Goal: Task Accomplishment & Management: Manage account settings

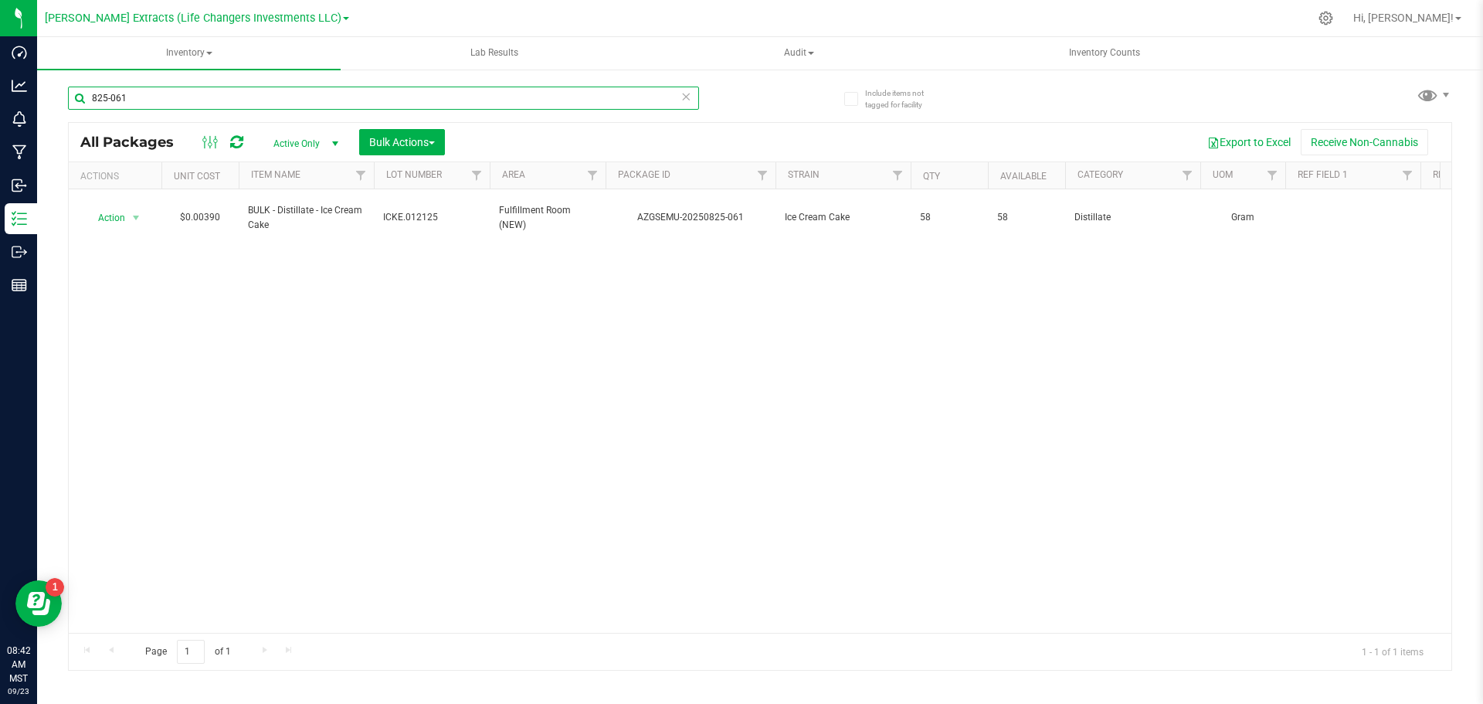
drag, startPoint x: 130, startPoint y: 99, endPoint x: 80, endPoint y: 87, distance: 50.8
click at [73, 95] on input "825-061" at bounding box center [383, 98] width 631 height 23
click at [358, 280] on div "Action Action Adjust qty Create package Edit attributes Global inventory Locate…" at bounding box center [760, 410] width 1383 height 443
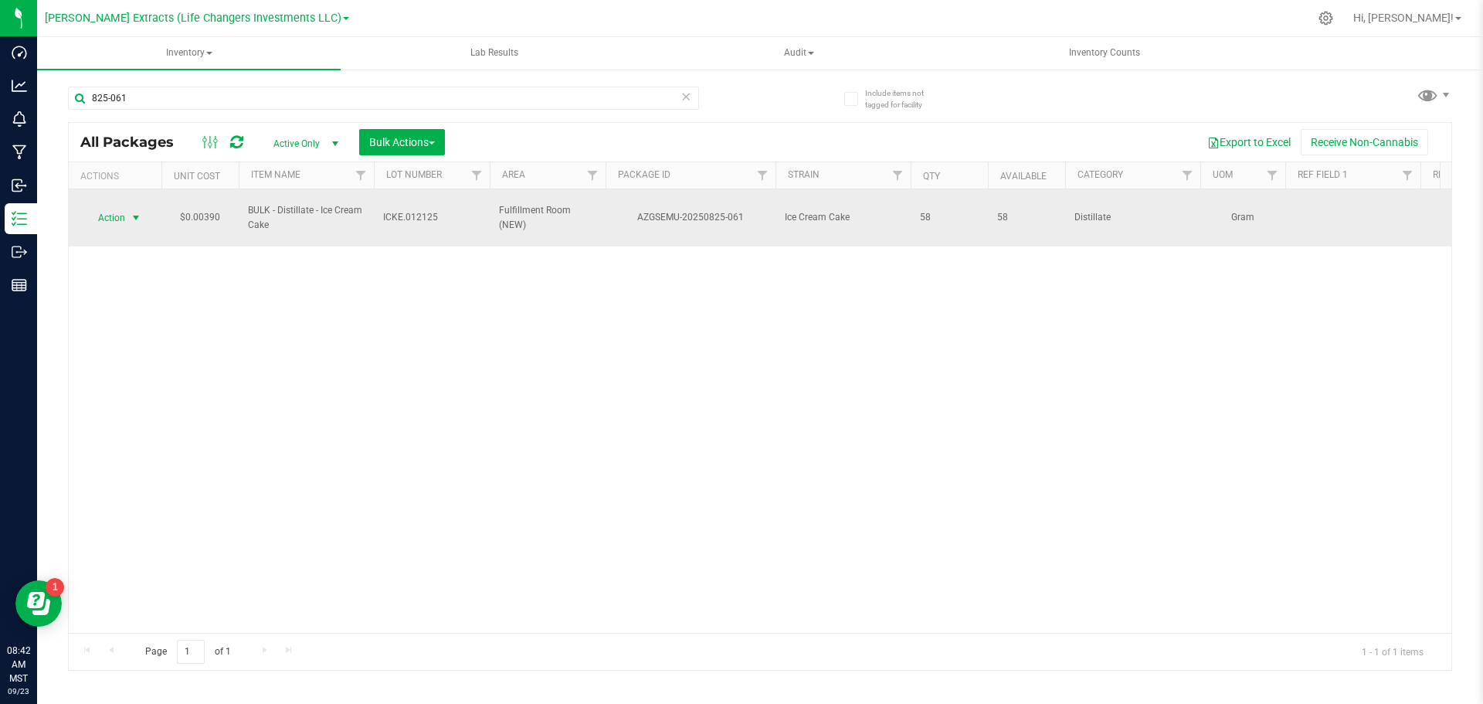
click at [115, 211] on span "Action" at bounding box center [105, 218] width 42 height 22
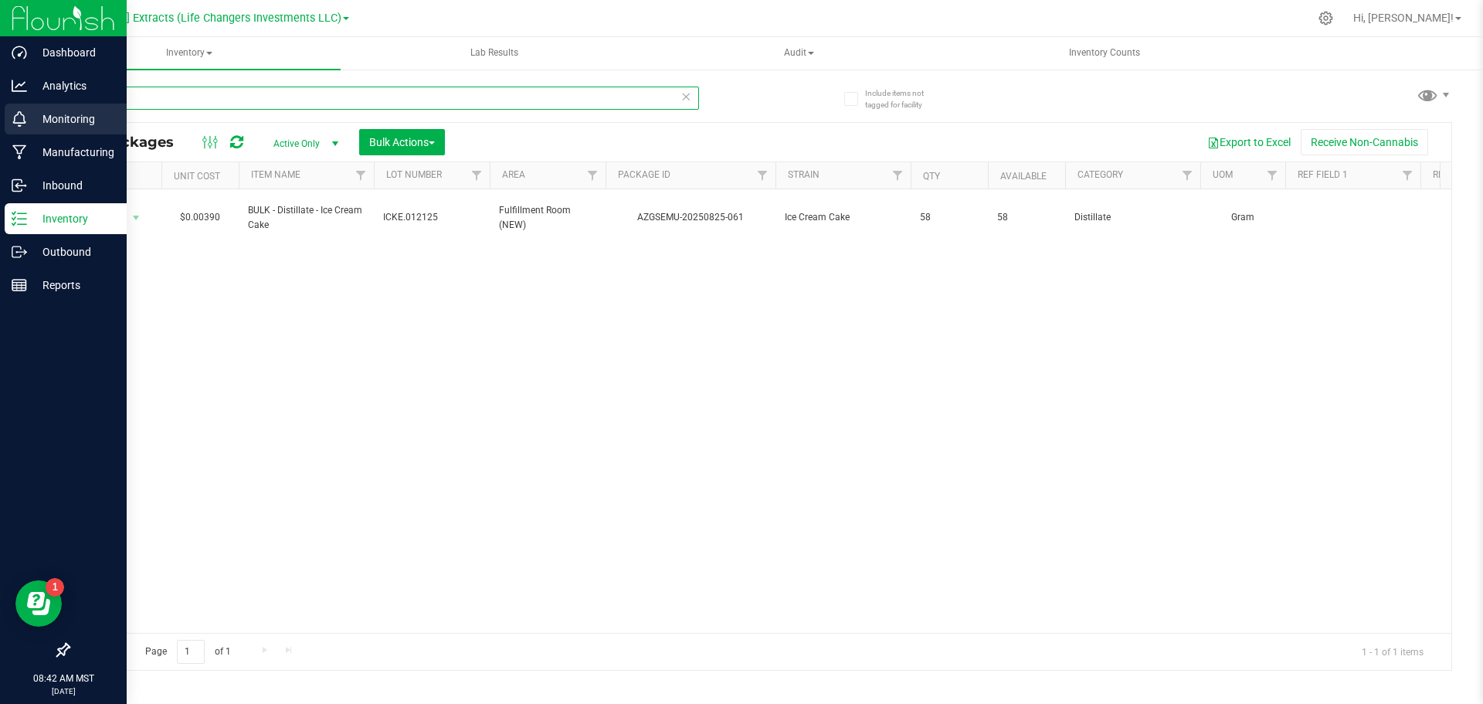
drag, startPoint x: 134, startPoint y: 100, endPoint x: 24, endPoint y: 110, distance: 111.0
click at [24, 110] on div "Dashboard Analytics Monitoring Manufacturing Inbound Inventory Outbound Reports…" at bounding box center [741, 352] width 1483 height 704
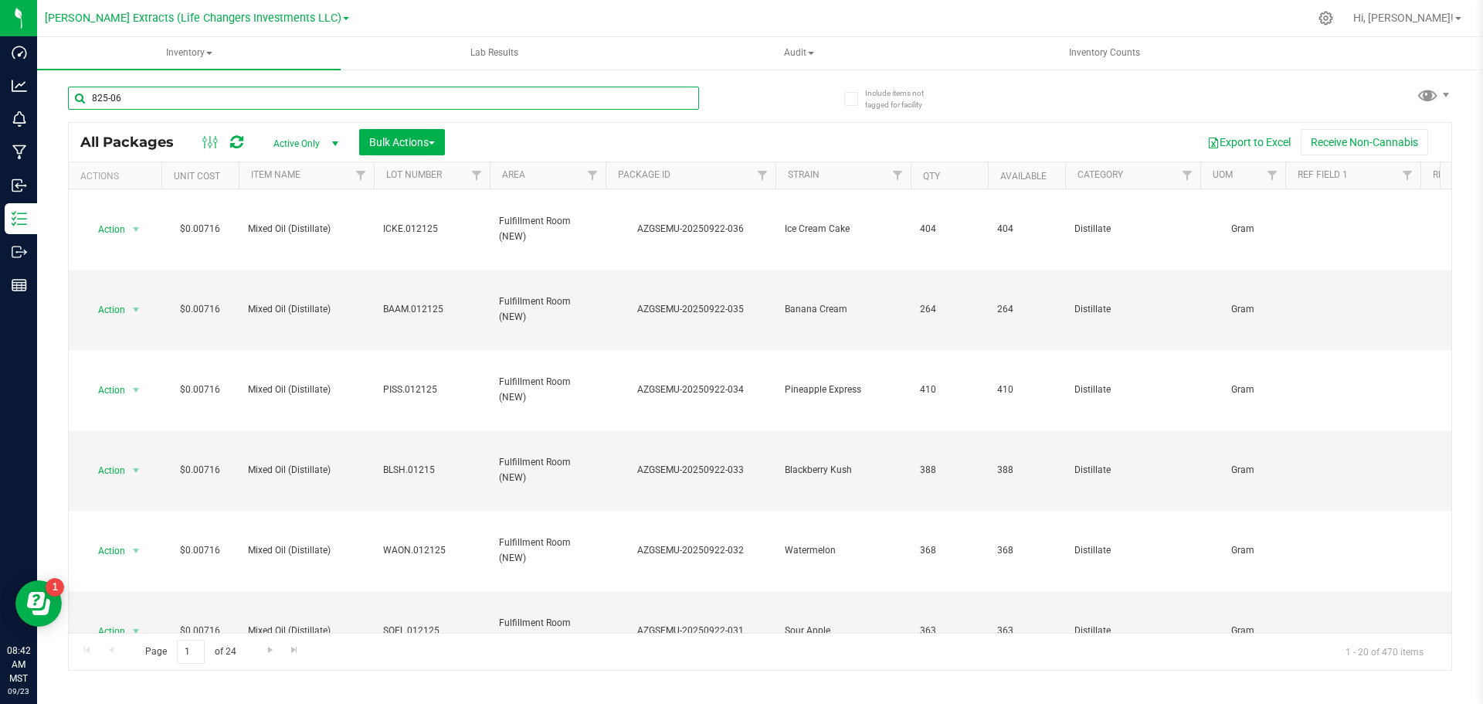
type input "825-061"
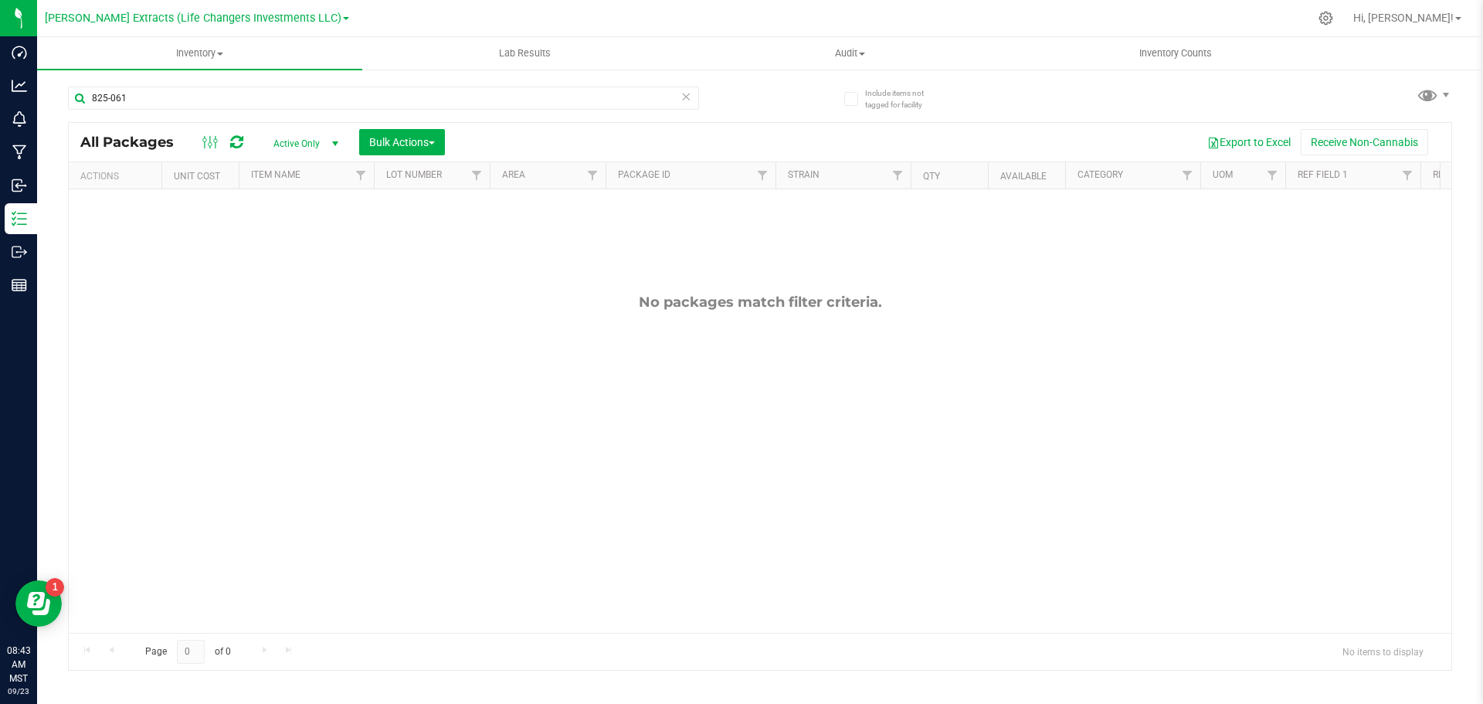
click at [298, 141] on span "Active Only" at bounding box center [302, 144] width 85 height 22
click at [319, 240] on li "All" at bounding box center [301, 237] width 83 height 23
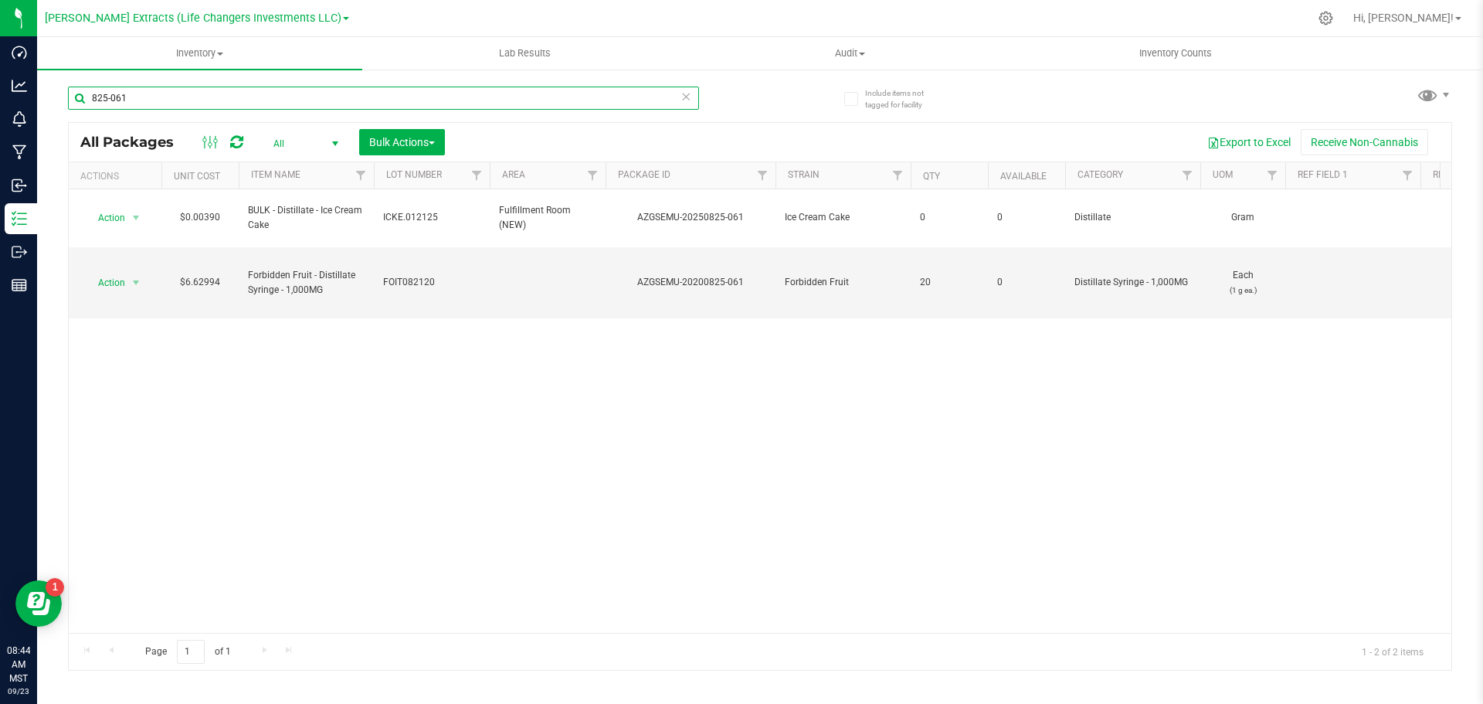
drag, startPoint x: 128, startPoint y: 91, endPoint x: 74, endPoint y: 72, distance: 57.4
click at [74, 73] on div "825-061" at bounding box center [414, 97] width 692 height 49
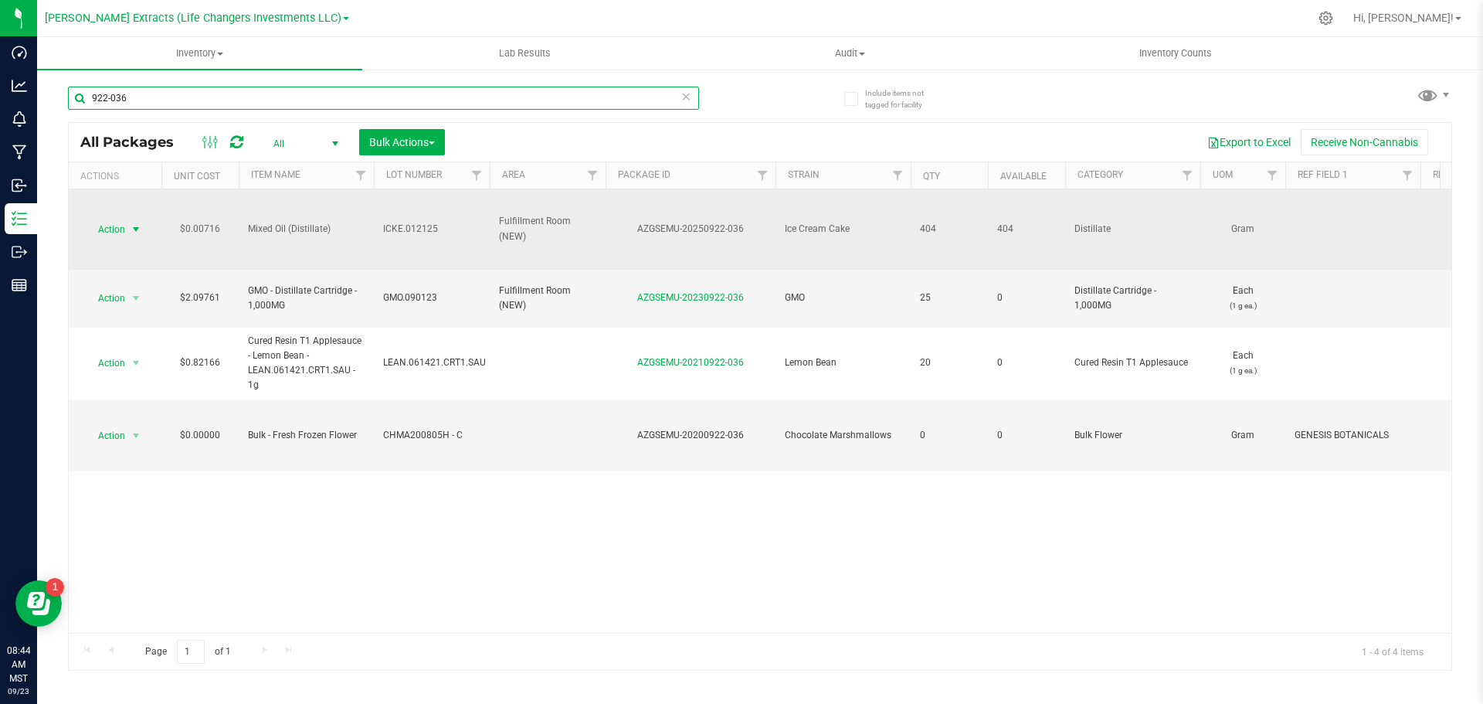
type input "922-036"
click at [120, 227] on span "Action" at bounding box center [105, 230] width 42 height 22
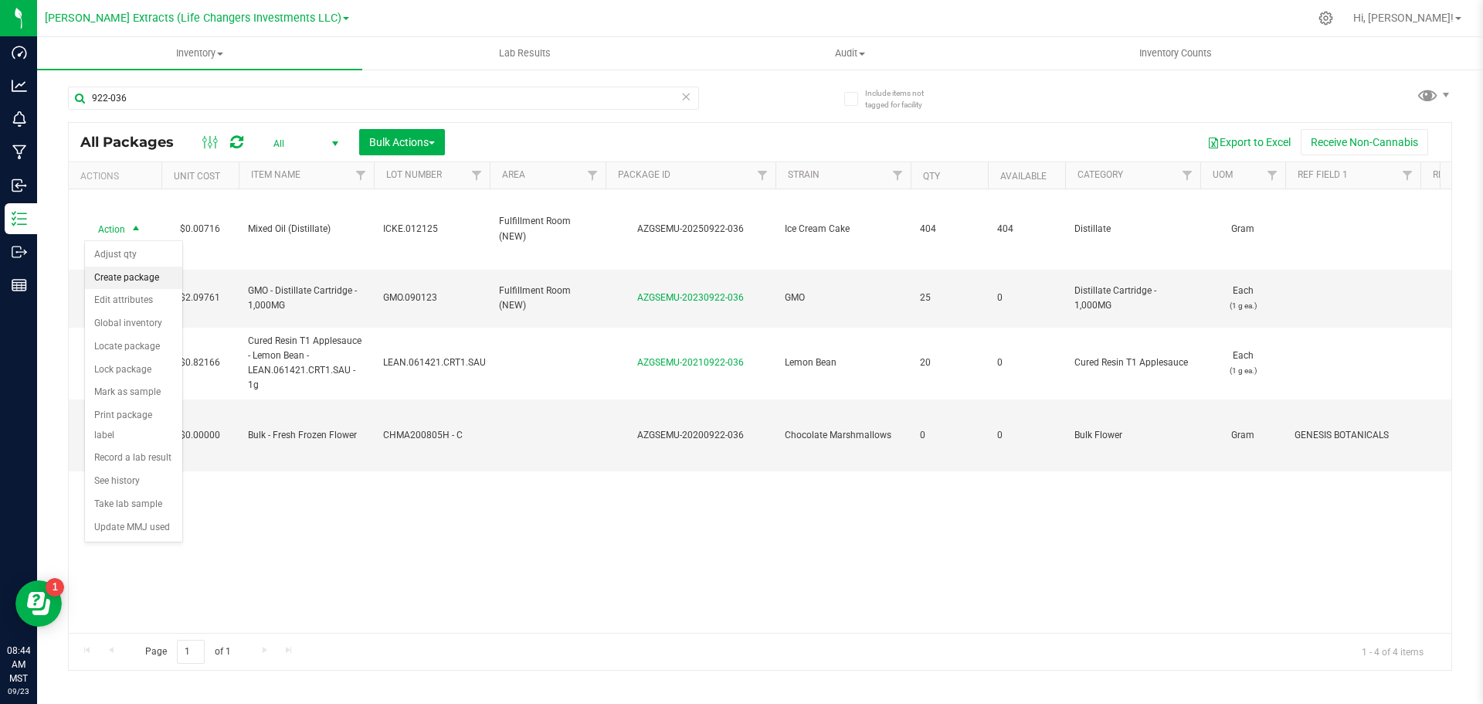
click at [103, 279] on li "Create package" at bounding box center [133, 277] width 97 height 23
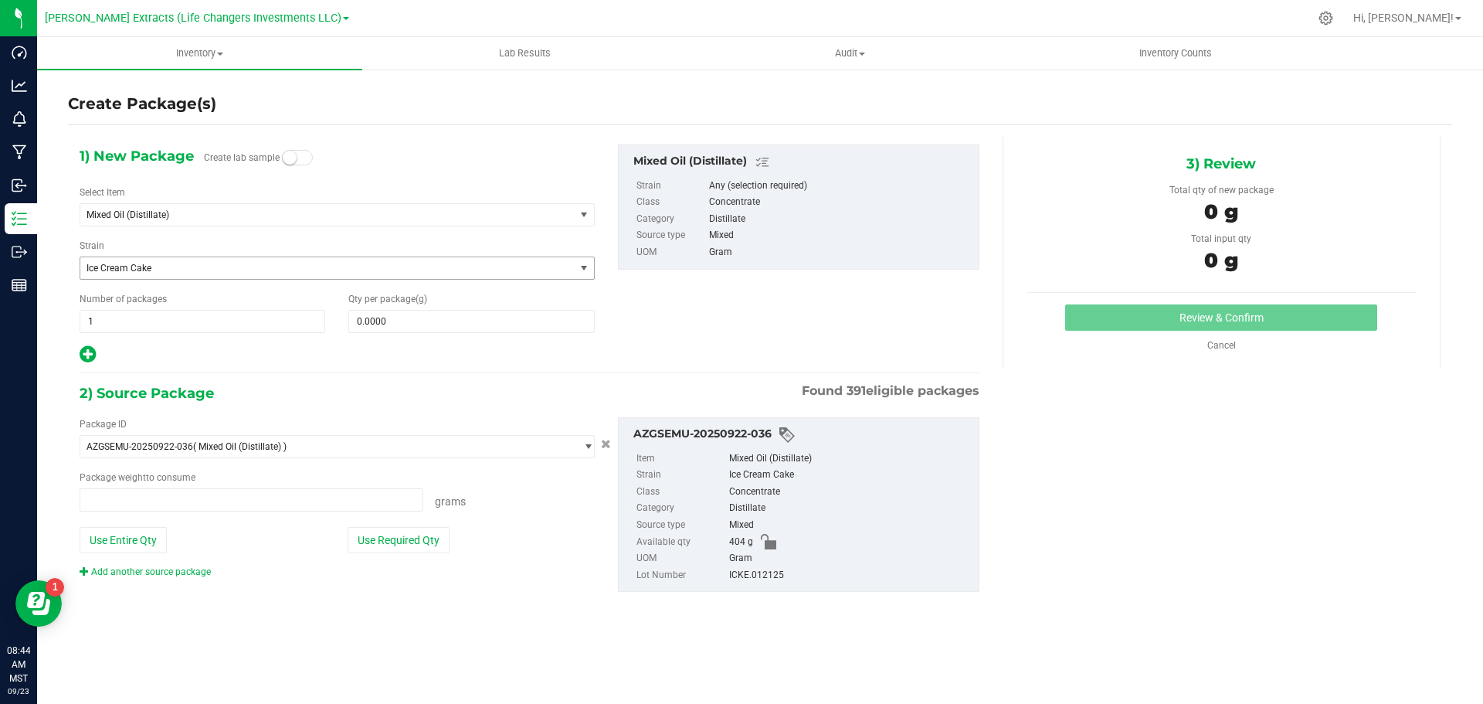
type input "0.0000 g"
click at [124, 219] on span "Mixed Oil (Distillate)" at bounding box center [318, 214] width 463 height 11
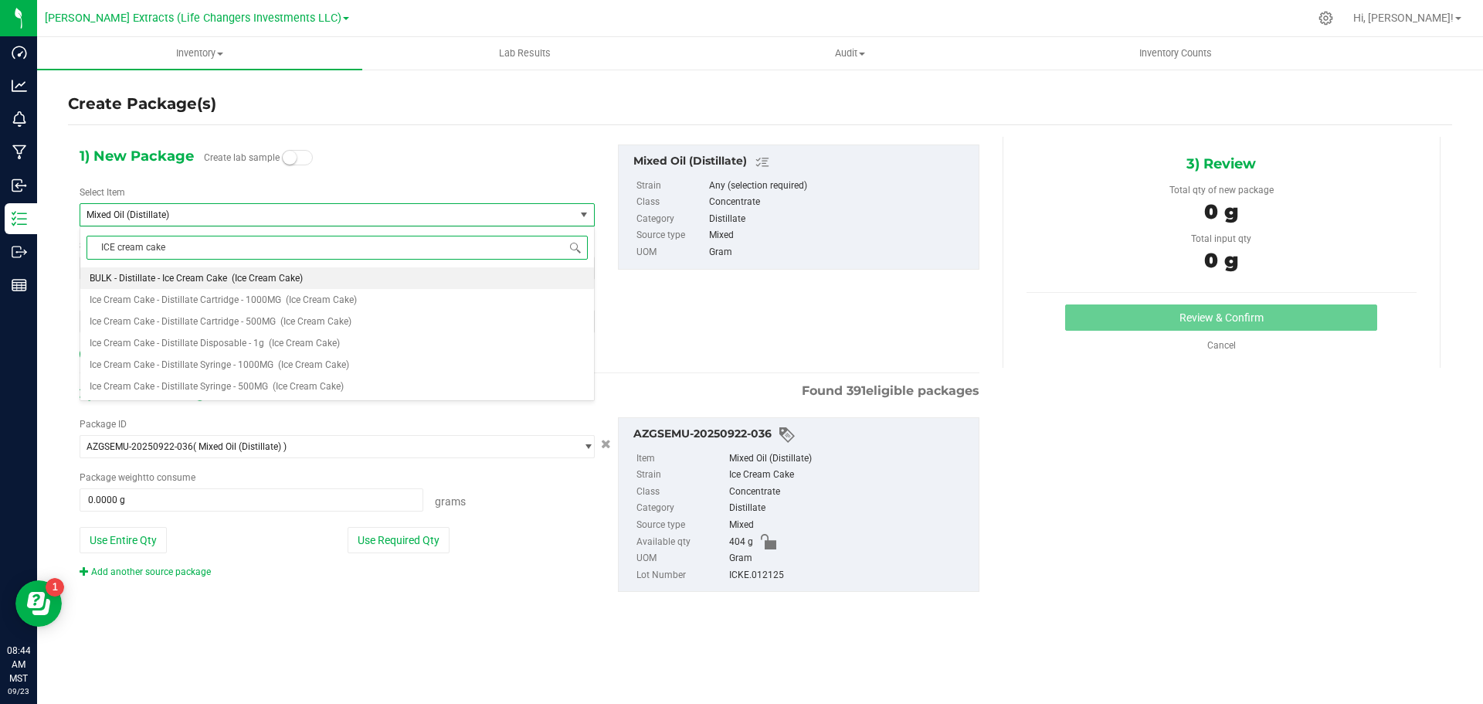
type input "ICE cream cake"
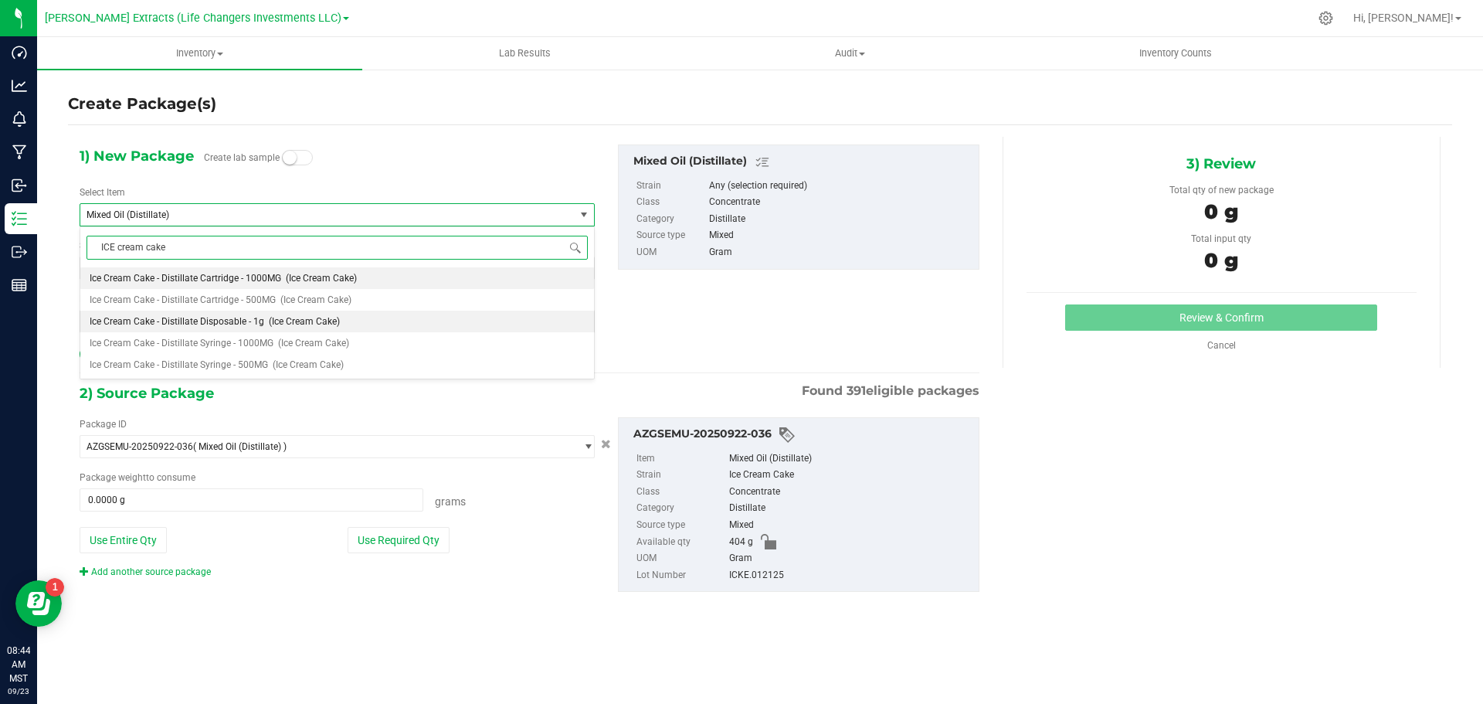
click at [226, 319] on span "Ice Cream Cake - Distillate Disposable - 1g" at bounding box center [177, 321] width 175 height 11
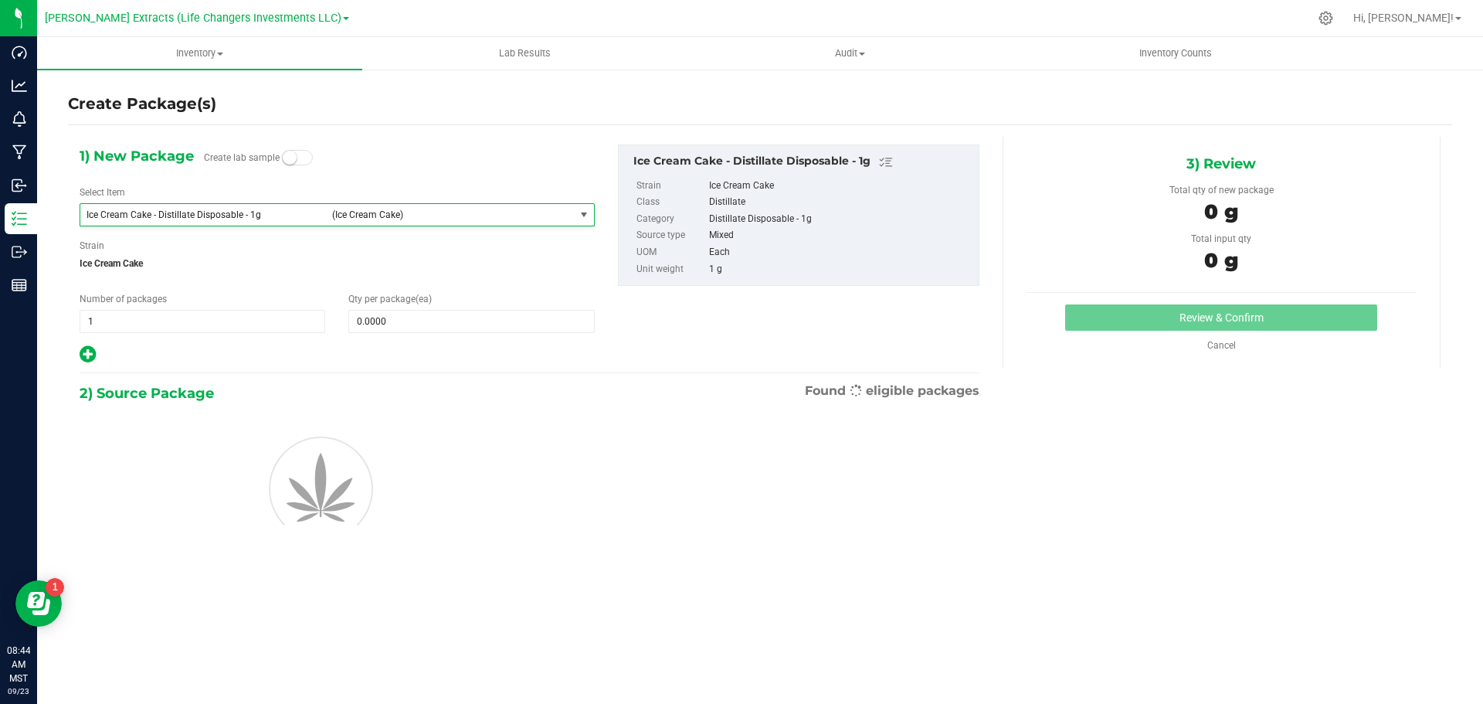
type input "0"
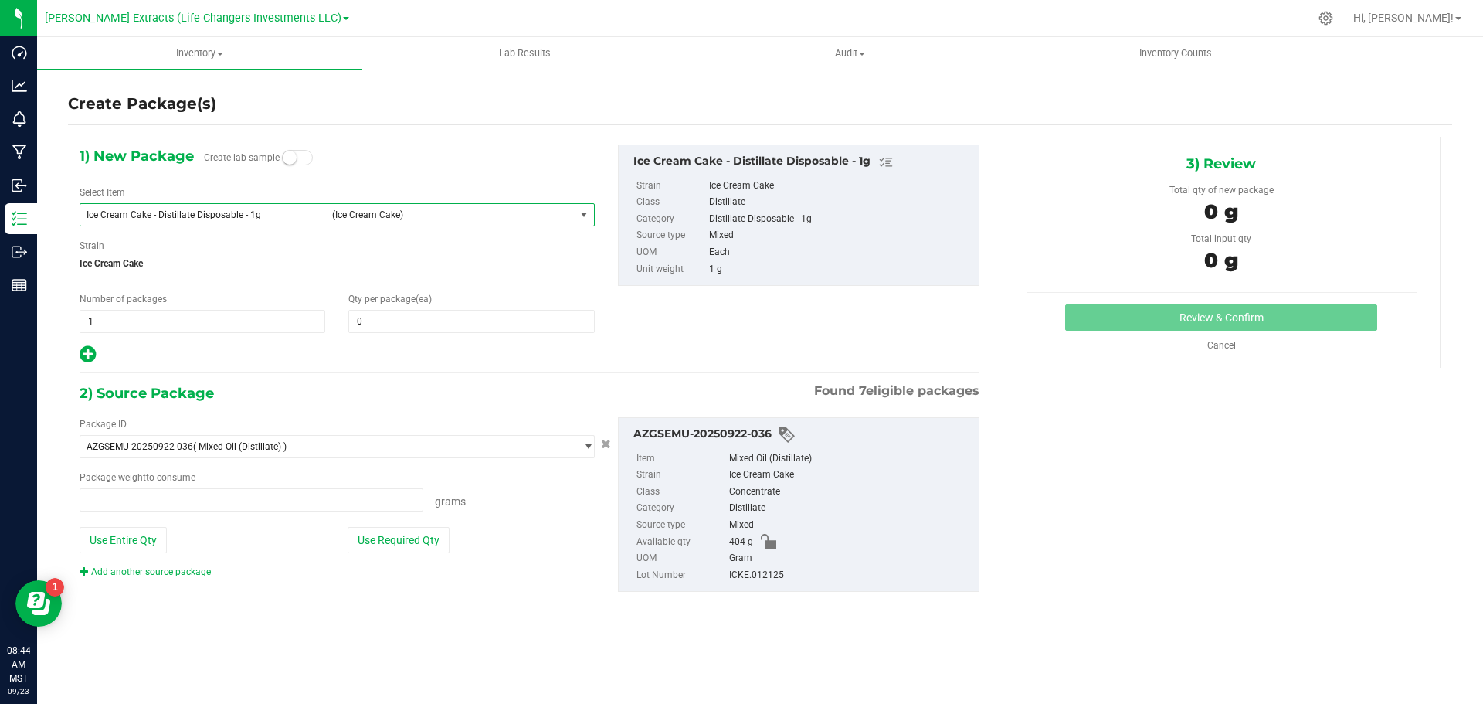
type input "0.0000 g"
click at [376, 324] on span at bounding box center [471, 321] width 246 height 23
type input "25"
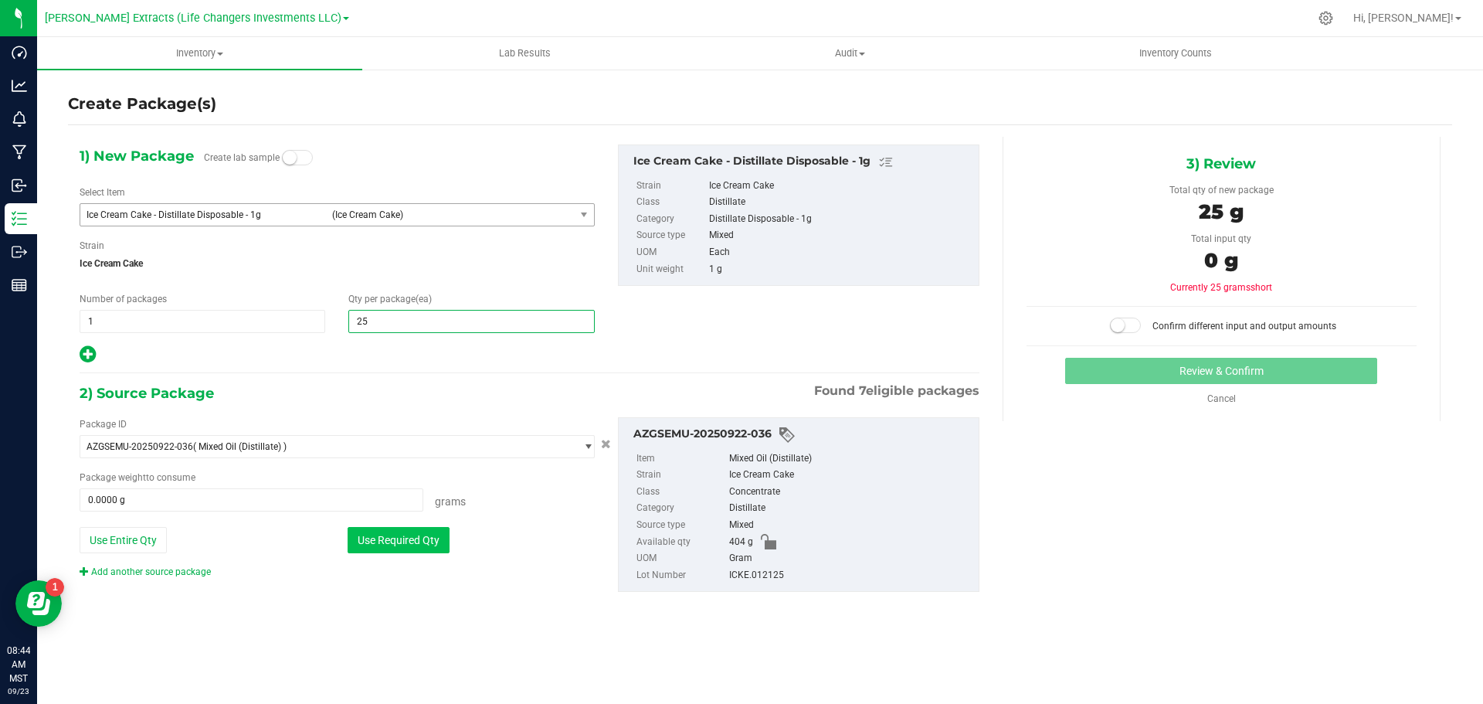
type input "25"
click at [387, 543] on button "Use Required Qty" at bounding box center [399, 540] width 102 height 26
type input "25.0000 g"
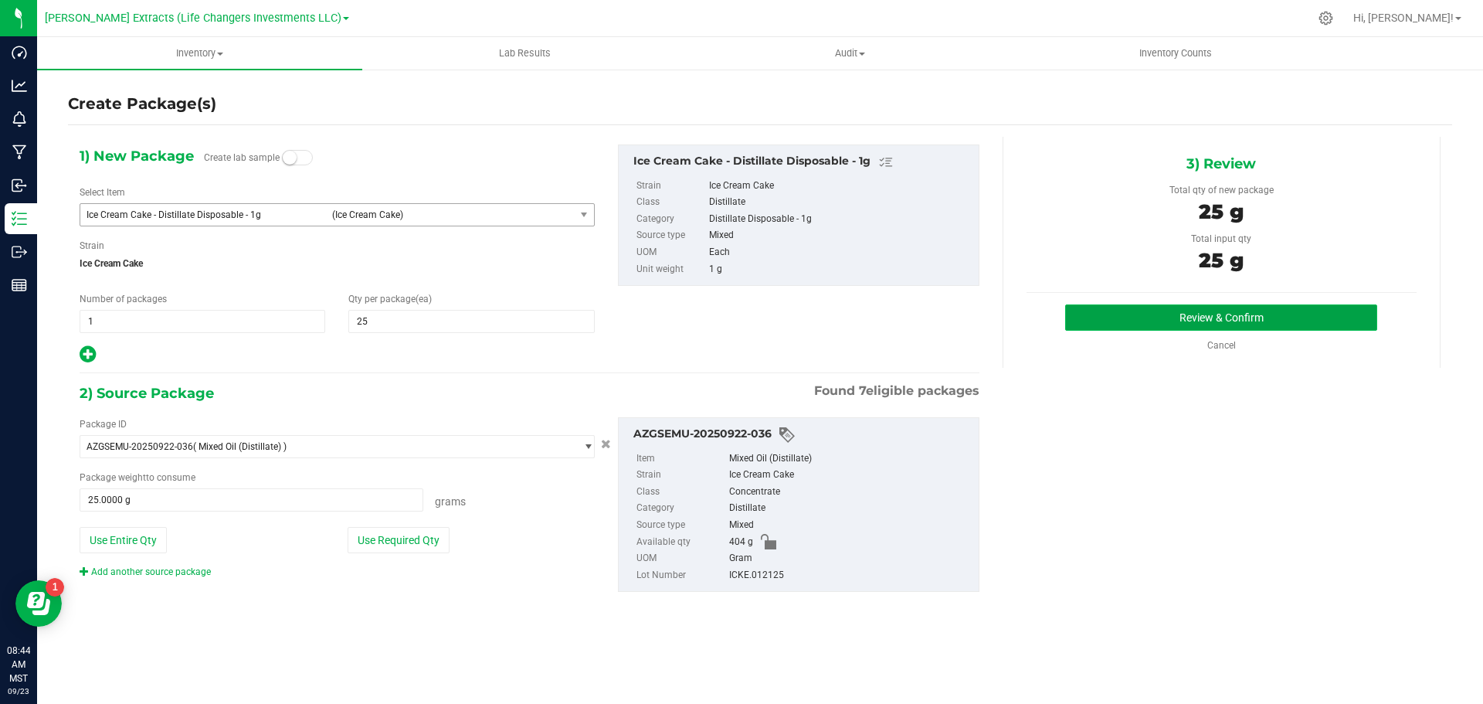
click at [1195, 317] on button "Review & Confirm" at bounding box center [1221, 317] width 312 height 26
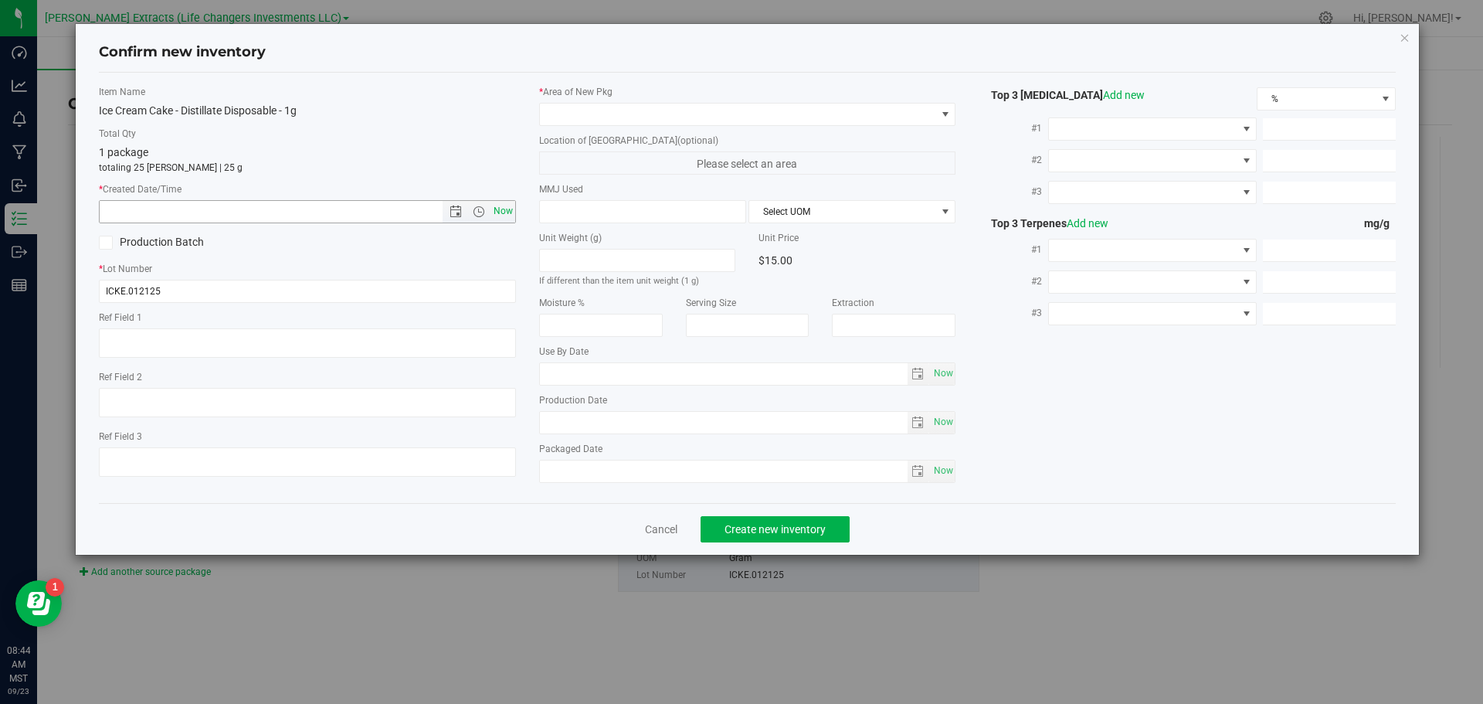
click at [501, 212] on span "Now" at bounding box center [503, 211] width 26 height 22
type input "[DATE] 8:44 AM"
click at [561, 113] on span at bounding box center [738, 115] width 396 height 22
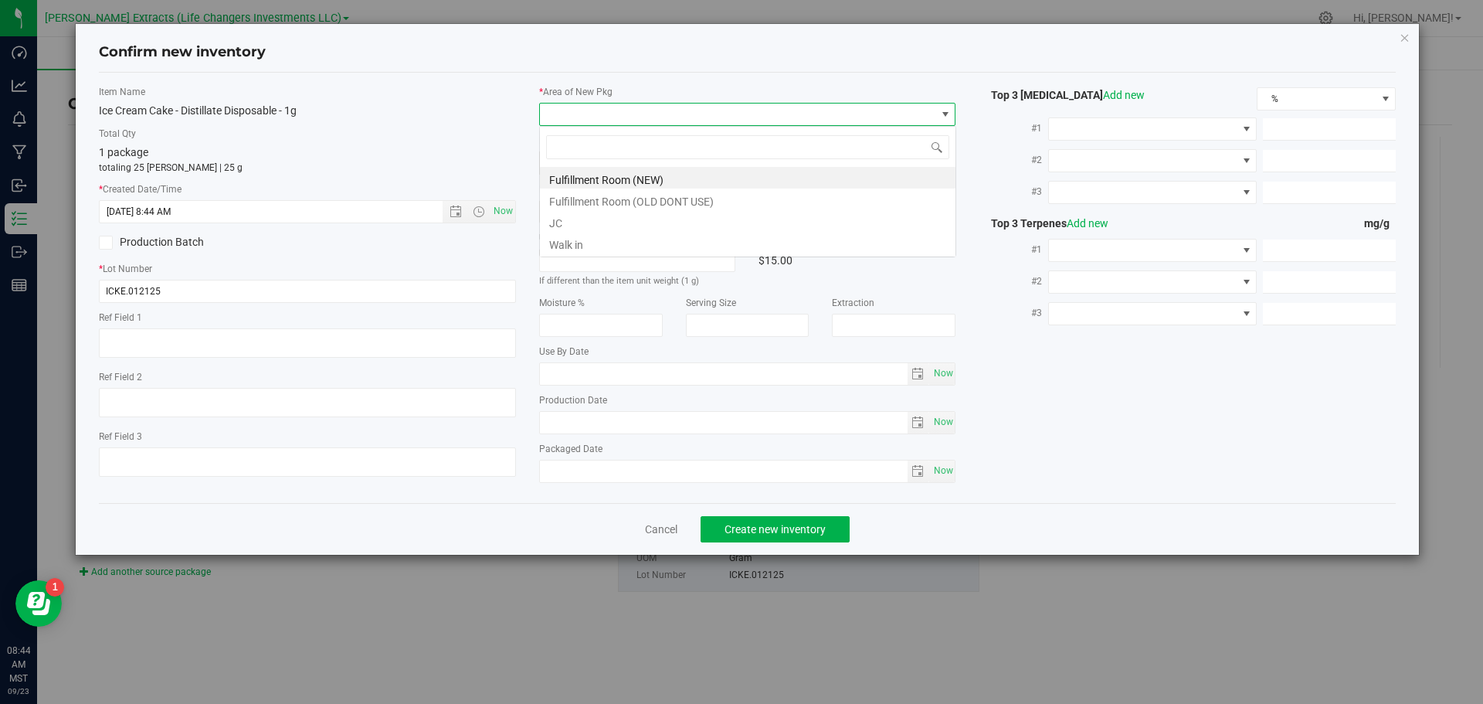
scroll to position [23, 417]
click at [629, 180] on li "Fulfillment Room (NEW)" at bounding box center [748, 178] width 416 height 22
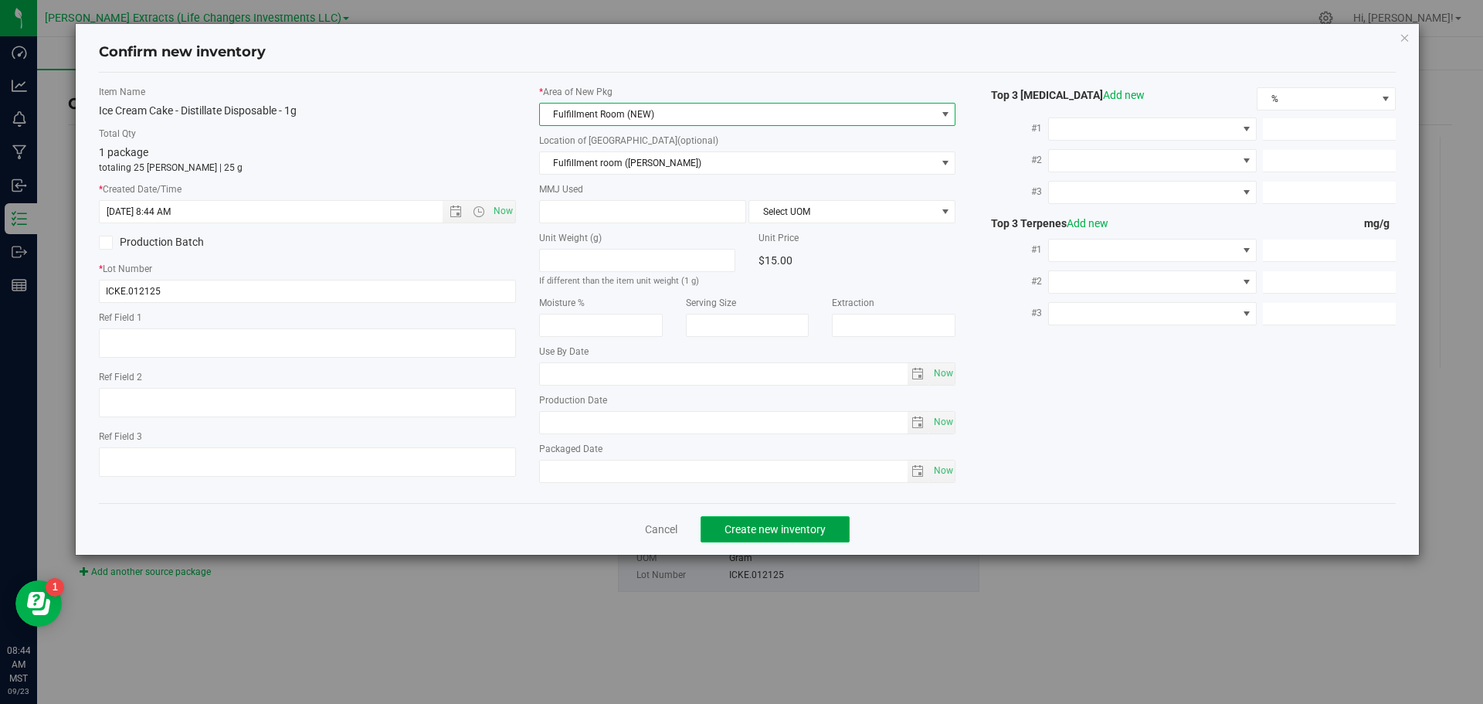
click at [745, 524] on span "Create new inventory" at bounding box center [775, 529] width 101 height 12
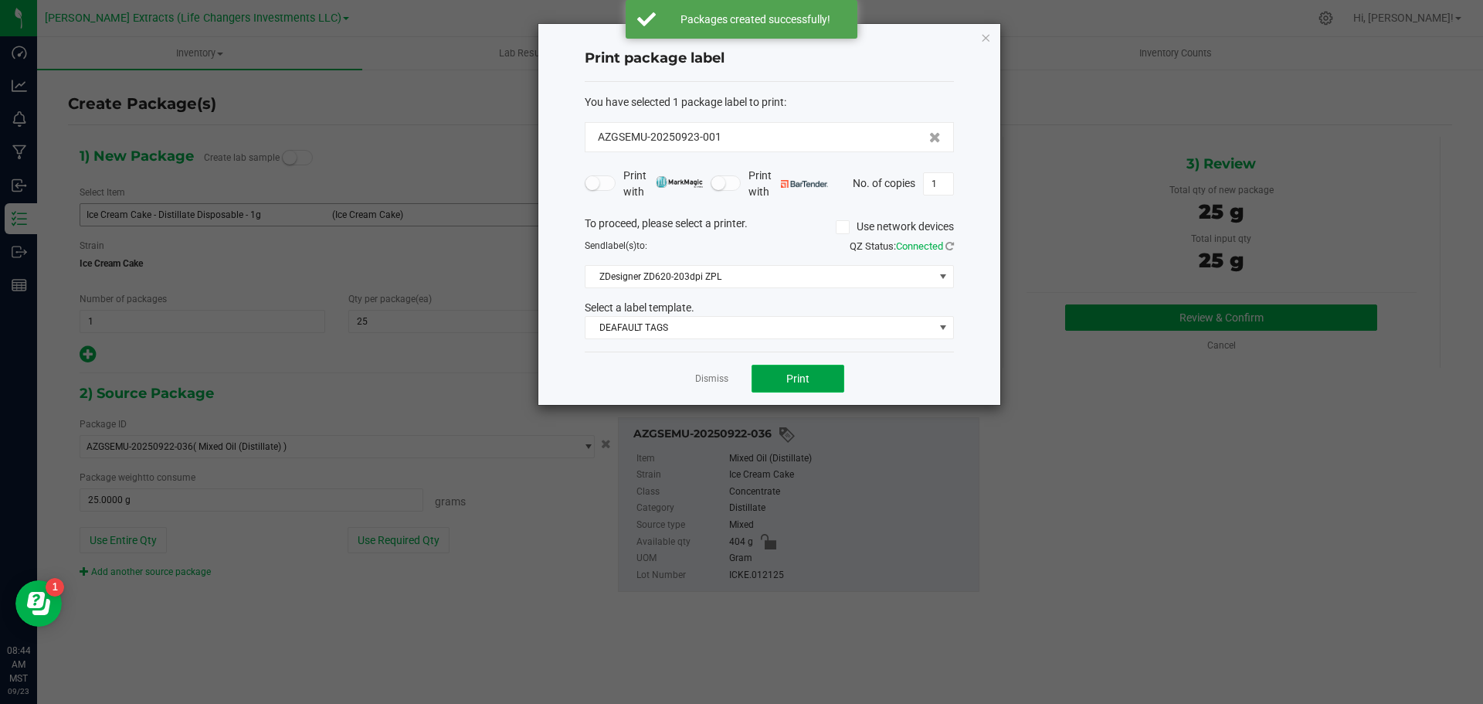
click at [788, 374] on span "Print" at bounding box center [797, 378] width 23 height 12
click at [982, 32] on icon "button" at bounding box center [985, 37] width 11 height 19
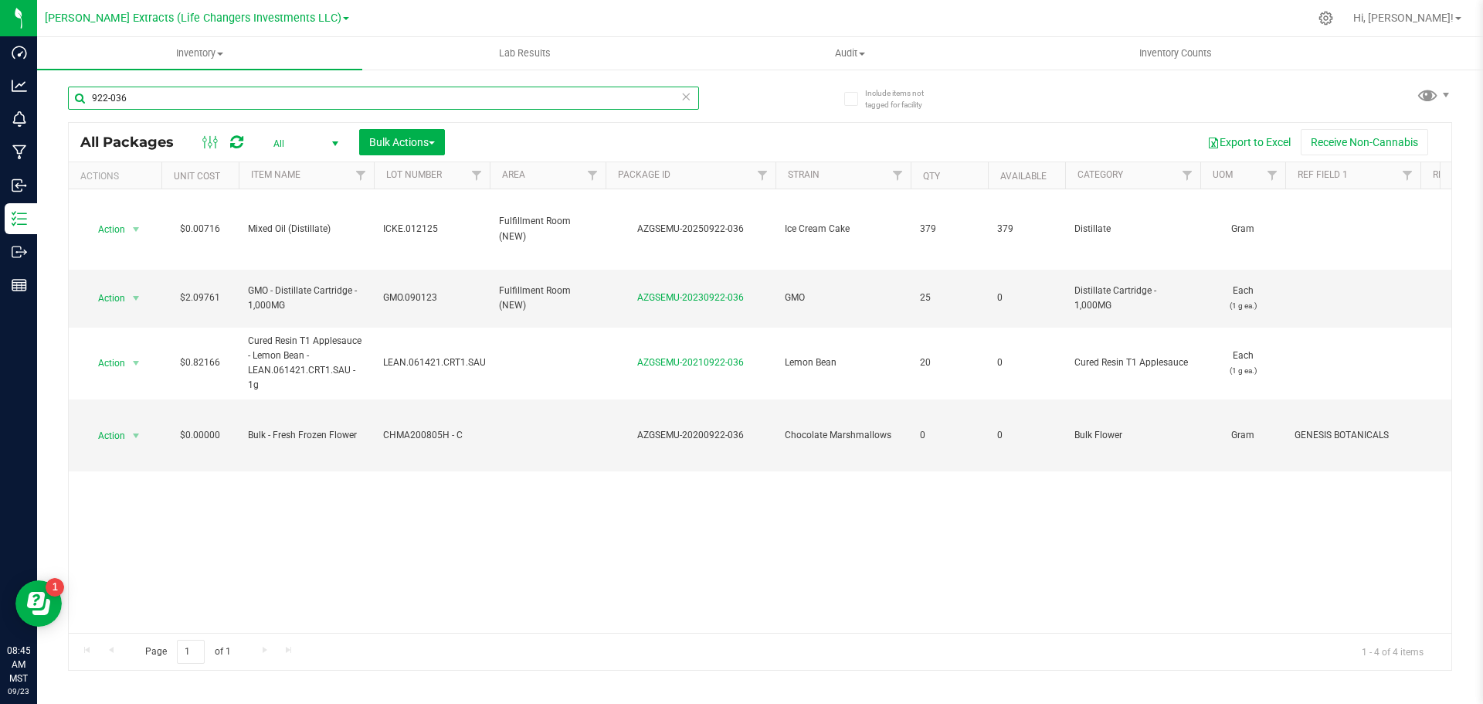
drag, startPoint x: 134, startPoint y: 97, endPoint x: 55, endPoint y: 89, distance: 79.2
click at [55, 89] on div "Include items not tagged for facility 922-036 All Packages All Active Only Lab …" at bounding box center [760, 303] width 1446 height 471
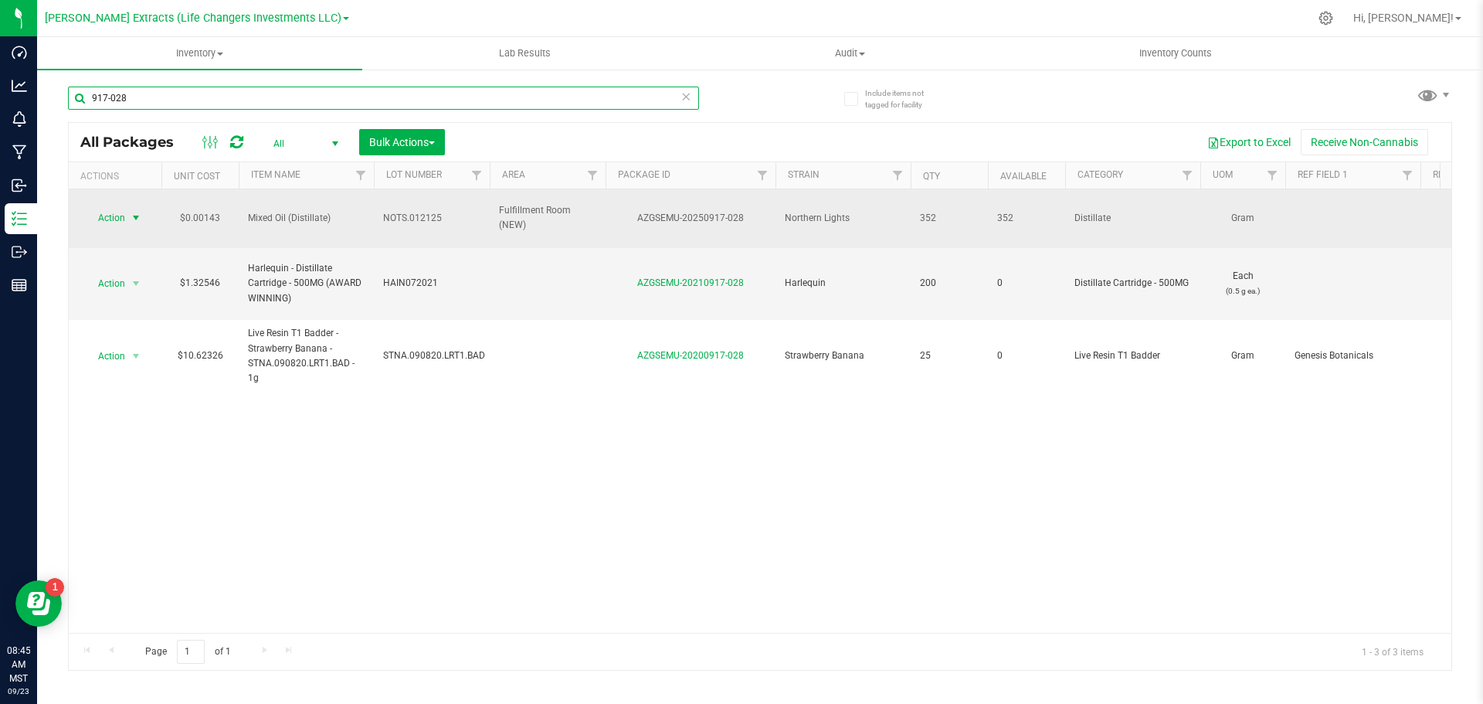
type input "917-028"
click at [117, 213] on span "Action" at bounding box center [105, 218] width 42 height 22
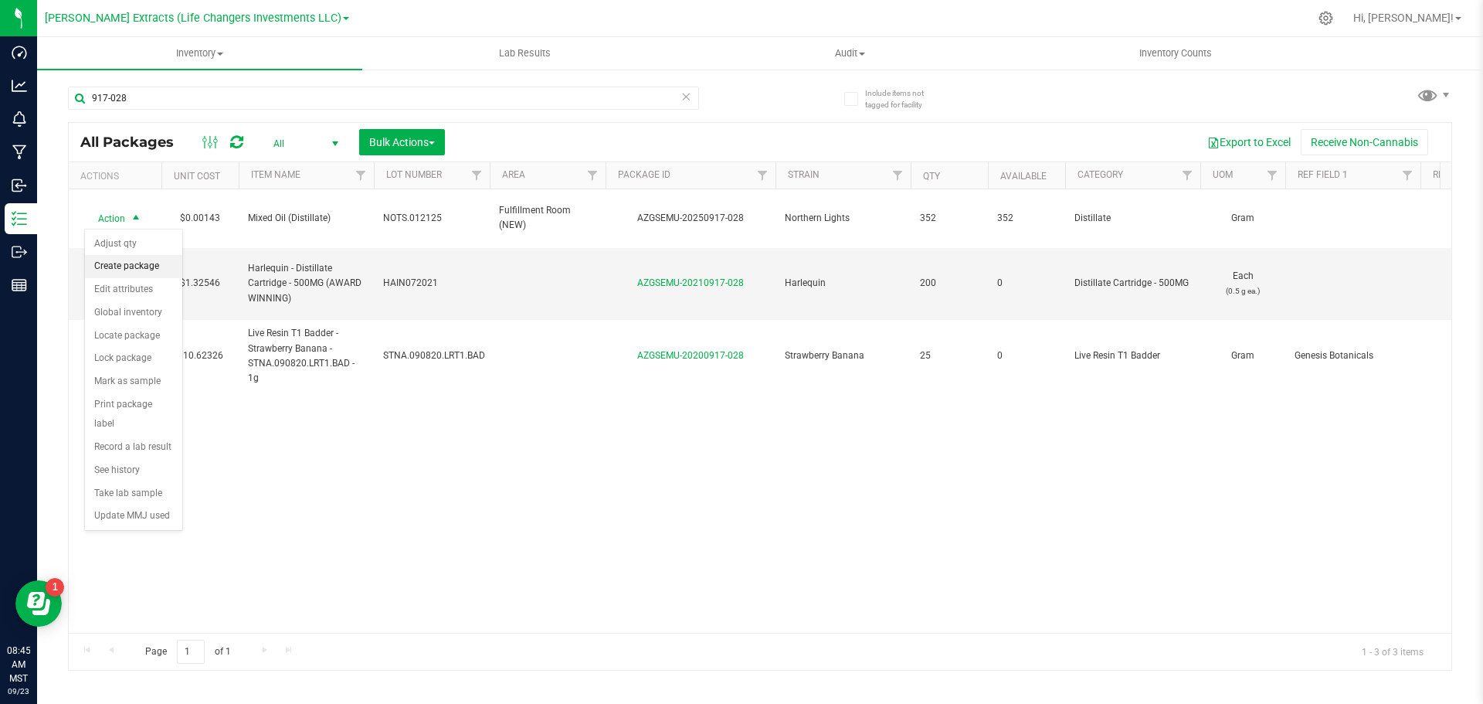
click at [141, 263] on li "Create package" at bounding box center [133, 266] width 97 height 23
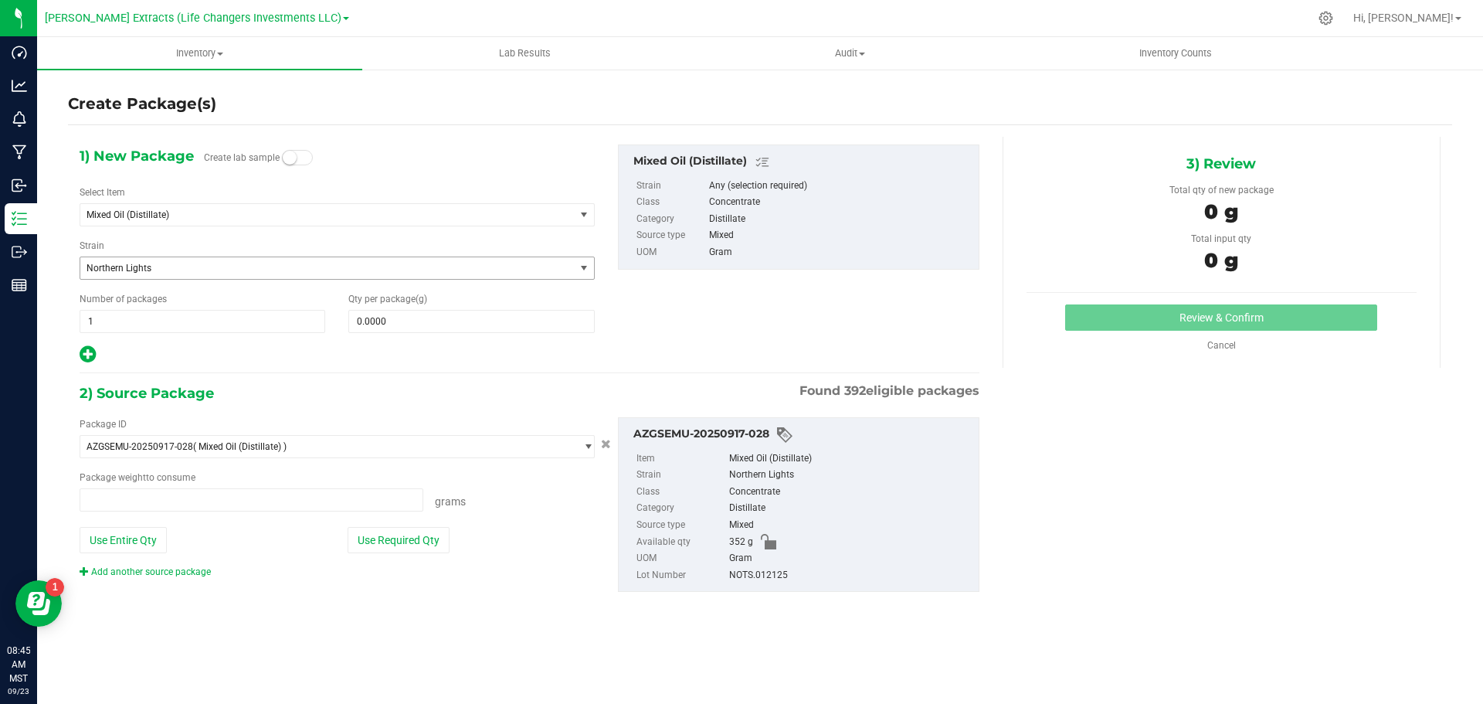
type input "0.0000 g"
drag, startPoint x: 161, startPoint y: 210, endPoint x: 165, endPoint y: 202, distance: 9.3
click at [161, 210] on span "Mixed Oil (Distillate)" at bounding box center [318, 214] width 463 height 11
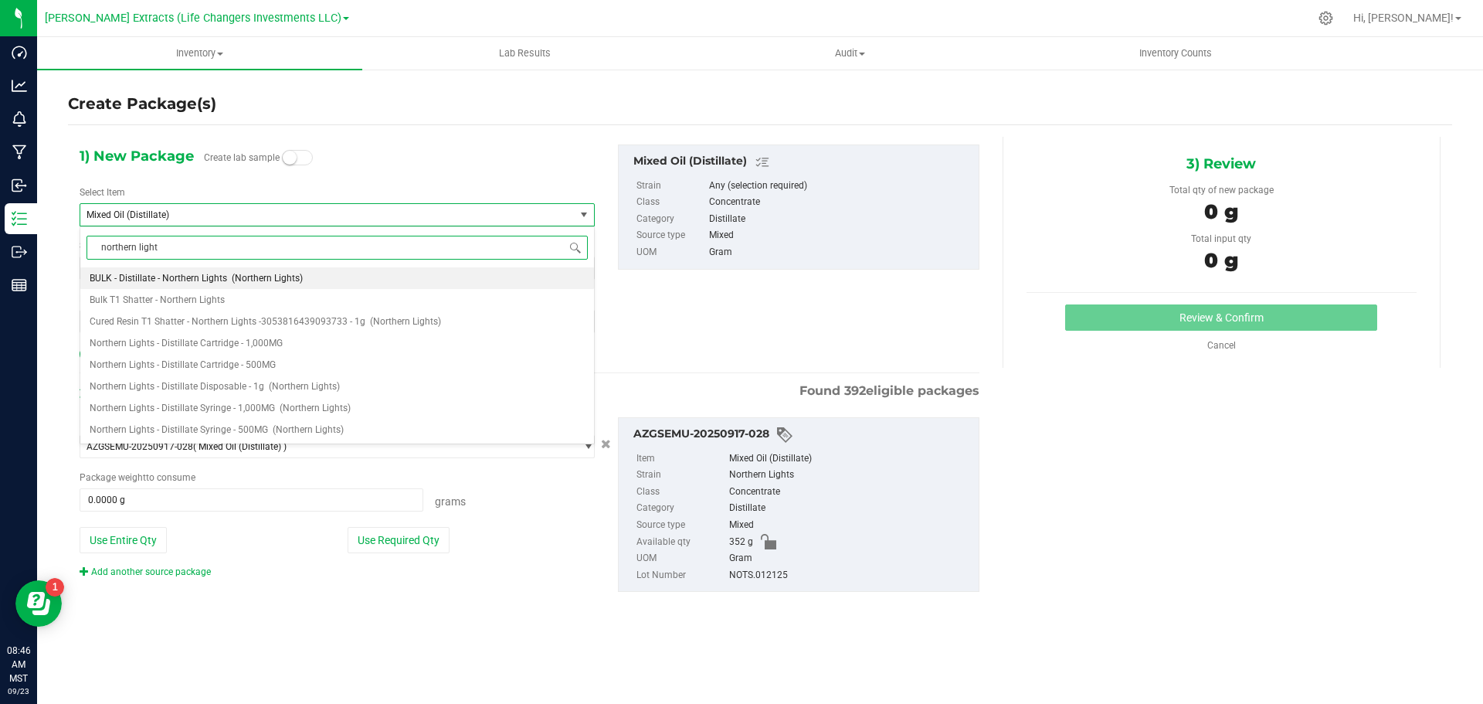
type input "northern lights"
click at [217, 386] on span "Northern Lights - Distillate Disposable - 1g" at bounding box center [177, 386] width 175 height 11
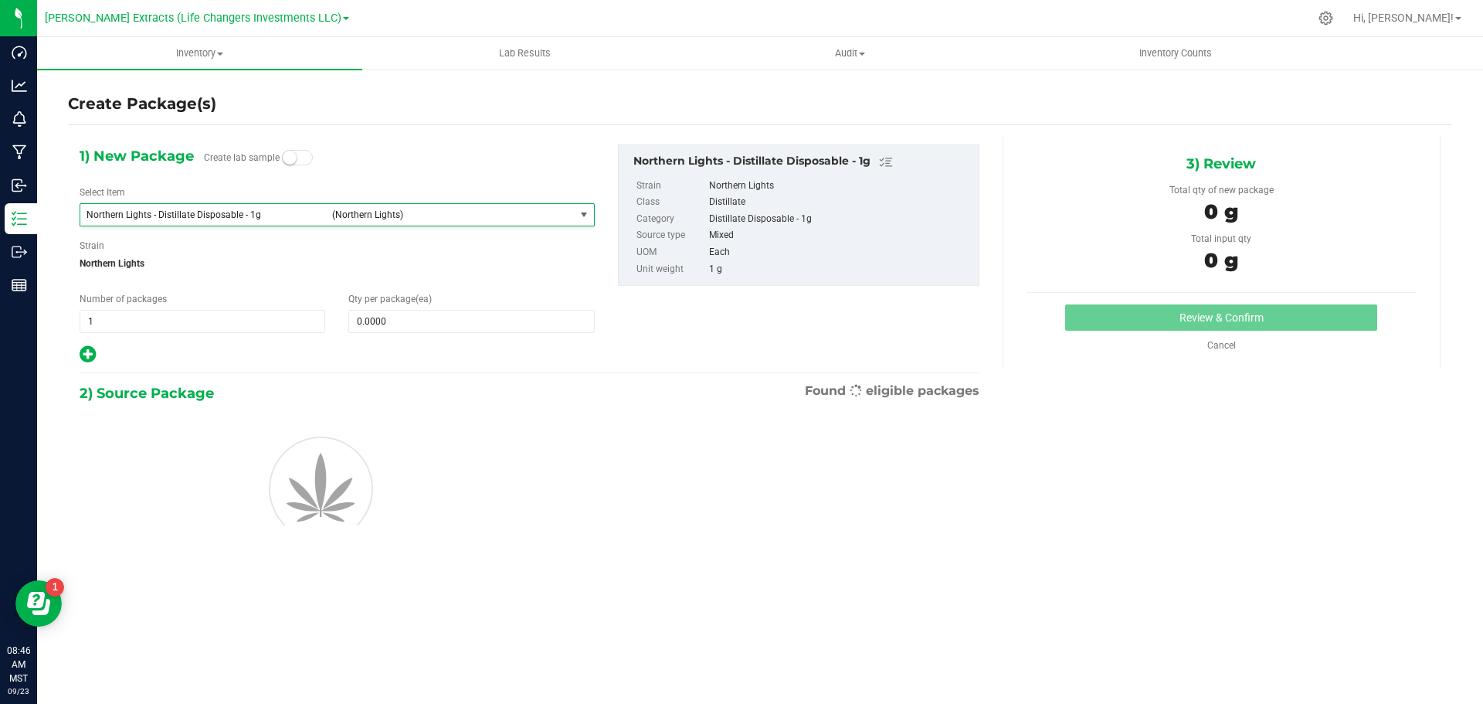
type input "0"
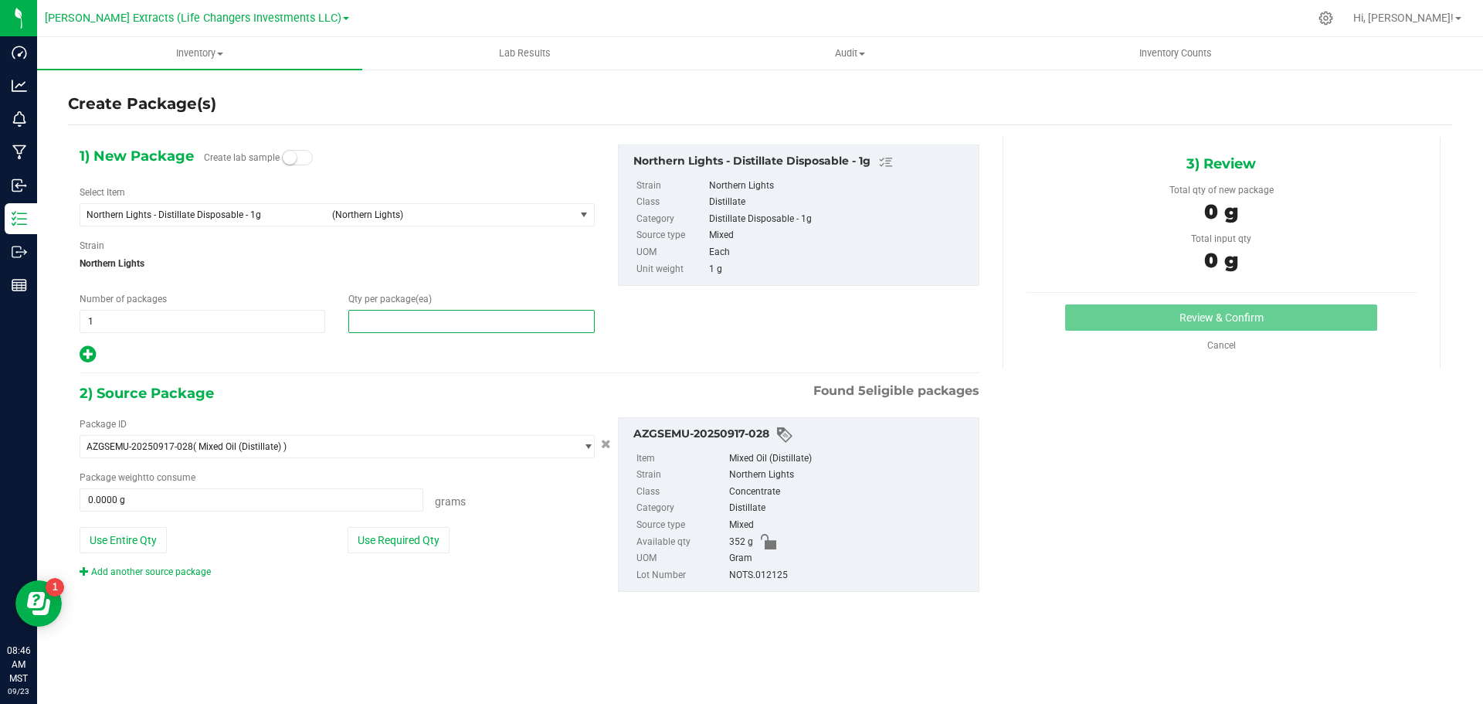
click at [423, 317] on span at bounding box center [471, 321] width 246 height 23
type input "25"
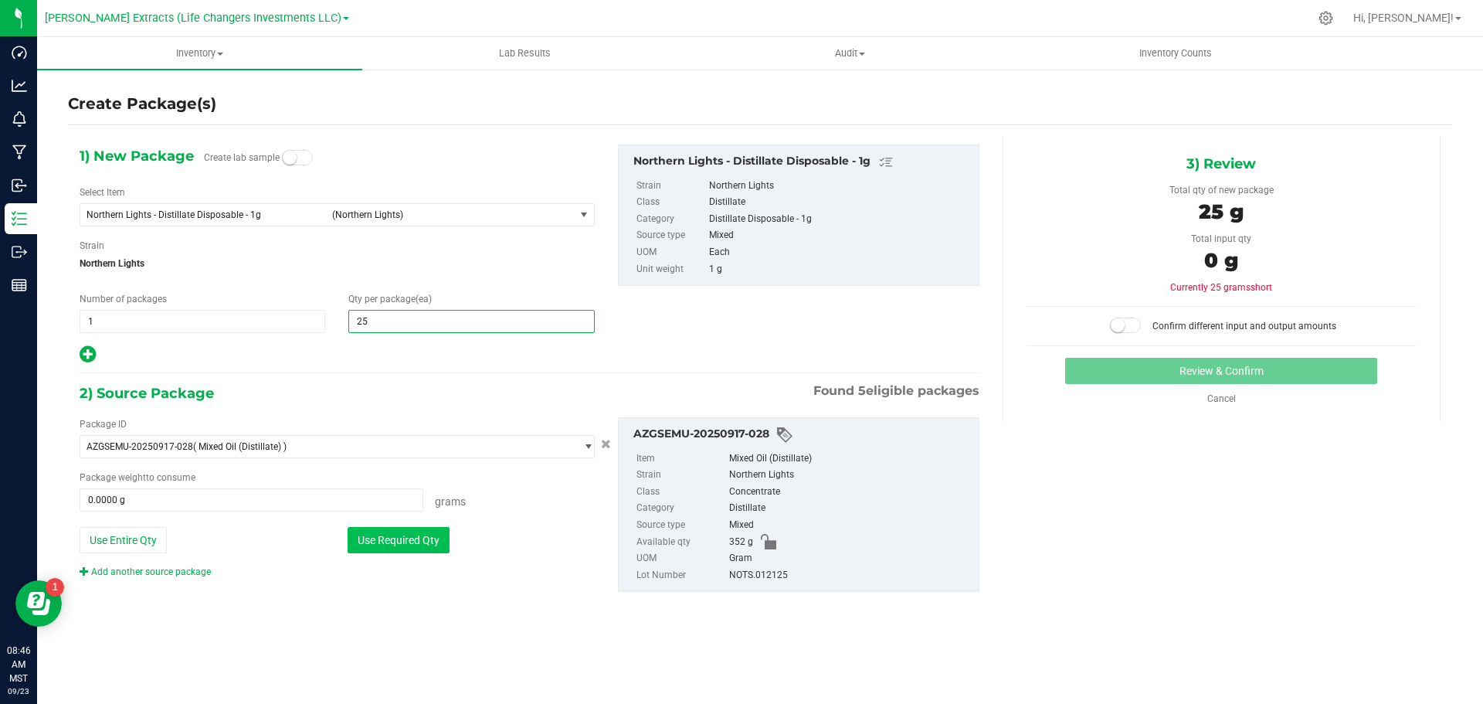
type input "25"
click at [381, 541] on button "Use Required Qty" at bounding box center [399, 540] width 102 height 26
type input "25.0000 g"
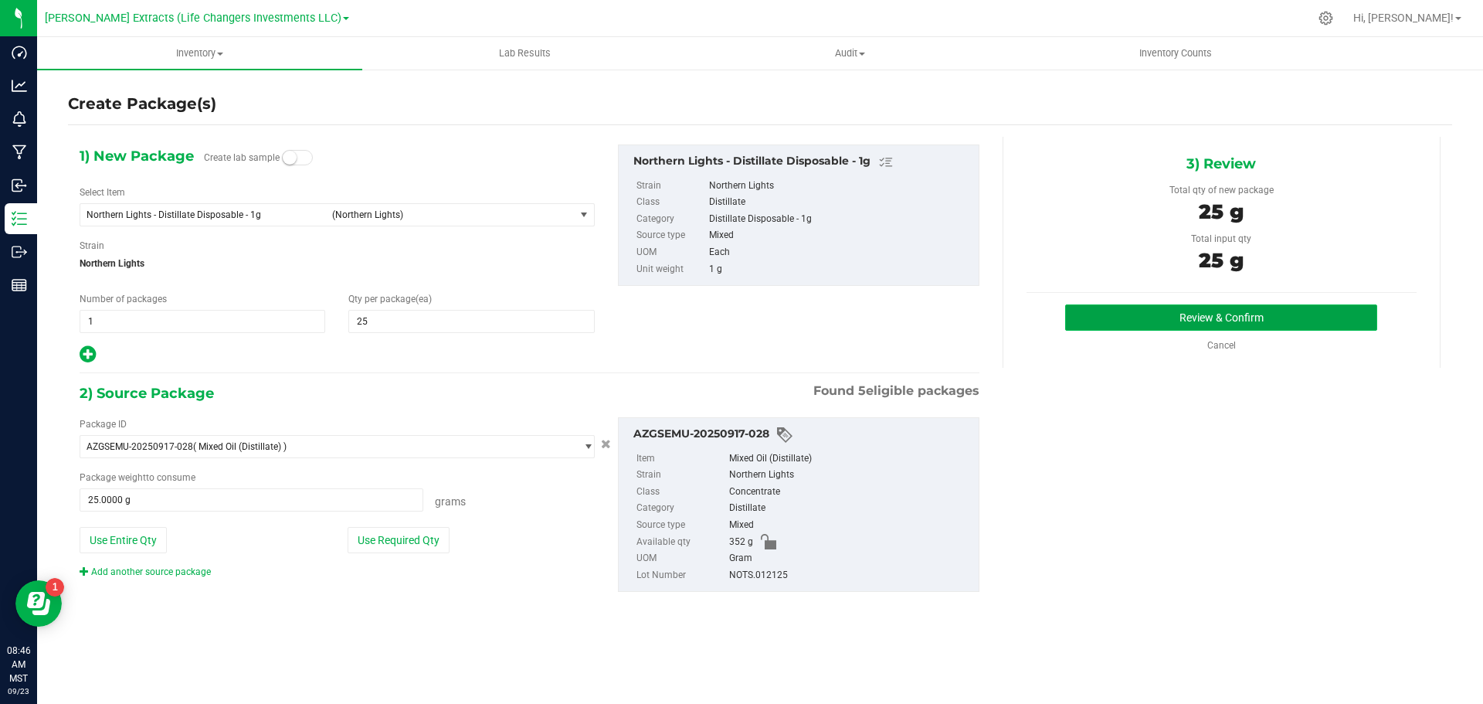
click at [1173, 307] on button "Review & Confirm" at bounding box center [1221, 317] width 312 height 26
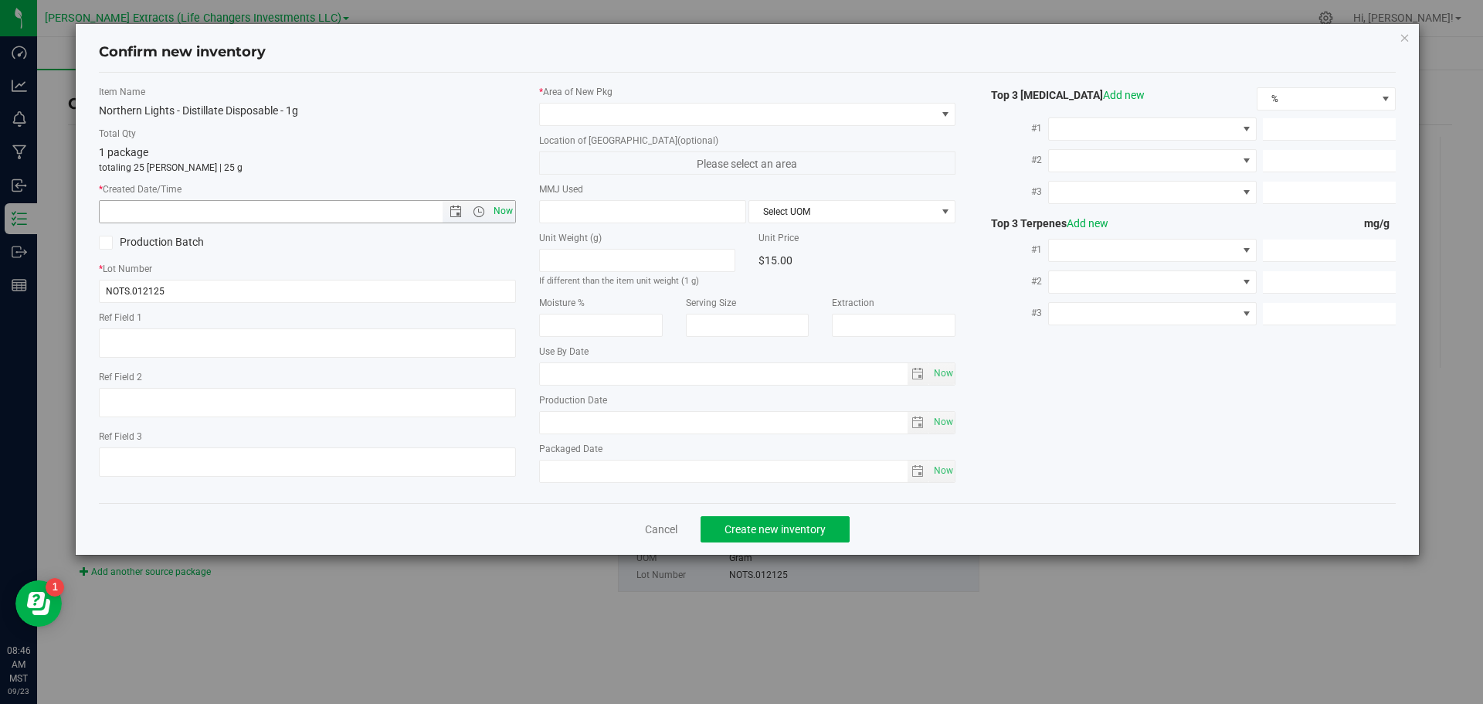
click at [504, 205] on span "Now" at bounding box center [503, 211] width 26 height 22
type input "[DATE] 8:46 AM"
click at [588, 110] on span at bounding box center [738, 115] width 396 height 22
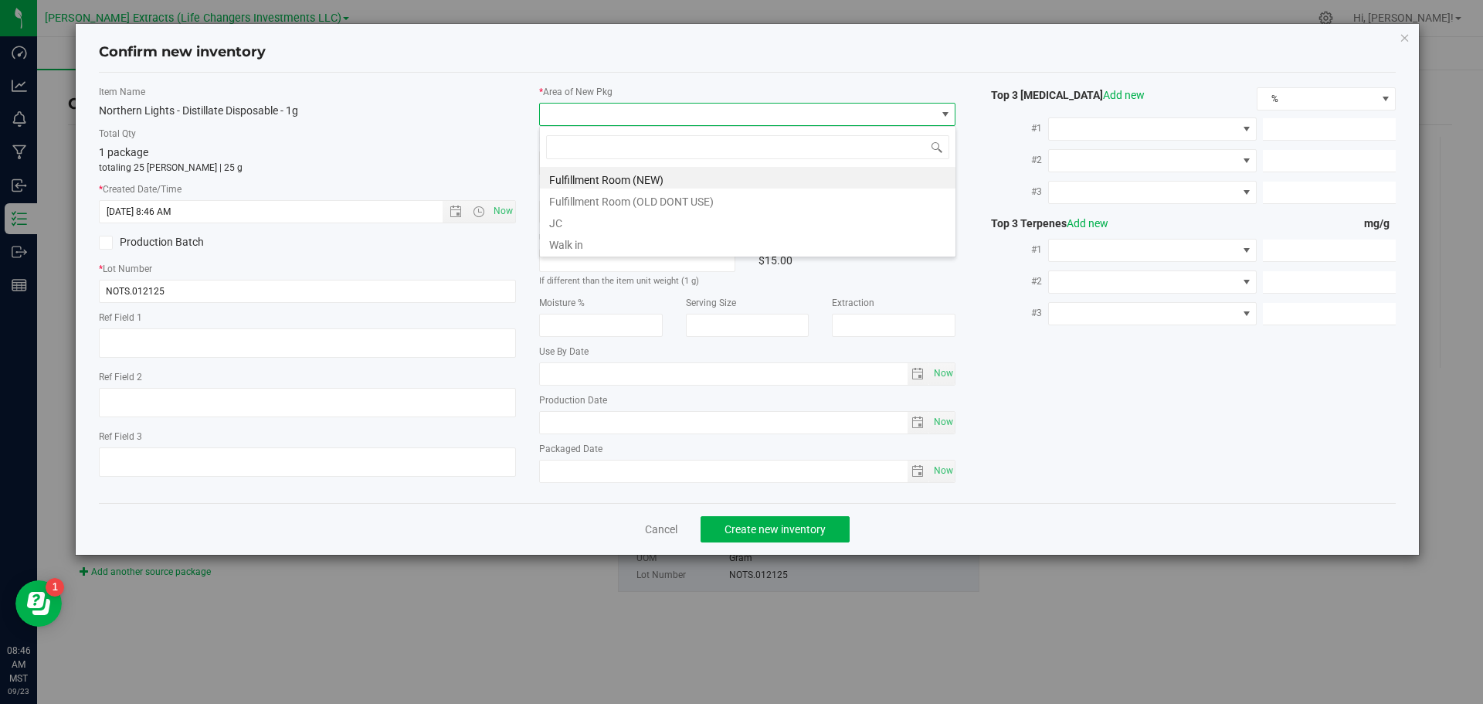
scroll to position [23, 417]
click at [599, 178] on li "Fulfillment Room (NEW)" at bounding box center [748, 178] width 416 height 22
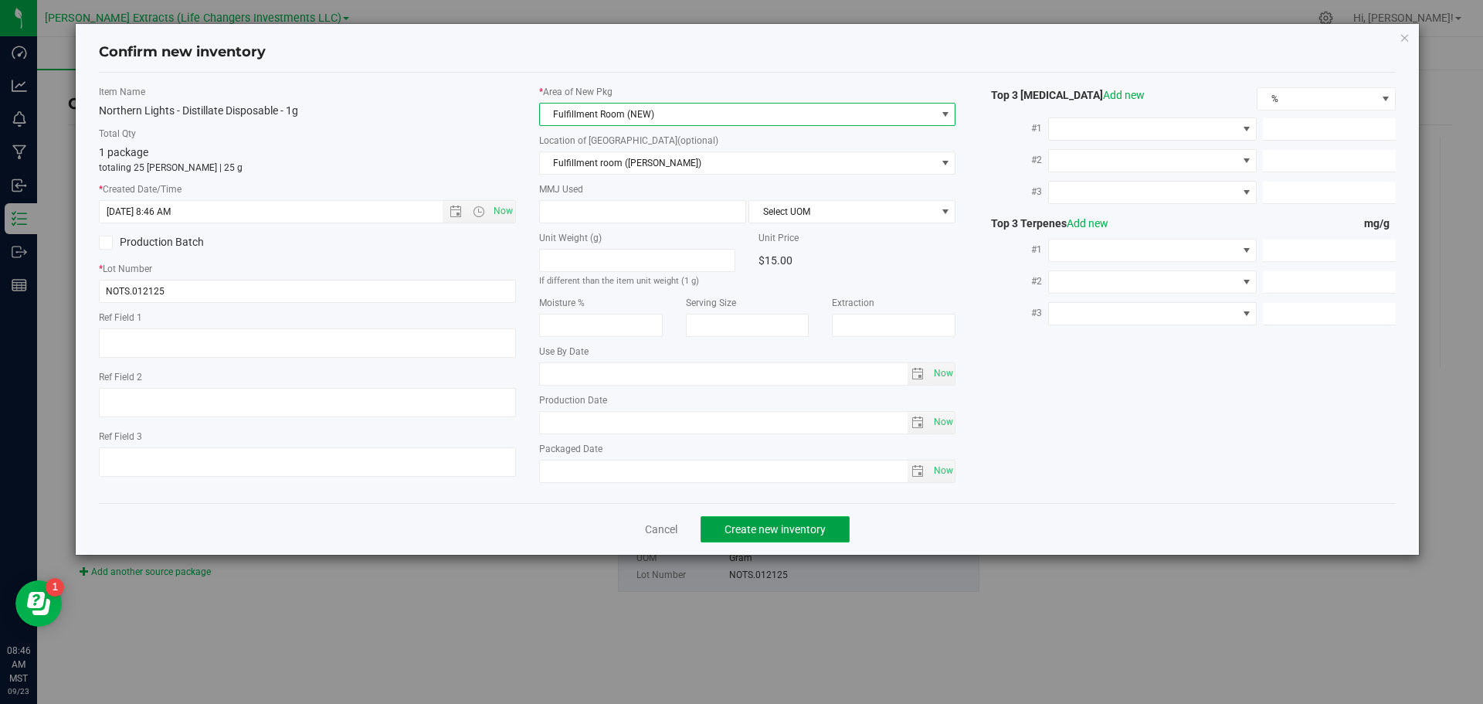
click at [766, 529] on span "Create new inventory" at bounding box center [775, 529] width 101 height 12
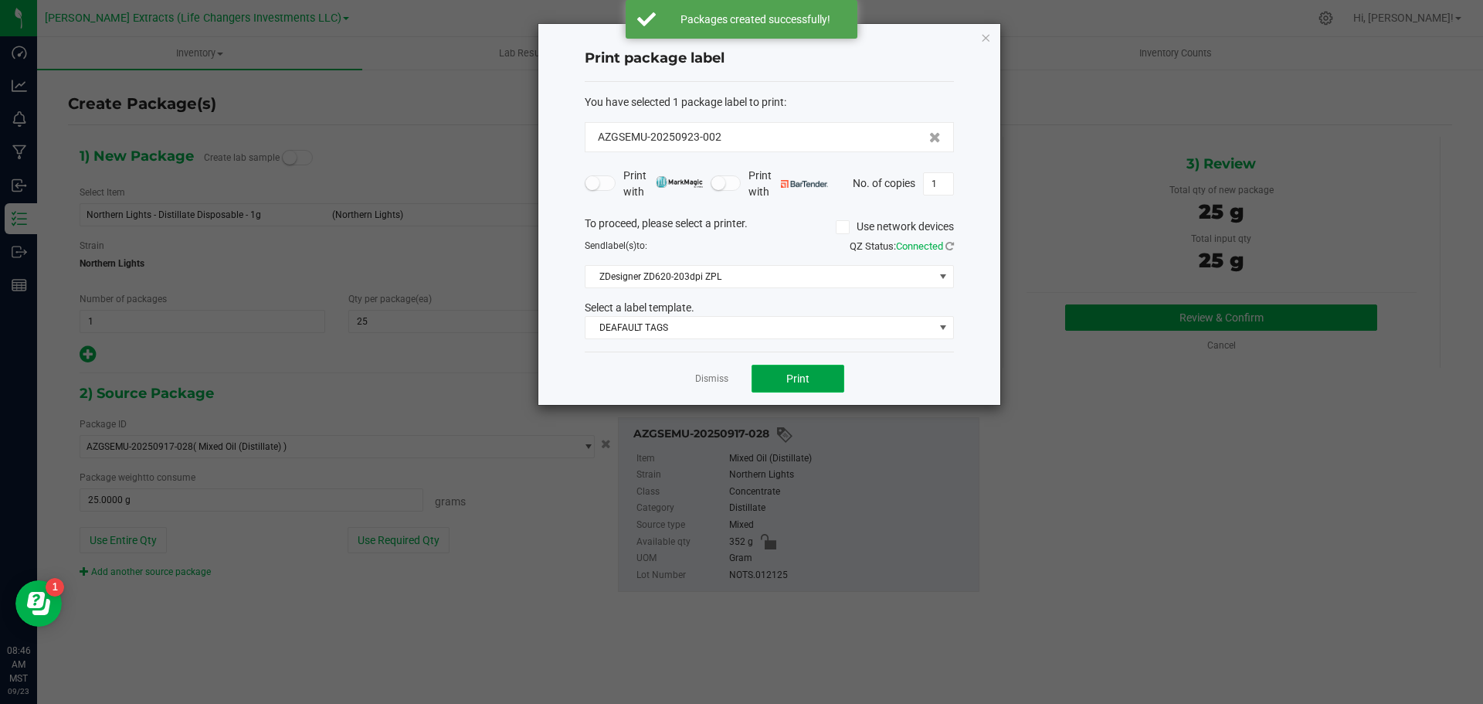
click at [797, 383] on span "Print" at bounding box center [797, 378] width 23 height 12
click at [987, 37] on icon "button" at bounding box center [985, 37] width 11 height 19
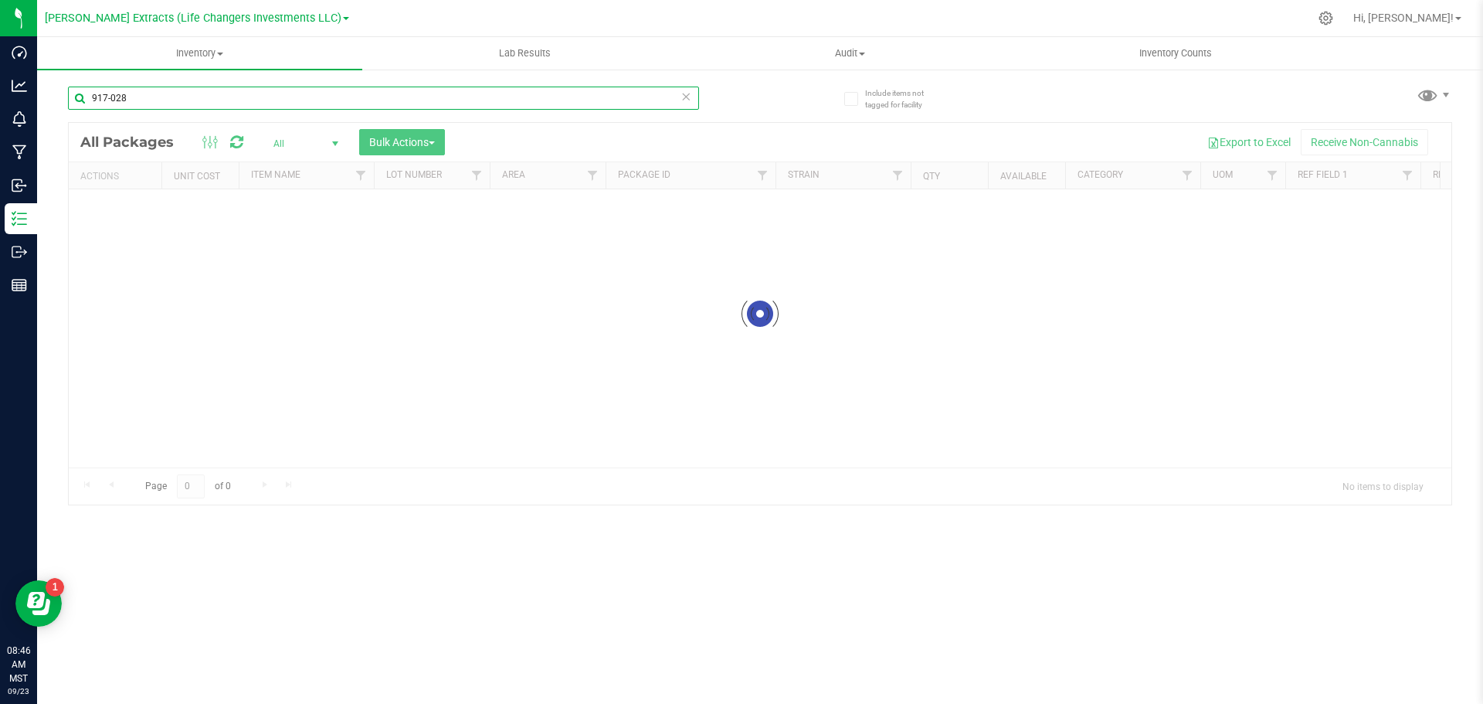
drag, startPoint x: 101, startPoint y: 99, endPoint x: 425, endPoint y: 102, distance: 323.7
click at [412, 102] on input "917-028" at bounding box center [383, 98] width 631 height 23
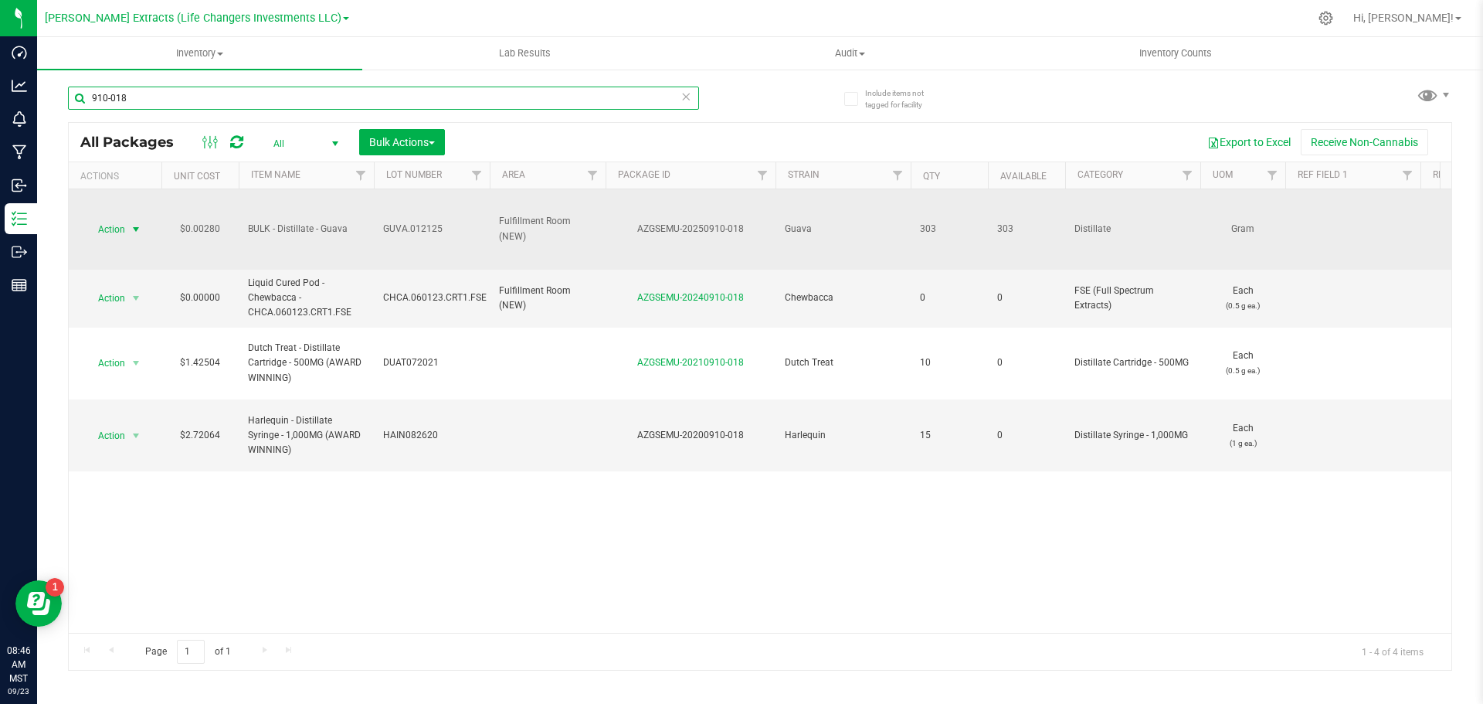
type input "910-018"
click at [110, 226] on span "Action" at bounding box center [105, 230] width 42 height 22
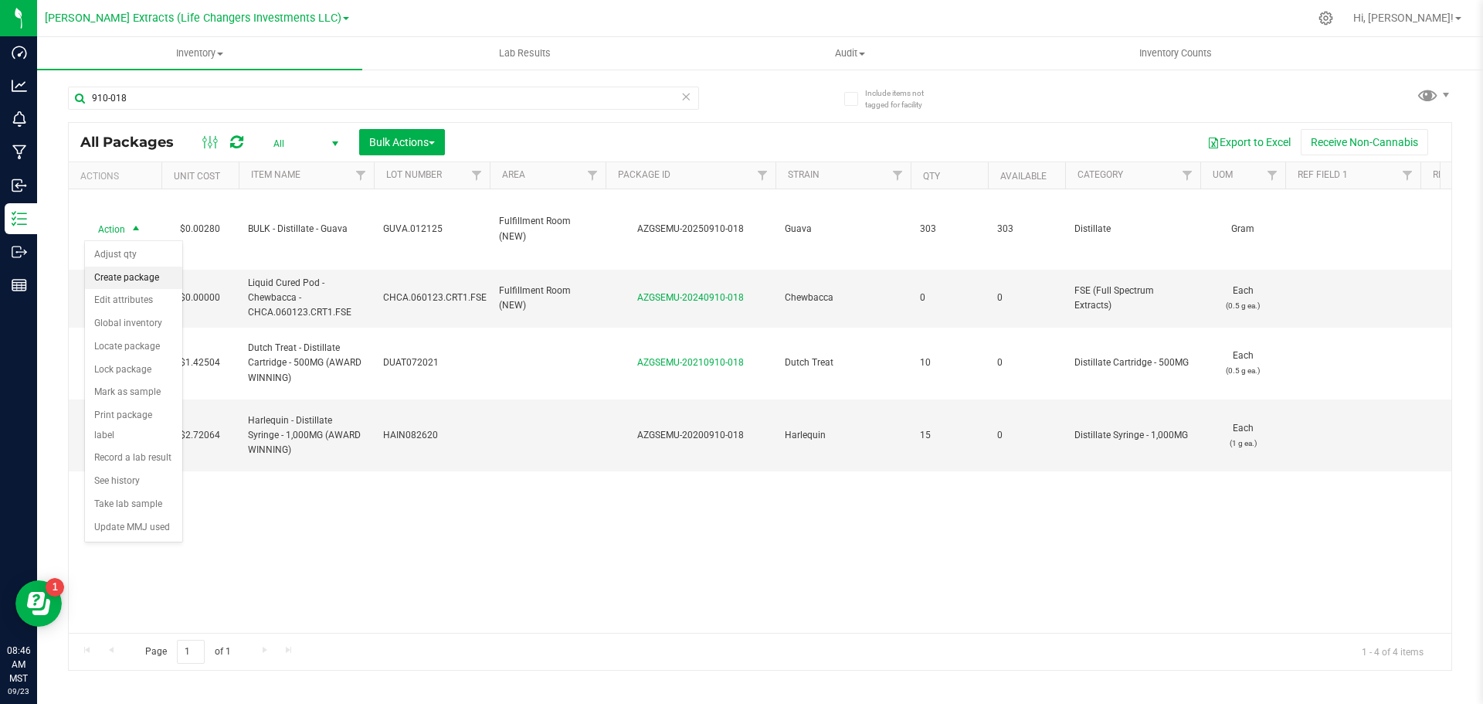
click at [124, 274] on li "Create package" at bounding box center [133, 277] width 97 height 23
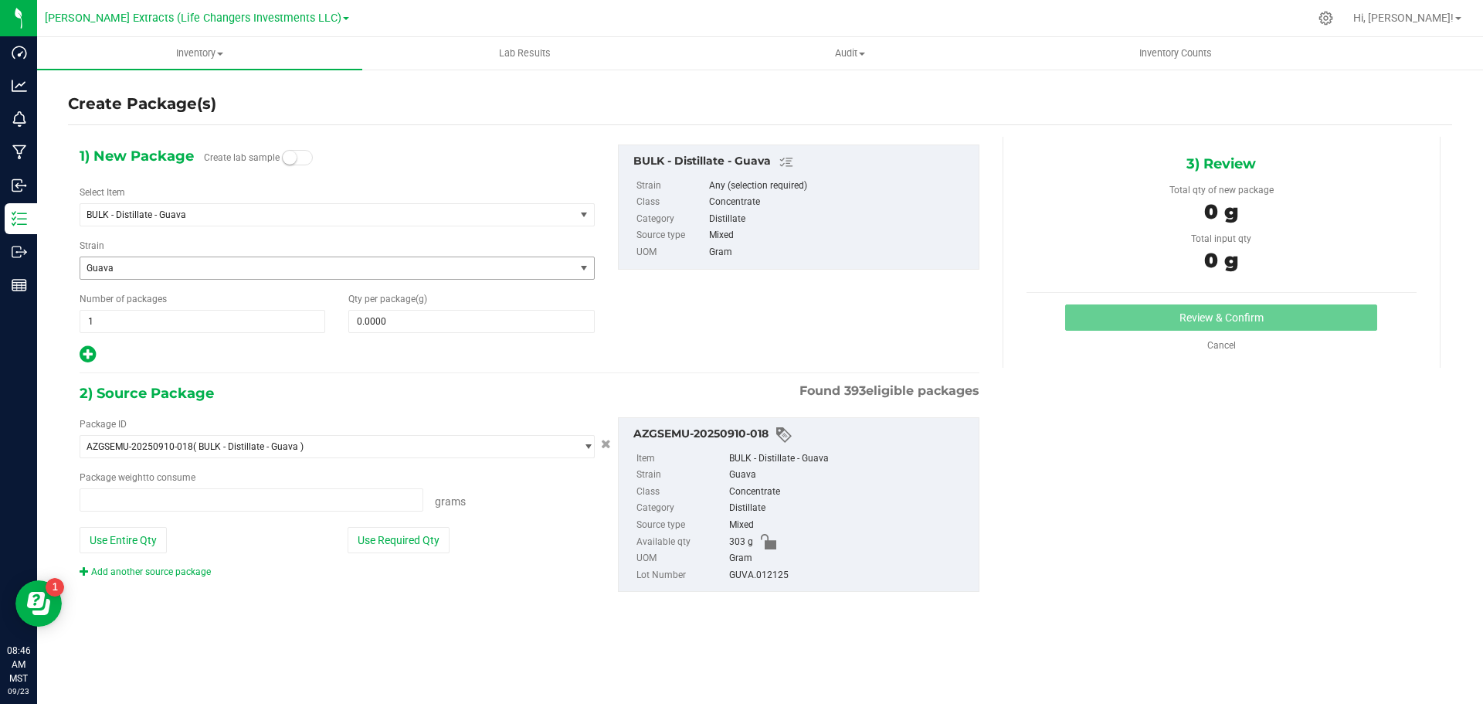
type input "0.0000 g"
click at [165, 218] on span "BULK - Distillate - Guava" at bounding box center [318, 214] width 463 height 11
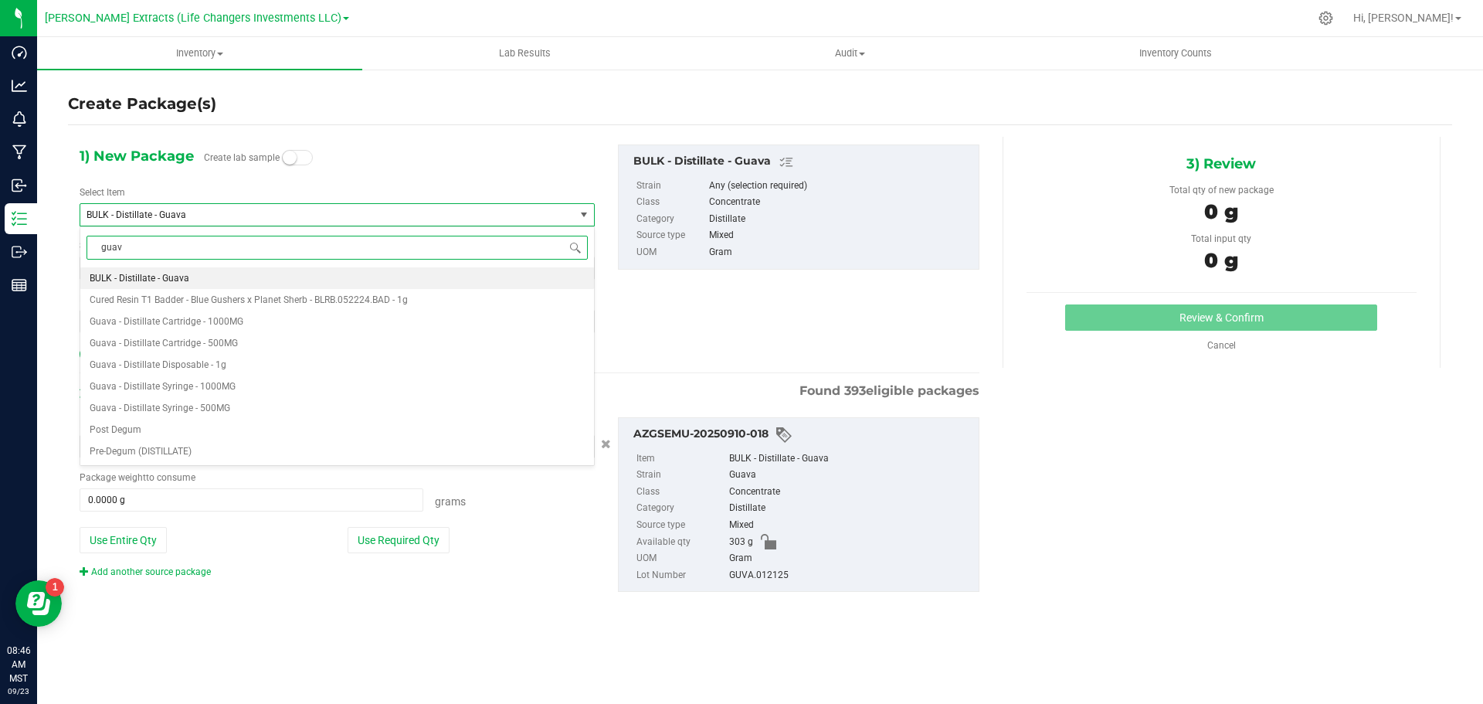
type input "guava"
click at [212, 338] on span "Guava - Distillate Disposable - 1g" at bounding box center [158, 343] width 137 height 11
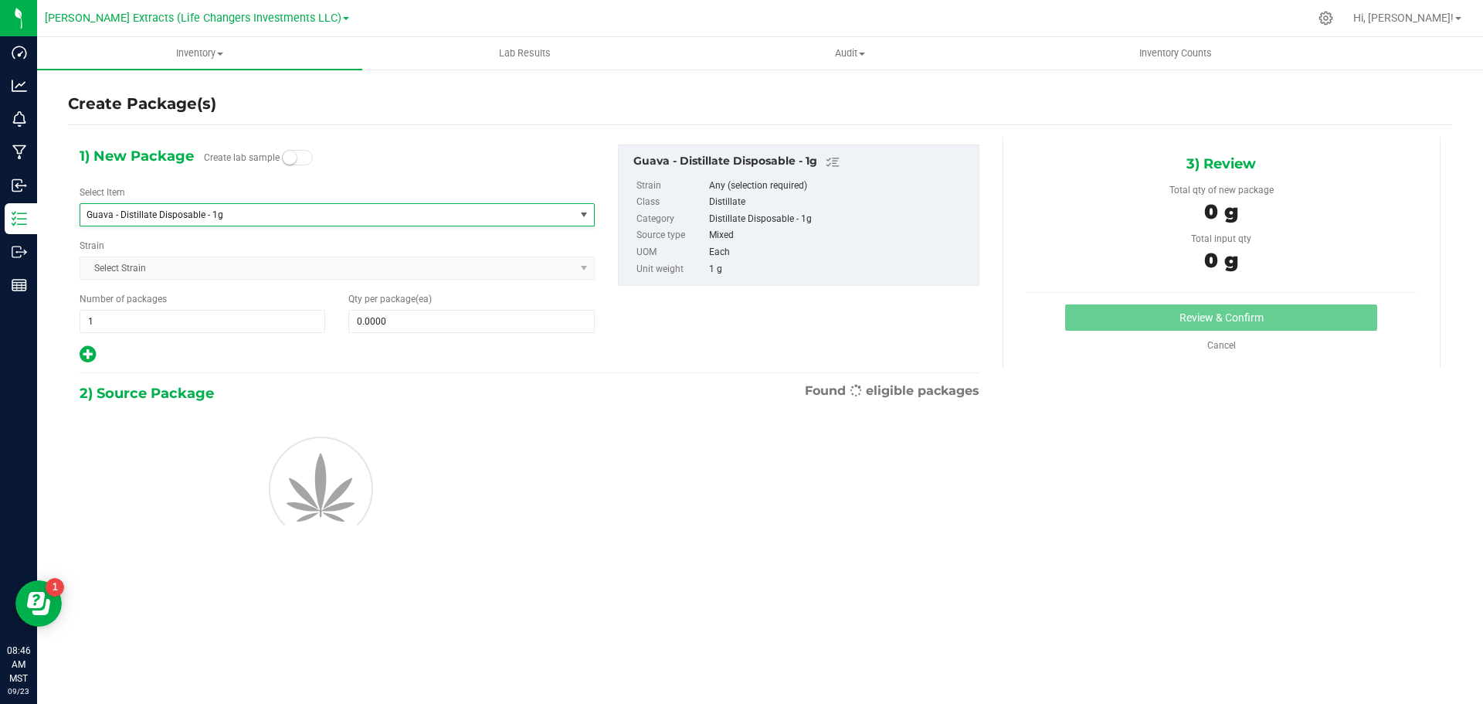
type input "0"
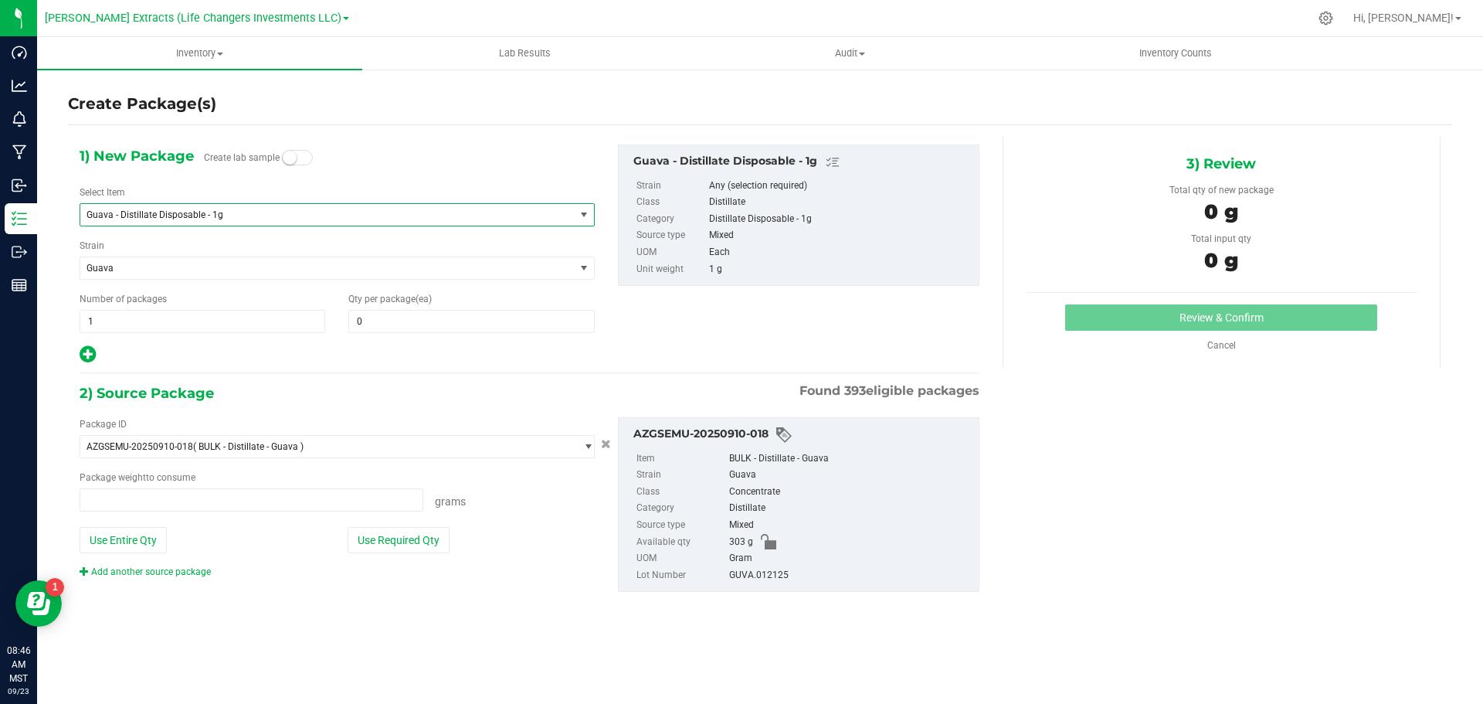
type input "0.0000 g"
click at [382, 322] on span "0 0" at bounding box center [471, 321] width 246 height 23
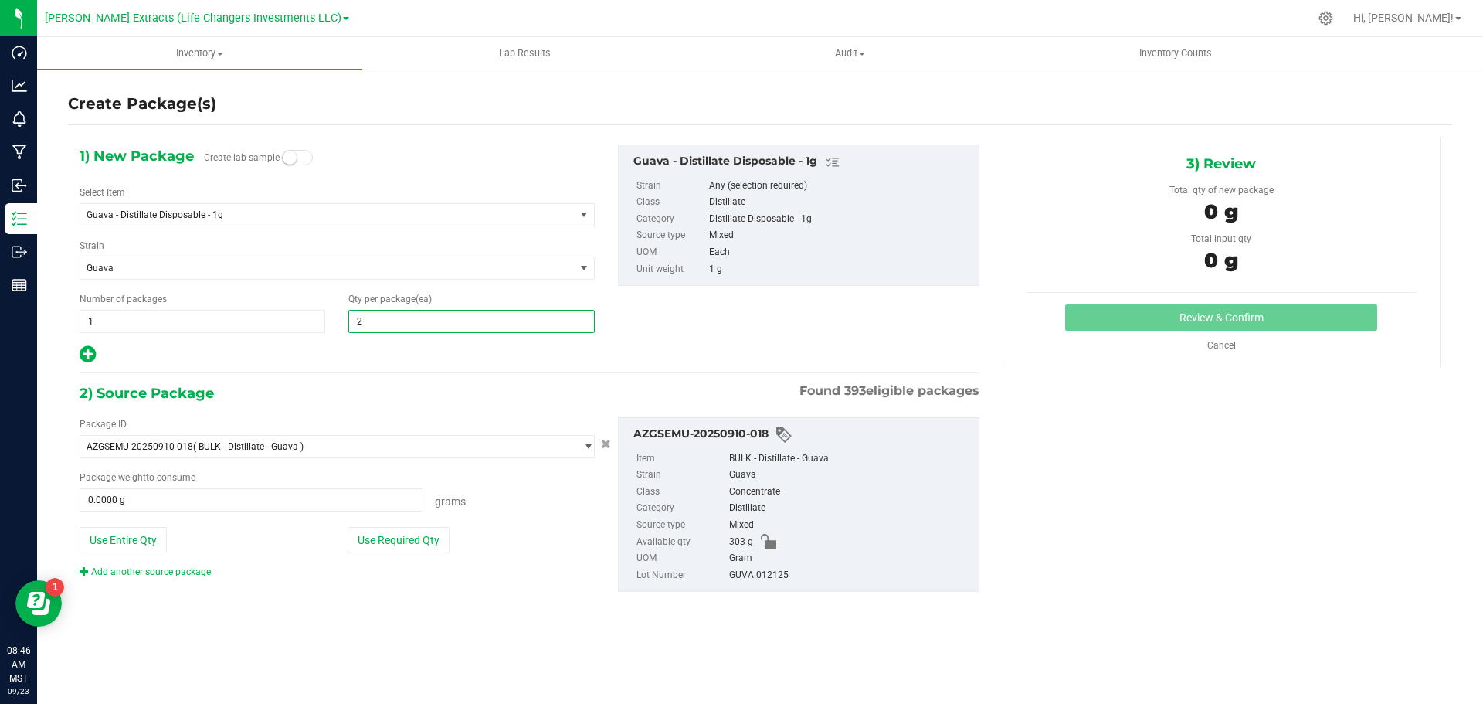
type input "25"
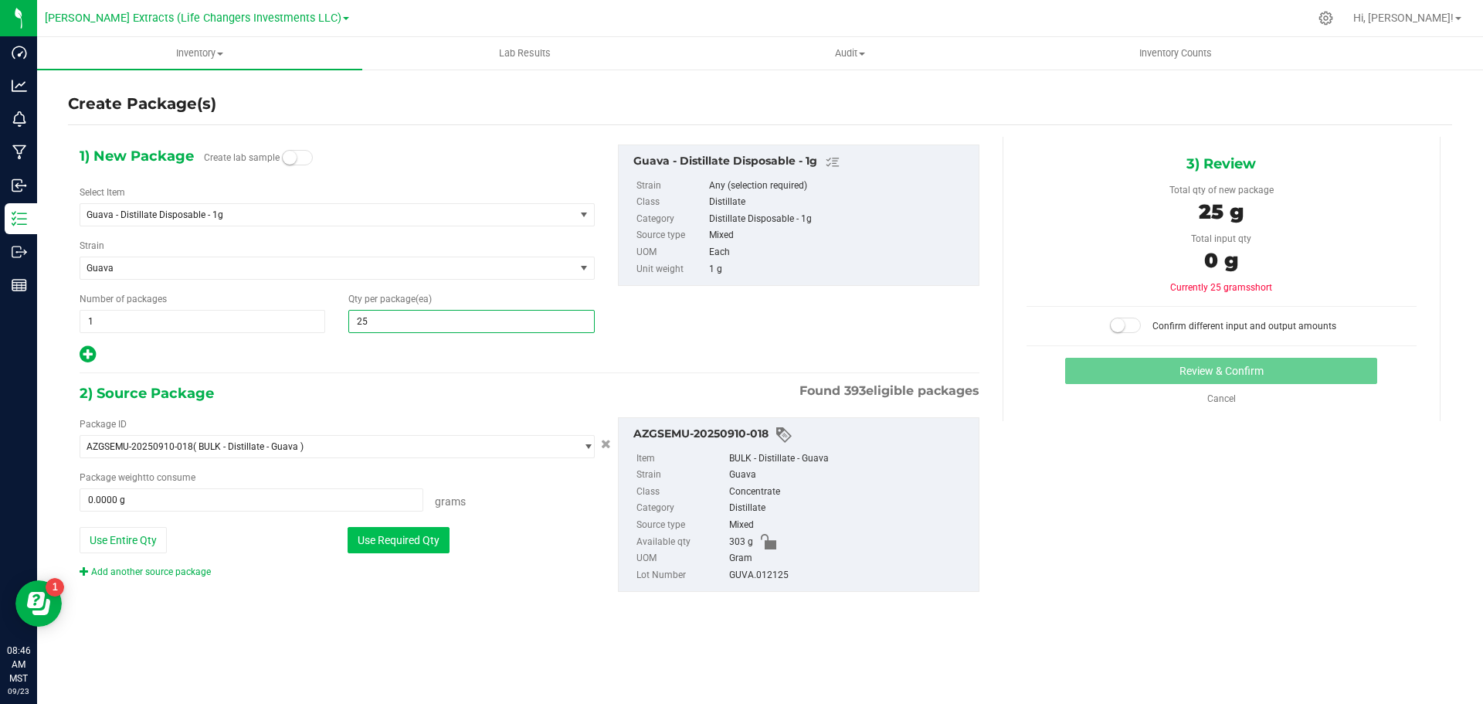
type input "25"
click at [433, 538] on button "Use Required Qty" at bounding box center [399, 540] width 102 height 26
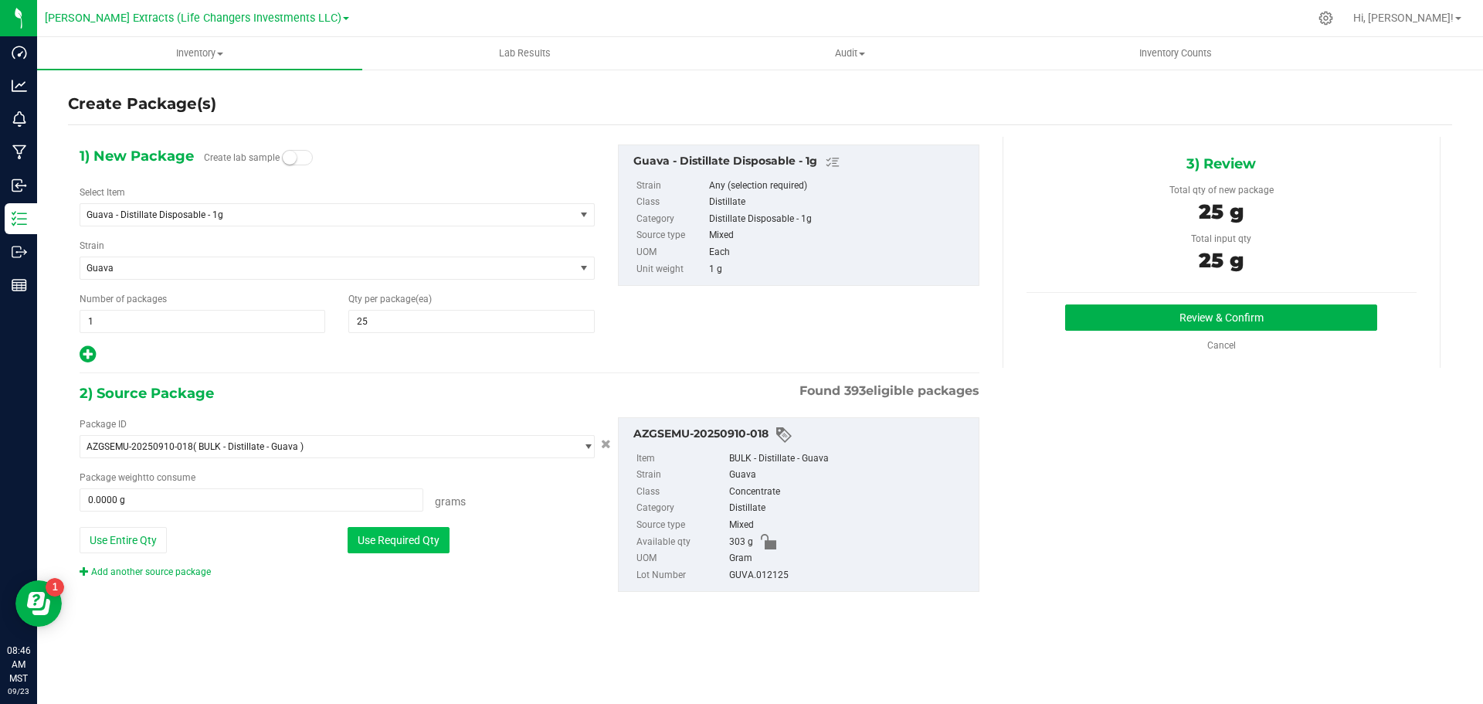
type input "25.0000 g"
click at [1220, 315] on button "Review & Confirm" at bounding box center [1221, 317] width 312 height 26
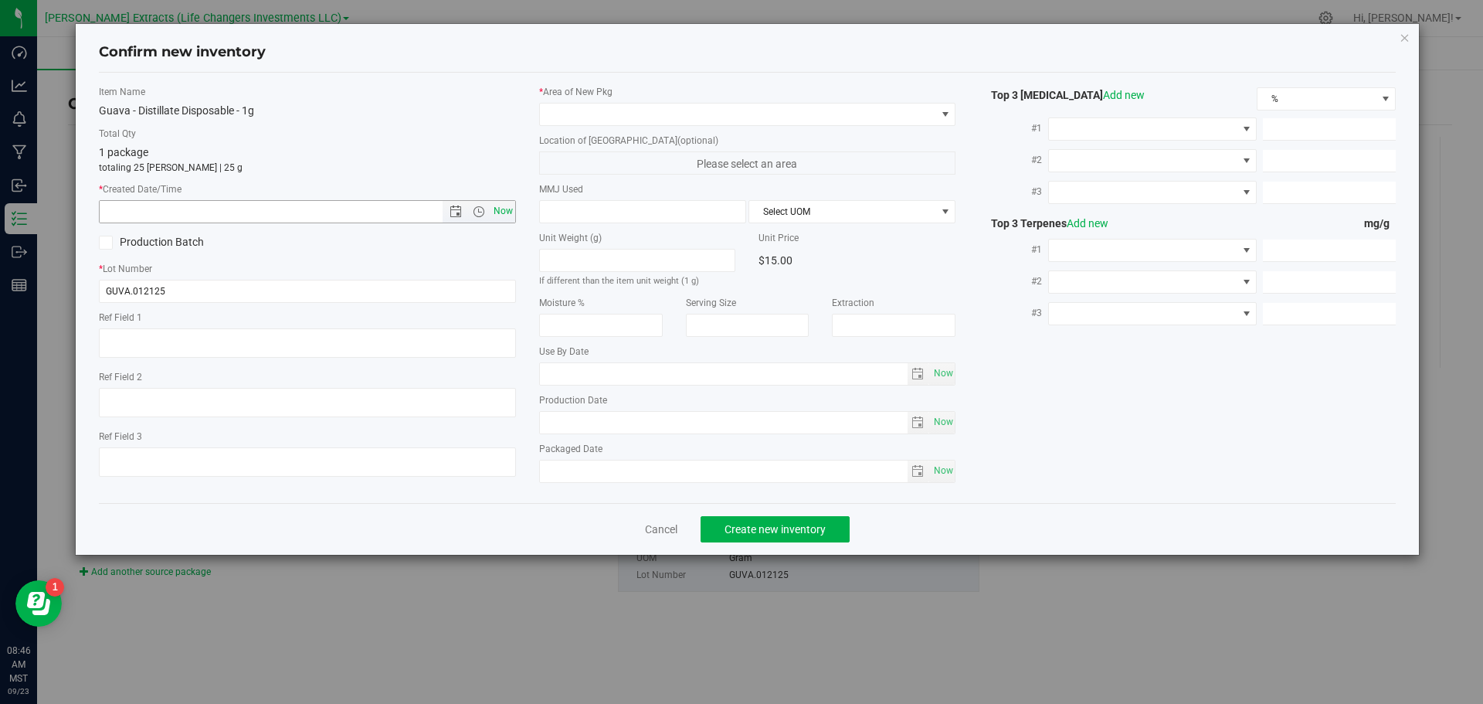
click at [503, 209] on span "Now" at bounding box center [503, 211] width 26 height 22
type input "[DATE] 8:47 AM"
click at [589, 112] on span at bounding box center [738, 115] width 396 height 22
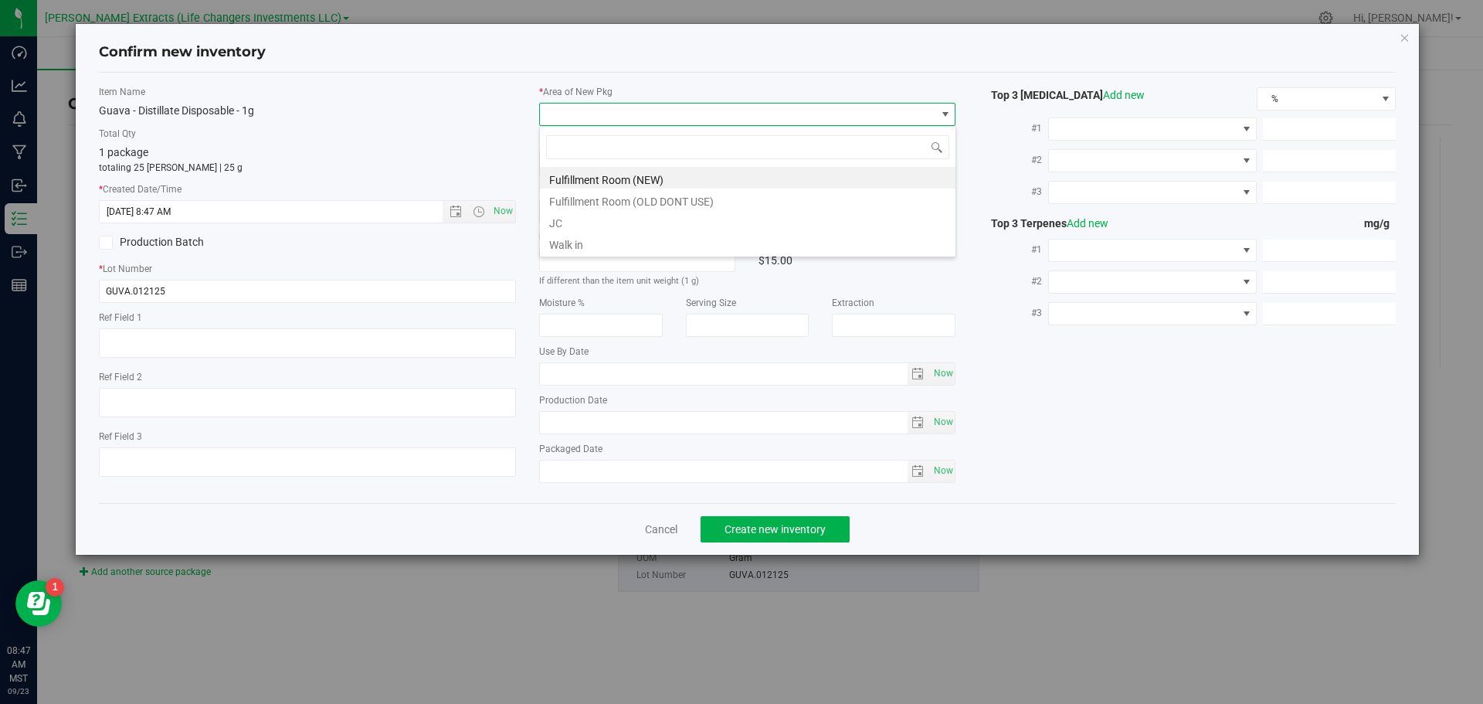
scroll to position [23, 417]
click at [582, 175] on li "Fulfillment Room (NEW)" at bounding box center [748, 178] width 416 height 22
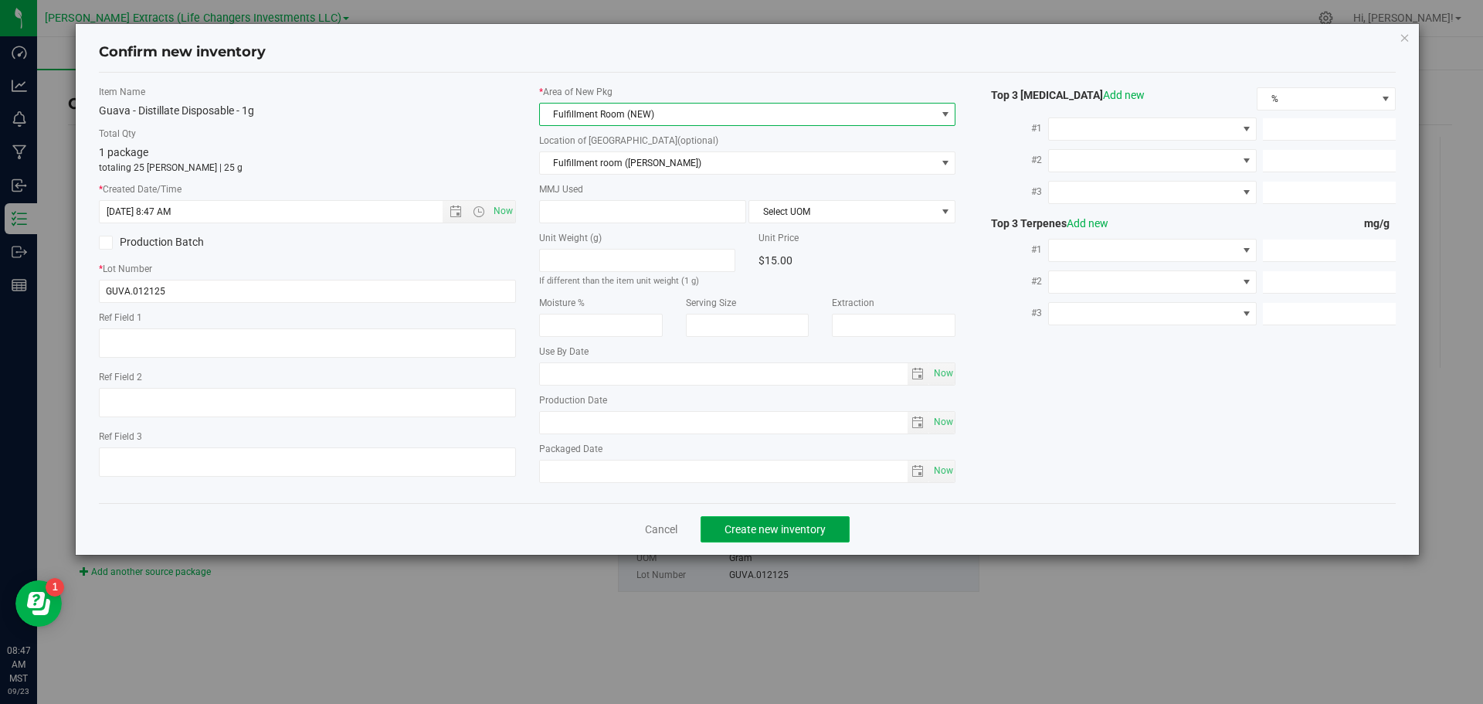
click at [764, 529] on span "Create new inventory" at bounding box center [775, 529] width 101 height 12
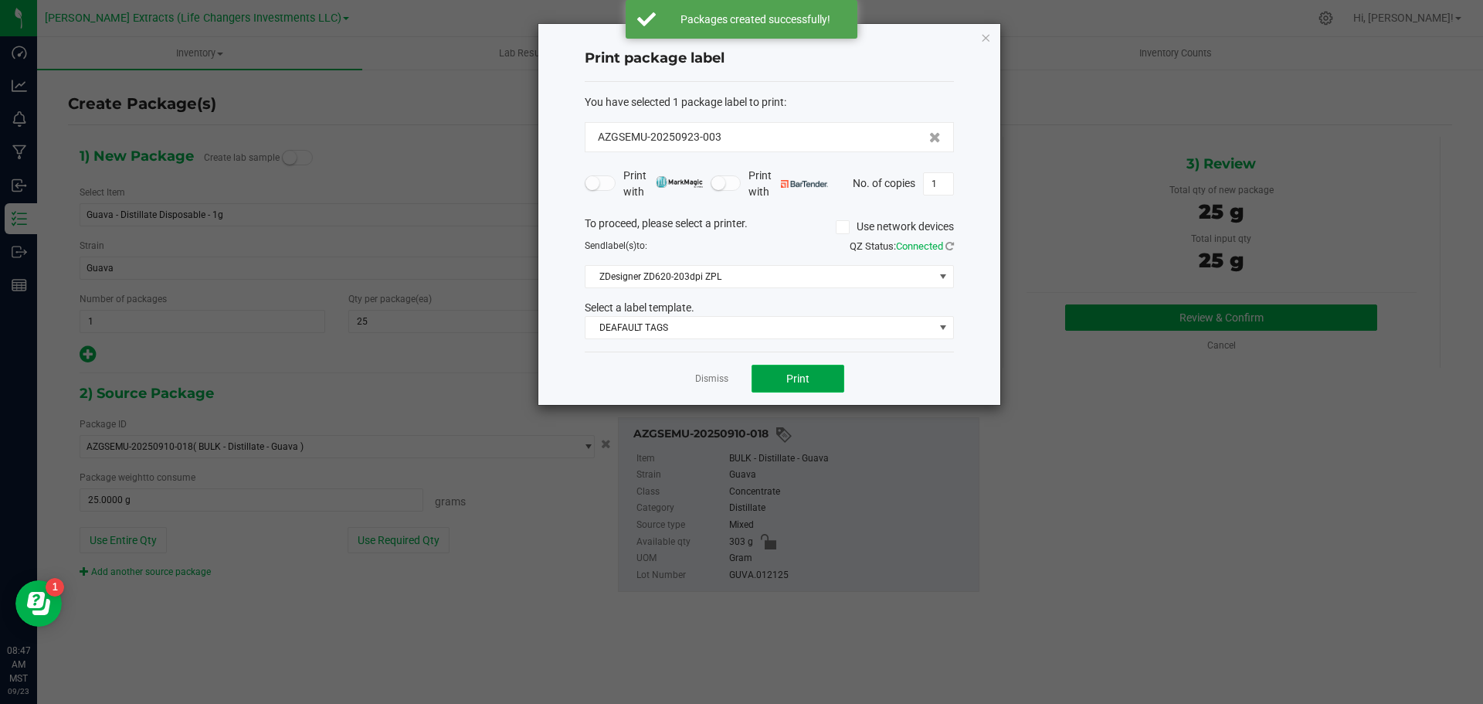
click at [808, 382] on span "Print" at bounding box center [797, 378] width 23 height 12
click at [986, 37] on icon "button" at bounding box center [985, 37] width 11 height 19
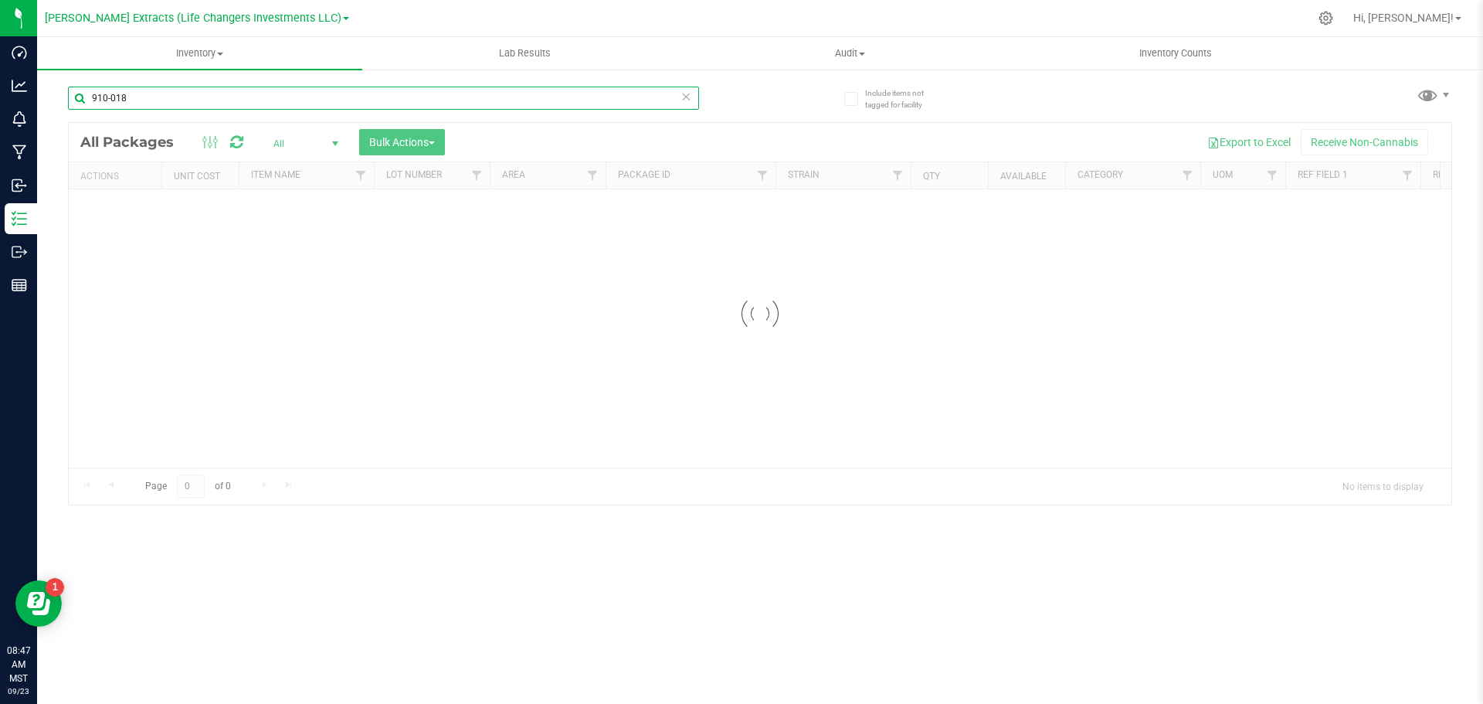
click at [137, 90] on input "910-018" at bounding box center [383, 98] width 631 height 23
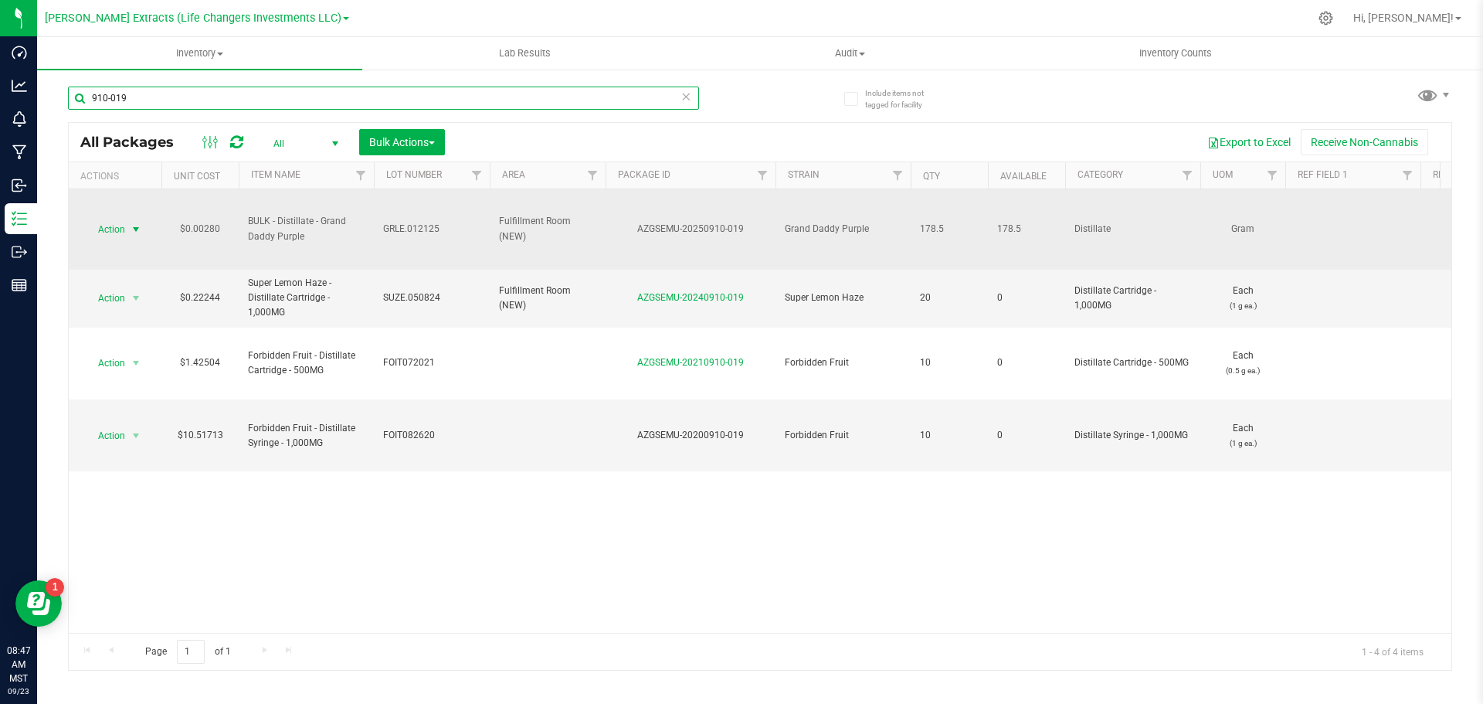
type input "910-019"
click at [109, 230] on span "Action" at bounding box center [105, 230] width 42 height 22
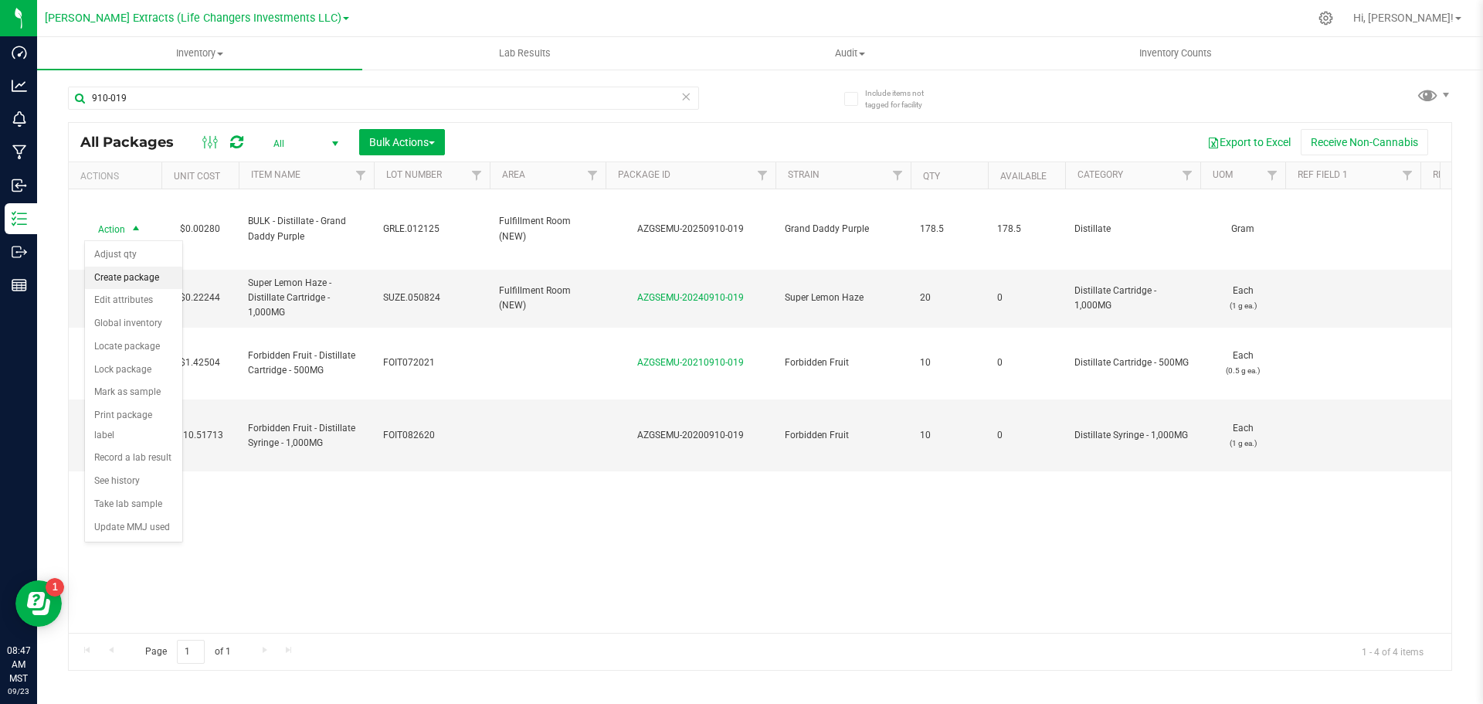
click at [128, 277] on li "Create package" at bounding box center [133, 277] width 97 height 23
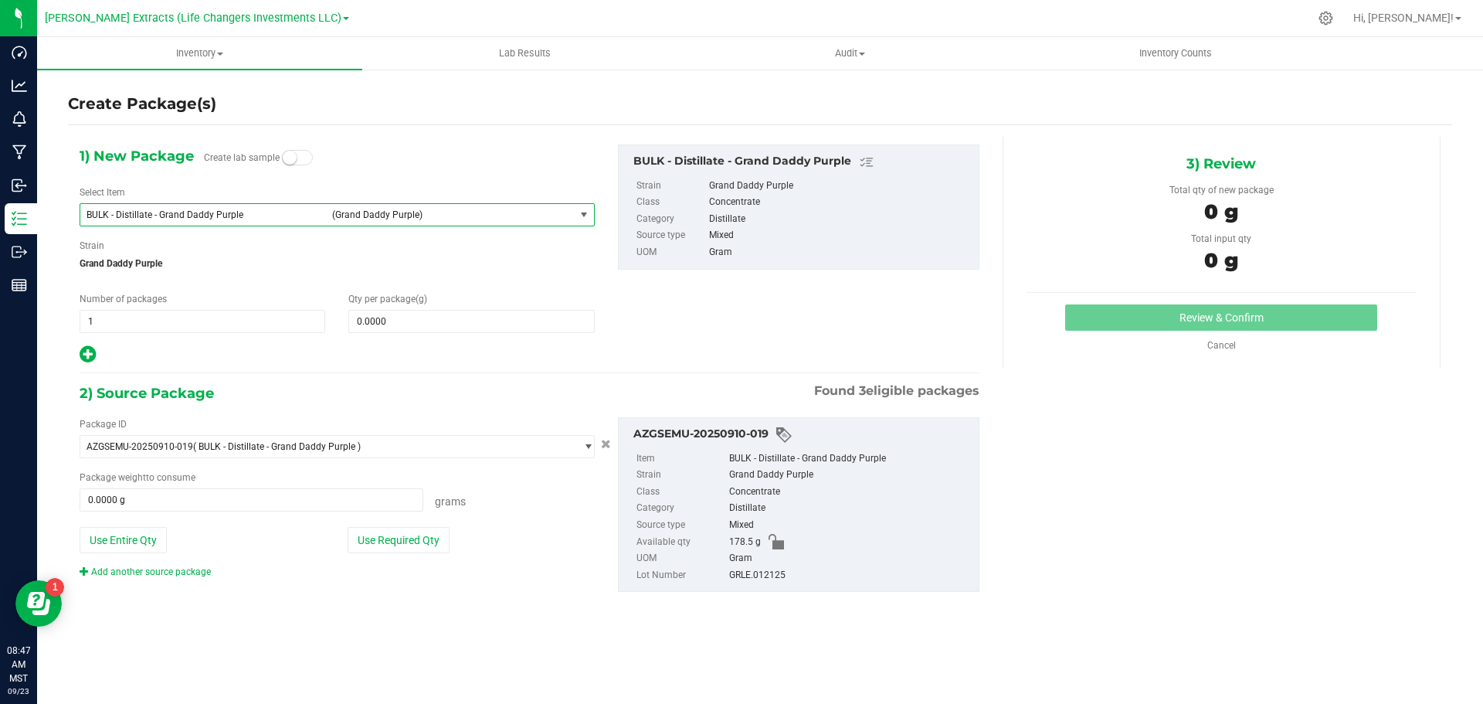
click at [166, 214] on span "BULK - Distillate - Grand Daddy Purple" at bounding box center [205, 214] width 236 height 11
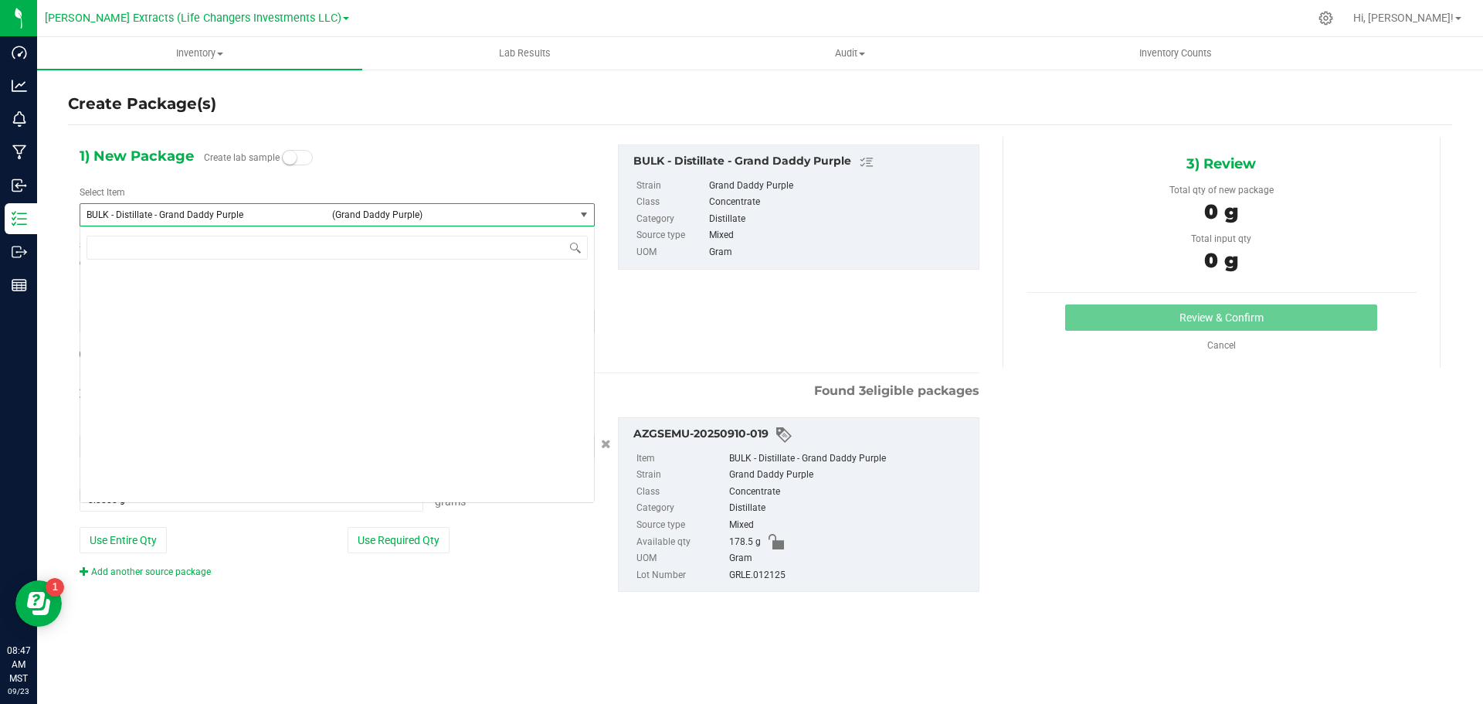
scroll to position [1363, 0]
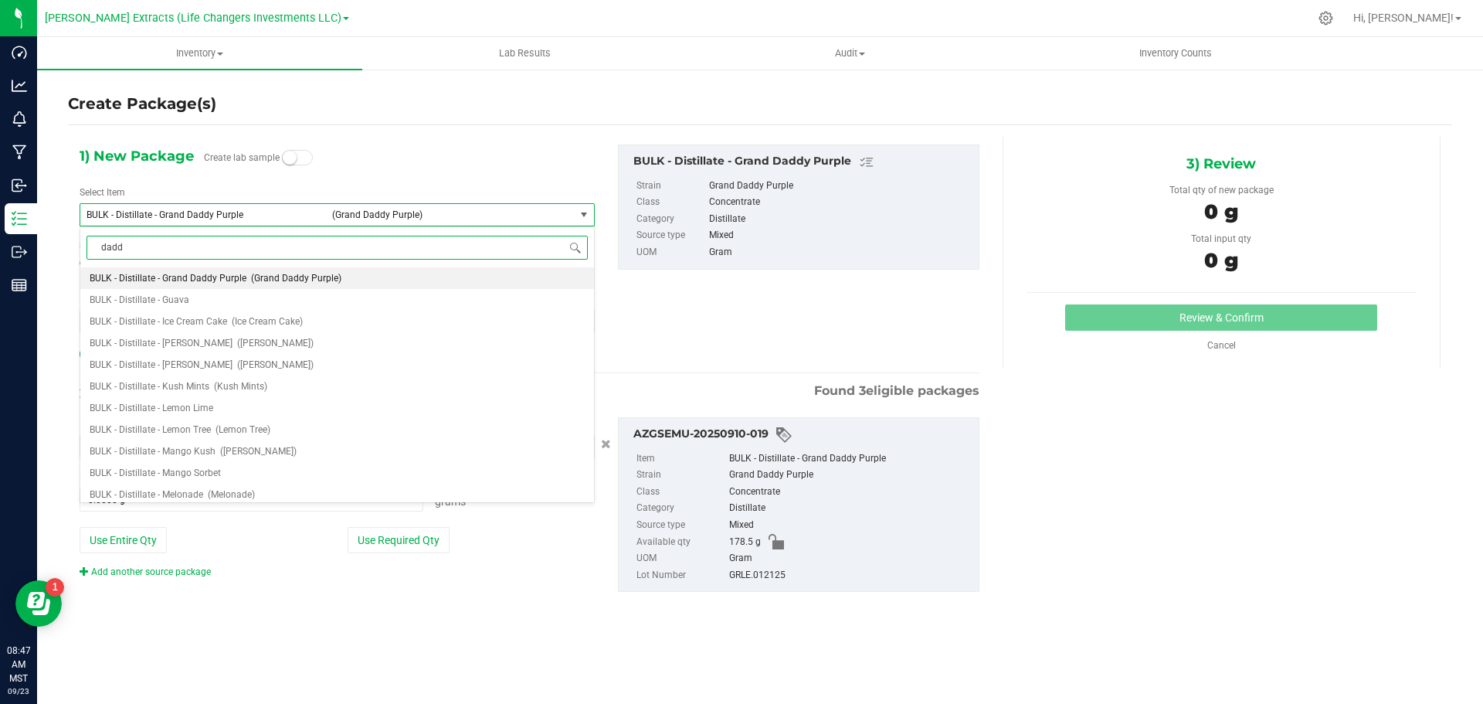
type input "daddy"
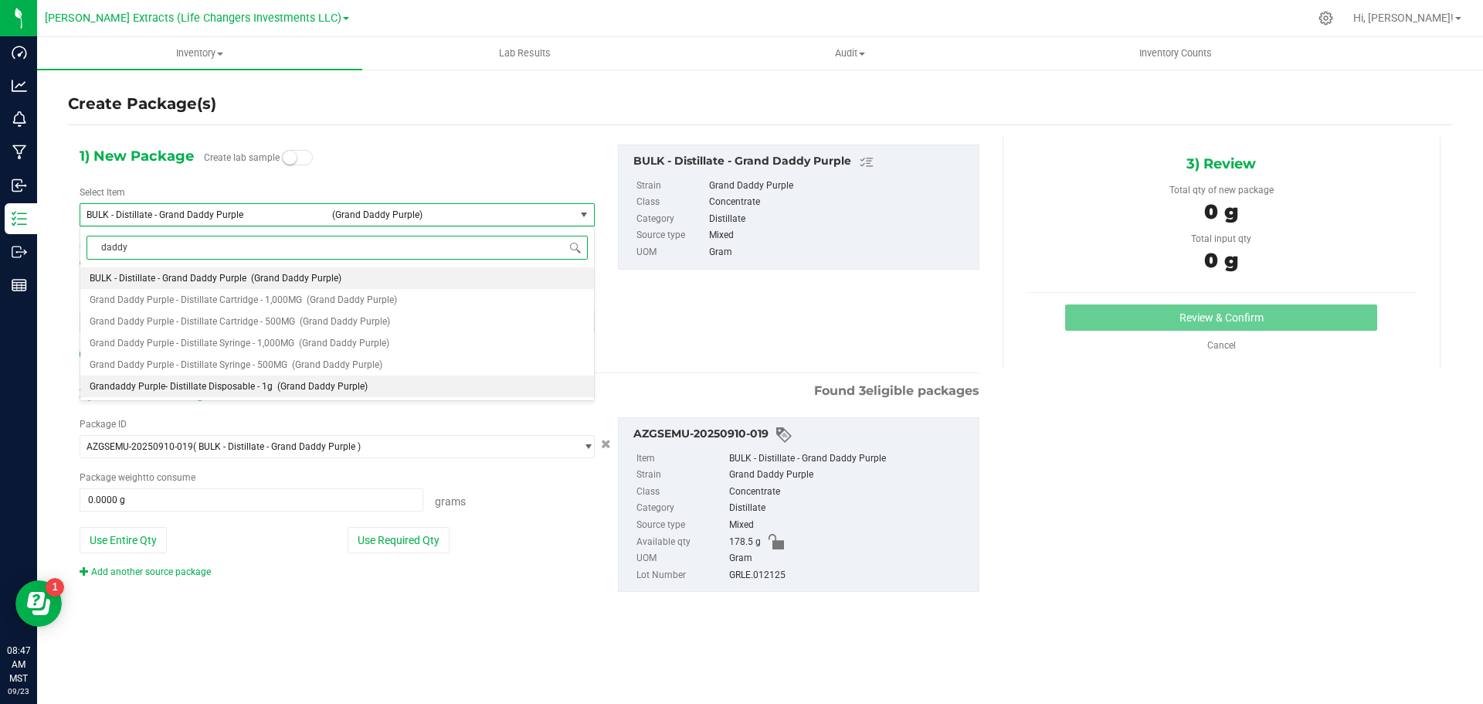
click at [193, 383] on span "Grandaddy Purple- Distillate Disposable - 1g" at bounding box center [181, 386] width 183 height 11
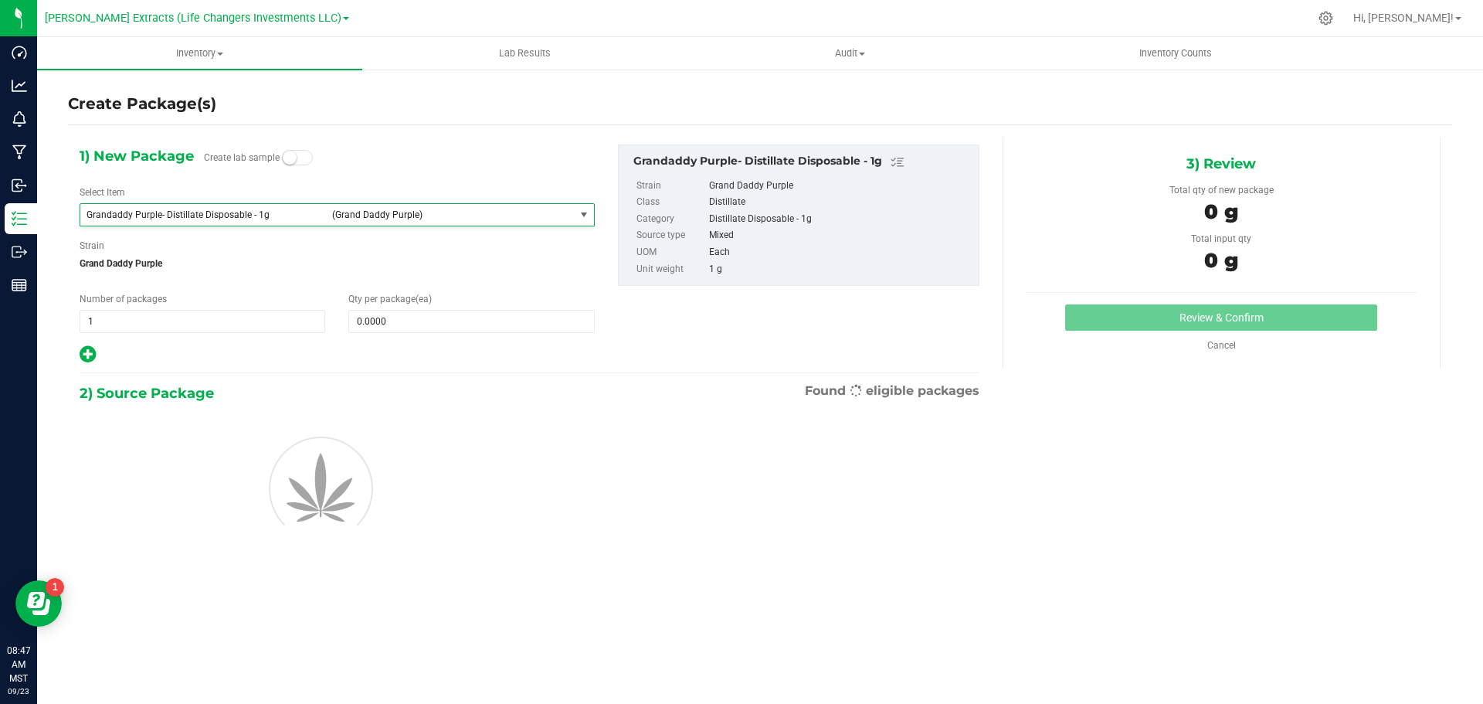
type input "0"
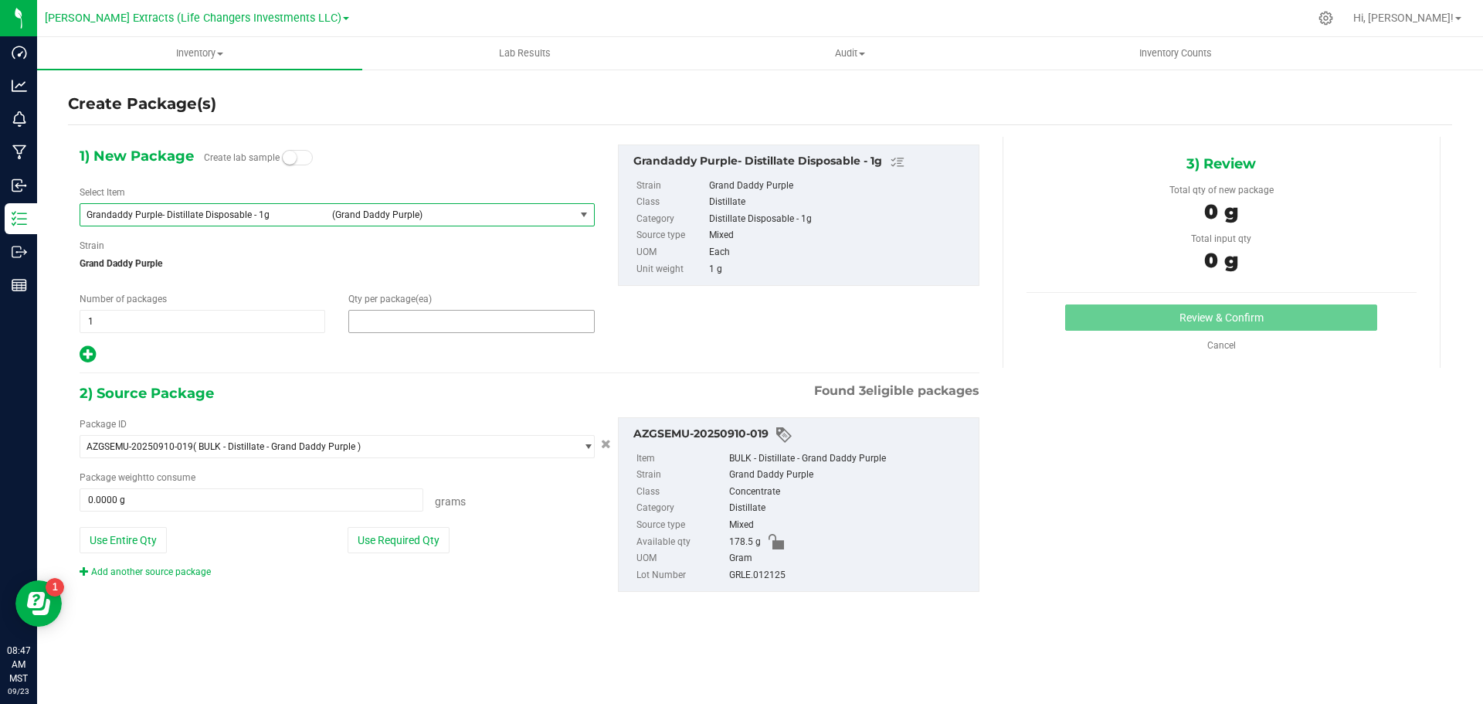
click at [385, 322] on span at bounding box center [471, 321] width 246 height 23
type input "25"
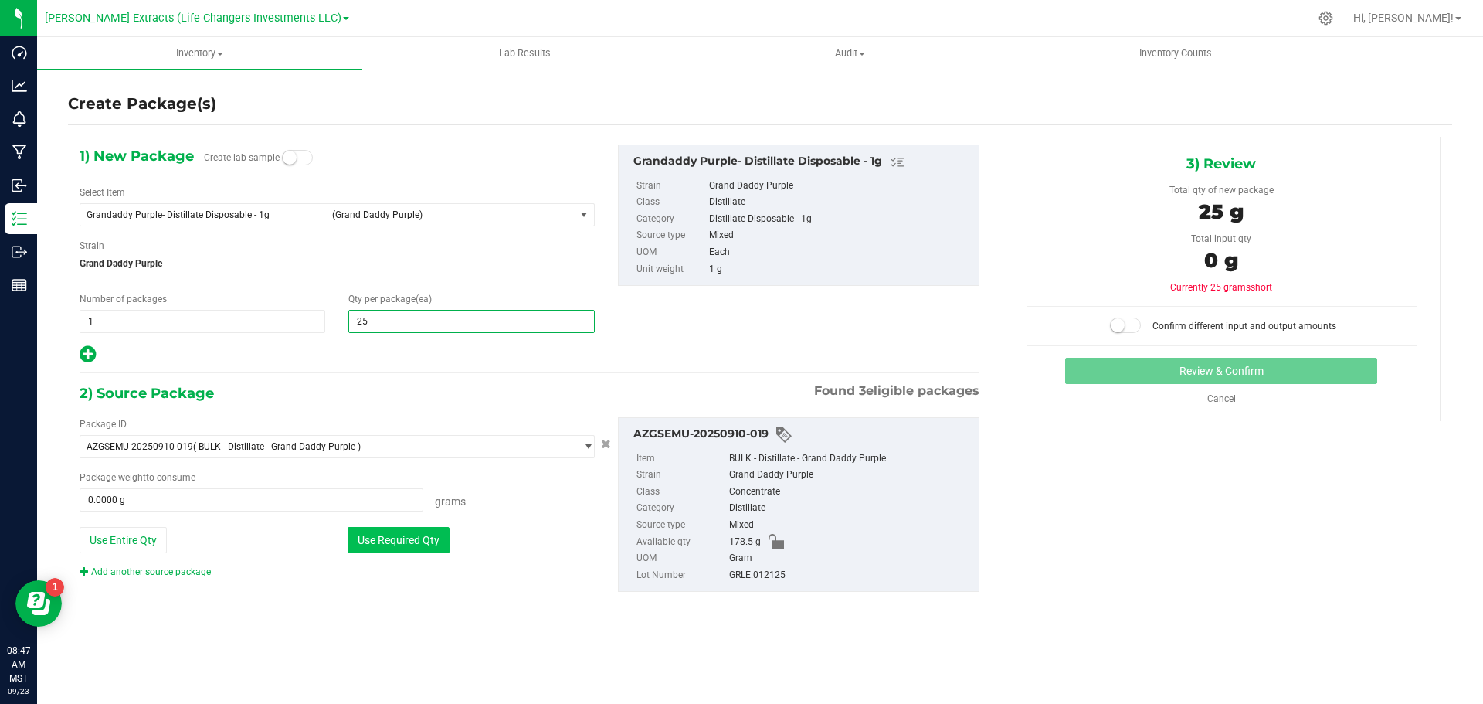
type input "25"
click at [383, 535] on button "Use Required Qty" at bounding box center [399, 540] width 102 height 26
type input "25.0000 g"
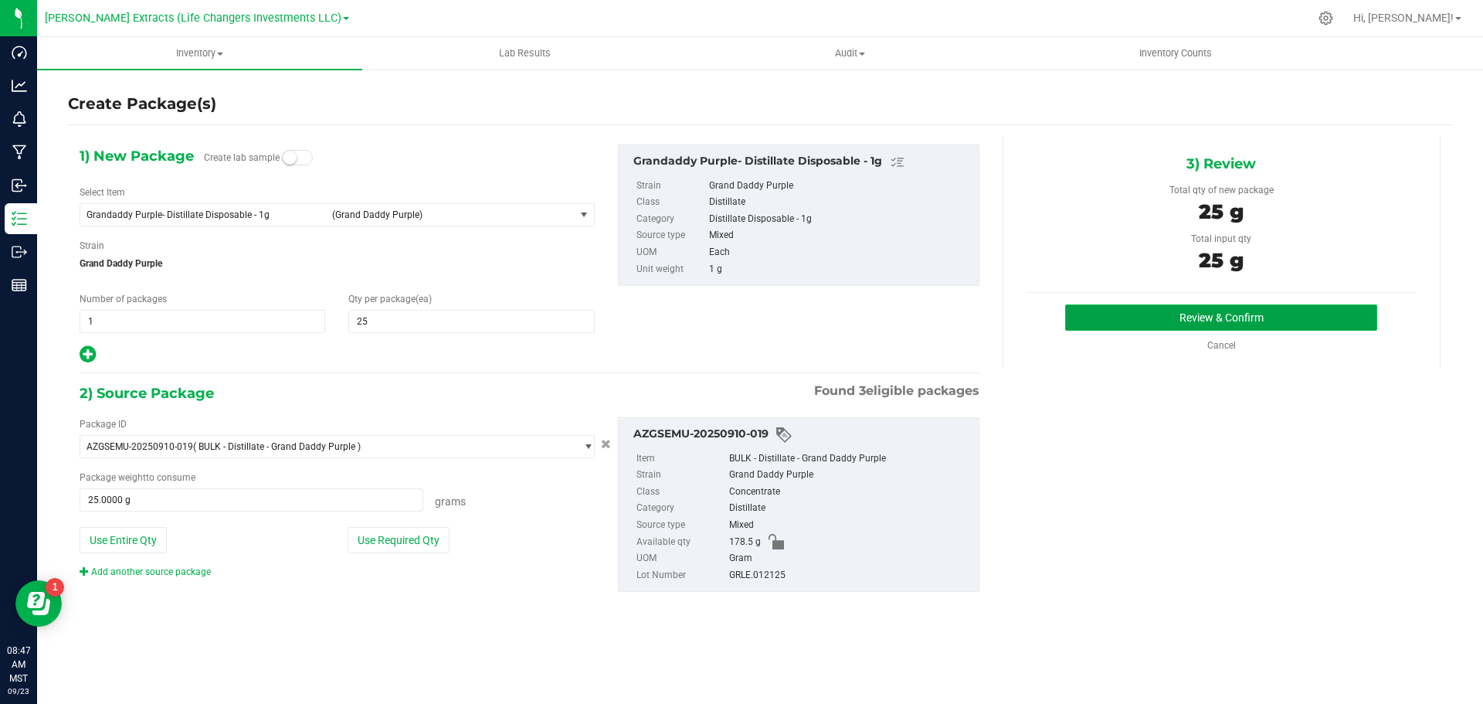
click at [1274, 318] on button "Review & Confirm" at bounding box center [1221, 317] width 312 height 26
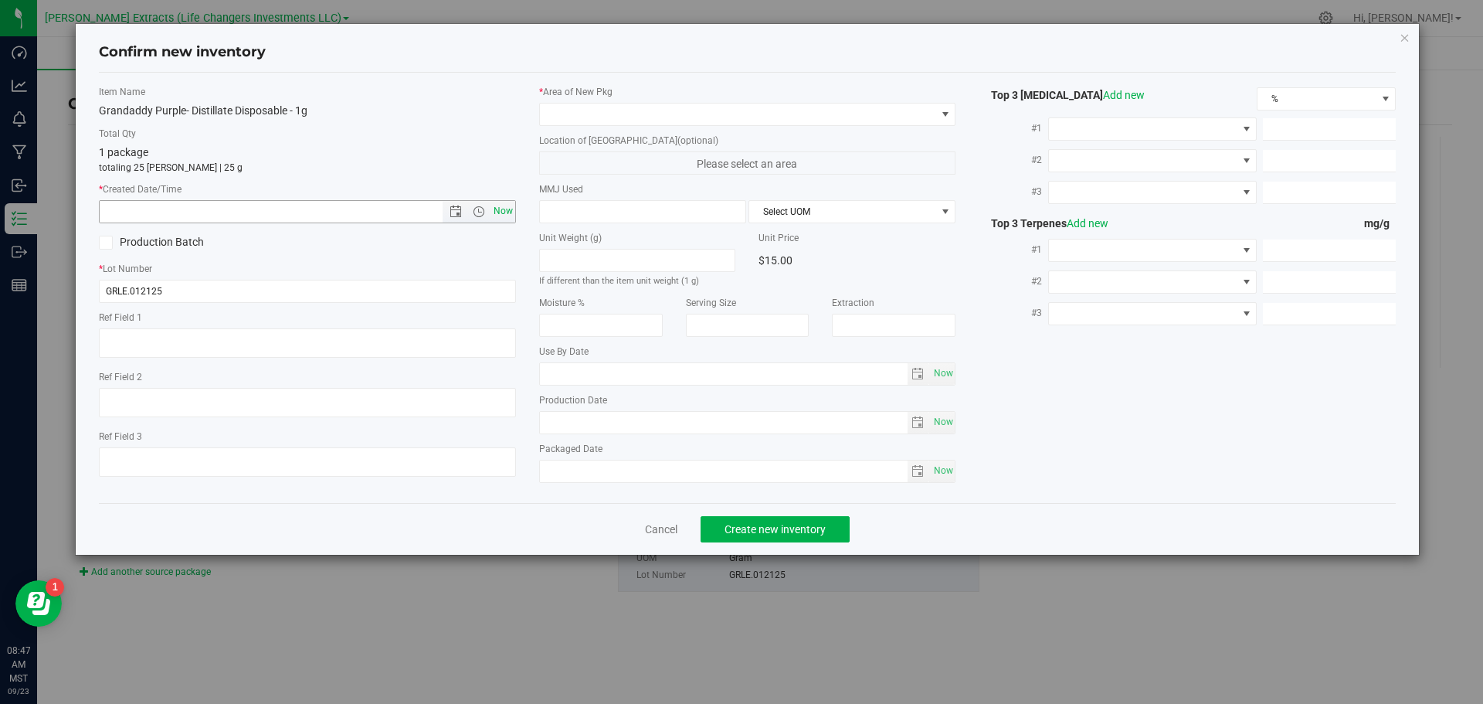
click at [507, 208] on span "Now" at bounding box center [503, 211] width 26 height 22
type input "[DATE] 8:47 AM"
click at [600, 115] on span at bounding box center [738, 115] width 396 height 22
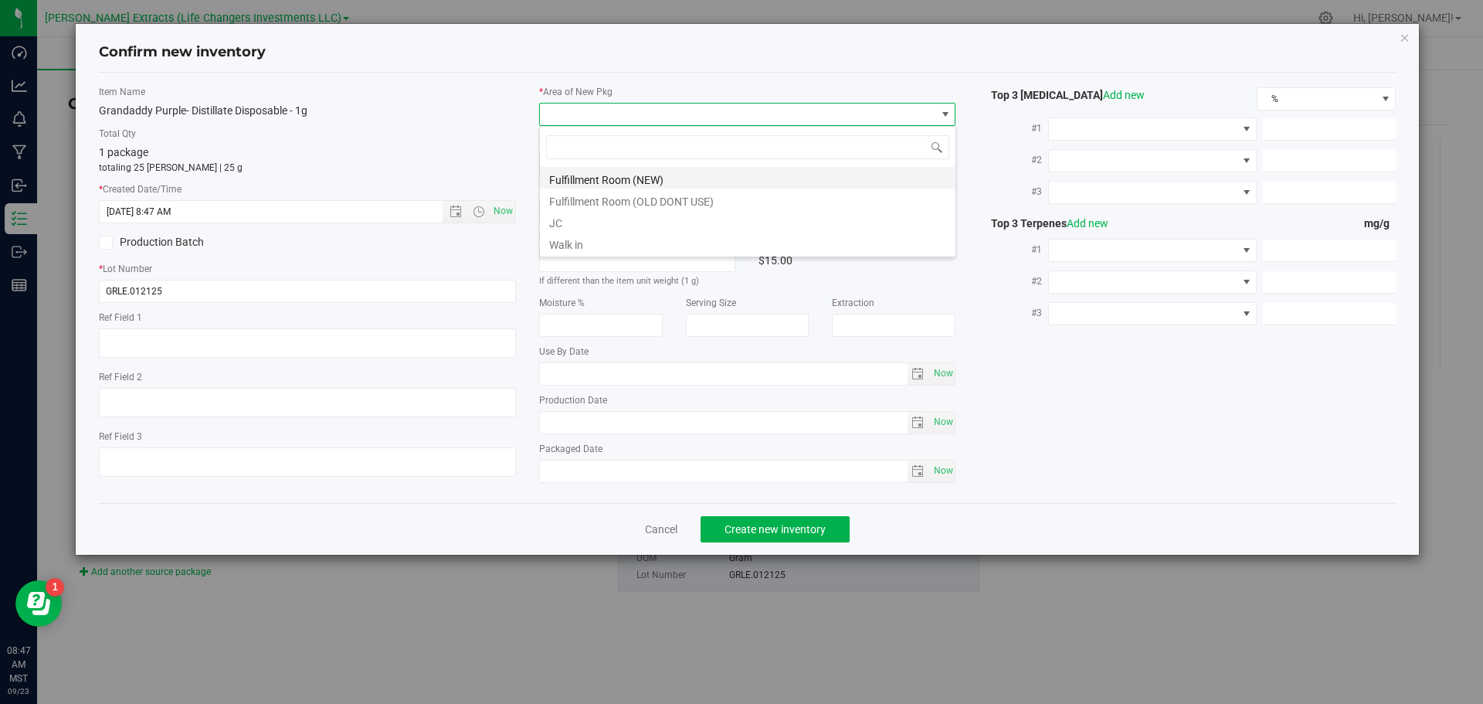
scroll to position [23, 417]
click at [604, 175] on li "Fulfillment Room (NEW)" at bounding box center [748, 178] width 416 height 22
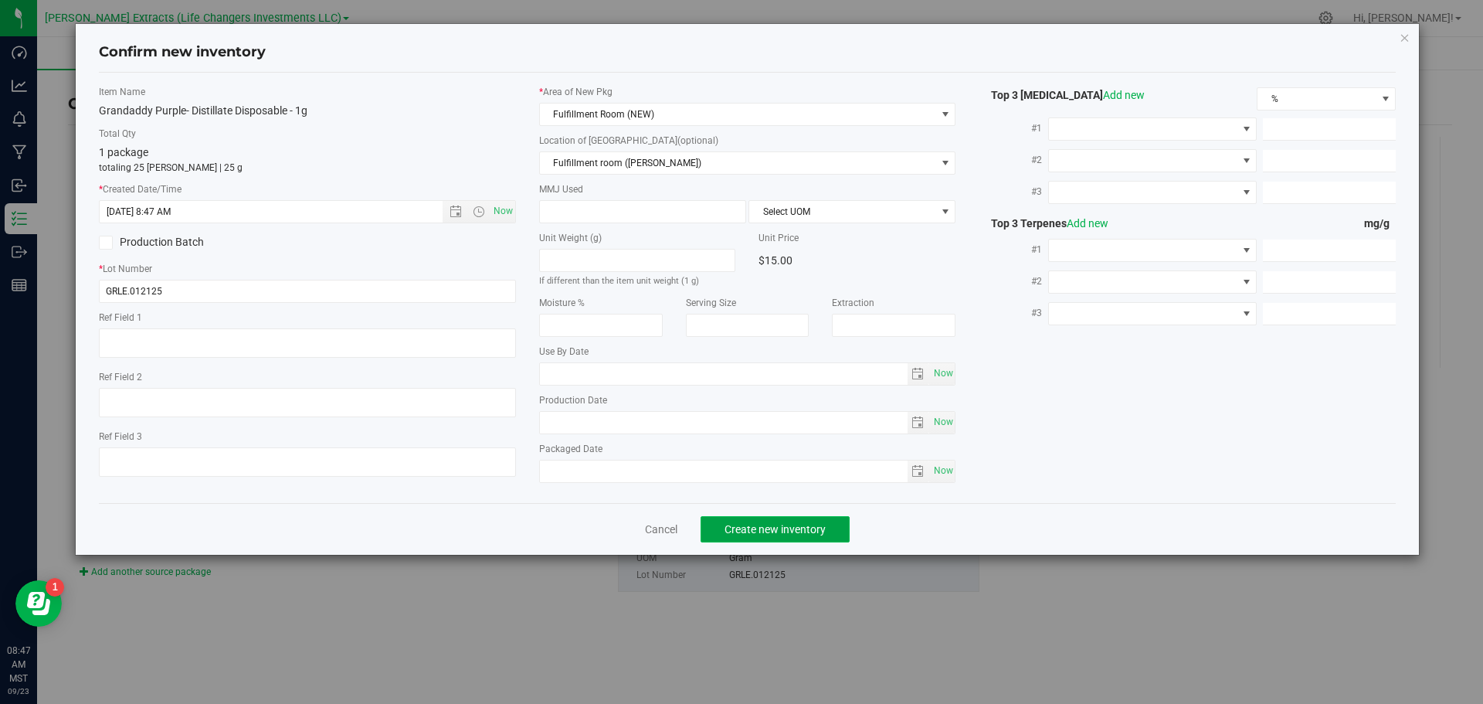
click at [755, 531] on span "Create new inventory" at bounding box center [775, 529] width 101 height 12
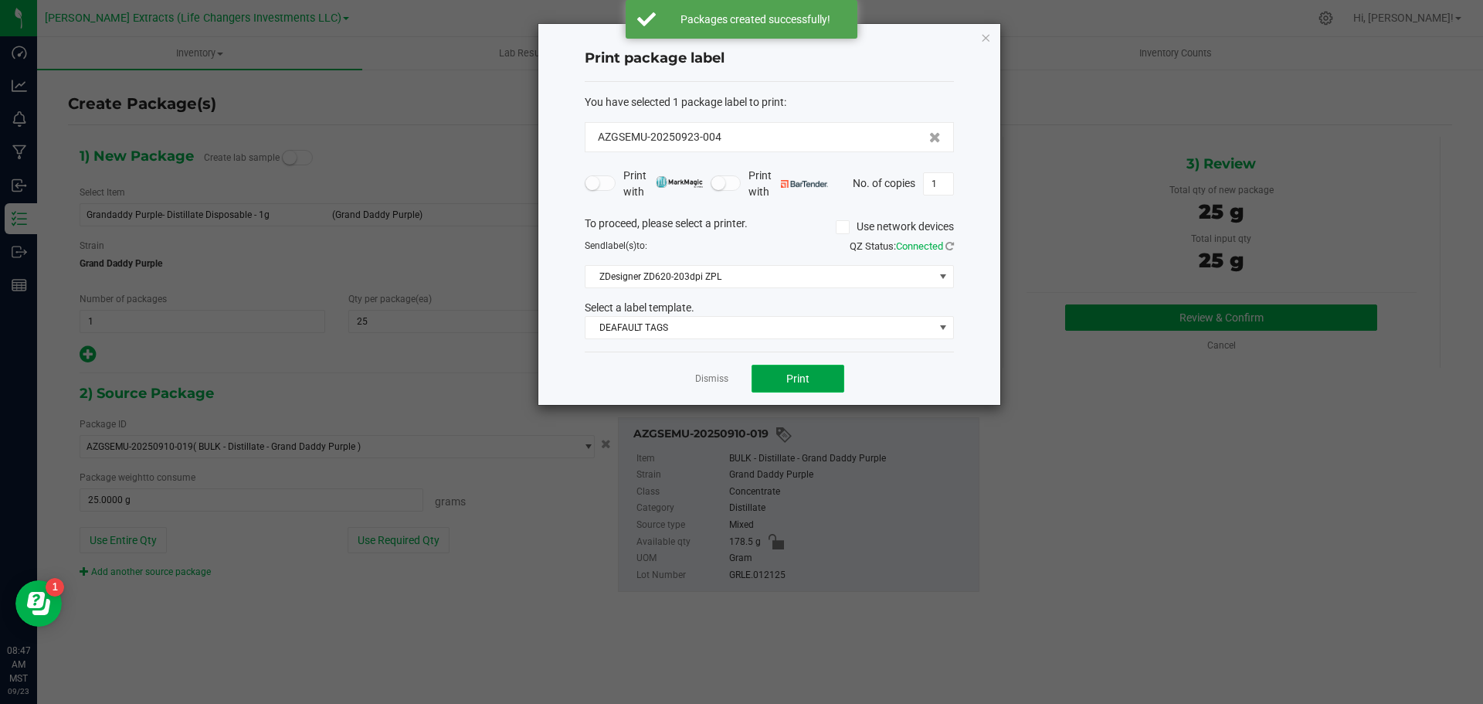
click at [793, 380] on span "Print" at bounding box center [797, 378] width 23 height 12
click at [986, 35] on icon "button" at bounding box center [985, 37] width 11 height 19
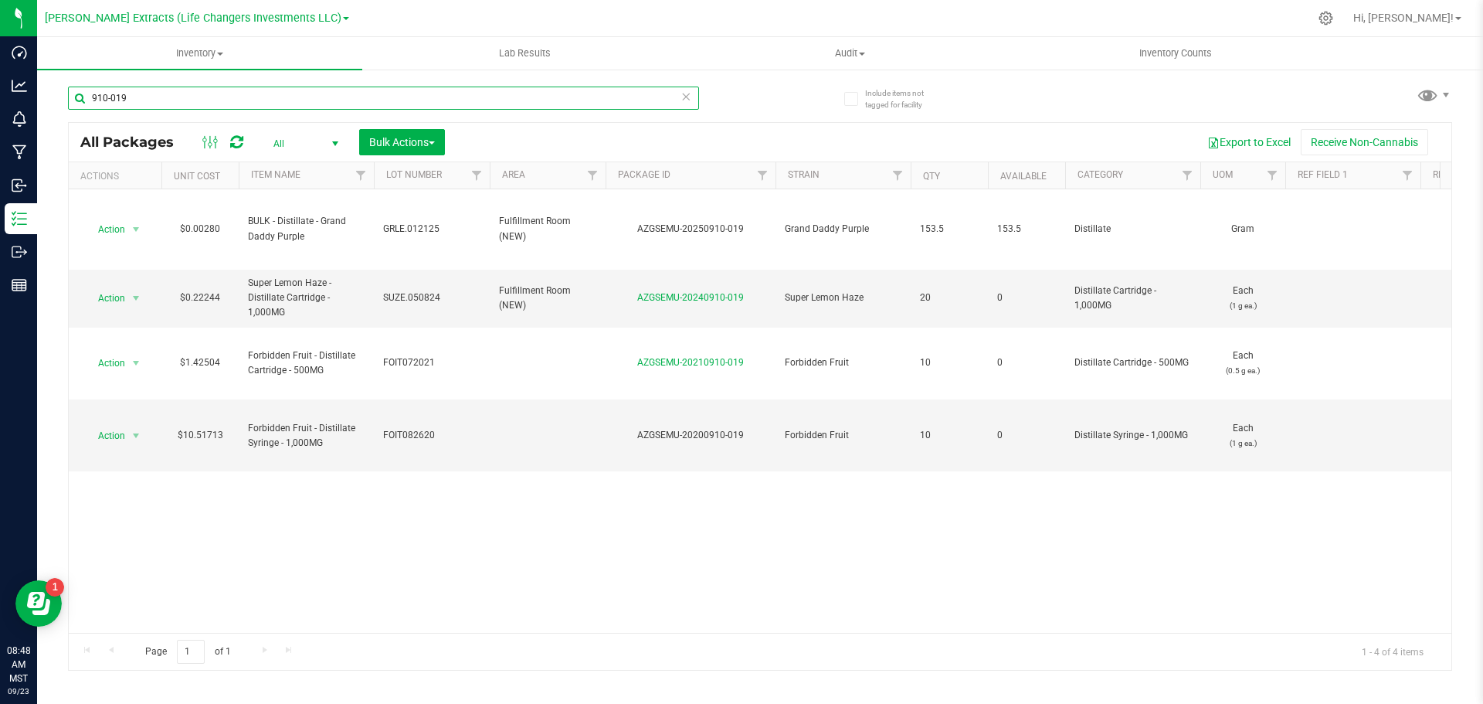
drag, startPoint x: 102, startPoint y: 95, endPoint x: 260, endPoint y: 100, distance: 157.7
click at [260, 100] on input "910-019" at bounding box center [383, 98] width 631 height 23
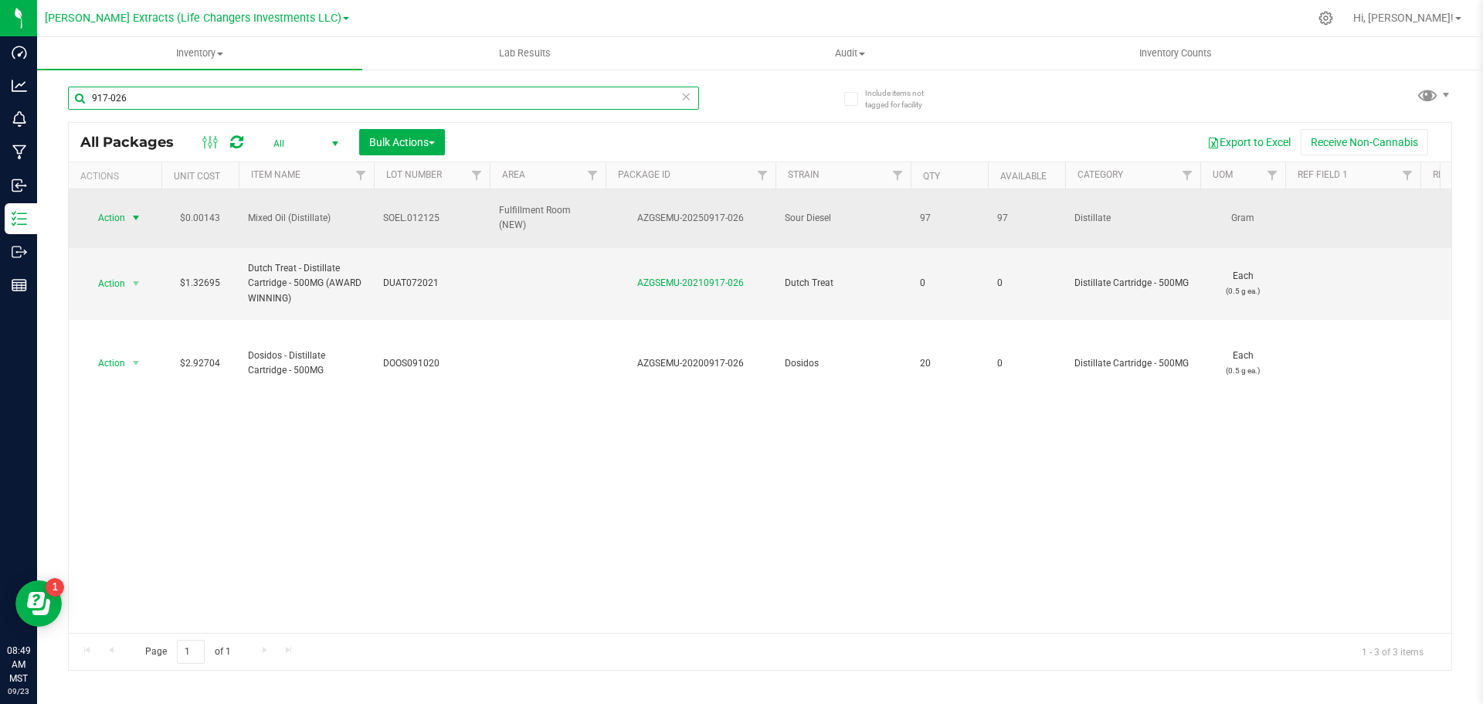
type input "917-026"
click at [130, 212] on span "select" at bounding box center [136, 218] width 12 height 12
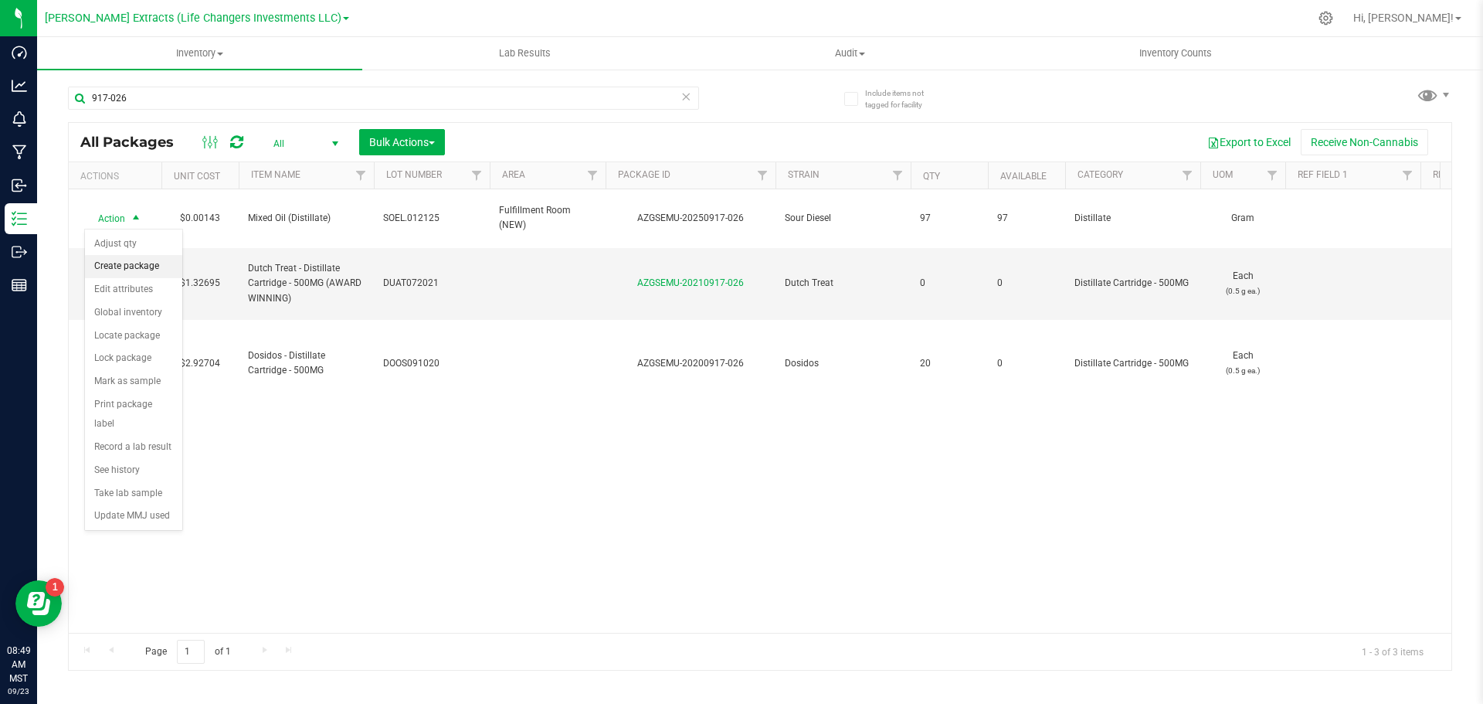
click at [129, 260] on li "Create package" at bounding box center [133, 266] width 97 height 23
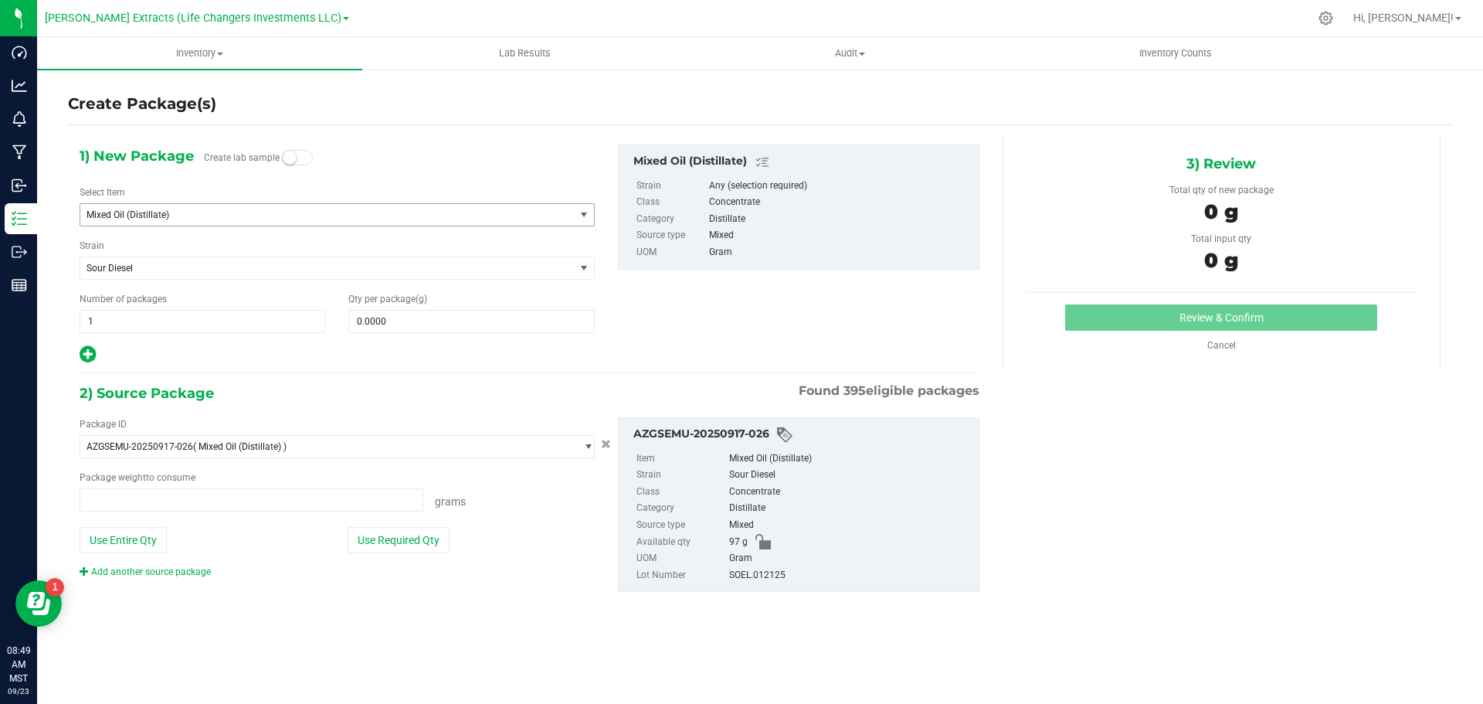
type input "0.0000 g"
click at [153, 215] on span "Mixed Oil (Distillate)" at bounding box center [318, 214] width 463 height 11
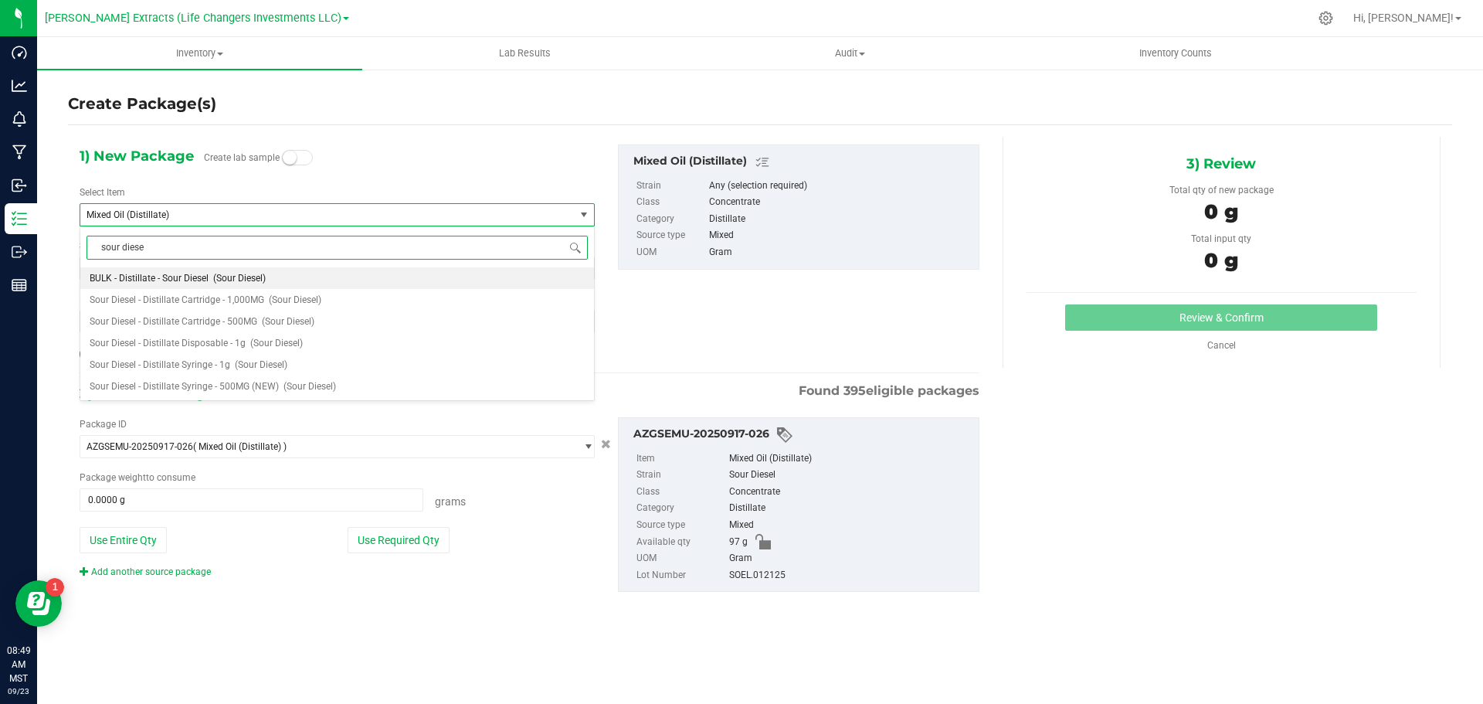
type input "sour diesel"
click at [259, 351] on li "Sour Diesel - Distillate Disposable - 1g (Sour Diesel)" at bounding box center [337, 343] width 514 height 22
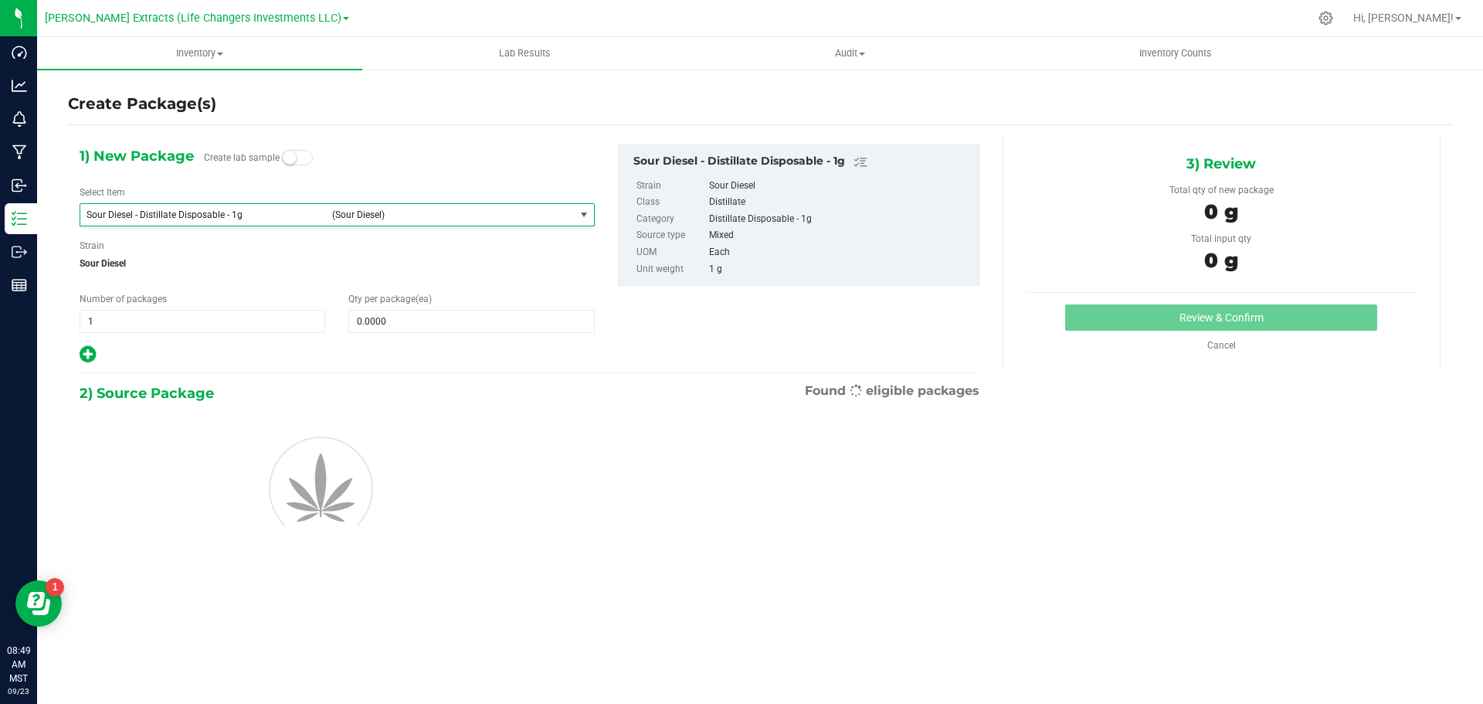
type input "0"
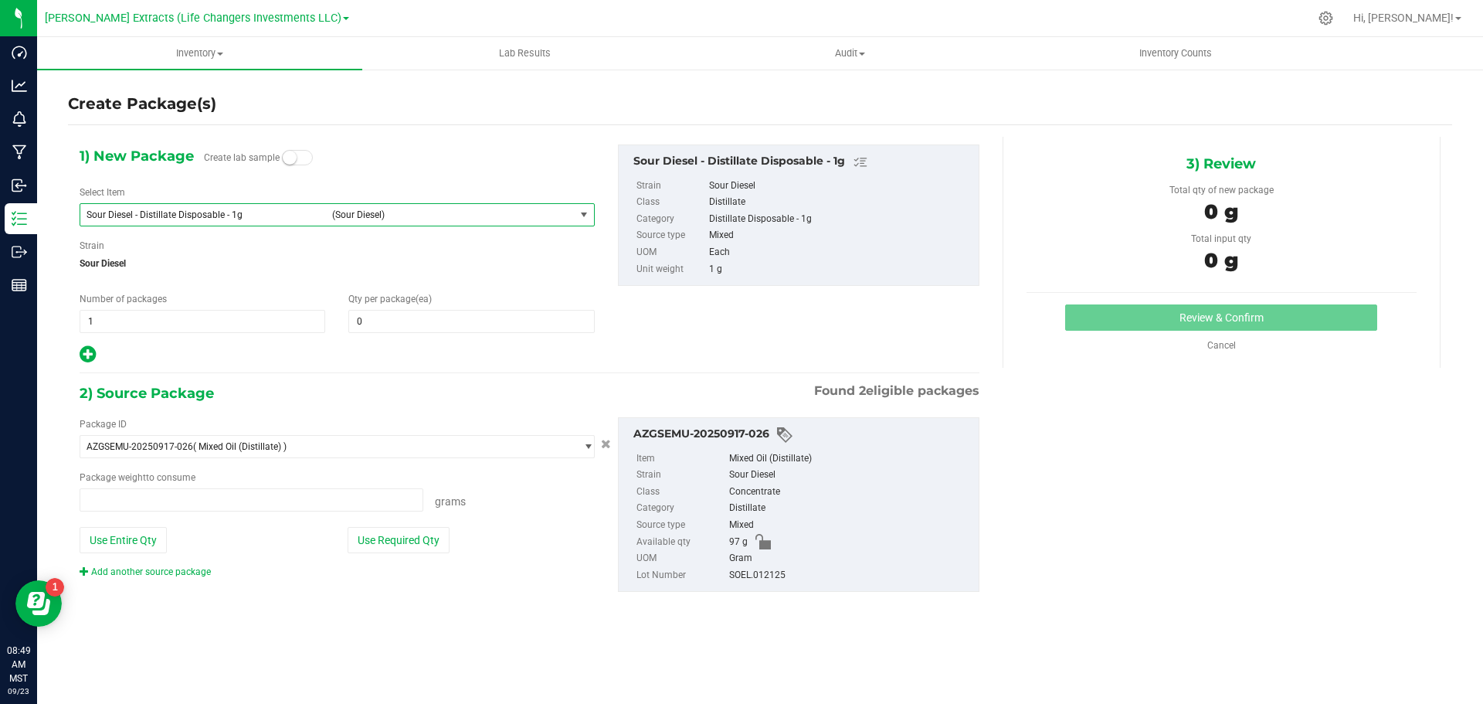
type input "0.0000 g"
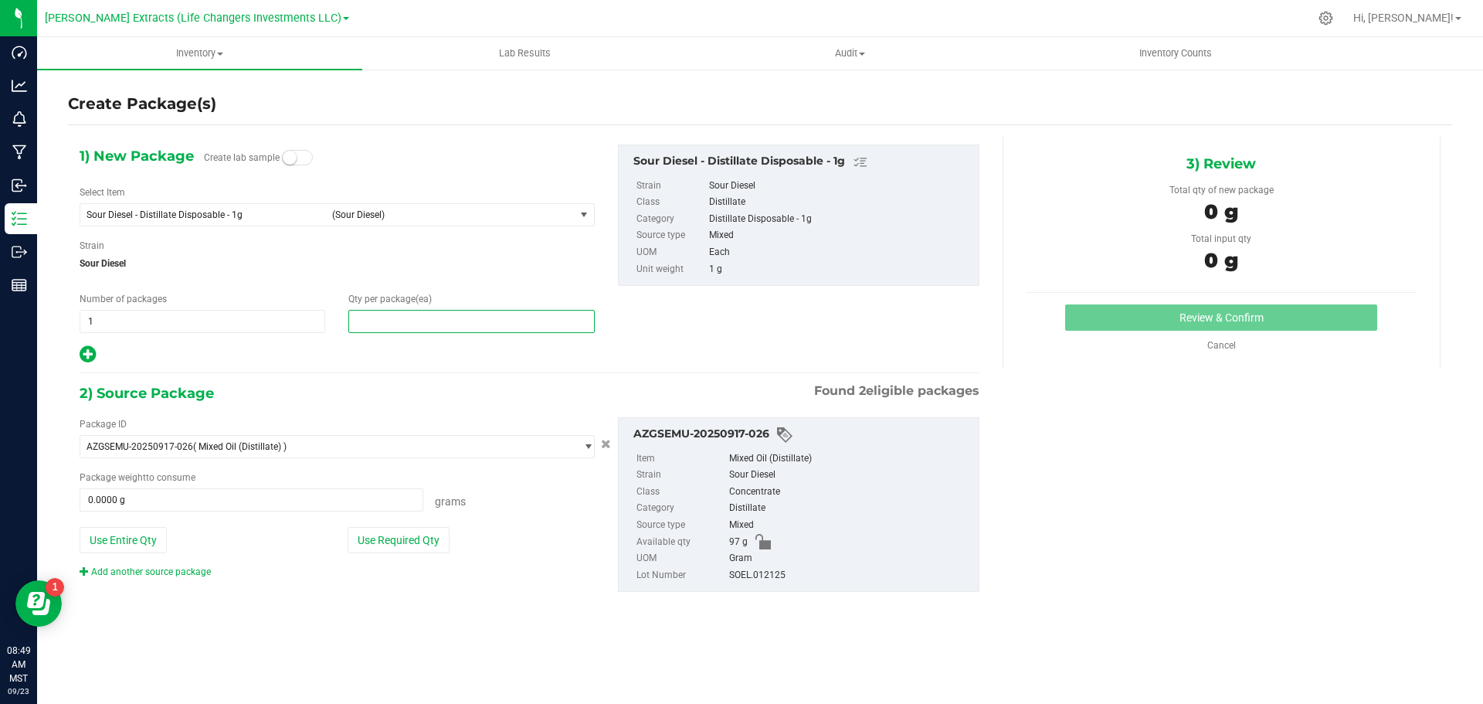
click at [473, 318] on span at bounding box center [471, 321] width 246 height 23
type input "25"
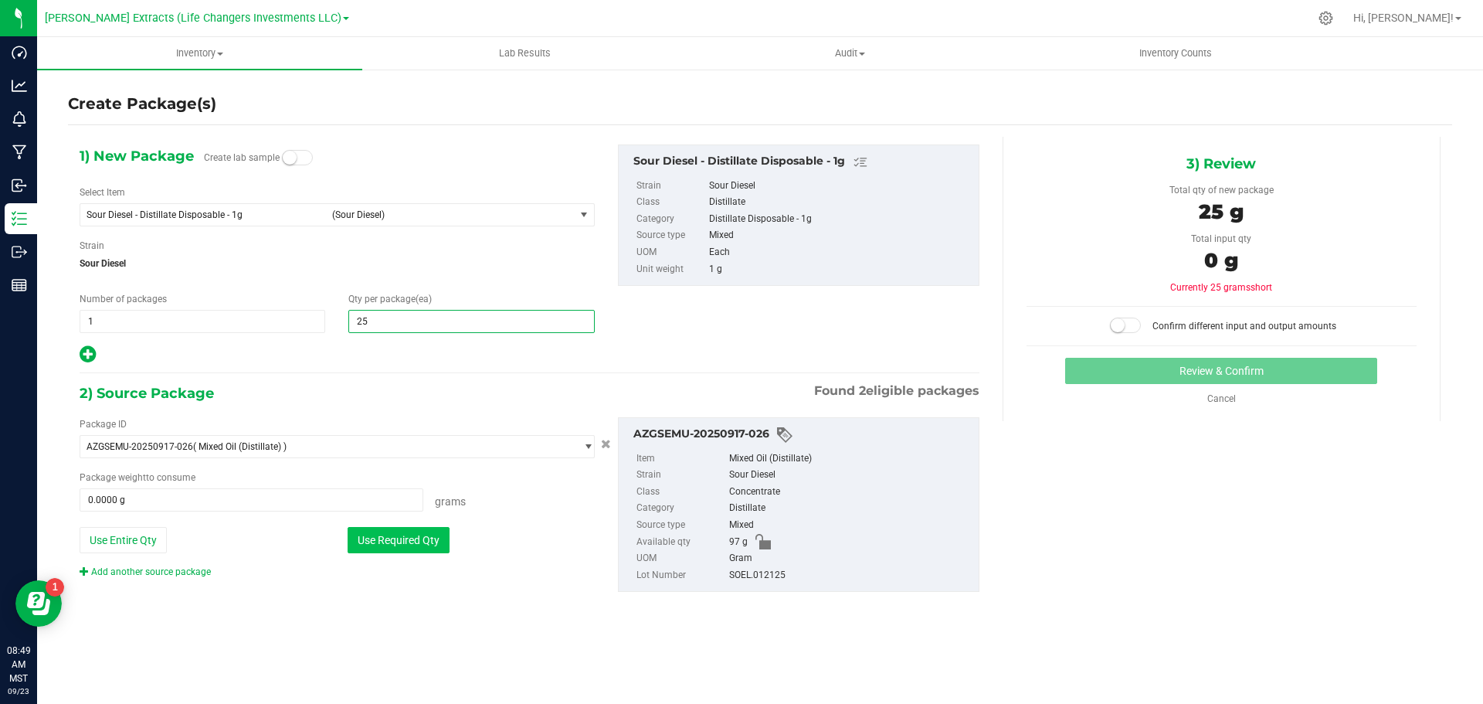
type input "25"
click at [375, 535] on button "Use Required Qty" at bounding box center [399, 540] width 102 height 26
type input "25.0000 g"
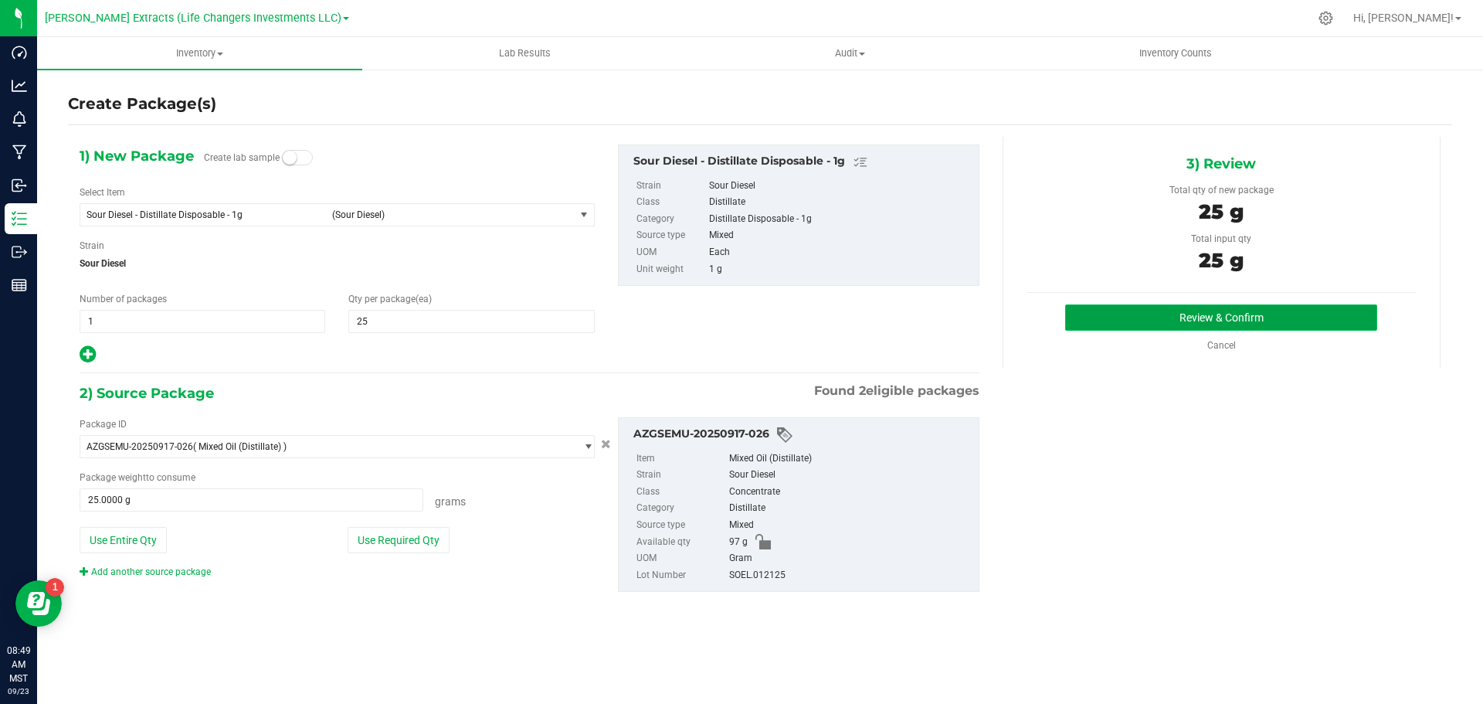
click at [1358, 318] on button "Review & Confirm" at bounding box center [1221, 317] width 312 height 26
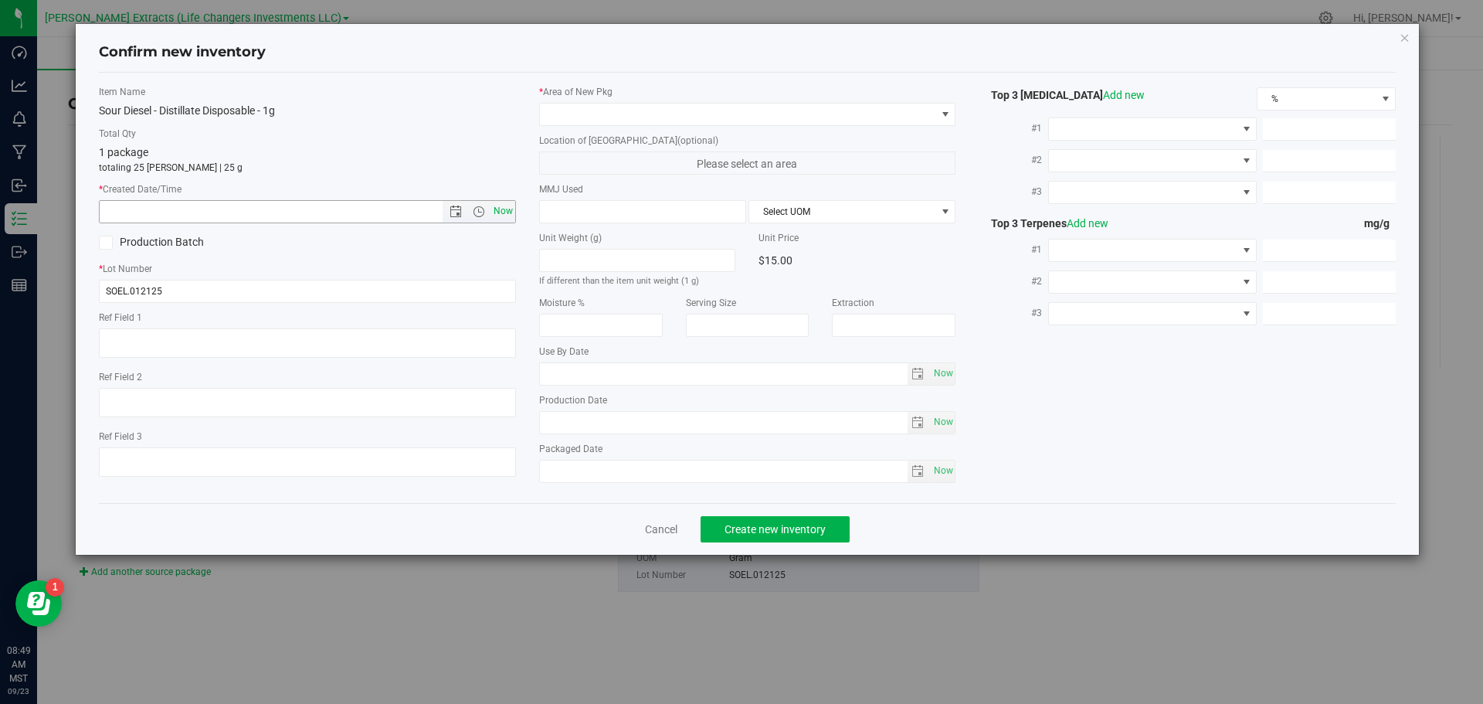
click at [503, 206] on span "Now" at bounding box center [503, 211] width 26 height 22
type input "[DATE] 8:49 AM"
click at [576, 110] on span at bounding box center [738, 115] width 396 height 22
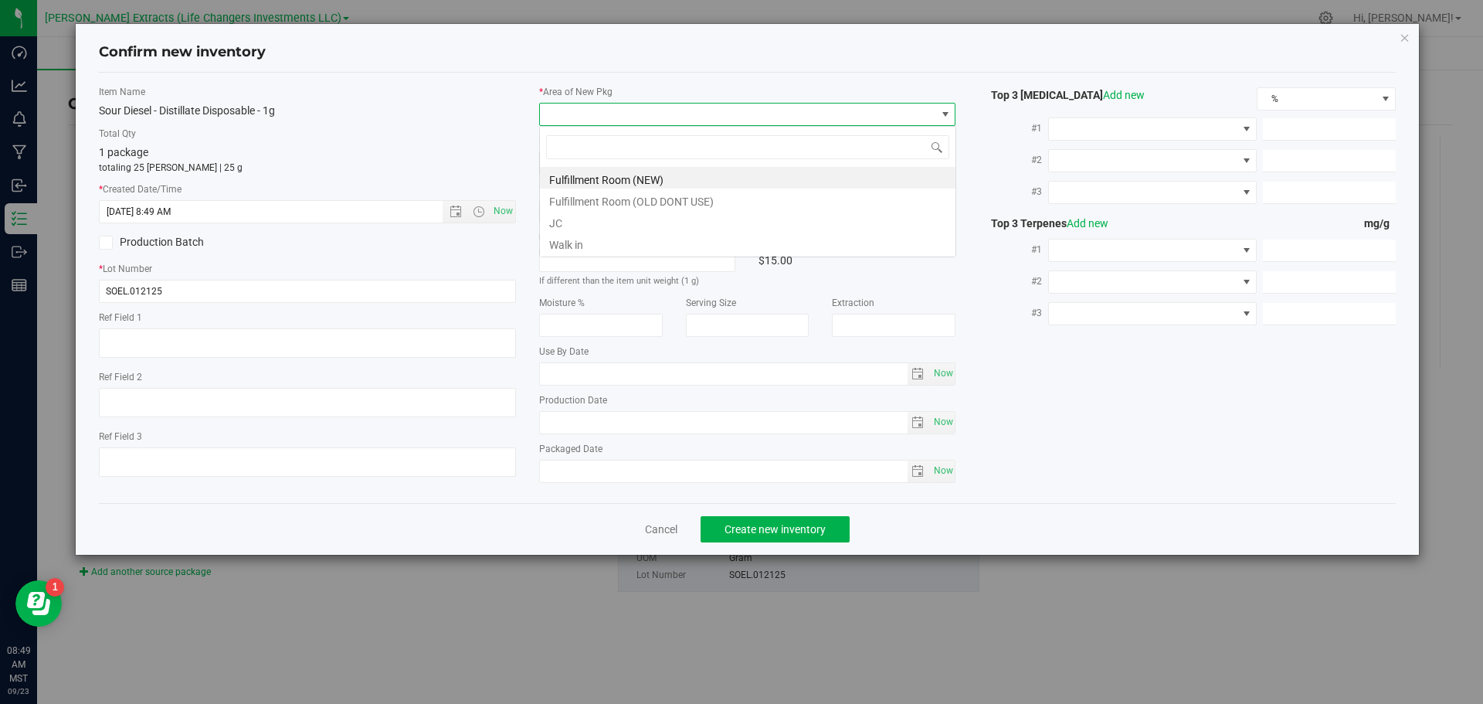
scroll to position [23, 417]
click at [576, 178] on li "Fulfillment Room (NEW)" at bounding box center [748, 178] width 416 height 22
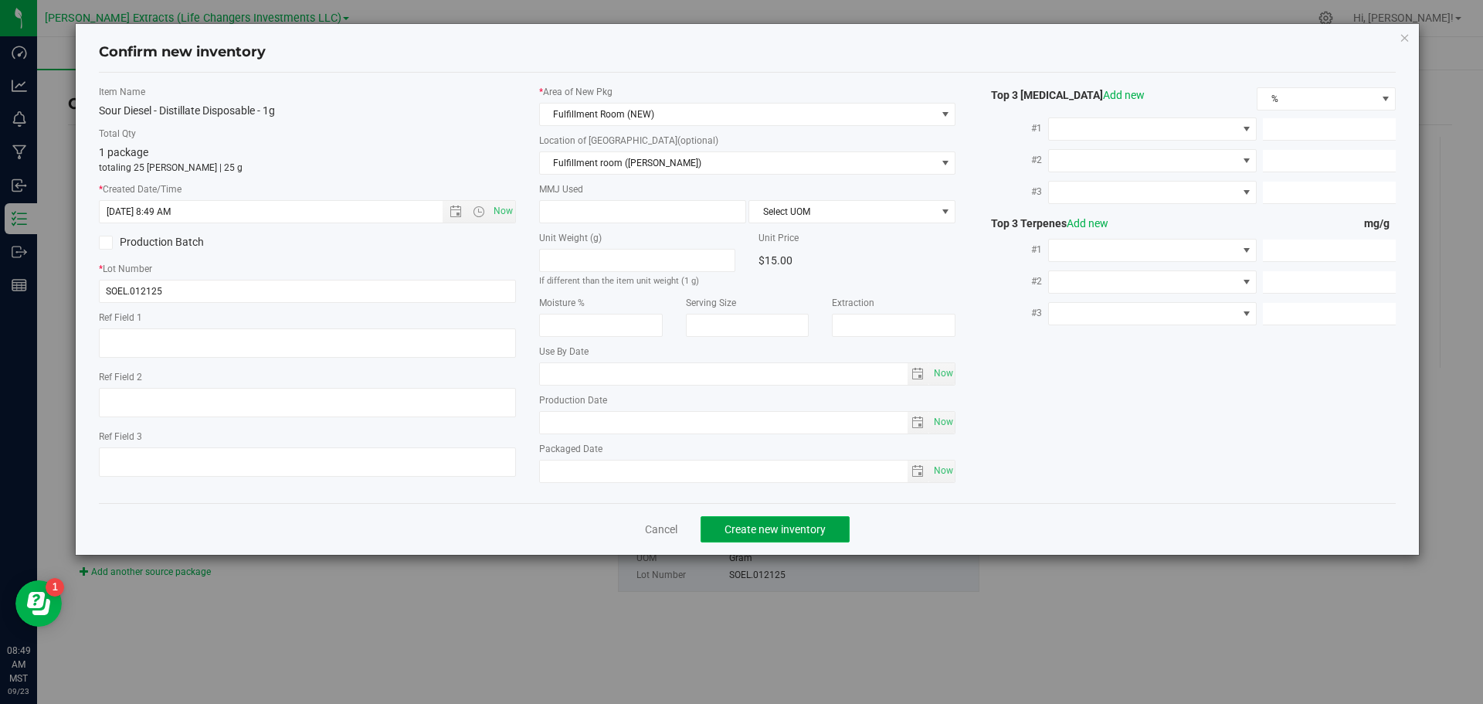
click at [748, 526] on span "Create new inventory" at bounding box center [775, 529] width 101 height 12
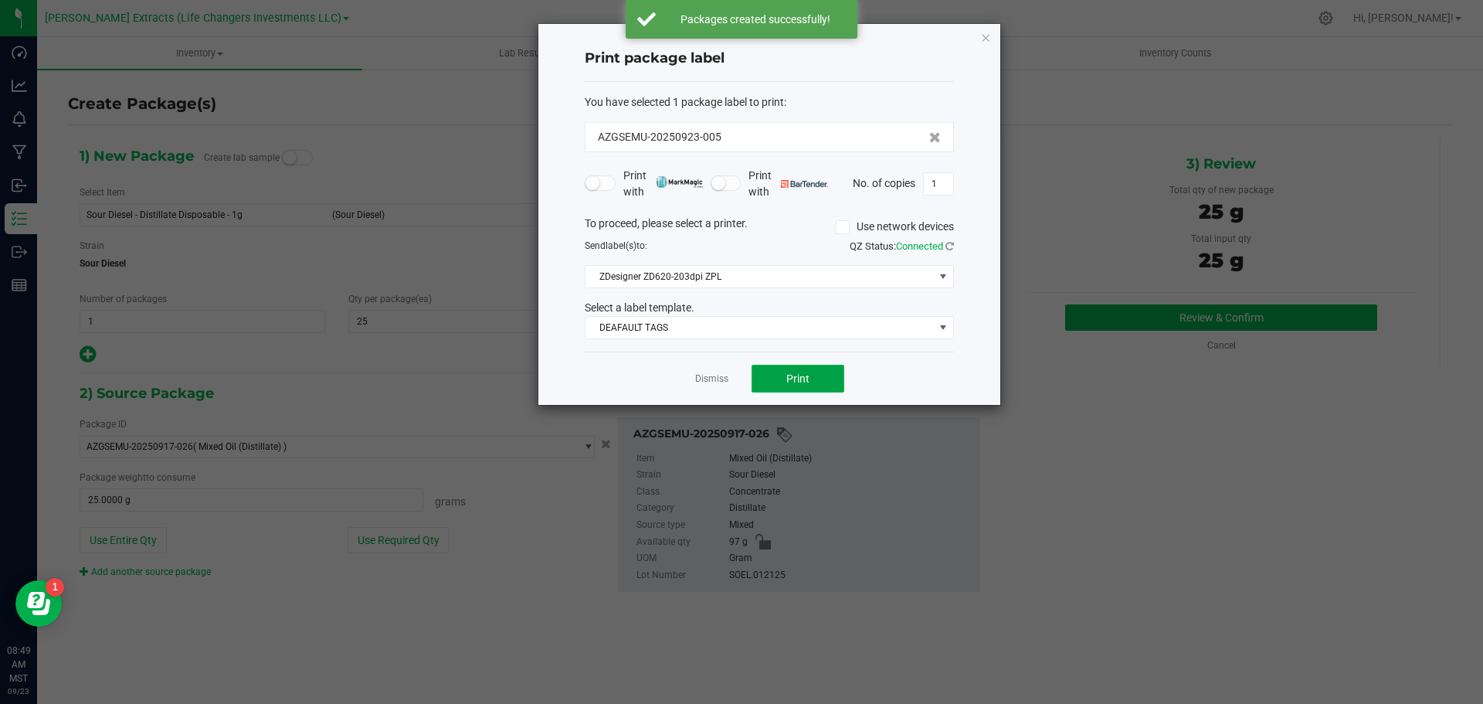
click at [800, 381] on span "Print" at bounding box center [797, 378] width 23 height 12
click at [986, 38] on icon "button" at bounding box center [985, 37] width 11 height 19
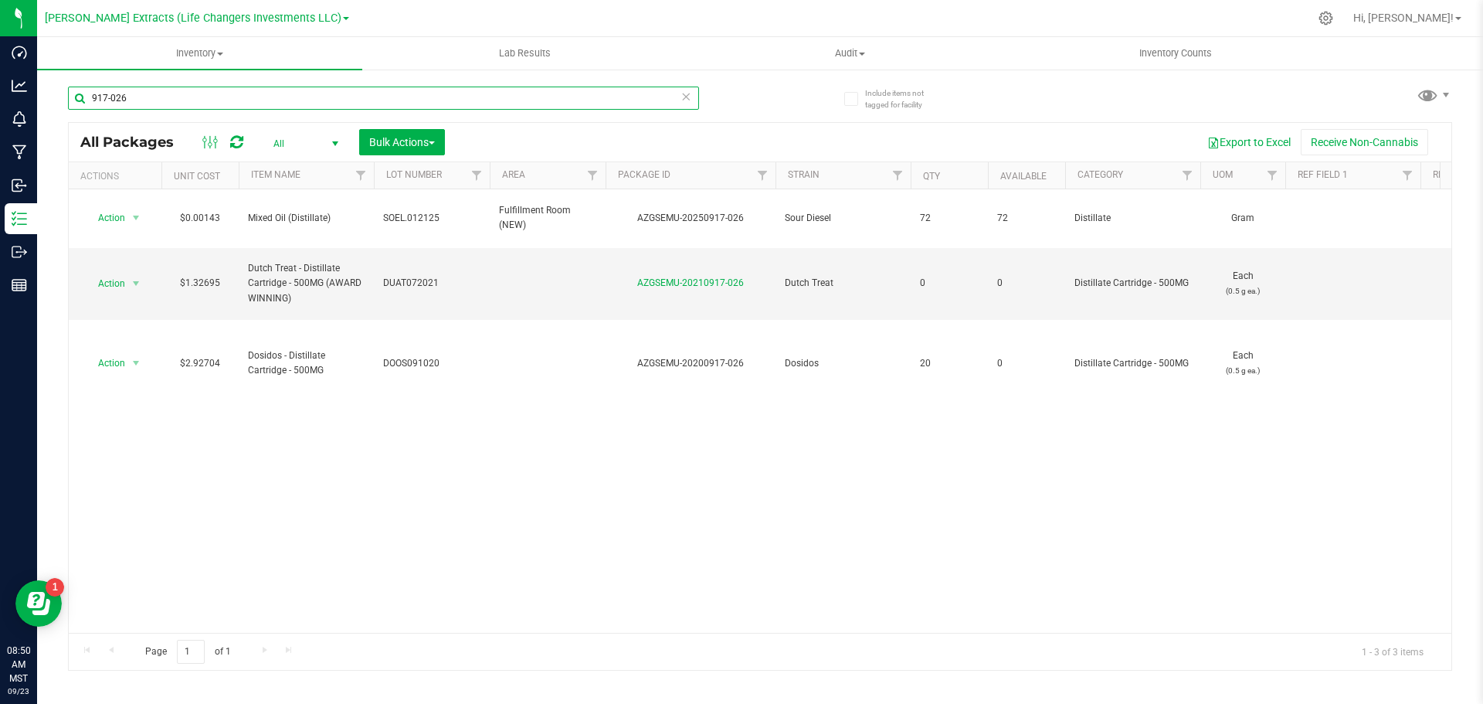
drag, startPoint x: 137, startPoint y: 97, endPoint x: 85, endPoint y: 35, distance: 80.6
click at [76, 93] on input "917-026" at bounding box center [383, 98] width 631 height 23
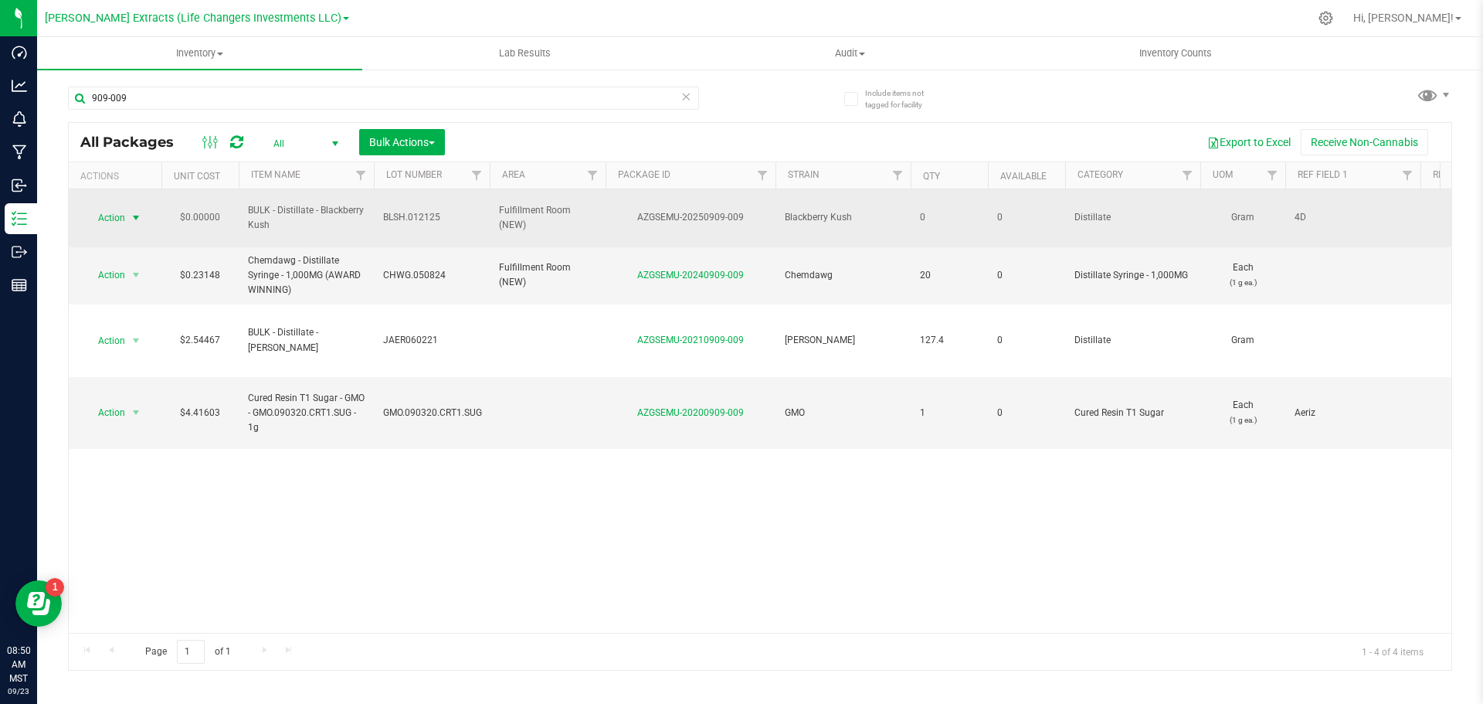
click at [111, 210] on span "Action" at bounding box center [105, 218] width 42 height 22
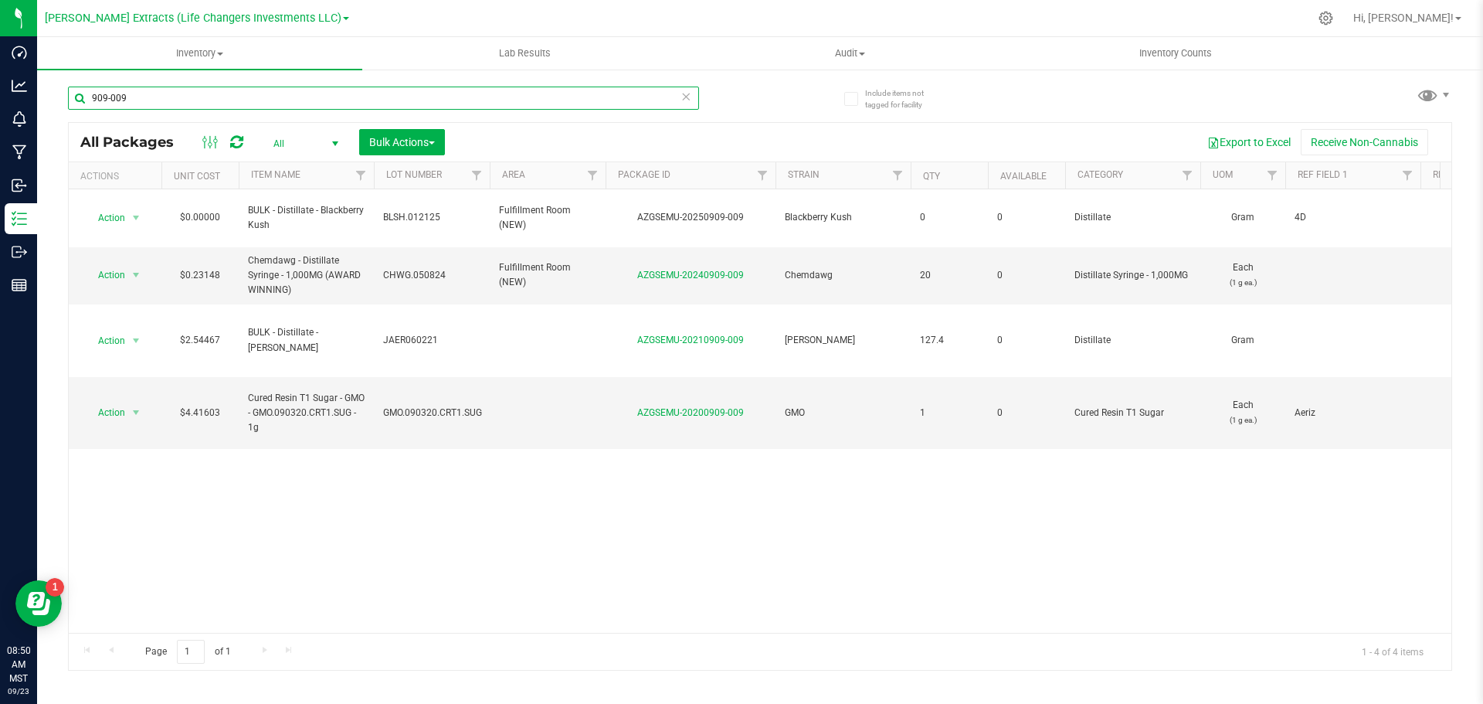
drag, startPoint x: 147, startPoint y: 97, endPoint x: 71, endPoint y: 94, distance: 75.7
click at [71, 94] on input "909-009" at bounding box center [383, 98] width 631 height 23
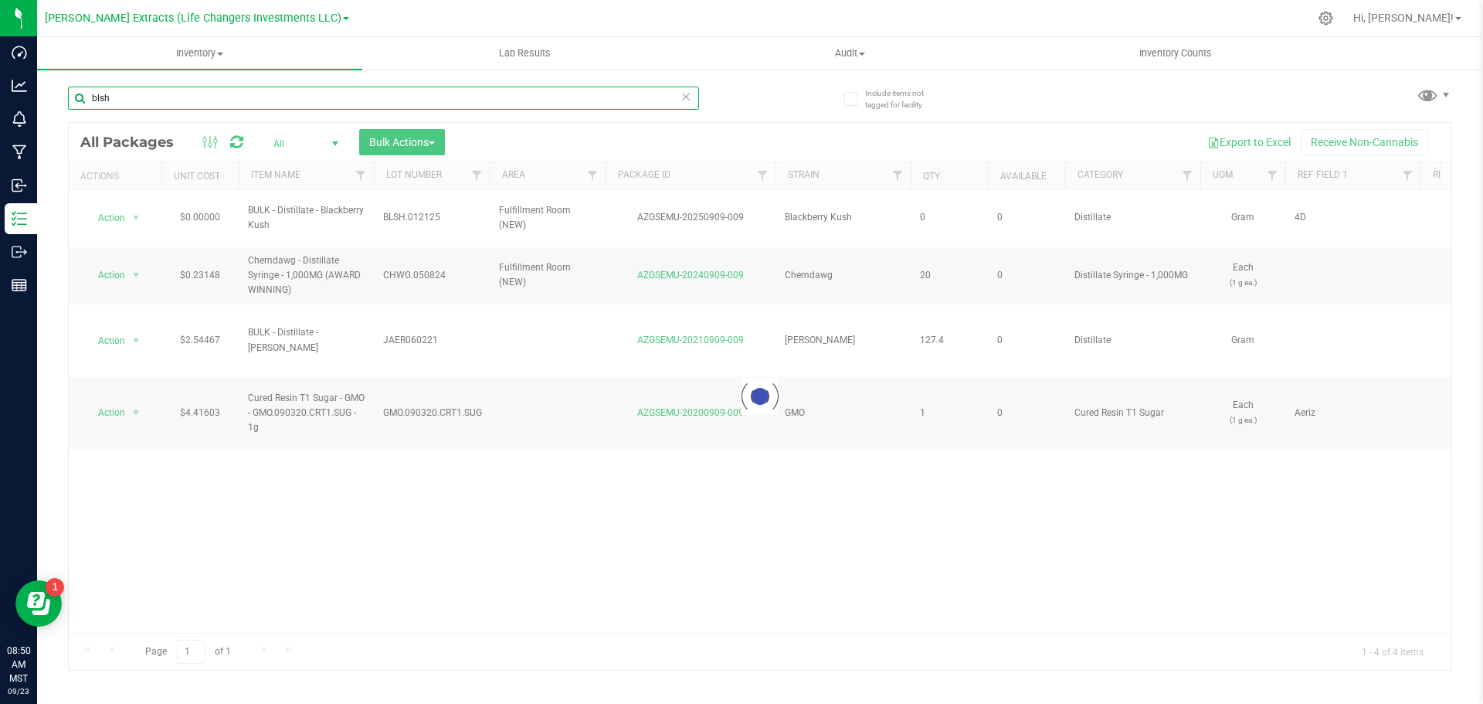
type input "blsh"
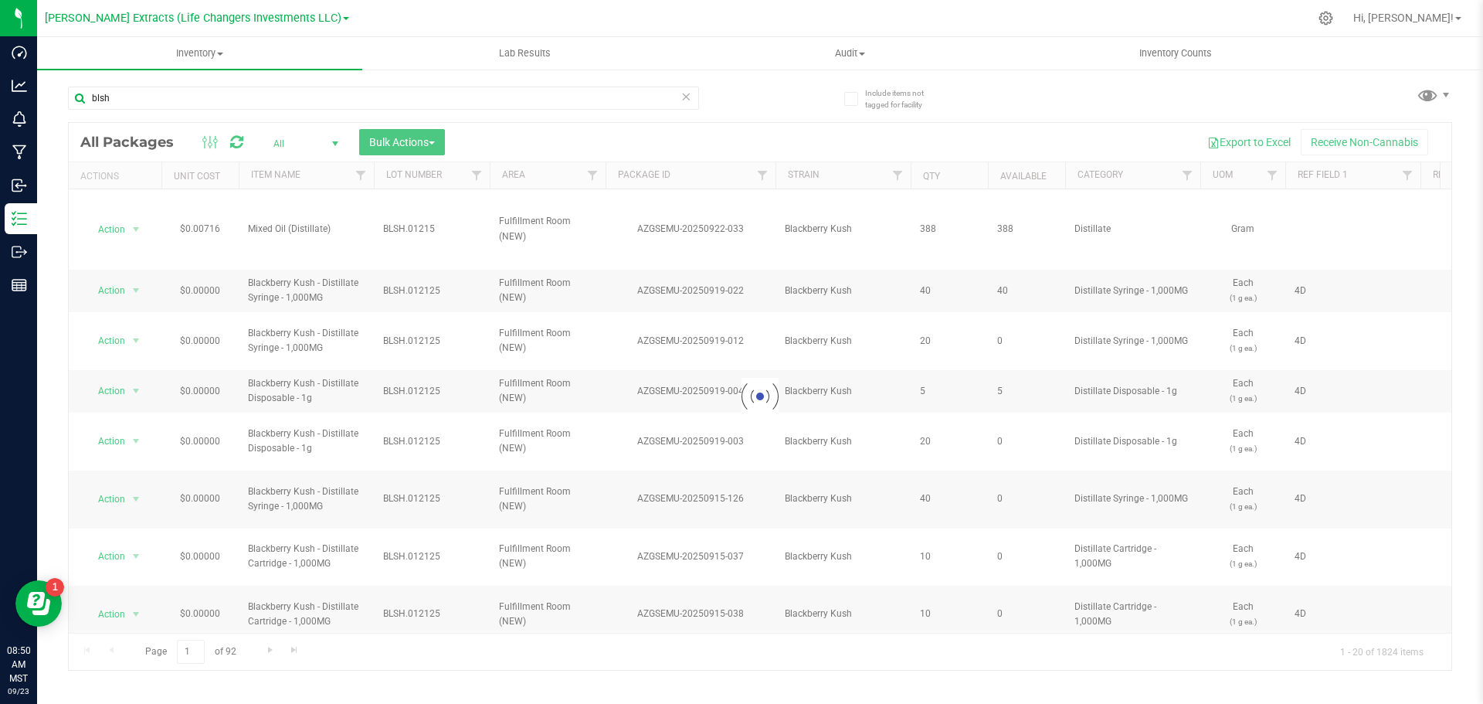
click at [333, 141] on span "select" at bounding box center [335, 143] width 12 height 12
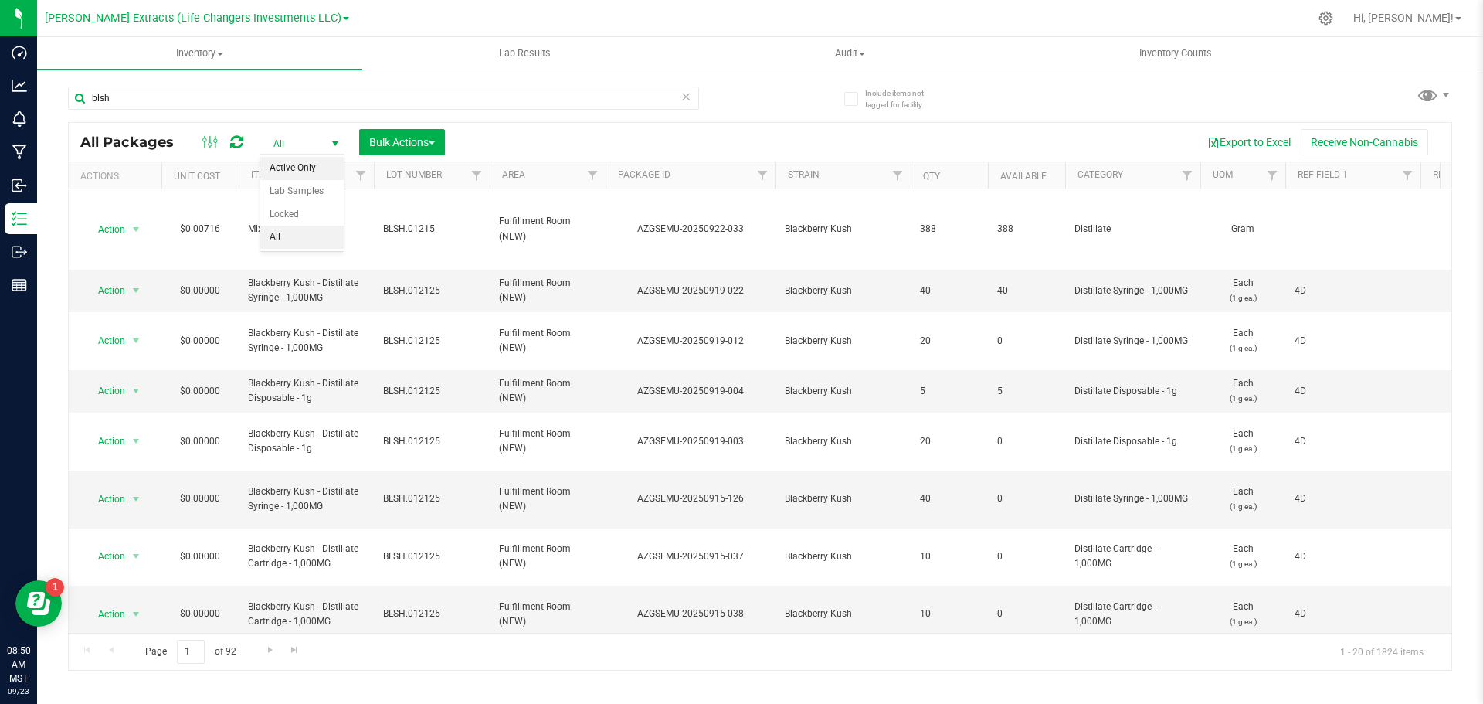
click at [302, 171] on li "Active Only" at bounding box center [301, 168] width 83 height 23
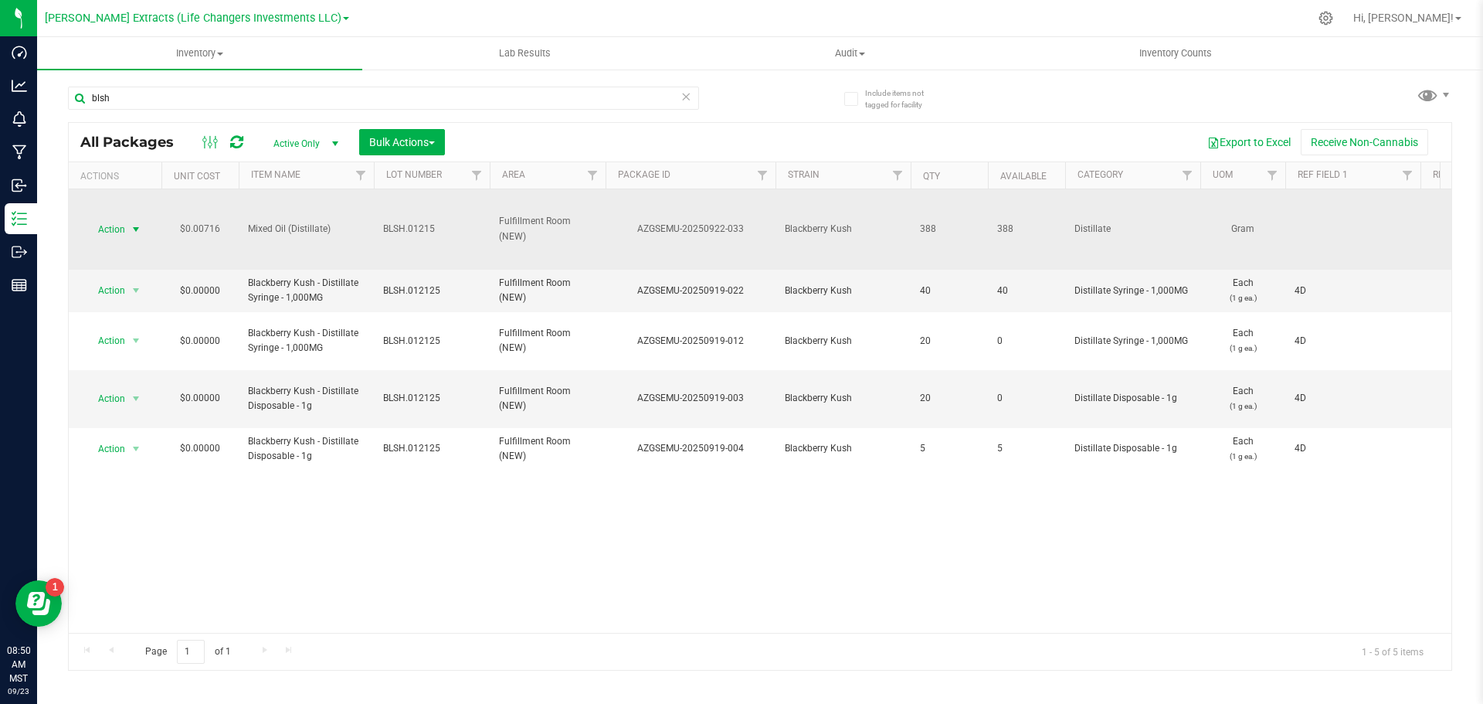
click at [127, 229] on span "select" at bounding box center [136, 230] width 19 height 22
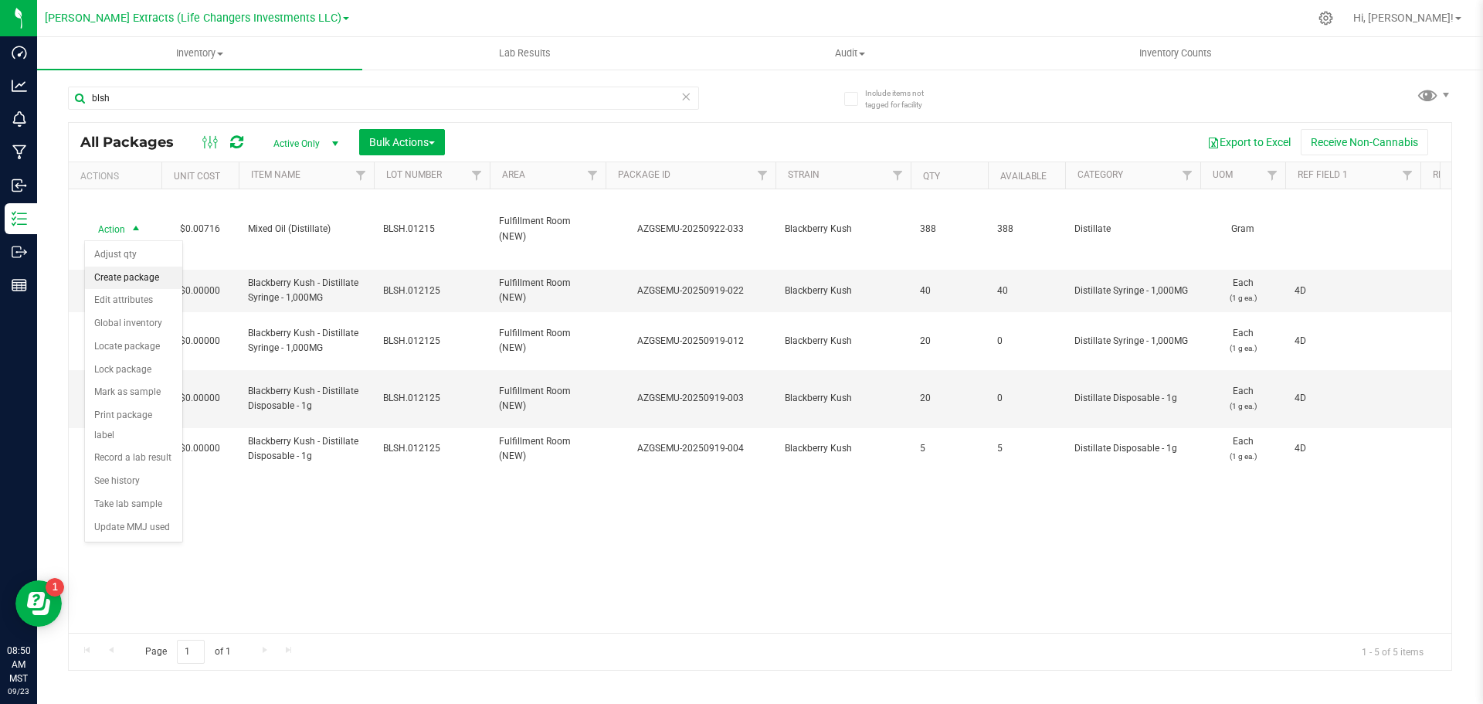
click at [130, 281] on li "Create package" at bounding box center [133, 277] width 97 height 23
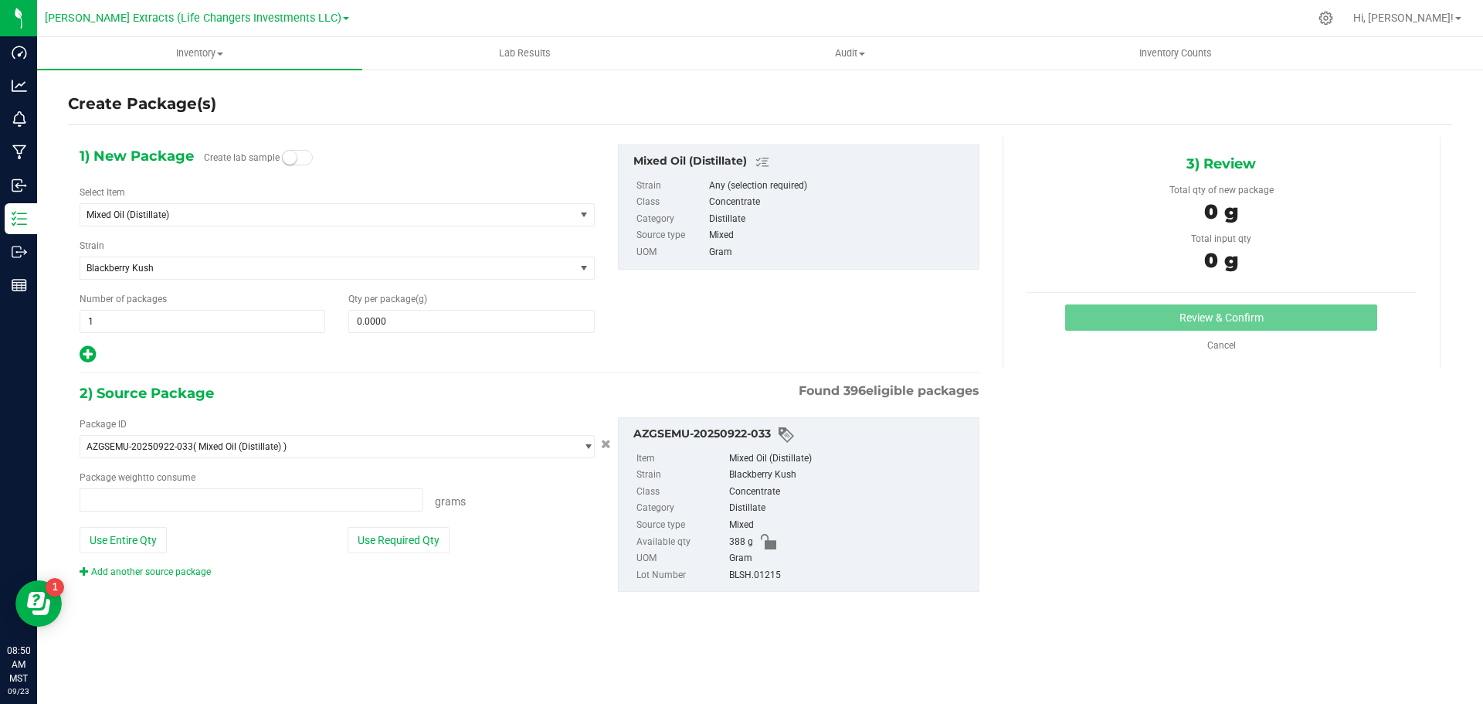
type input "0.0000 g"
click at [137, 217] on span "Mixed Oil (Distillate)" at bounding box center [318, 214] width 463 height 11
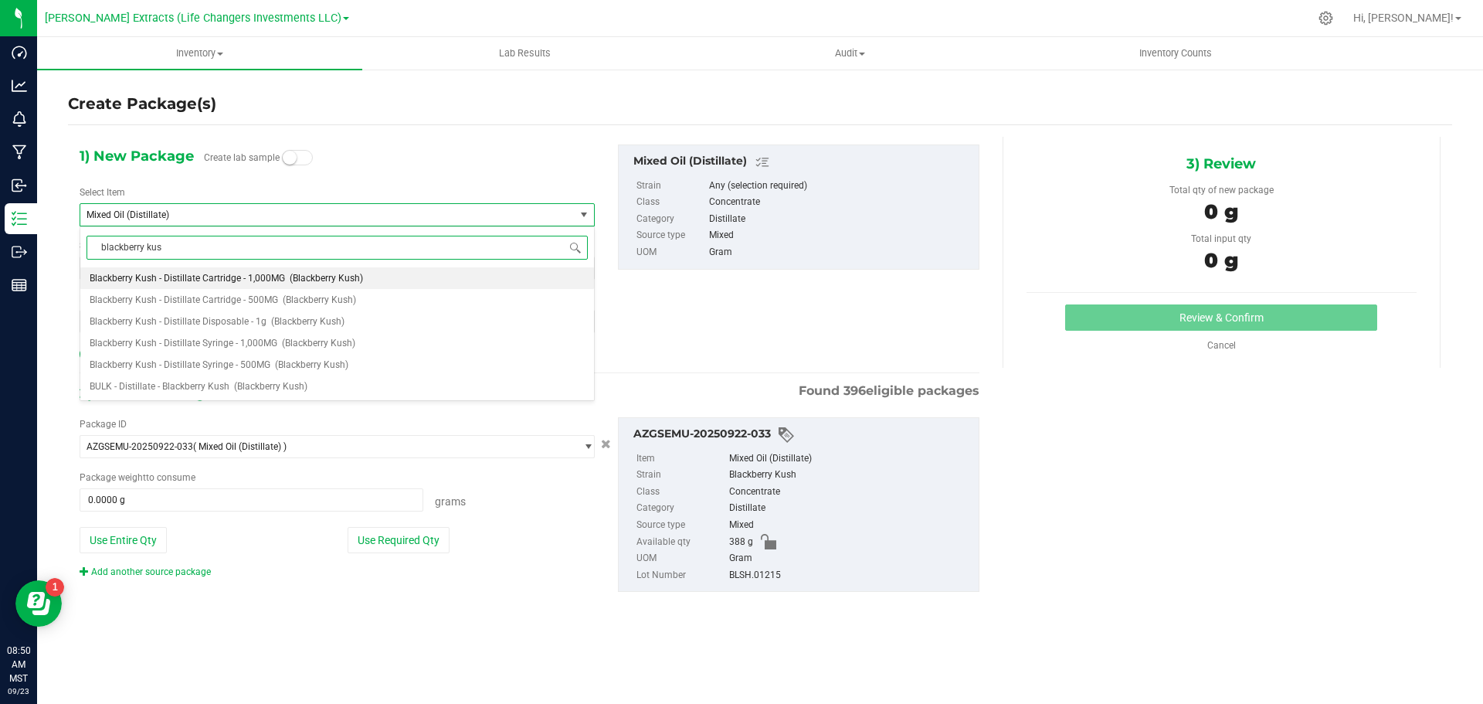
type input "blackberry kush"
click at [204, 319] on span "Blackberry Kush - Distillate Disposable - 1g" at bounding box center [178, 321] width 177 height 11
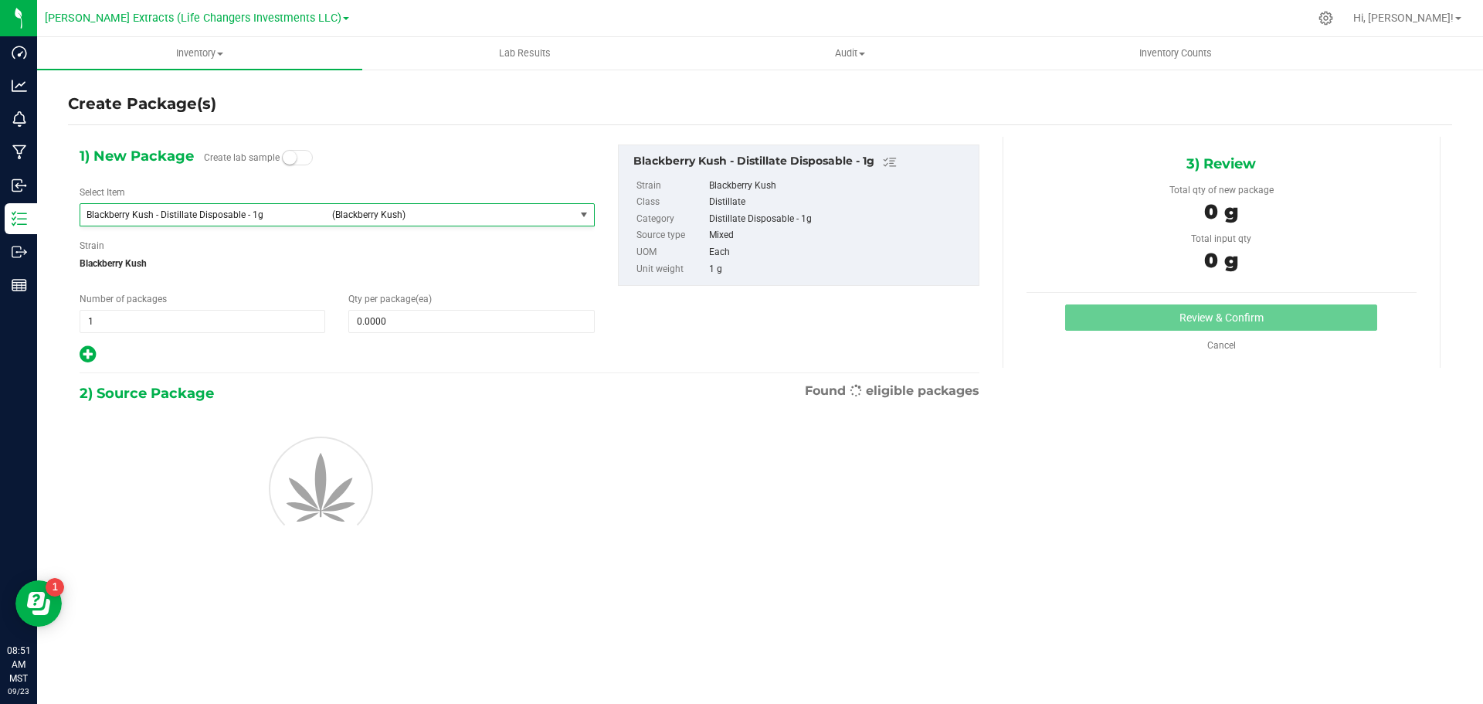
type input "0"
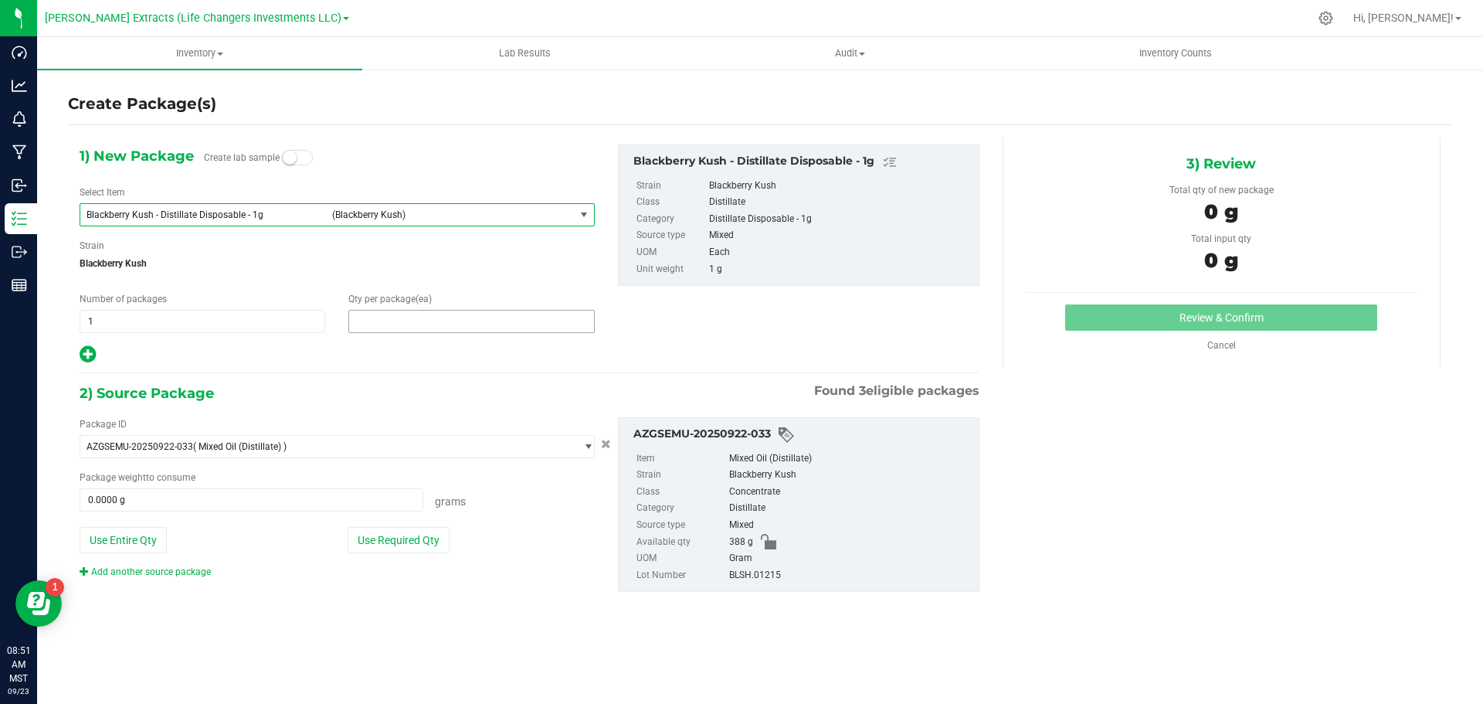
click at [442, 319] on span at bounding box center [471, 321] width 246 height 23
type input "25"
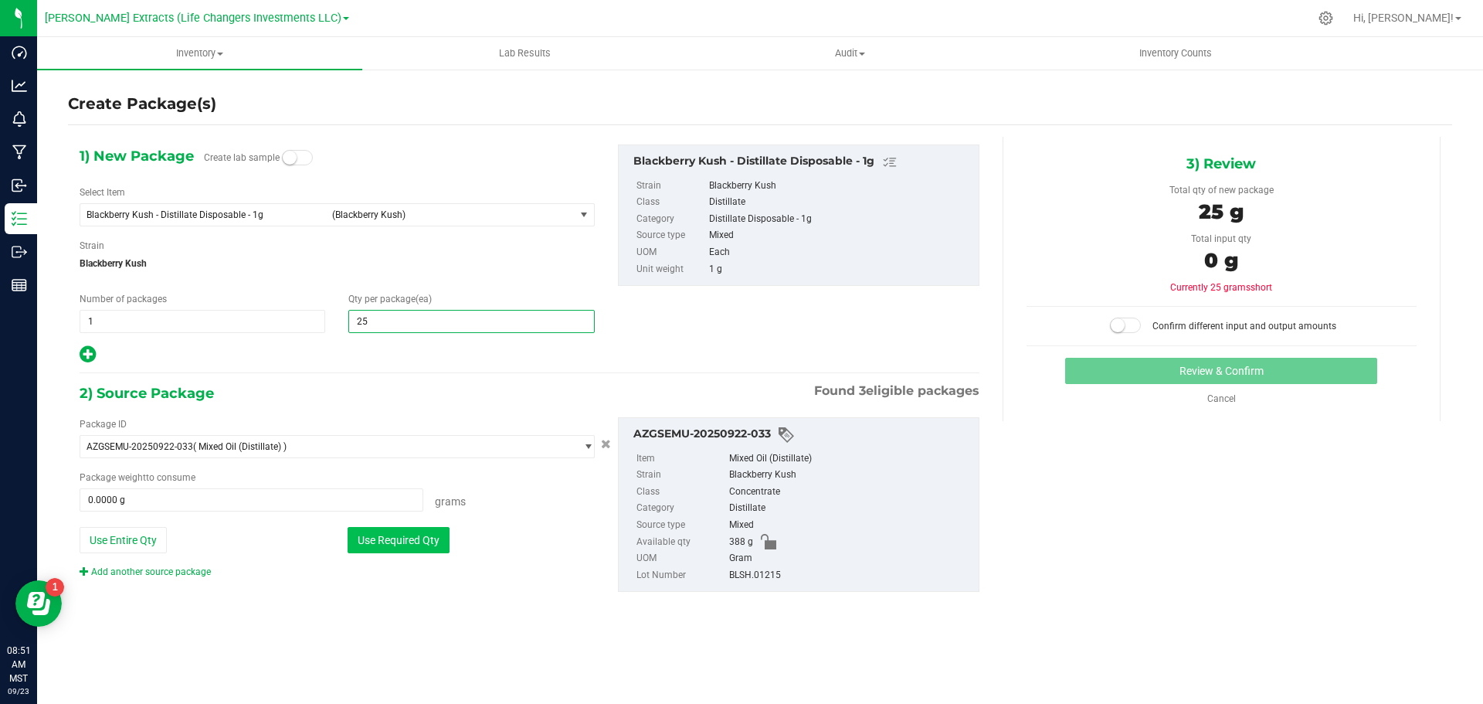
type input "25"
click at [373, 544] on button "Use Required Qty" at bounding box center [399, 540] width 102 height 26
type input "25.0000 g"
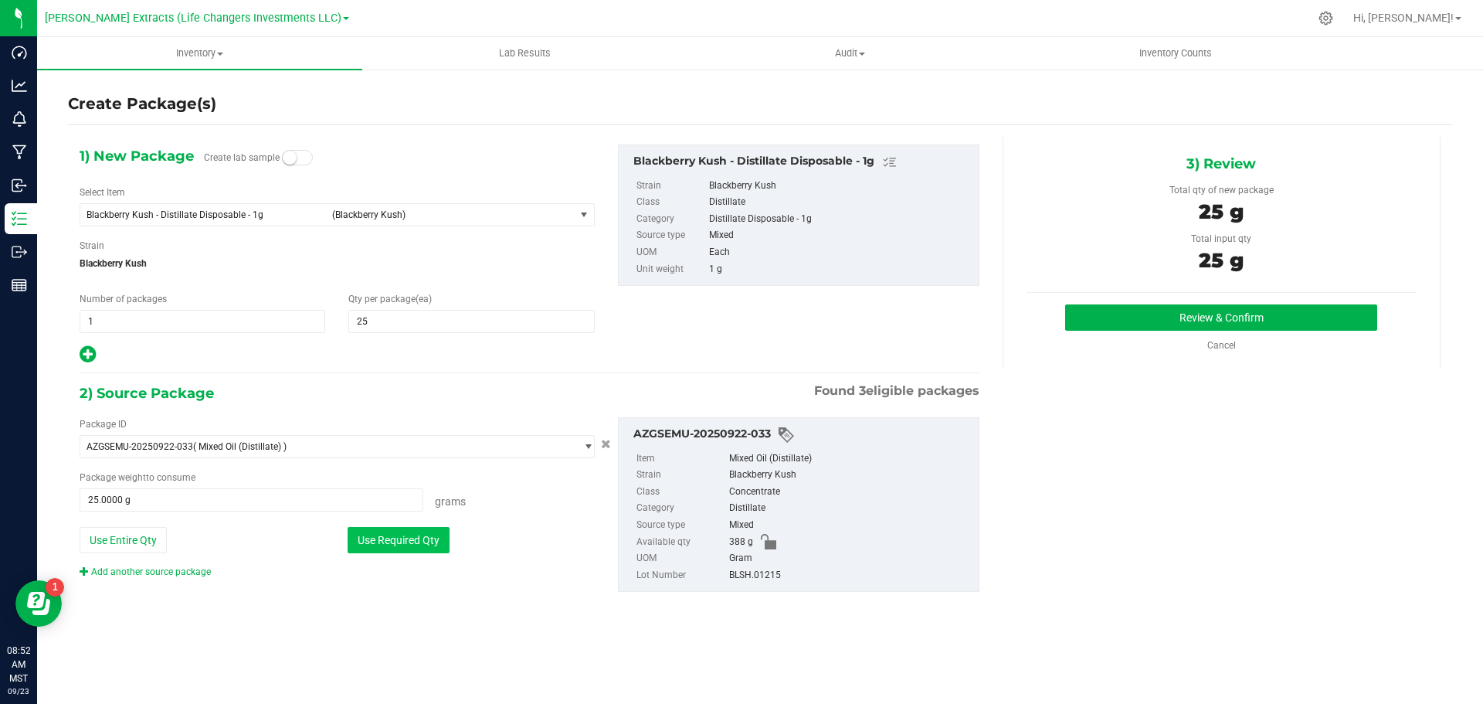
click at [412, 541] on button "Use Required Qty" at bounding box center [399, 540] width 102 height 26
click at [1206, 319] on button "Review & Confirm" at bounding box center [1221, 317] width 312 height 26
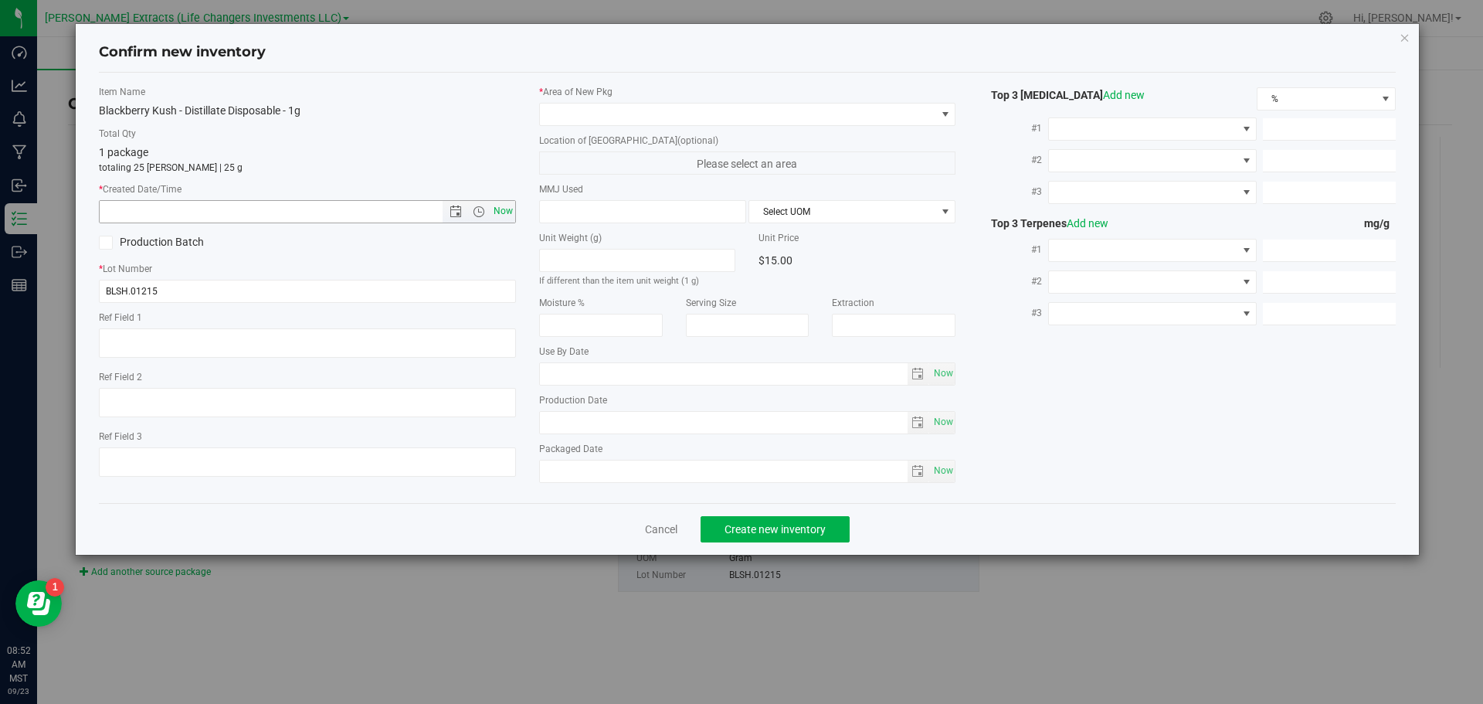
click at [510, 209] on span "Now" at bounding box center [503, 211] width 26 height 22
type input "[DATE] 8:52 AM"
click at [588, 111] on span at bounding box center [738, 115] width 396 height 22
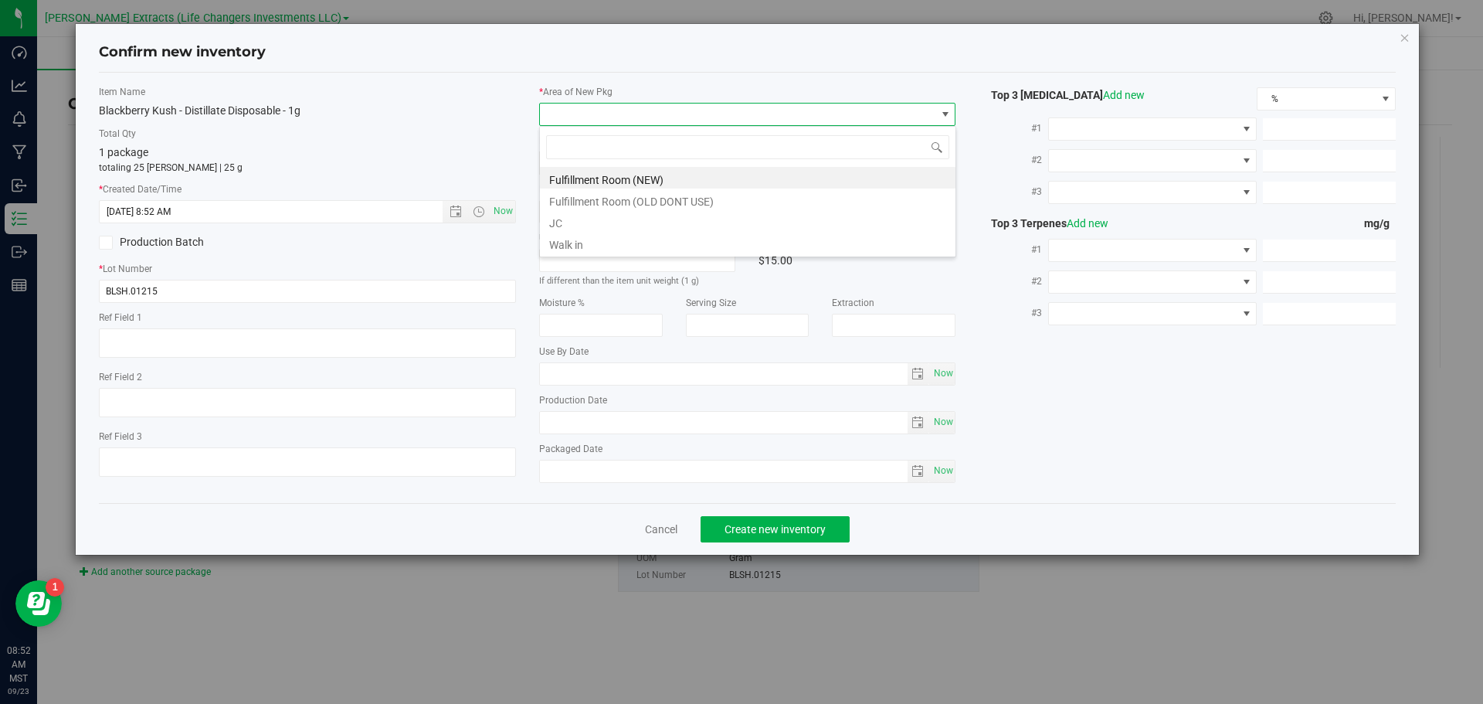
scroll to position [23, 417]
click at [582, 179] on li "Fulfillment Room (NEW)" at bounding box center [748, 178] width 416 height 22
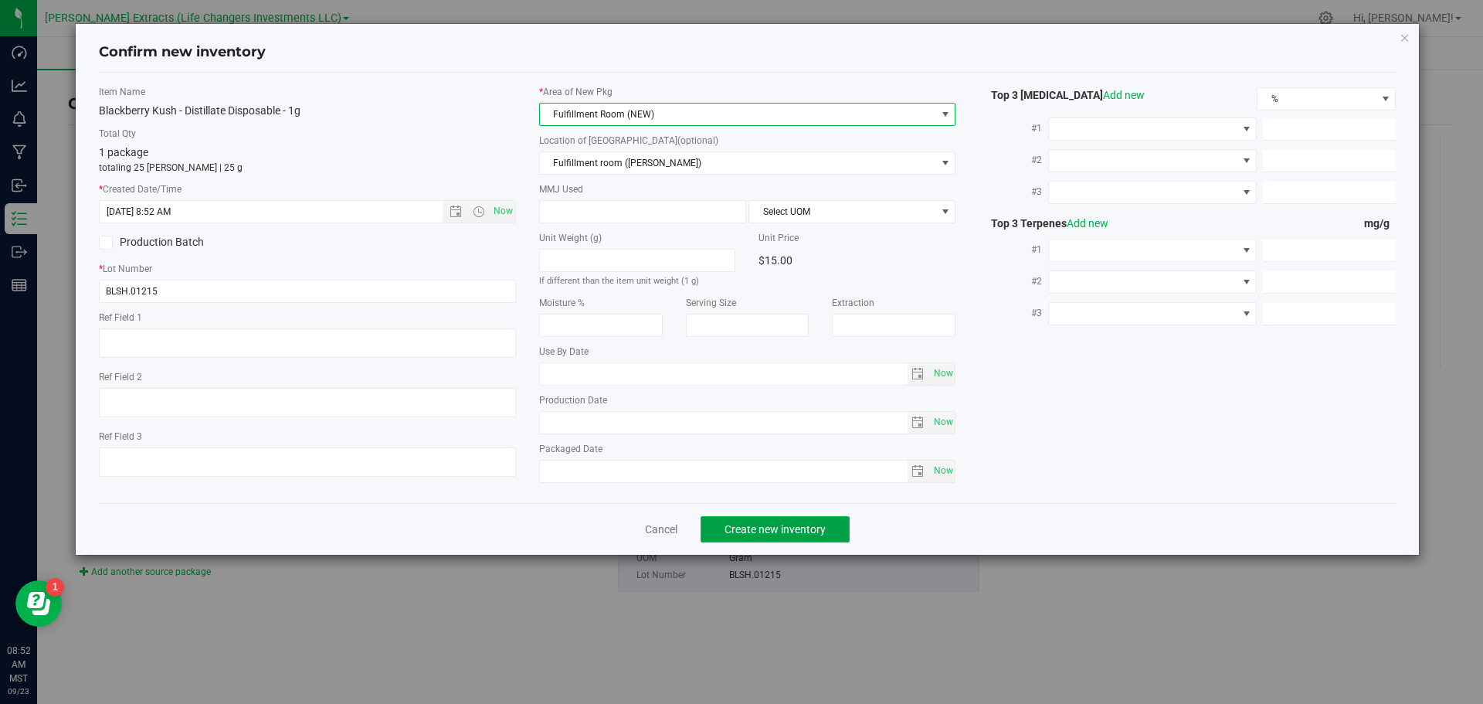
click at [726, 531] on span "Create new inventory" at bounding box center [775, 529] width 101 height 12
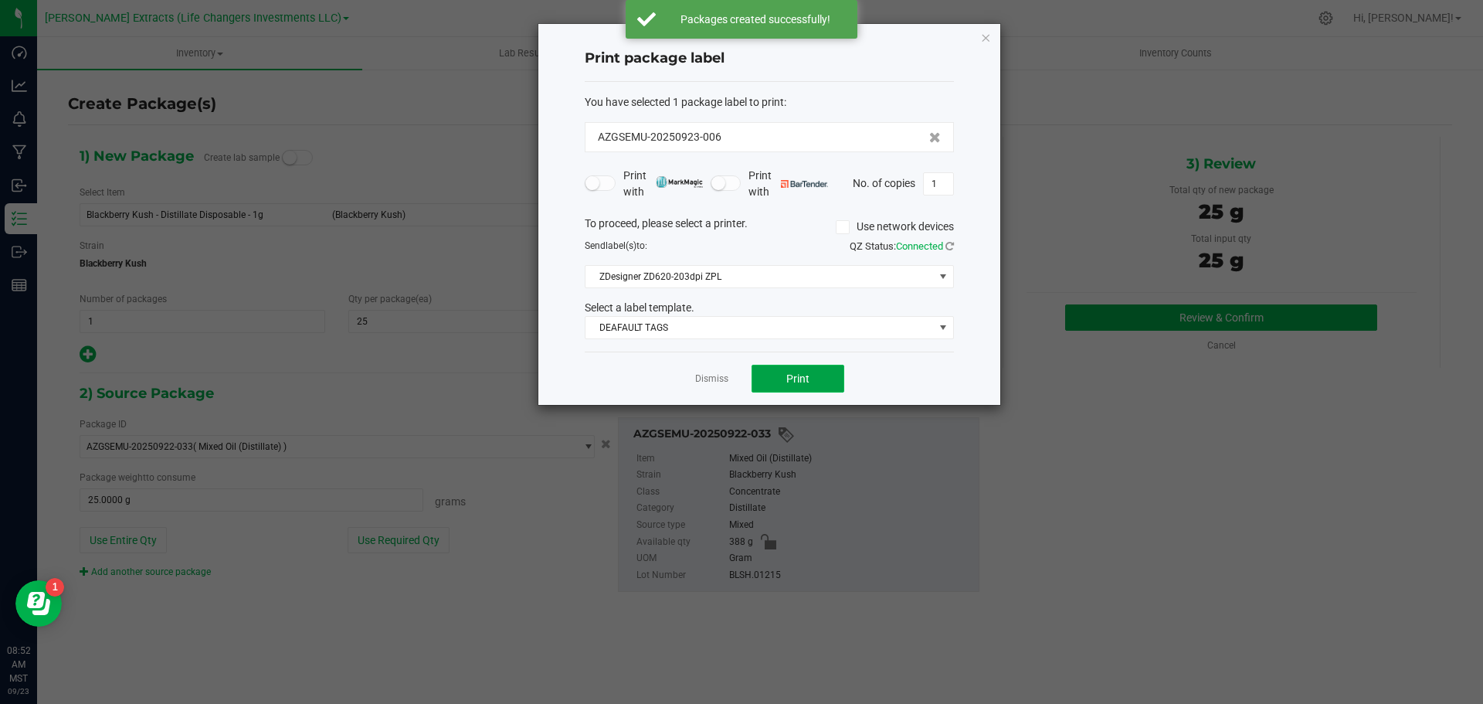
click at [775, 376] on button "Print" at bounding box center [798, 379] width 93 height 28
click at [986, 38] on icon "button" at bounding box center [985, 37] width 11 height 19
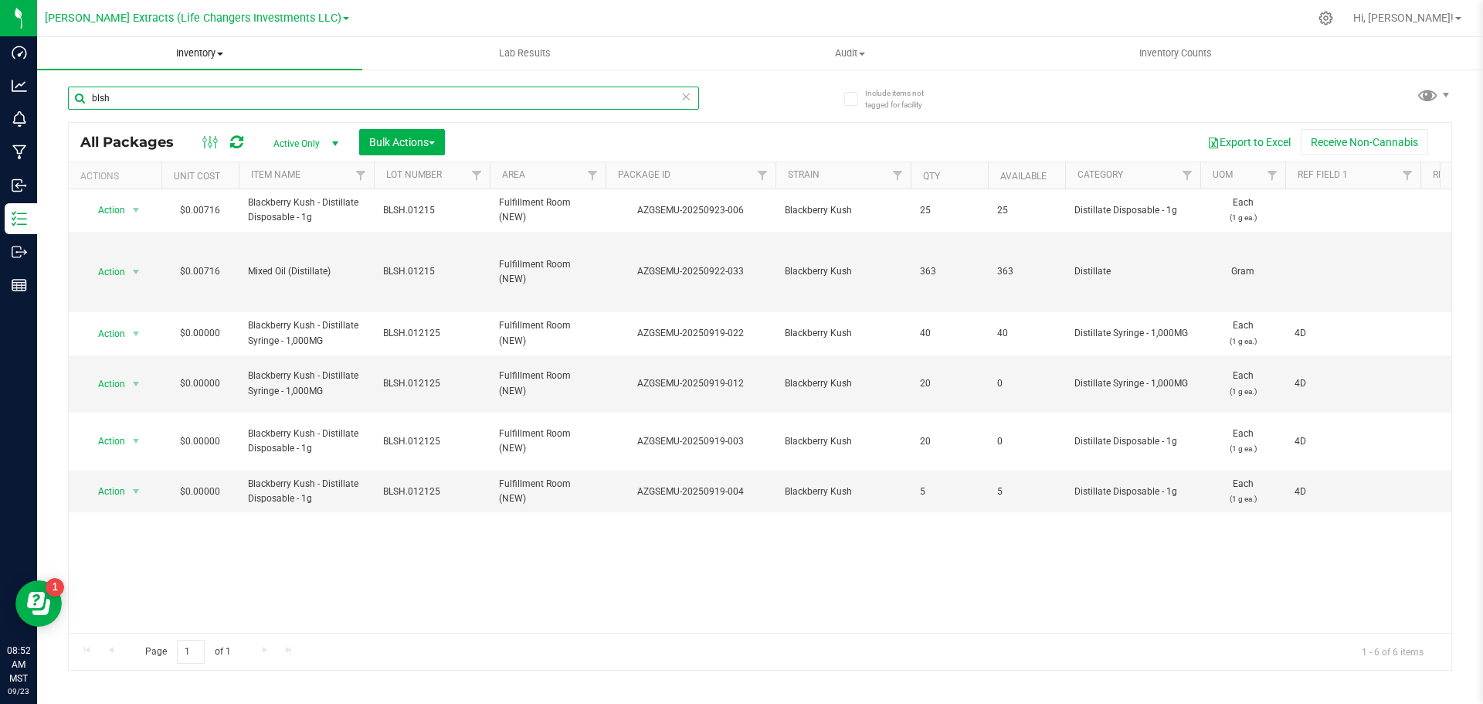
drag, startPoint x: 124, startPoint y: 98, endPoint x: 61, endPoint y: 48, distance: 80.8
click at [62, 49] on inventory "Inventory All packages All inventory Waste log Create inventory Lab Results Aud…" at bounding box center [760, 288] width 1446 height 502
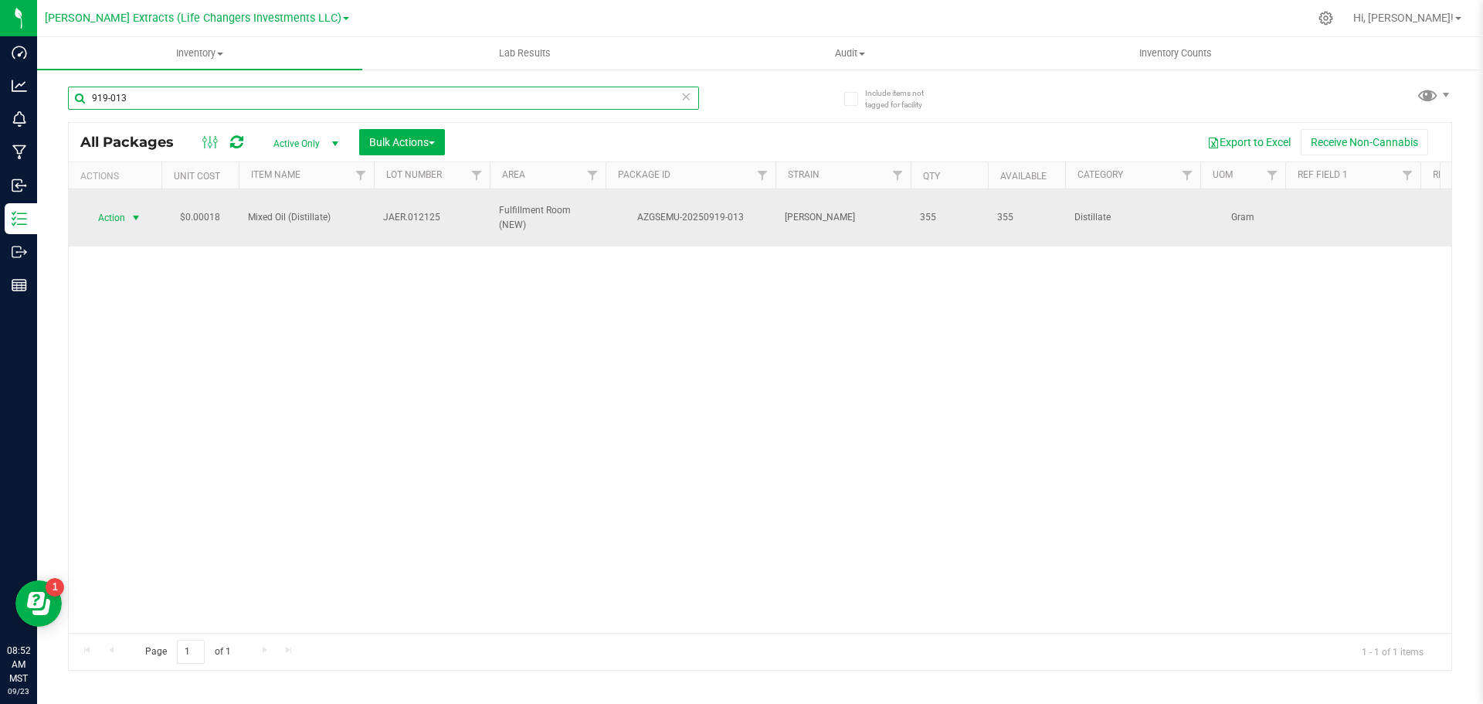
type input "919-013"
click at [114, 208] on span "Action" at bounding box center [105, 218] width 42 height 22
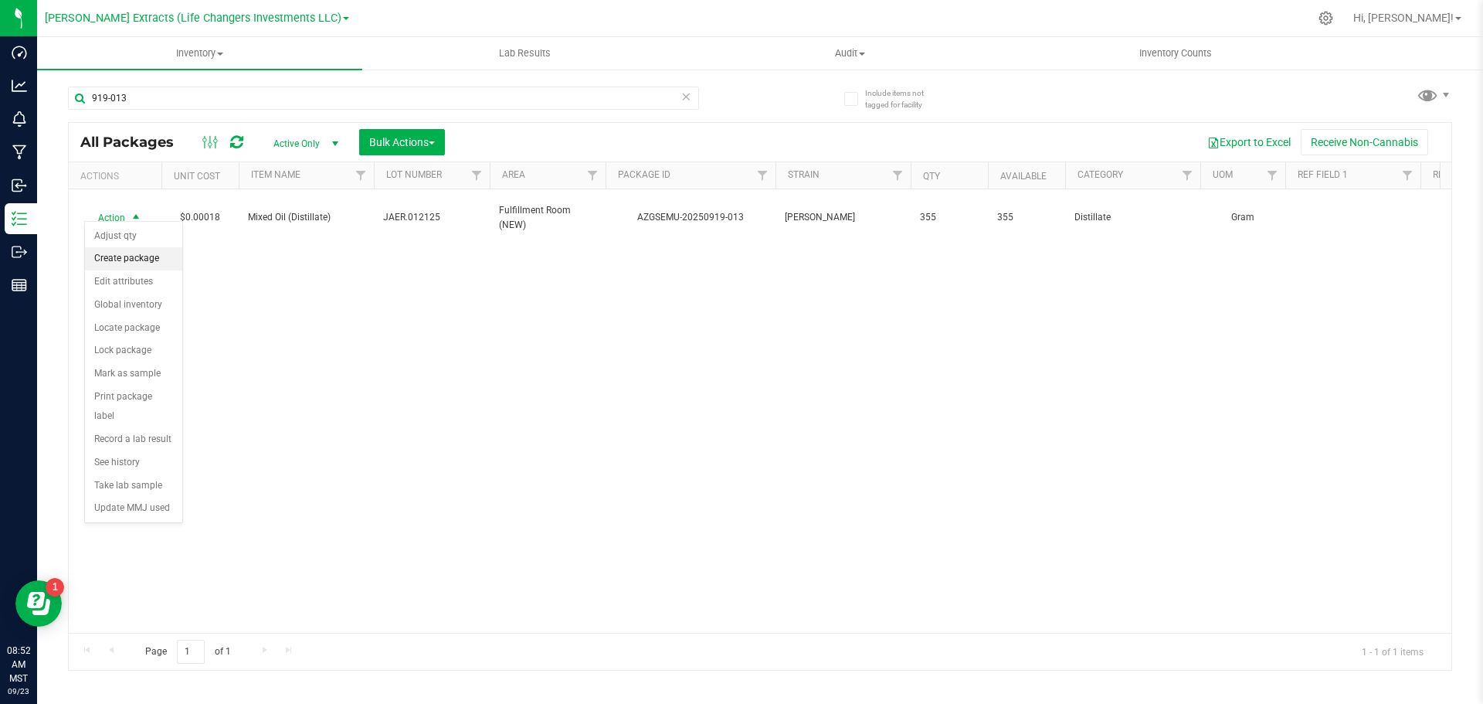
click at [148, 260] on li "Create package" at bounding box center [133, 258] width 97 height 23
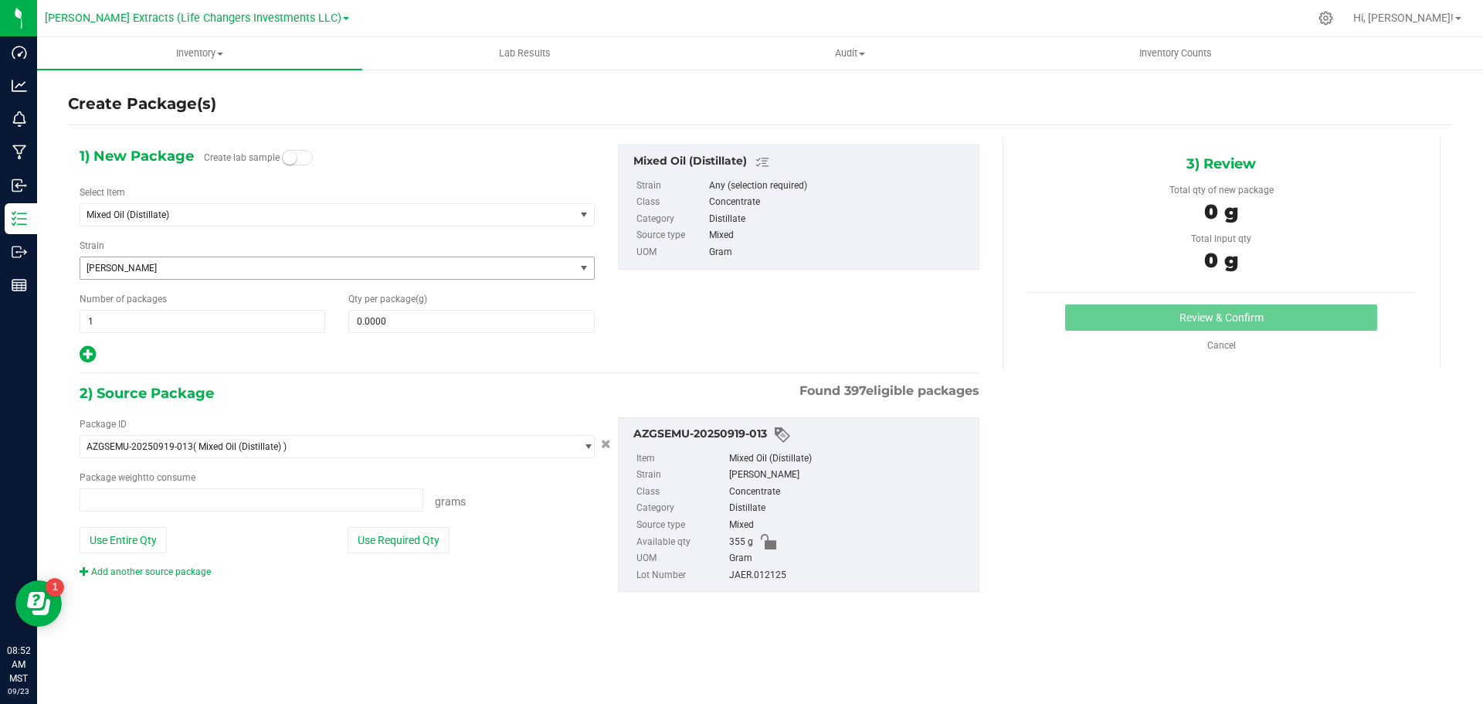
type input "0.0000 g"
click at [179, 214] on span "Mixed Oil (Distillate)" at bounding box center [318, 214] width 463 height 11
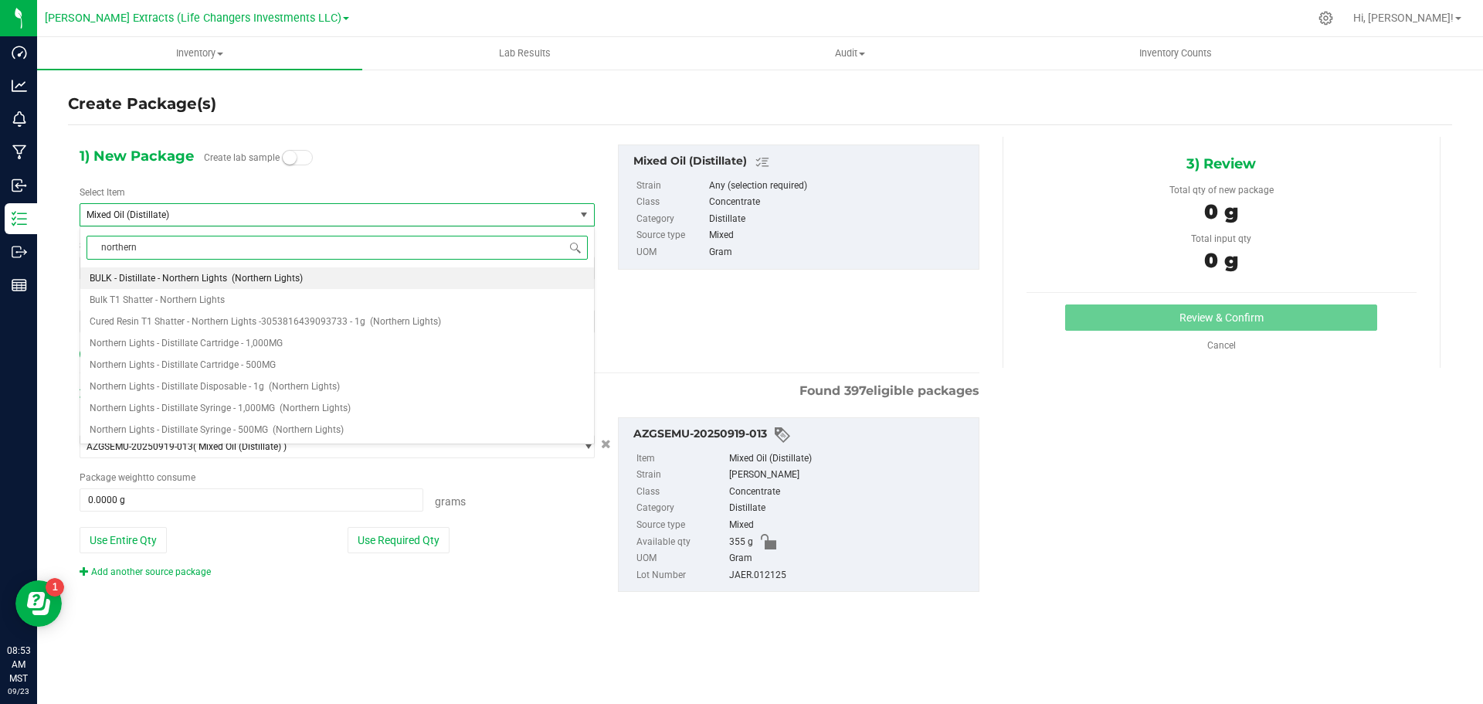
type input "northern"
click at [240, 389] on span "Northern Lights - Distillate Disposable - 1g" at bounding box center [177, 386] width 175 height 11
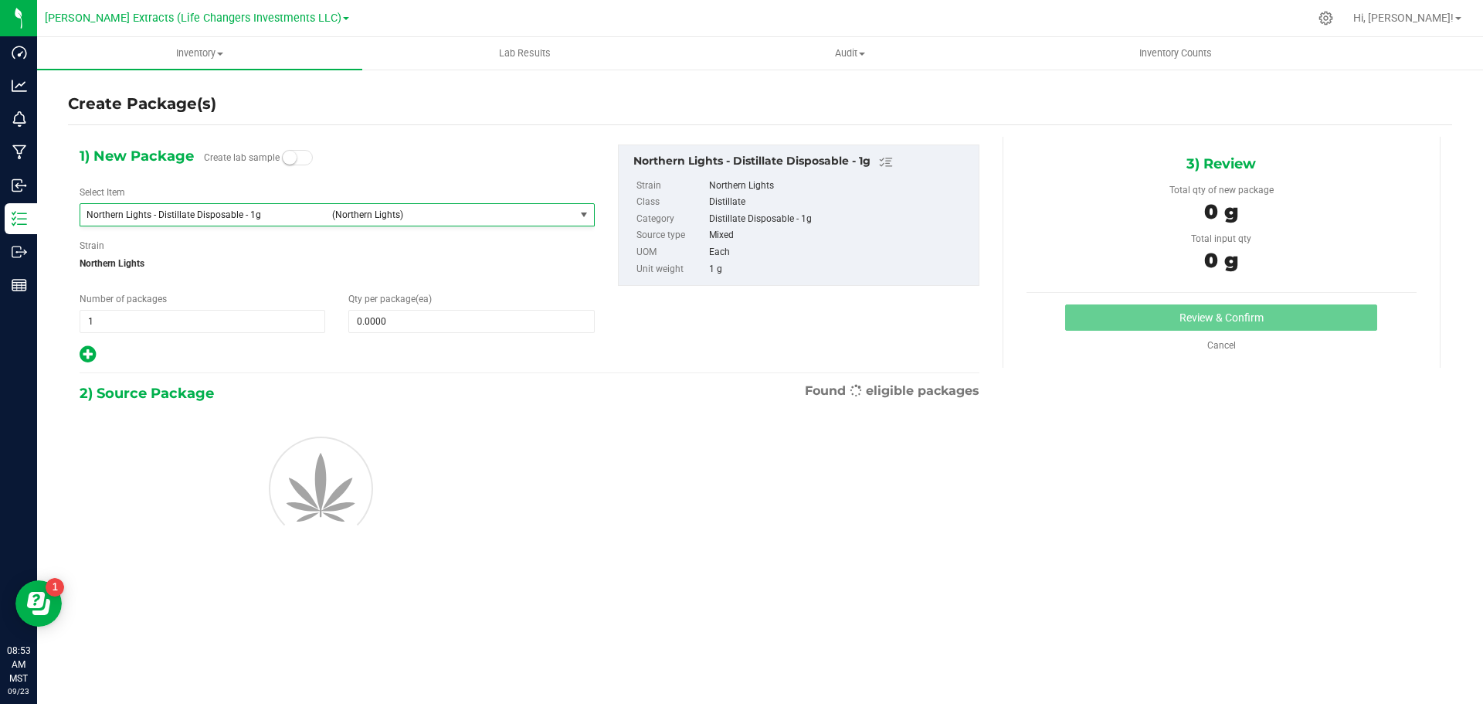
type input "0"
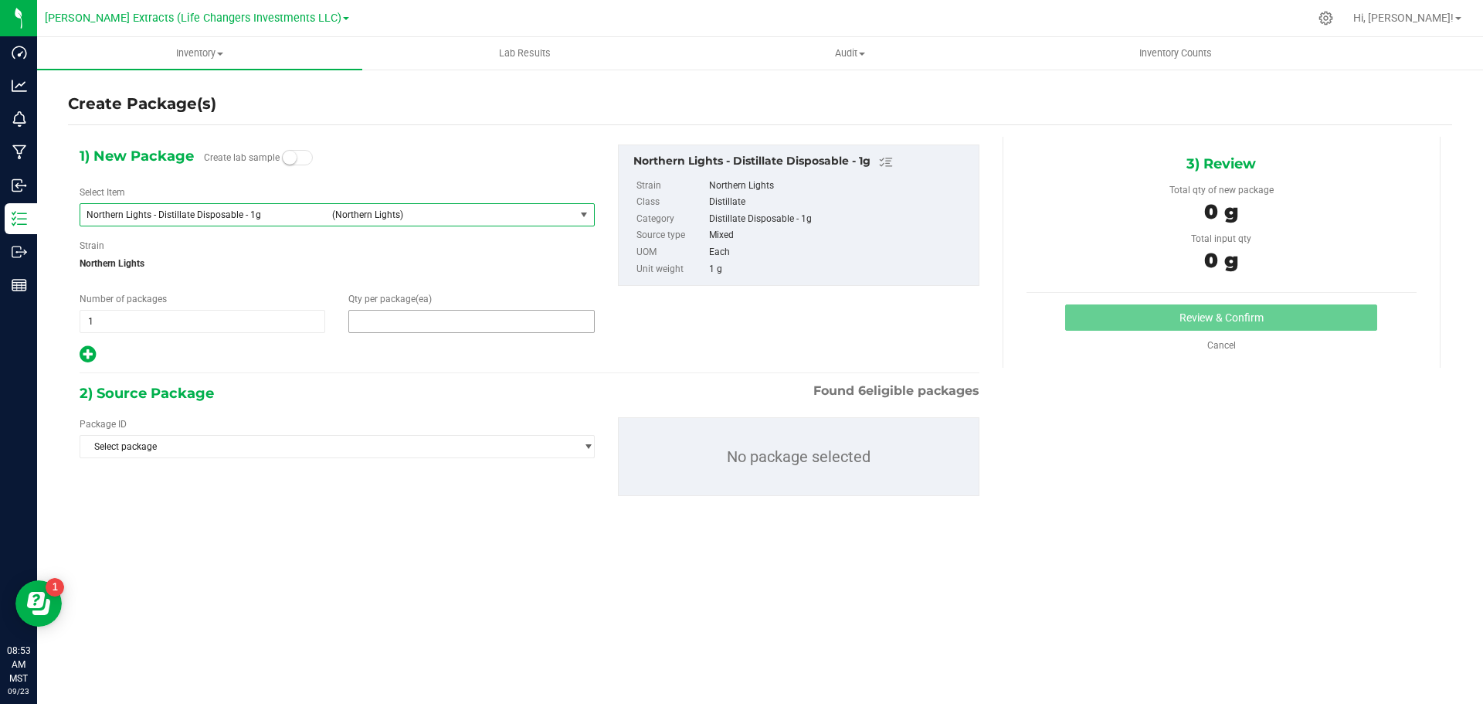
click at [392, 323] on span at bounding box center [471, 321] width 246 height 23
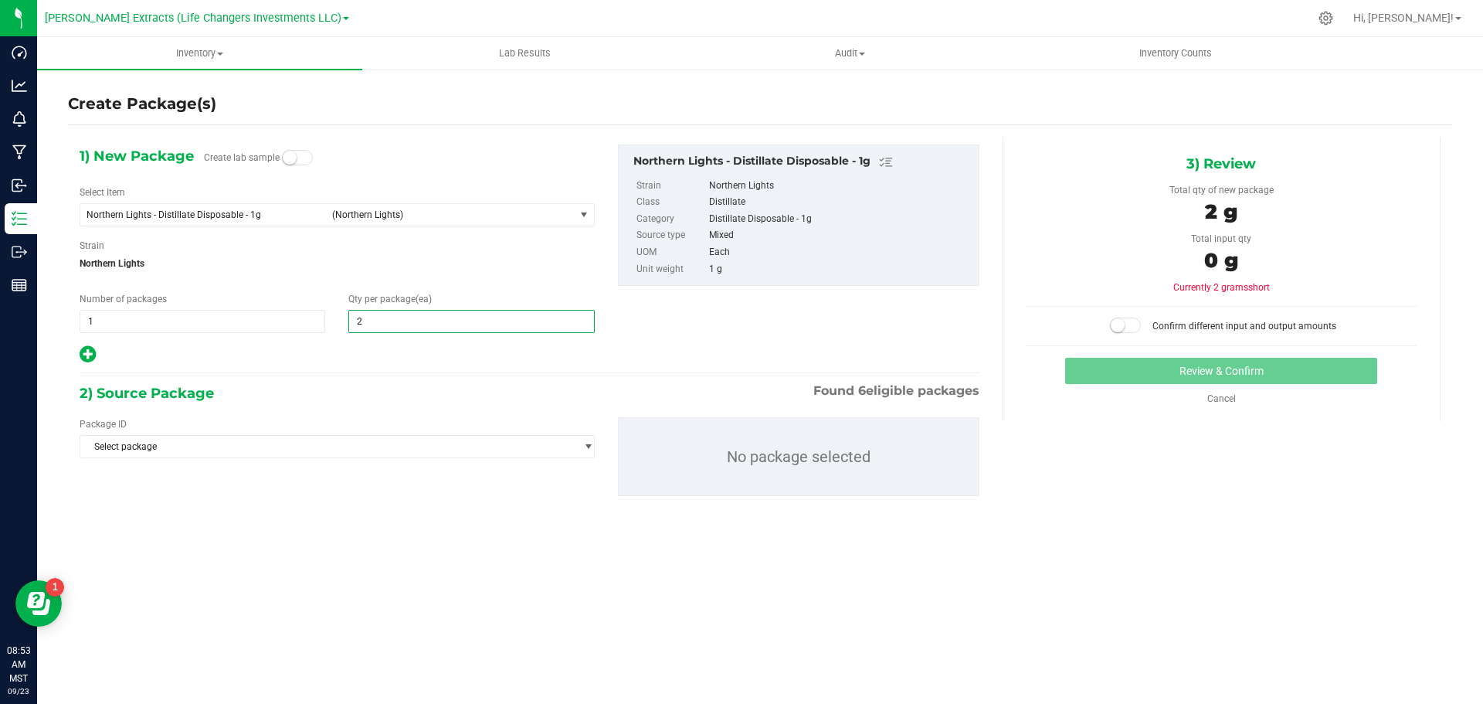
type input "25"
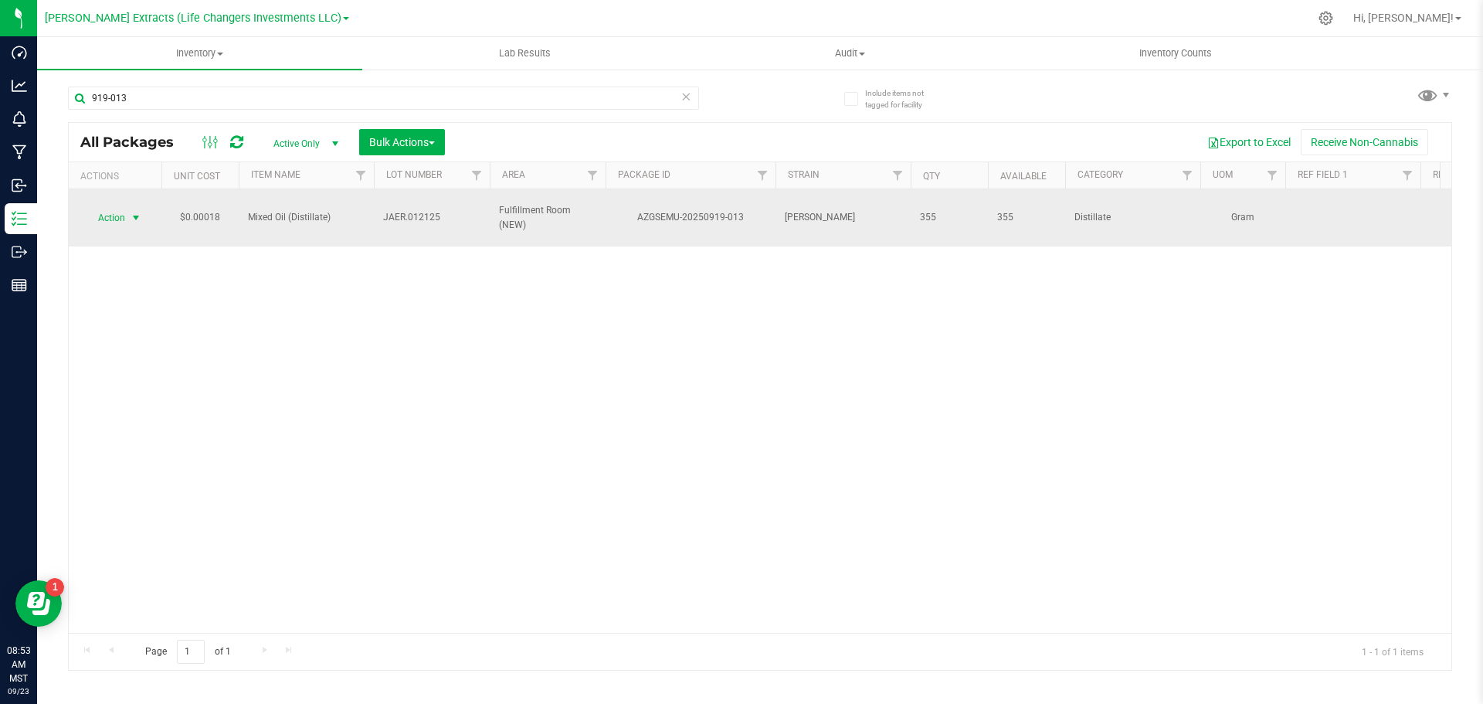
click at [129, 209] on span "select" at bounding box center [136, 218] width 19 height 22
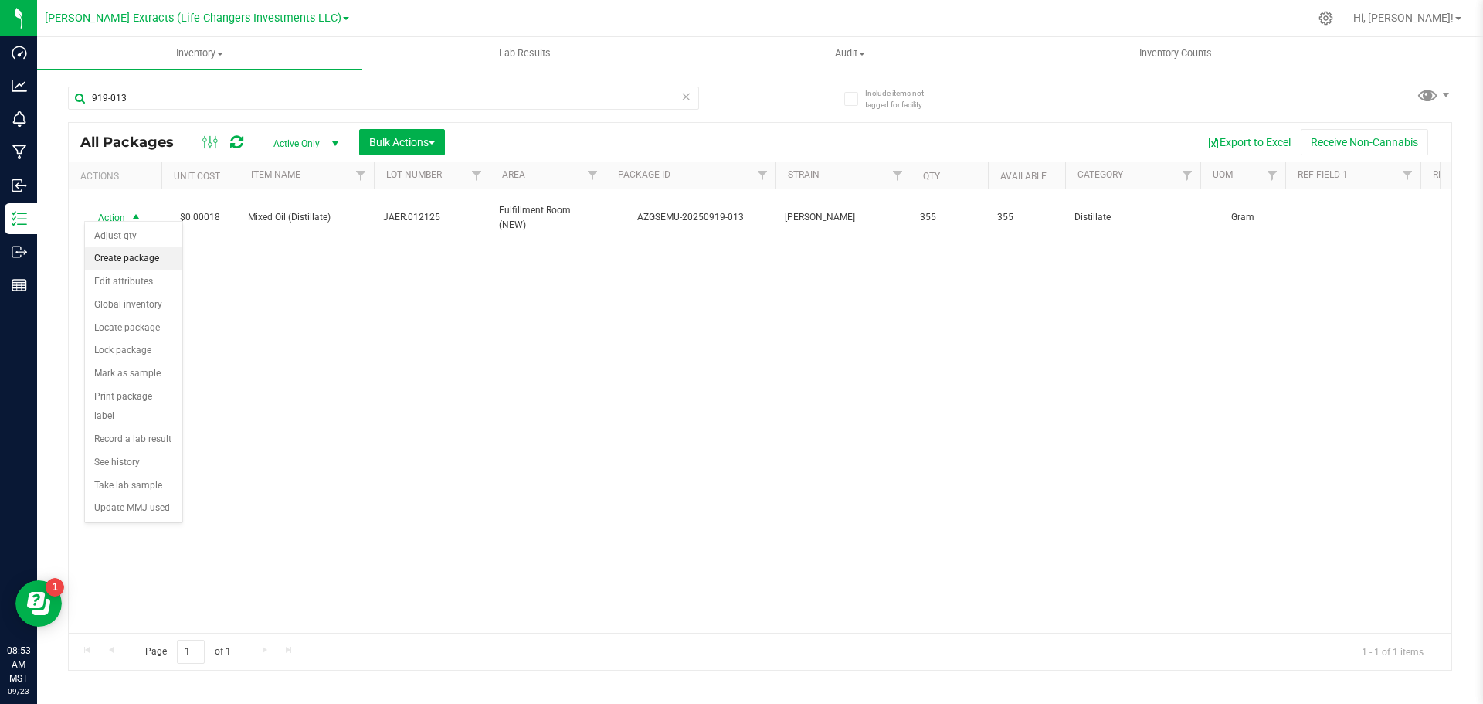
click at [127, 263] on li "Create package" at bounding box center [133, 258] width 97 height 23
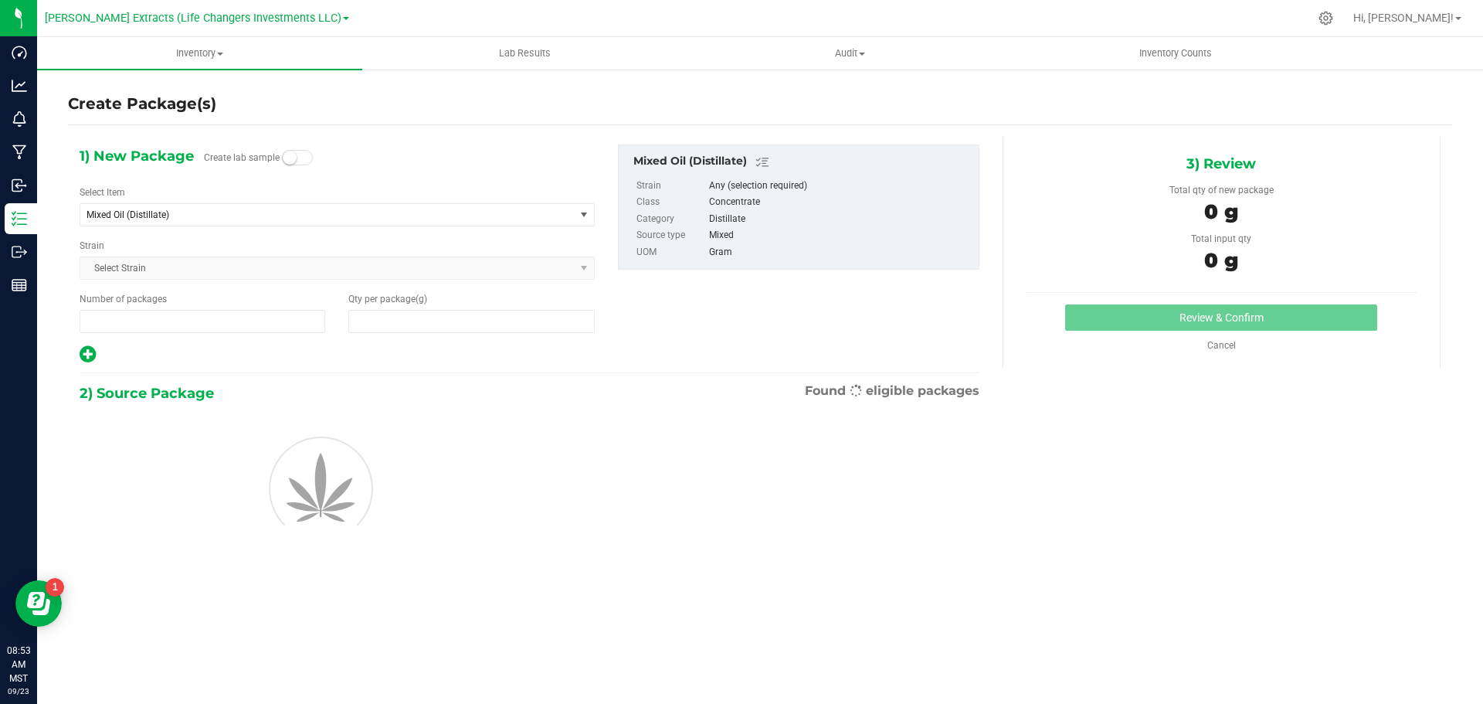
type input "1"
type input "0.0000"
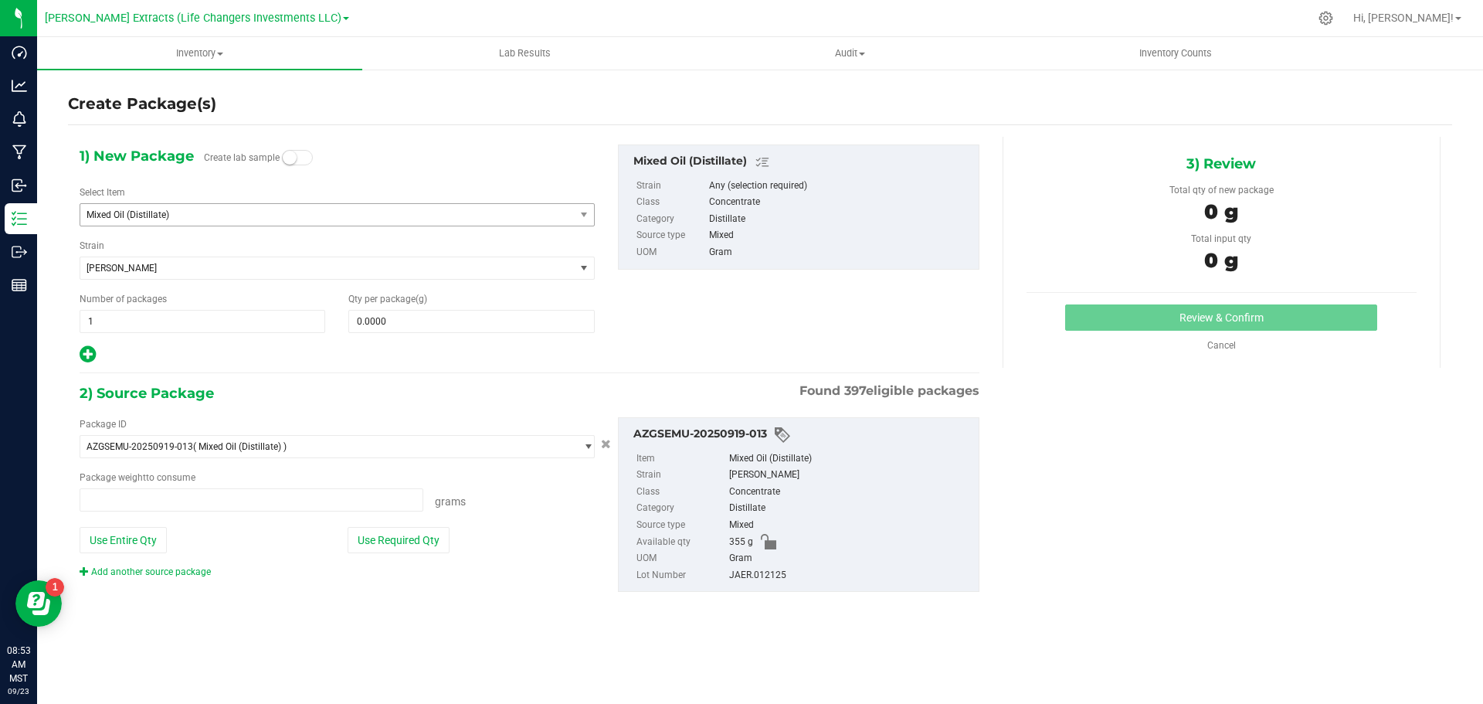
type input "0.0000 g"
click at [175, 210] on span "Mixed Oil (Distillate)" at bounding box center [318, 214] width 463 height 11
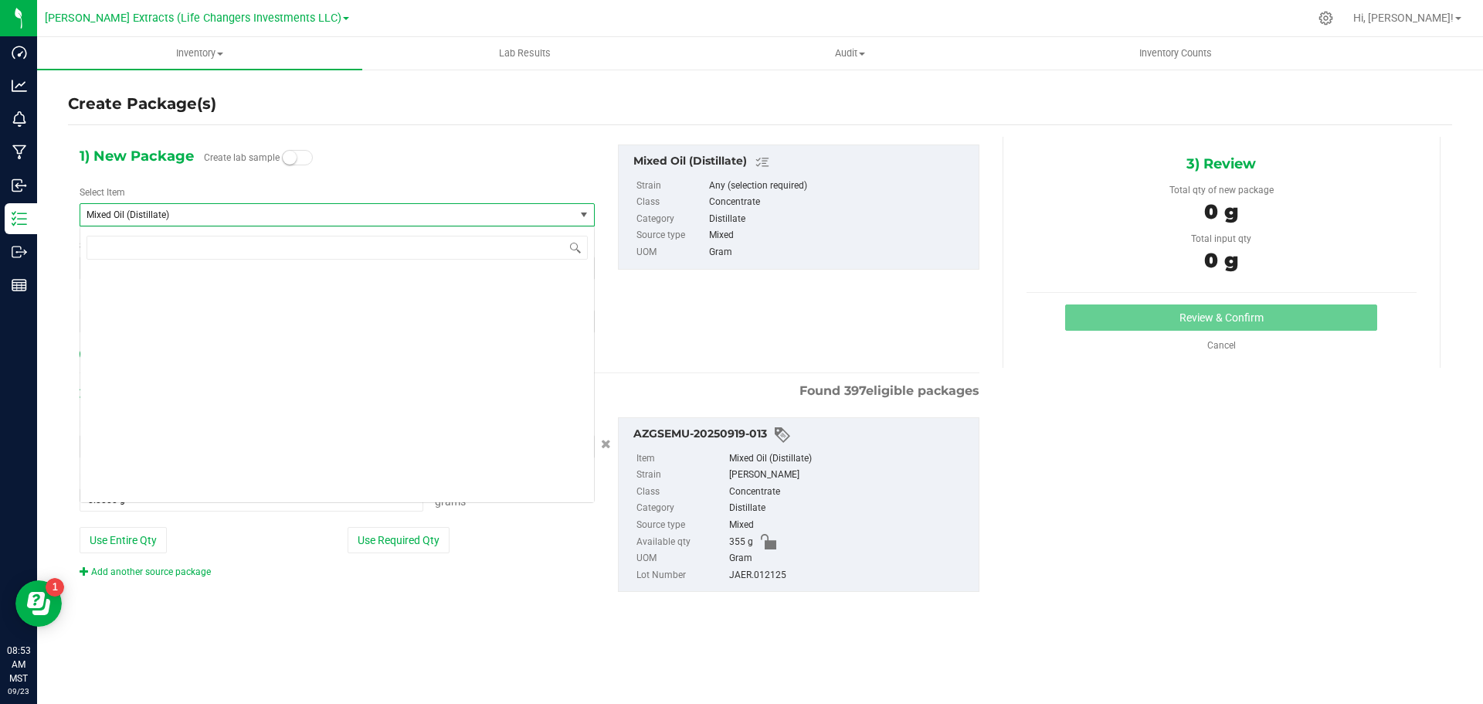
scroll to position [7872, 0]
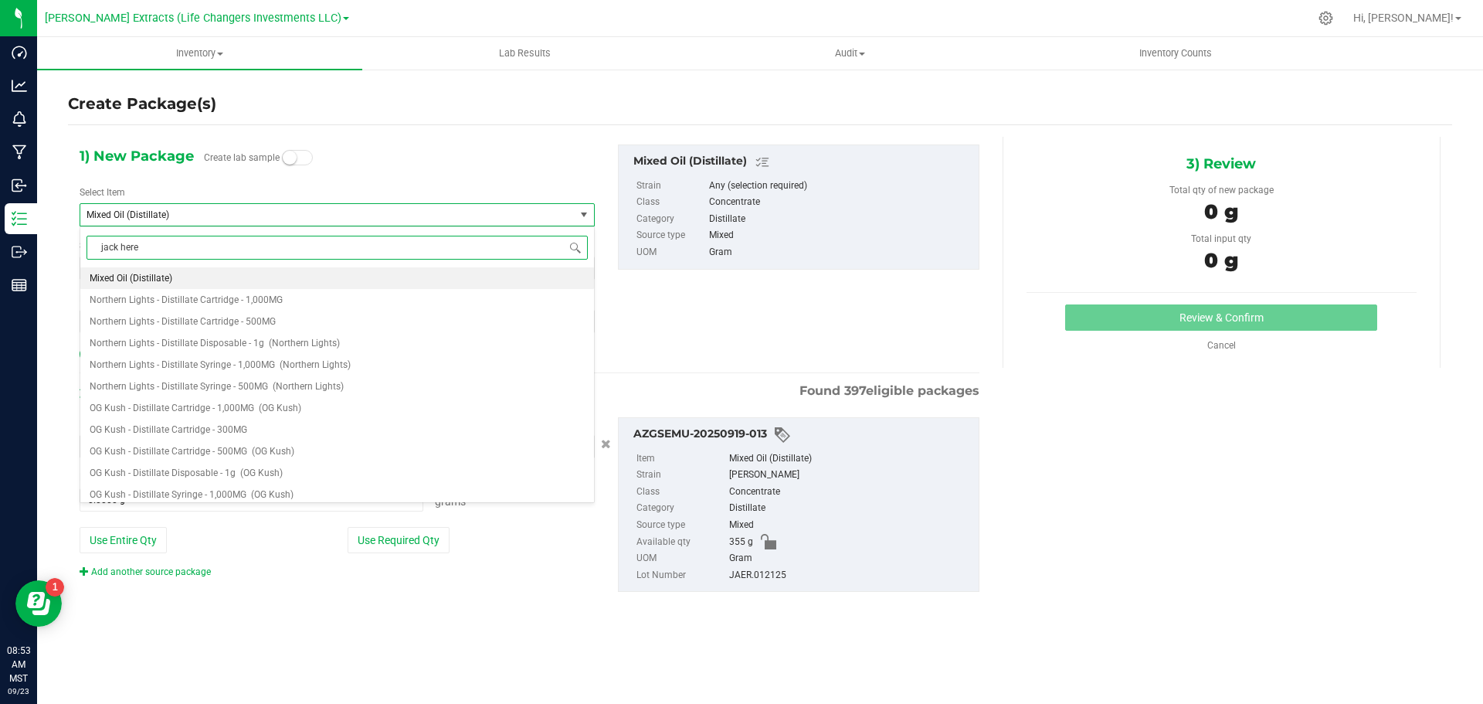
type input "[PERSON_NAME]"
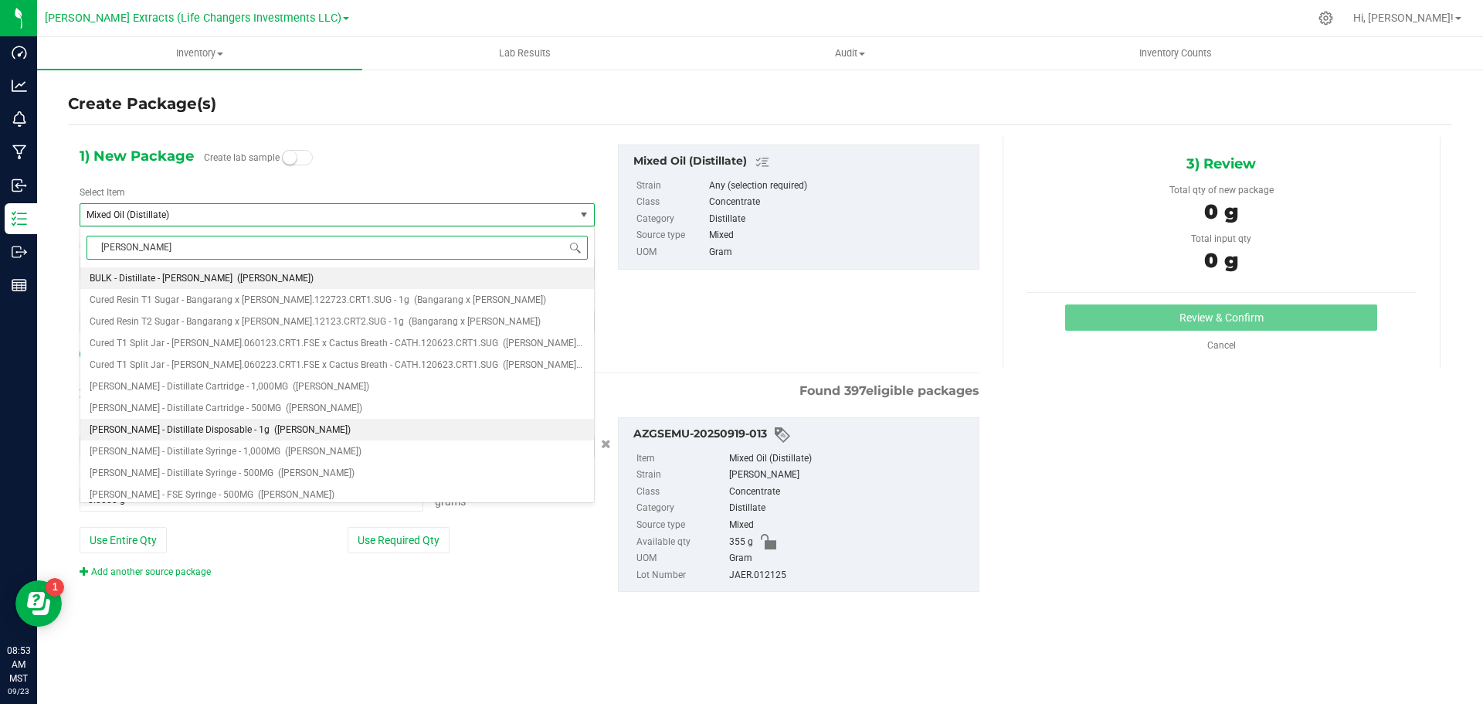
click at [195, 424] on span "[PERSON_NAME] - Distillate Disposable - 1g" at bounding box center [180, 429] width 180 height 11
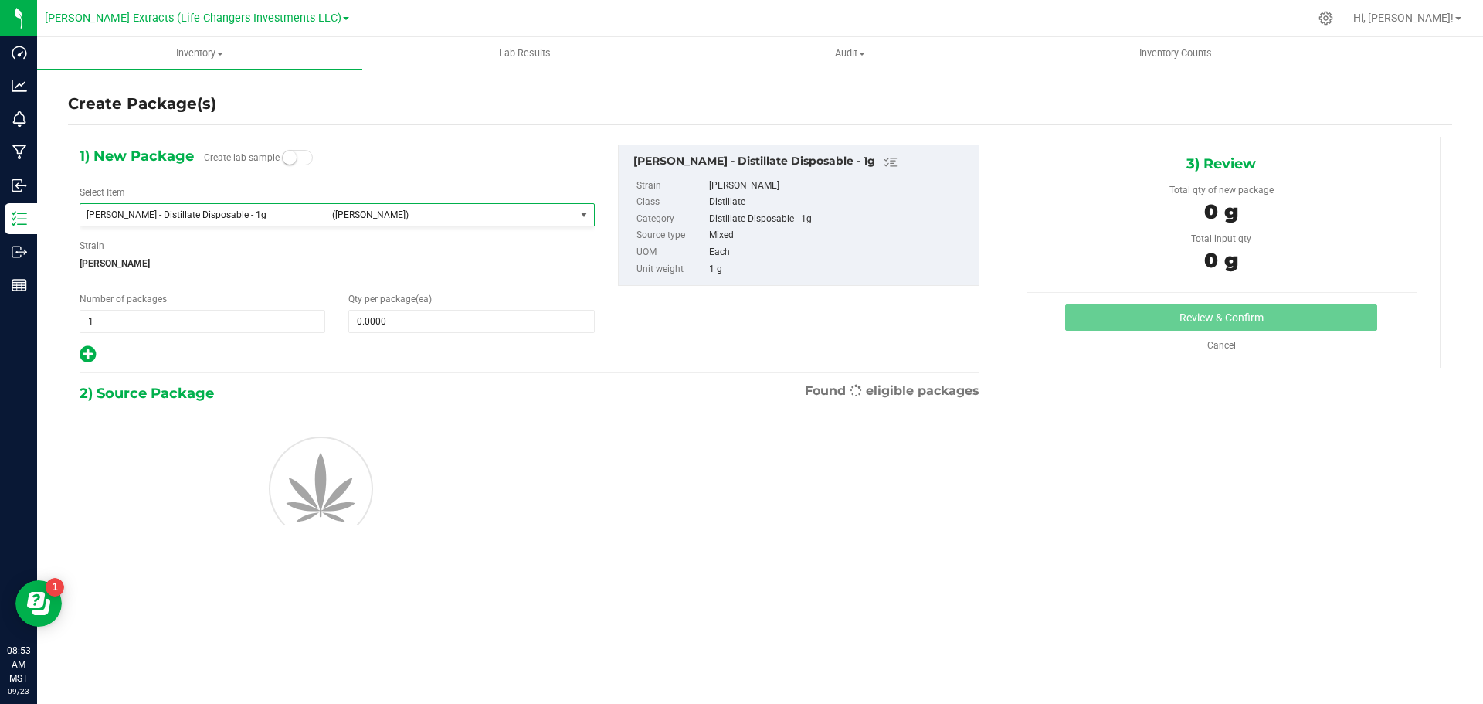
type input "0"
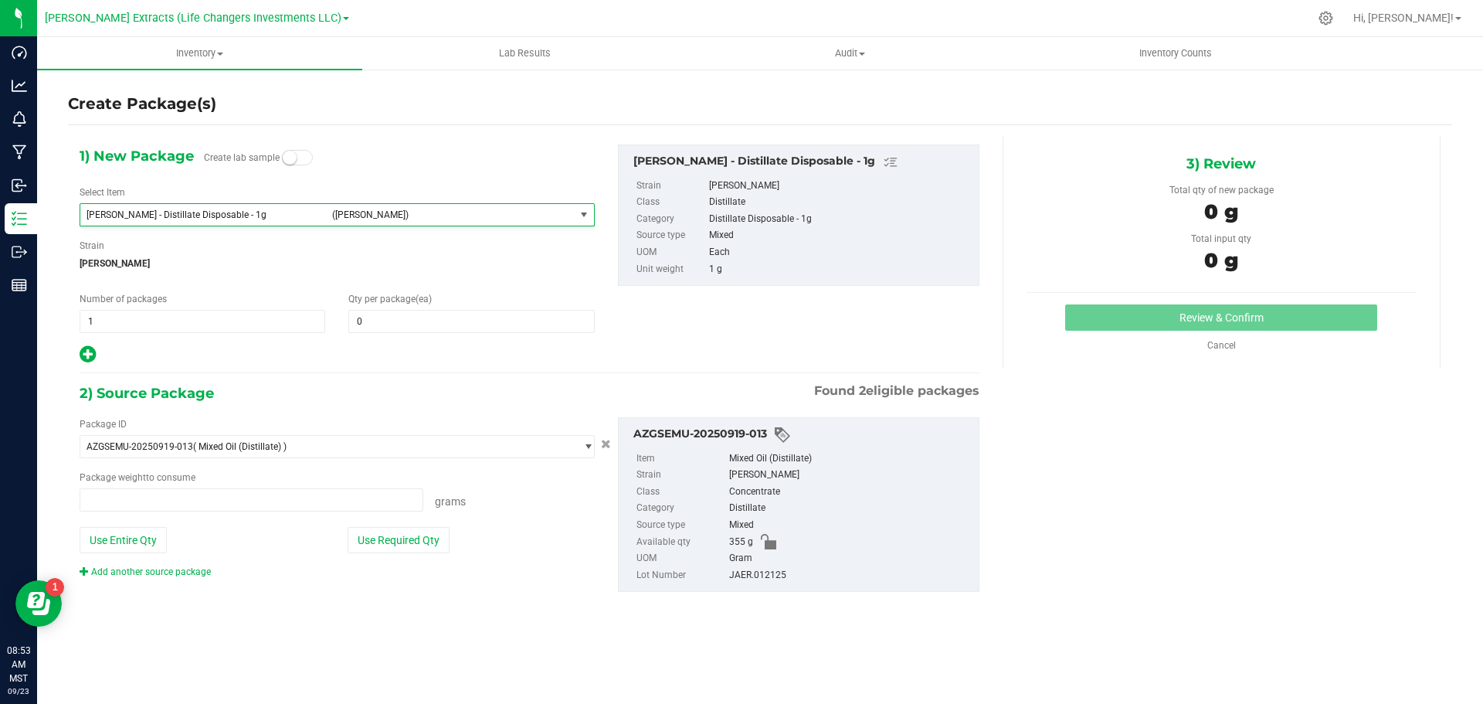
type input "0.0000 g"
click at [445, 317] on span at bounding box center [471, 321] width 246 height 23
type input "25"
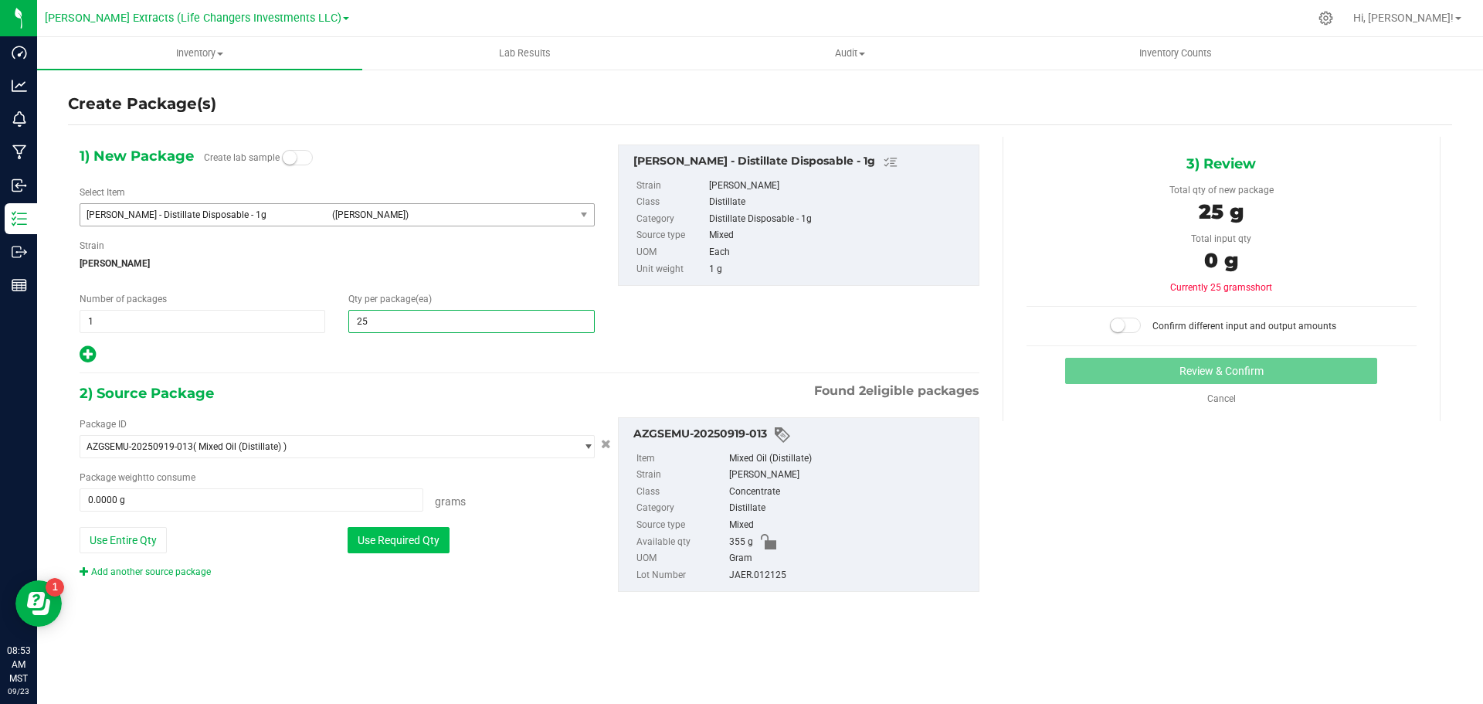
type input "25"
click at [419, 536] on button "Use Required Qty" at bounding box center [399, 540] width 102 height 26
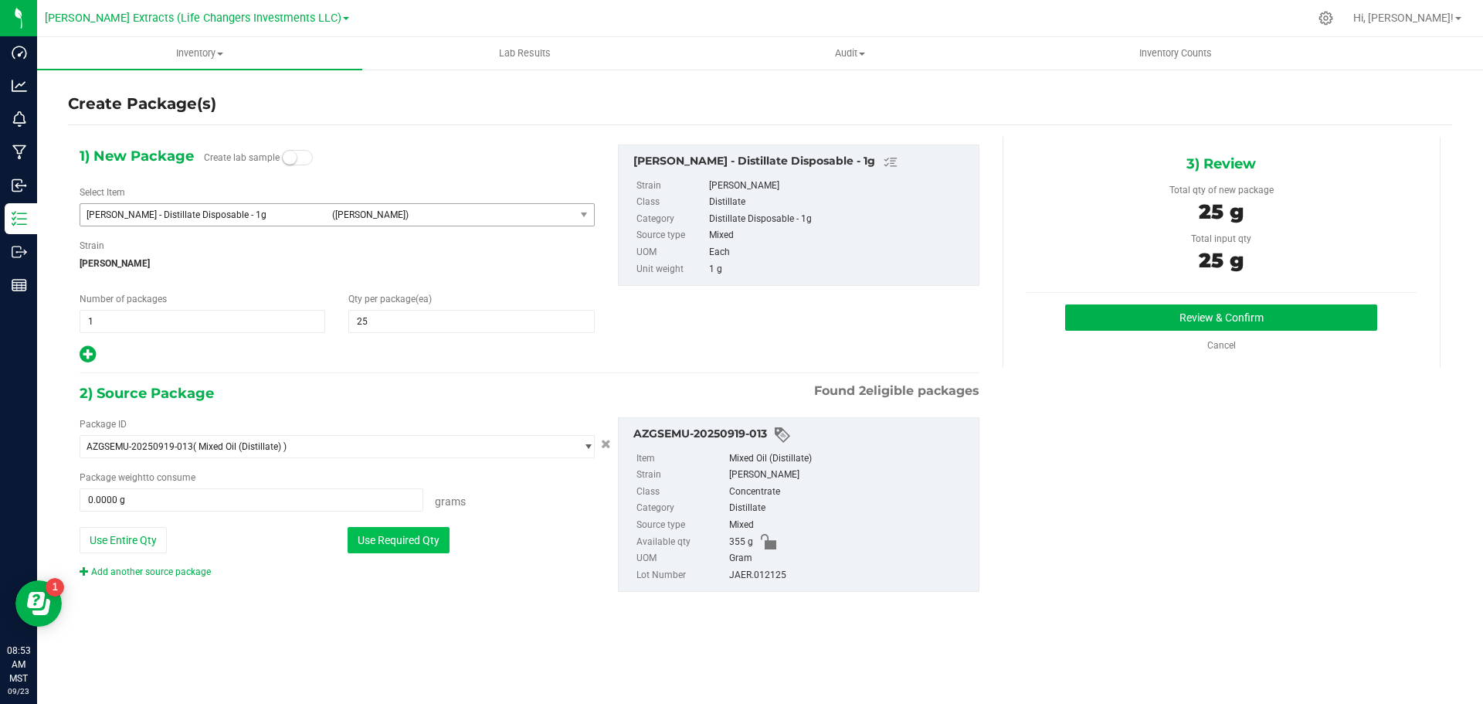
type input "25.0000 g"
click at [1249, 310] on button "Review & Confirm" at bounding box center [1221, 317] width 312 height 26
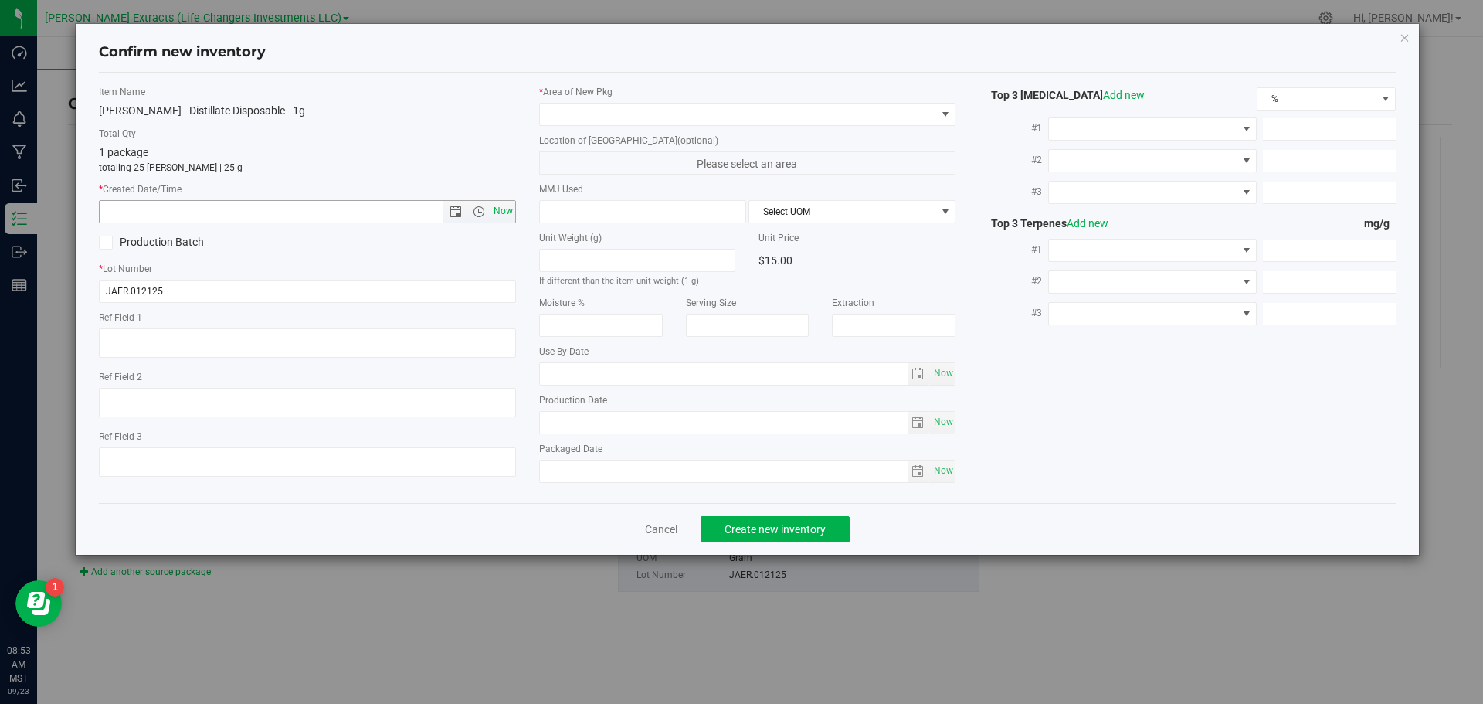
click at [502, 207] on span "Now" at bounding box center [503, 211] width 26 height 22
type input "[DATE] 8:53 AM"
click at [632, 112] on span at bounding box center [738, 115] width 396 height 22
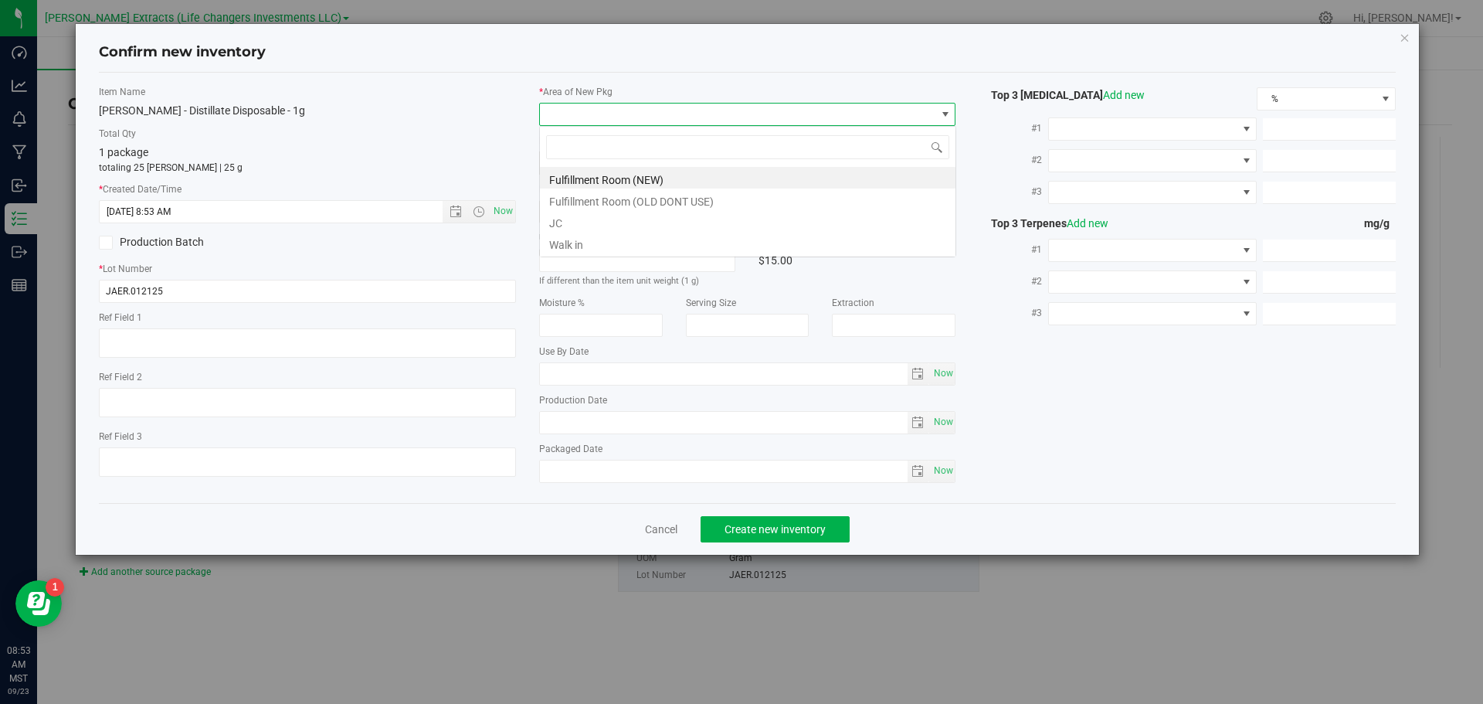
scroll to position [23, 417]
click at [606, 177] on li "Fulfillment Room (NEW)" at bounding box center [748, 178] width 416 height 22
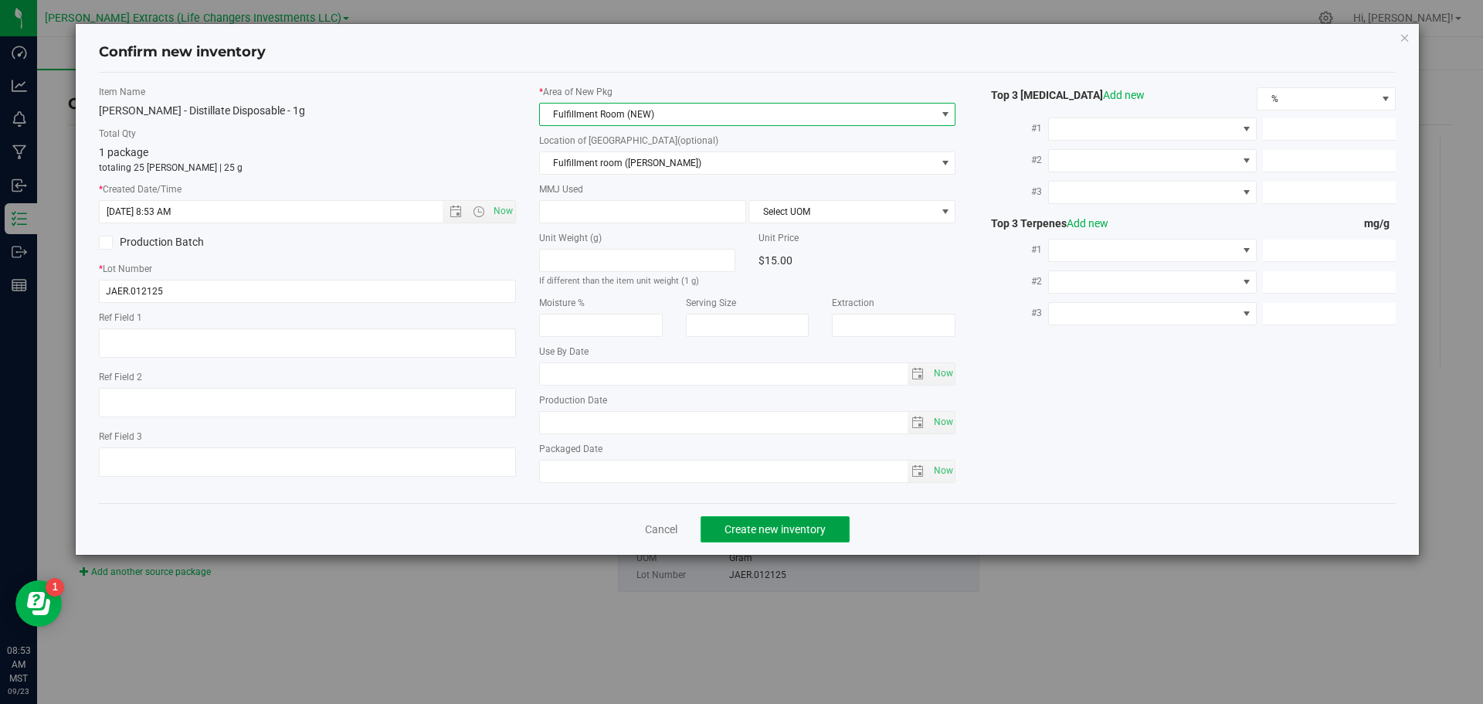
click at [825, 535] on span "Create new inventory" at bounding box center [775, 529] width 101 height 12
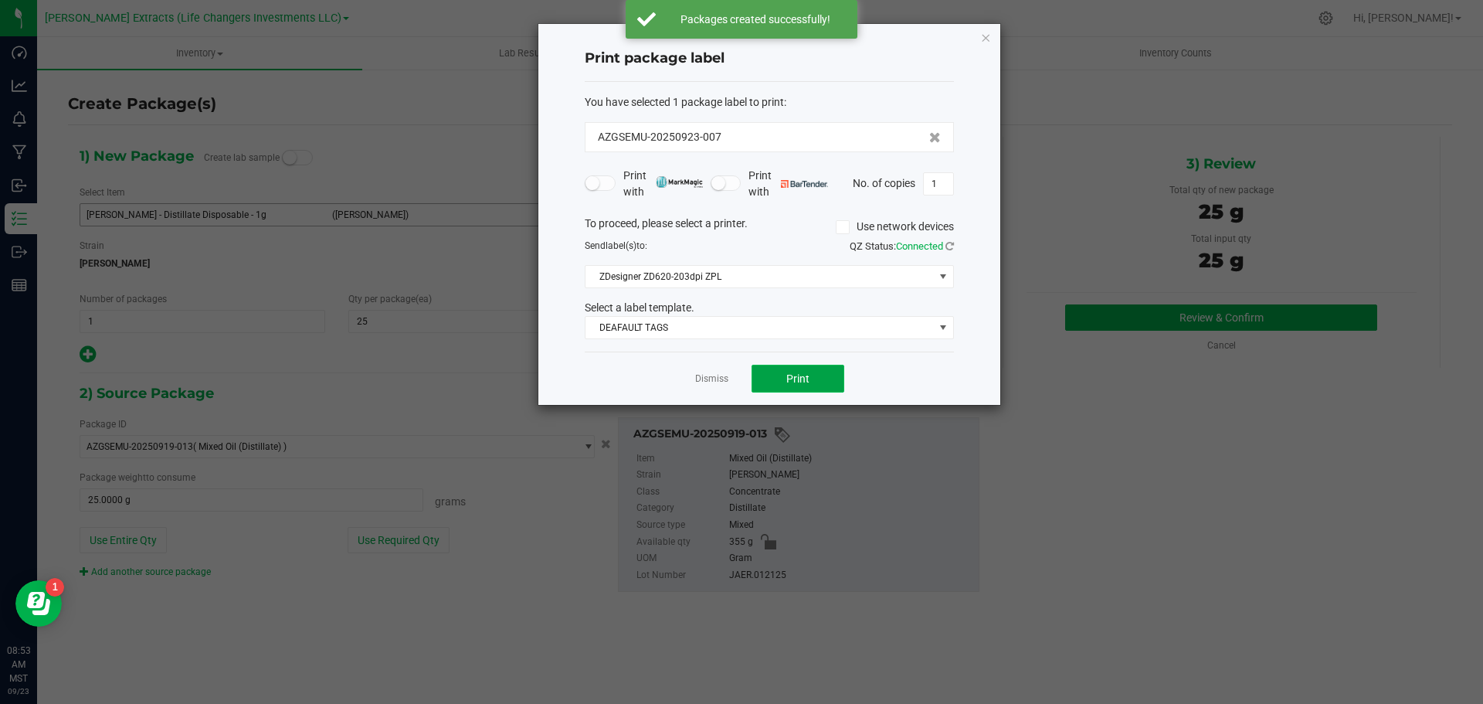
click at [825, 371] on button "Print" at bounding box center [798, 379] width 93 height 28
click at [985, 33] on icon "button" at bounding box center [985, 37] width 11 height 19
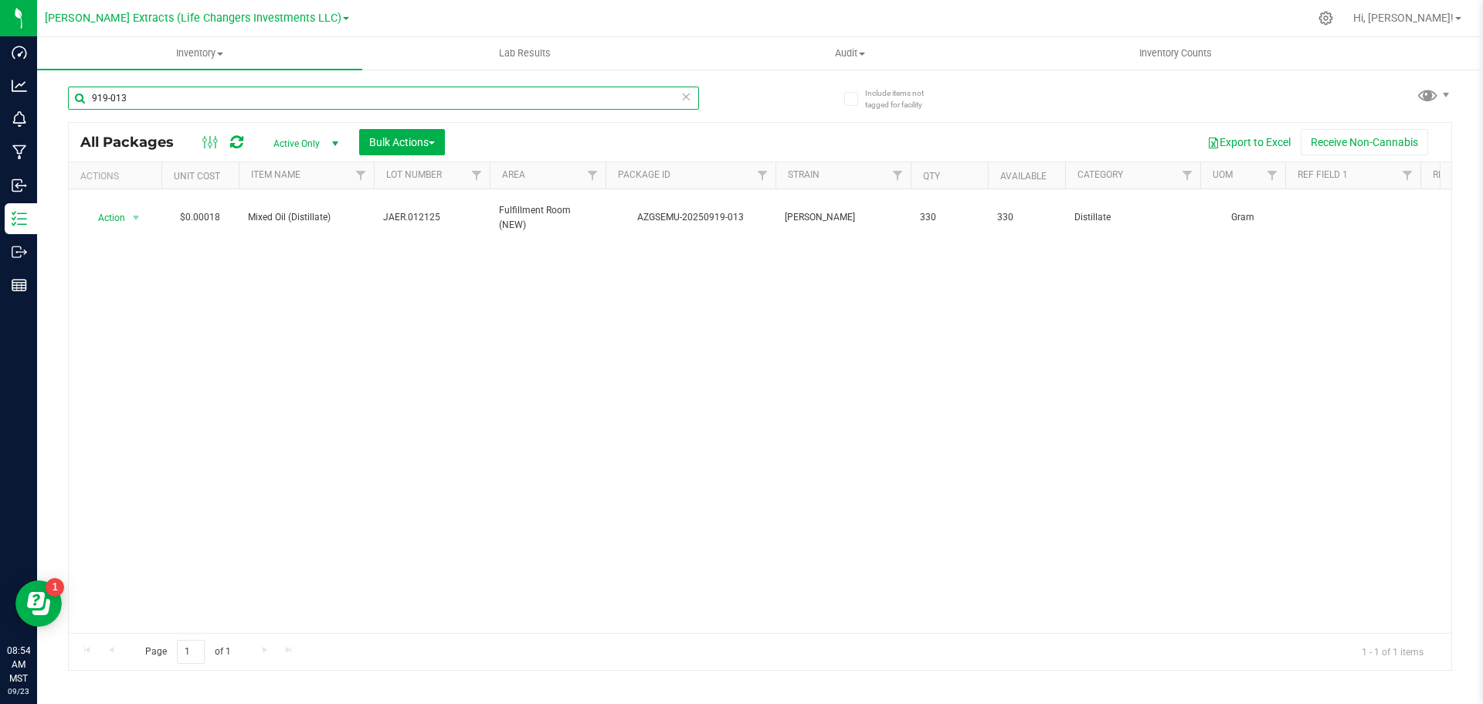
drag, startPoint x: 132, startPoint y: 94, endPoint x: 76, endPoint y: 90, distance: 56.5
click at [76, 90] on input "919-013" at bounding box center [383, 98] width 631 height 23
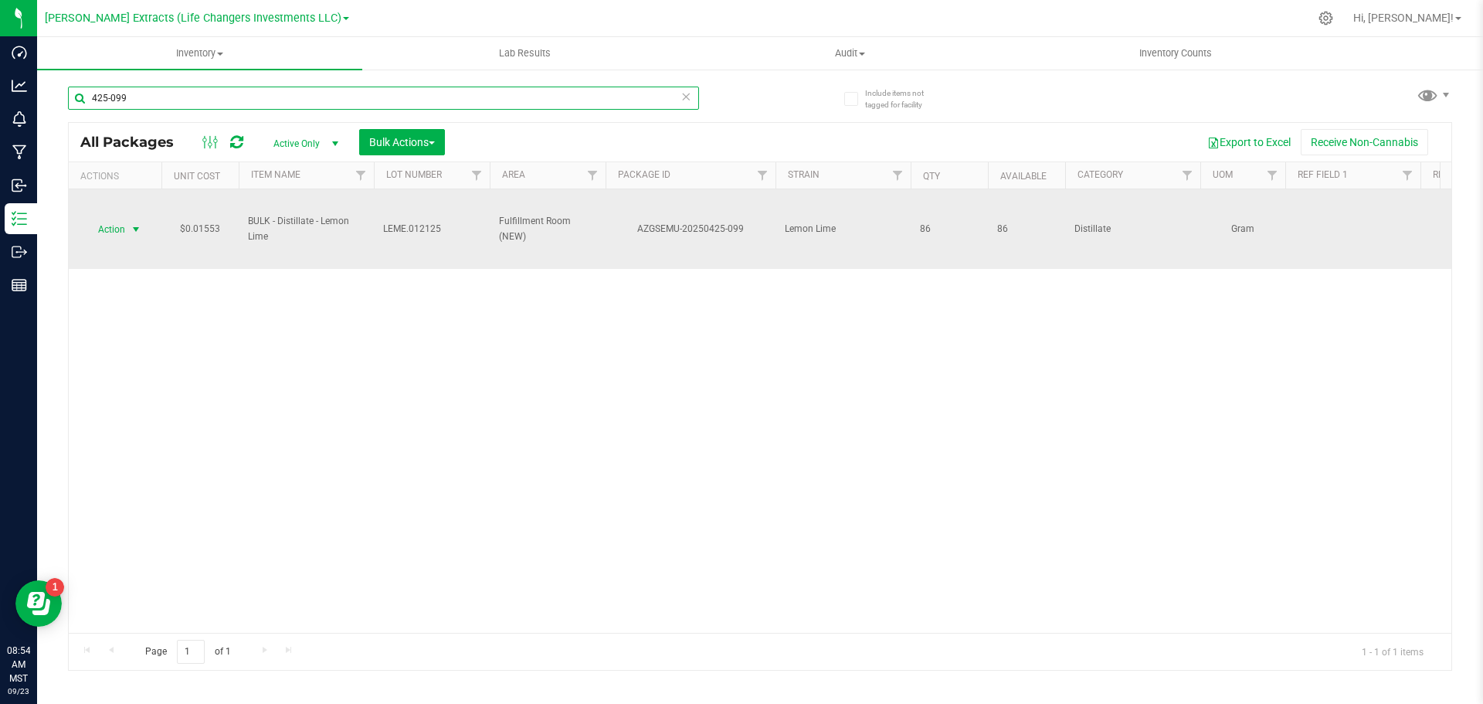
type input "425-099"
click at [96, 231] on span "Action" at bounding box center [105, 230] width 42 height 22
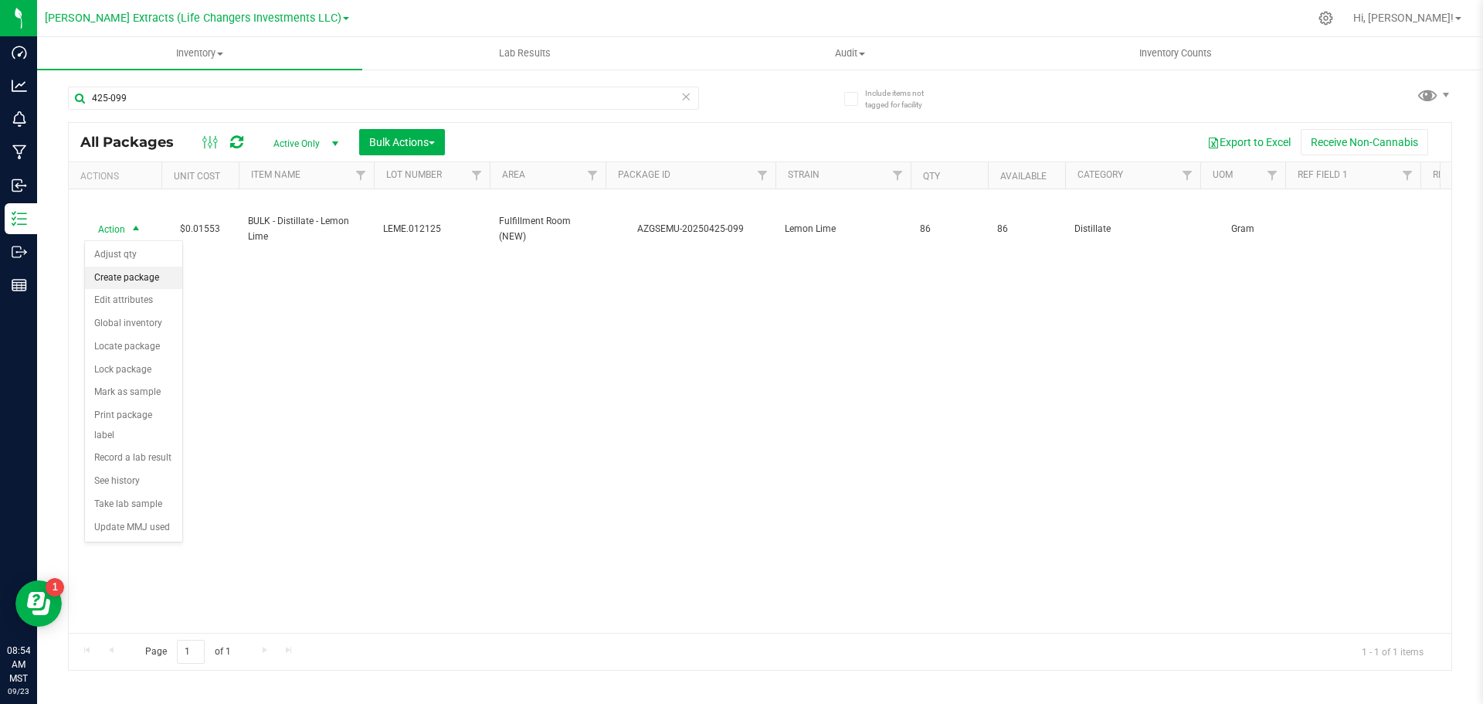
click at [124, 270] on li "Create package" at bounding box center [133, 277] width 97 height 23
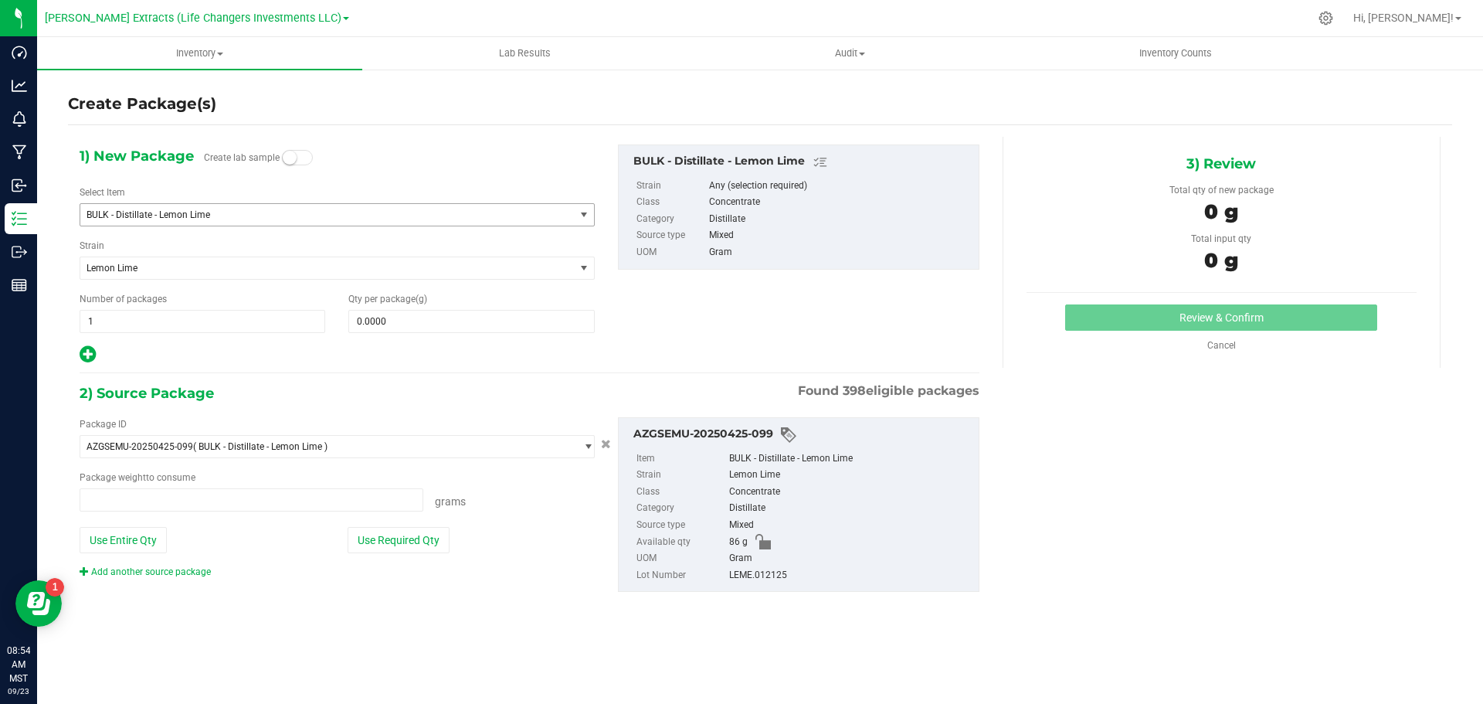
type input "0.0000 g"
click at [202, 211] on span "BULK - Distillate - Lemon Lime" at bounding box center [318, 214] width 463 height 11
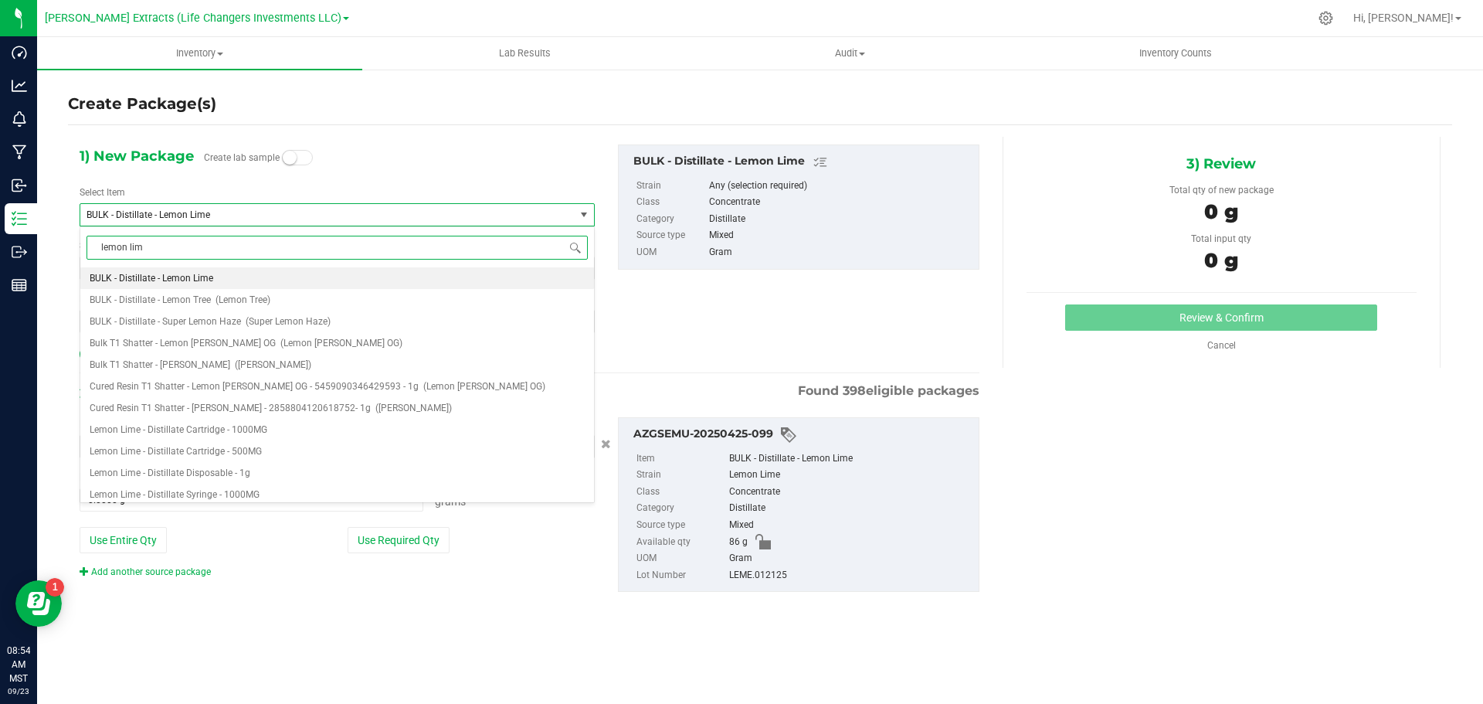
type input "lemon lime"
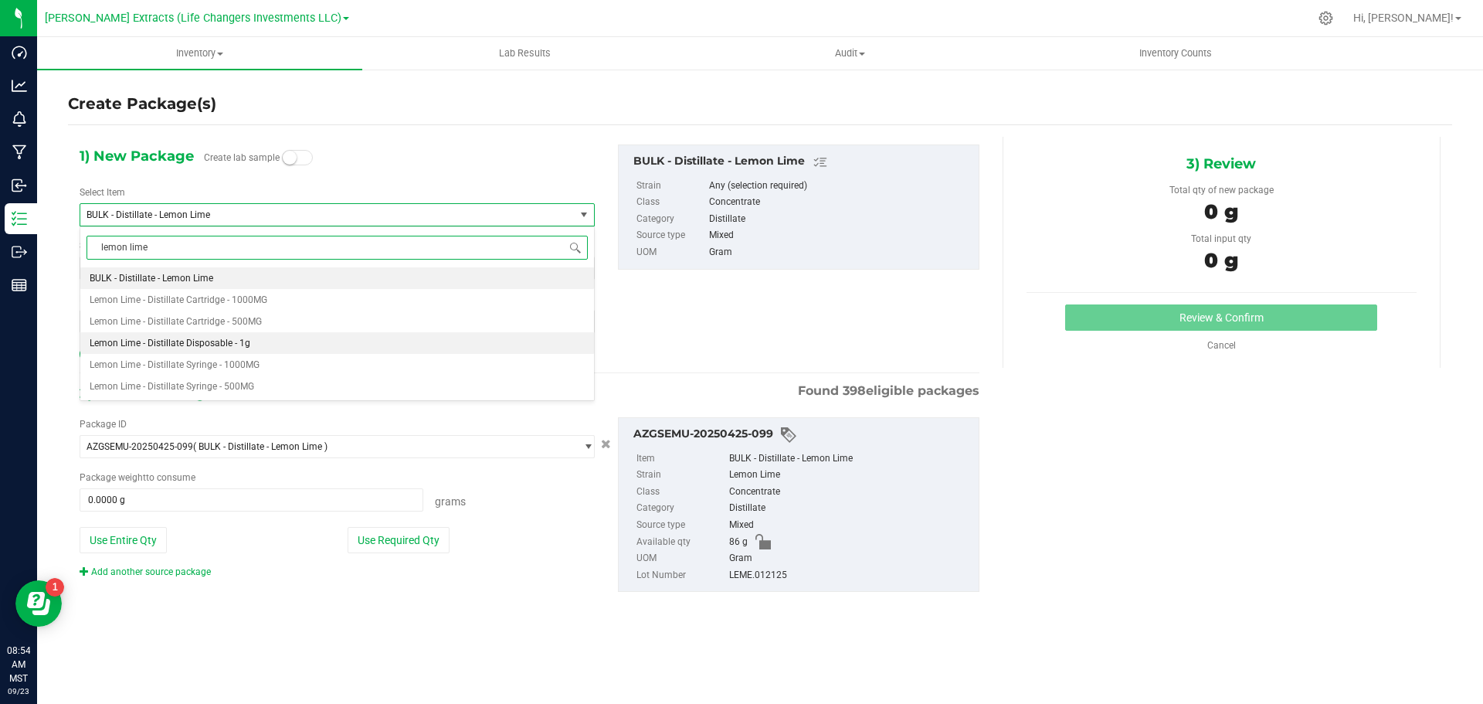
click at [200, 340] on span "Lemon Lime - Distillate Disposable - 1g" at bounding box center [170, 343] width 161 height 11
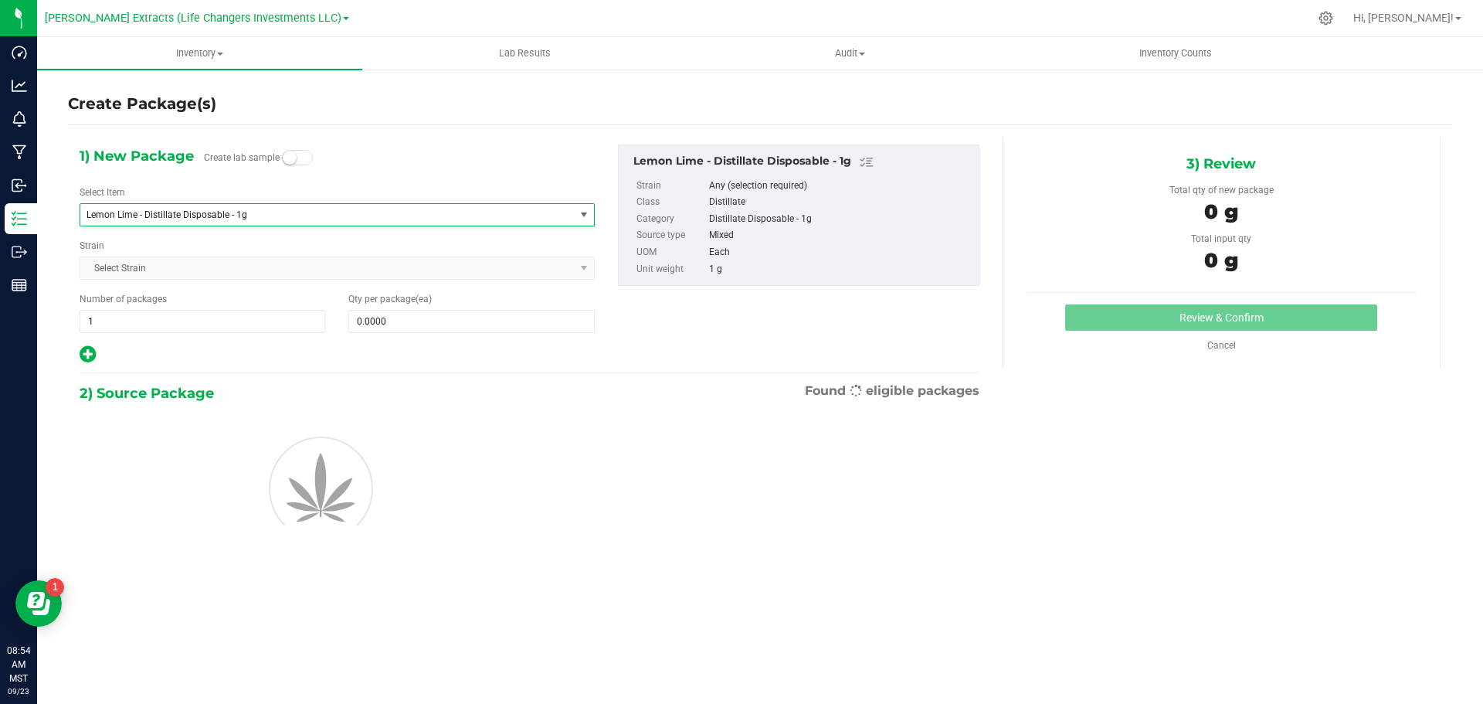
type input "0"
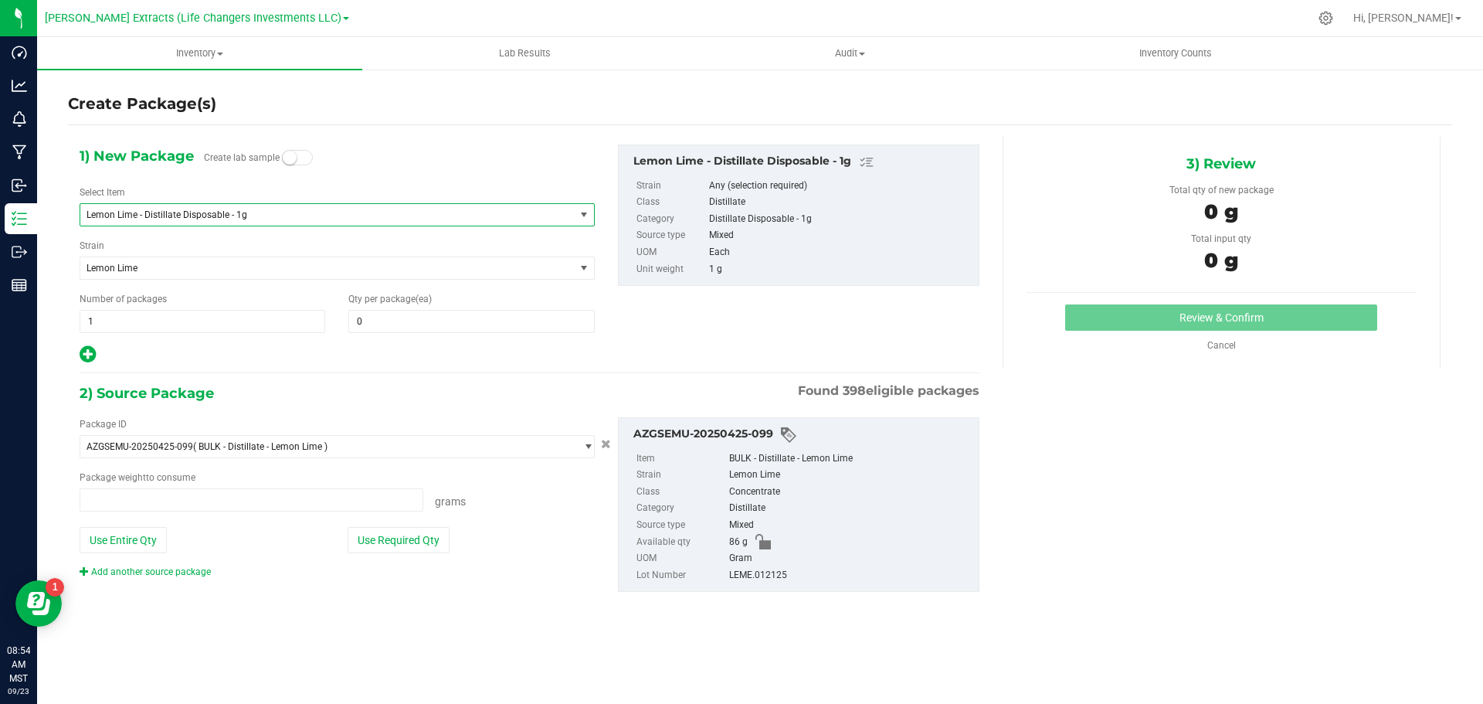
type input "0.0000 g"
click at [385, 306] on div "Qty per package (ea) 0 0" at bounding box center [471, 312] width 269 height 41
click at [385, 311] on span at bounding box center [471, 321] width 246 height 23
type input "25"
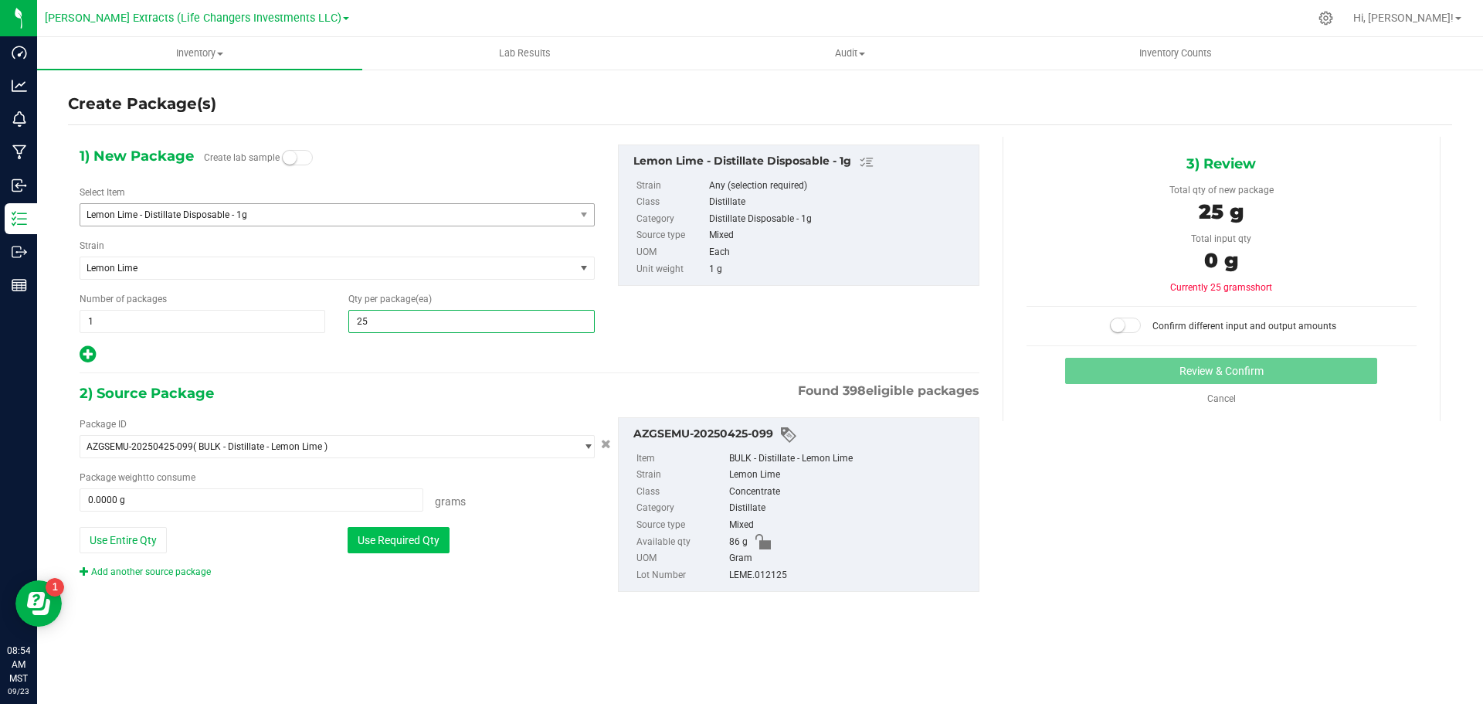
type input "25"
click at [399, 537] on button "Use Required Qty" at bounding box center [399, 540] width 102 height 26
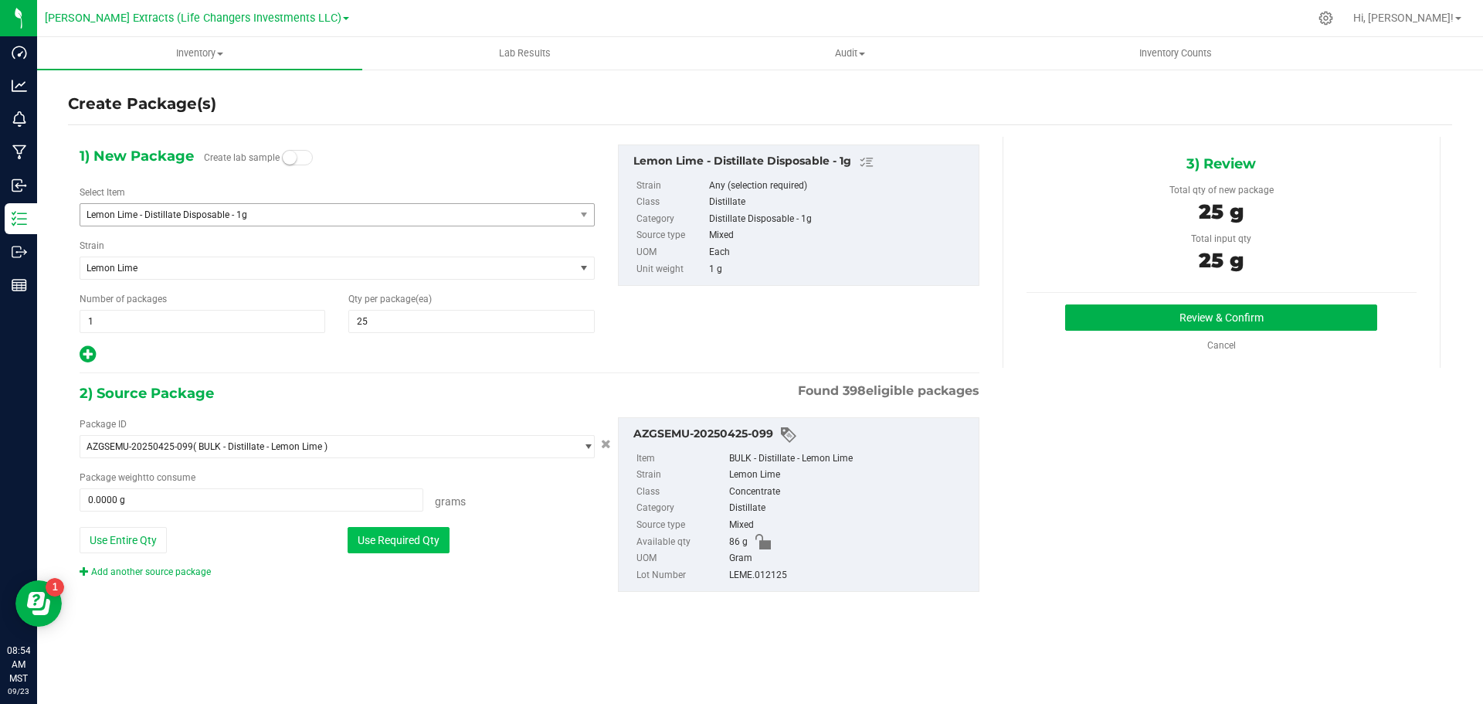
type input "25.0000 g"
click at [1226, 312] on button "Review & Confirm" at bounding box center [1221, 317] width 312 height 26
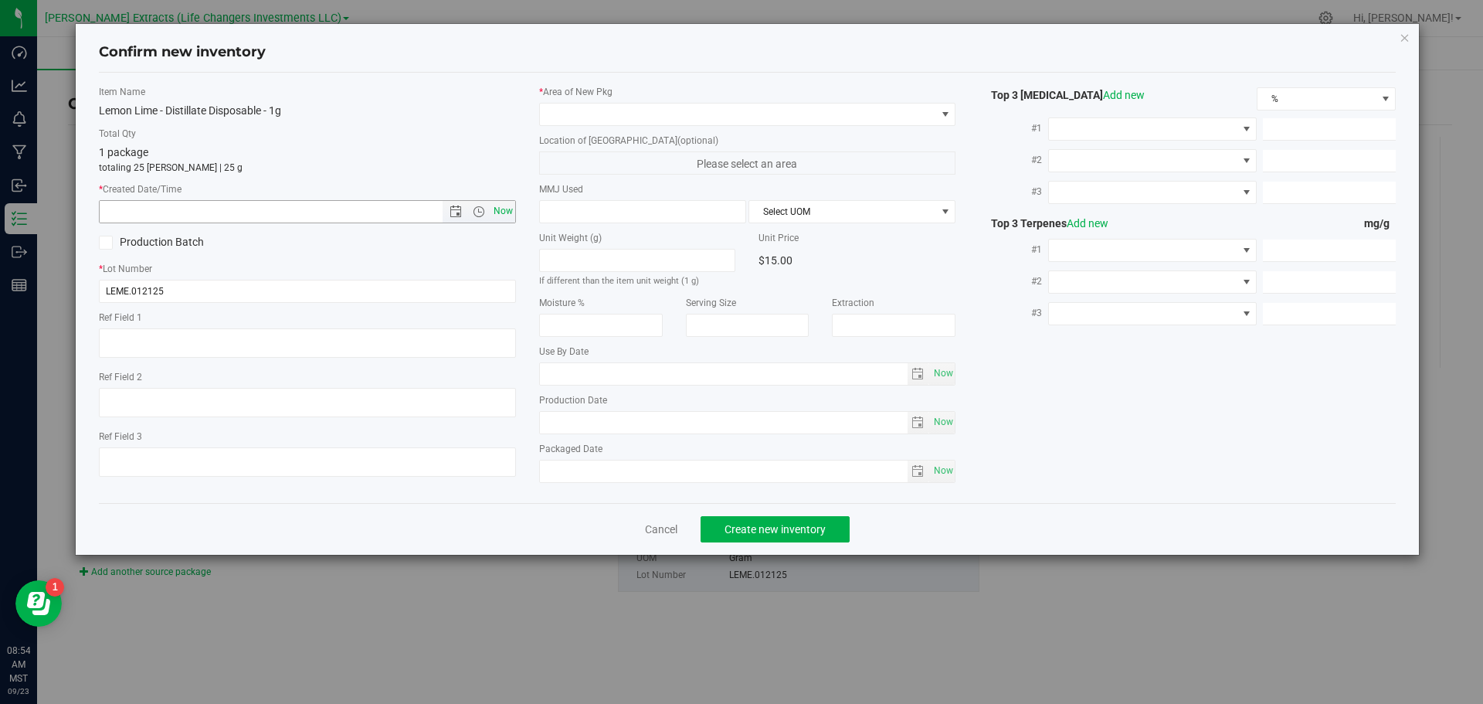
click at [499, 211] on span "Now" at bounding box center [503, 211] width 26 height 22
type input "[DATE] 8:54 AM"
click at [579, 113] on span at bounding box center [738, 115] width 396 height 22
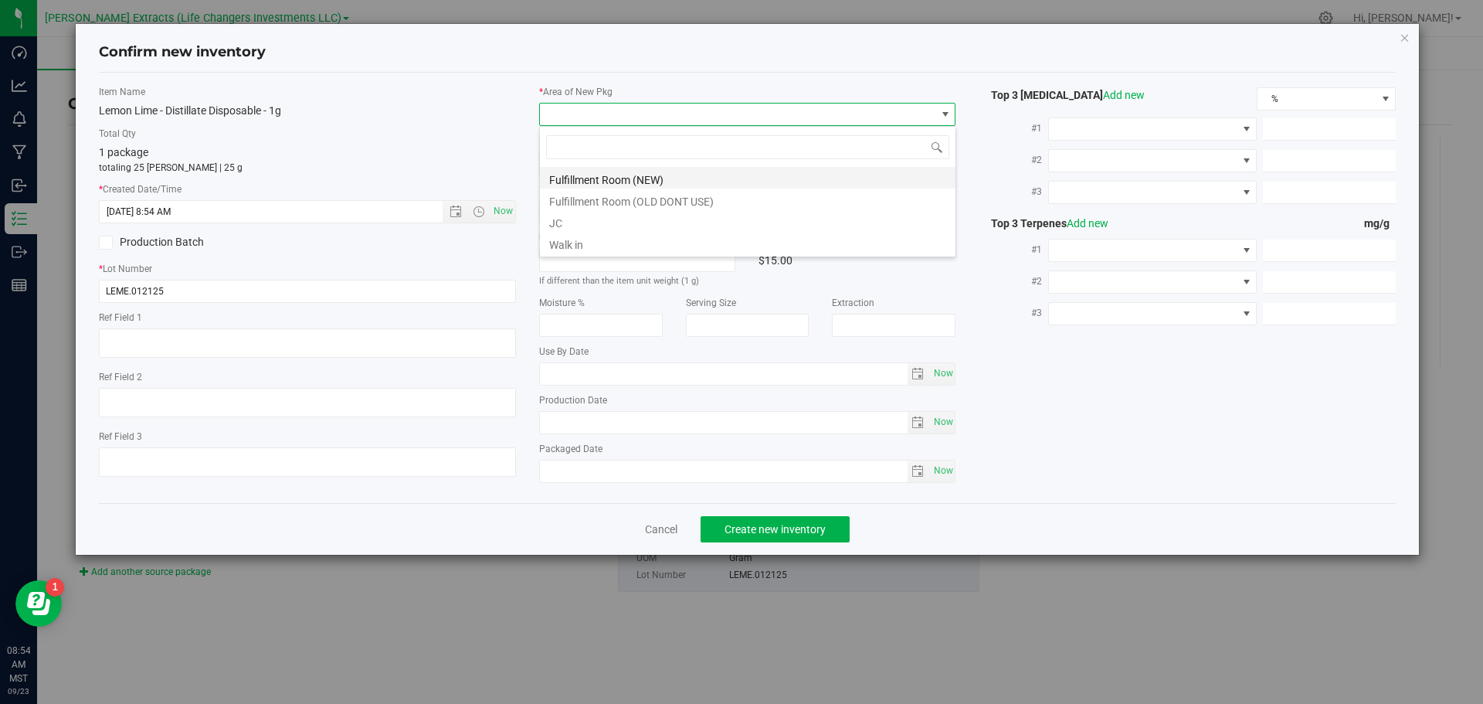
scroll to position [23, 417]
click at [606, 183] on li "Fulfillment Room (NEW)" at bounding box center [748, 178] width 416 height 22
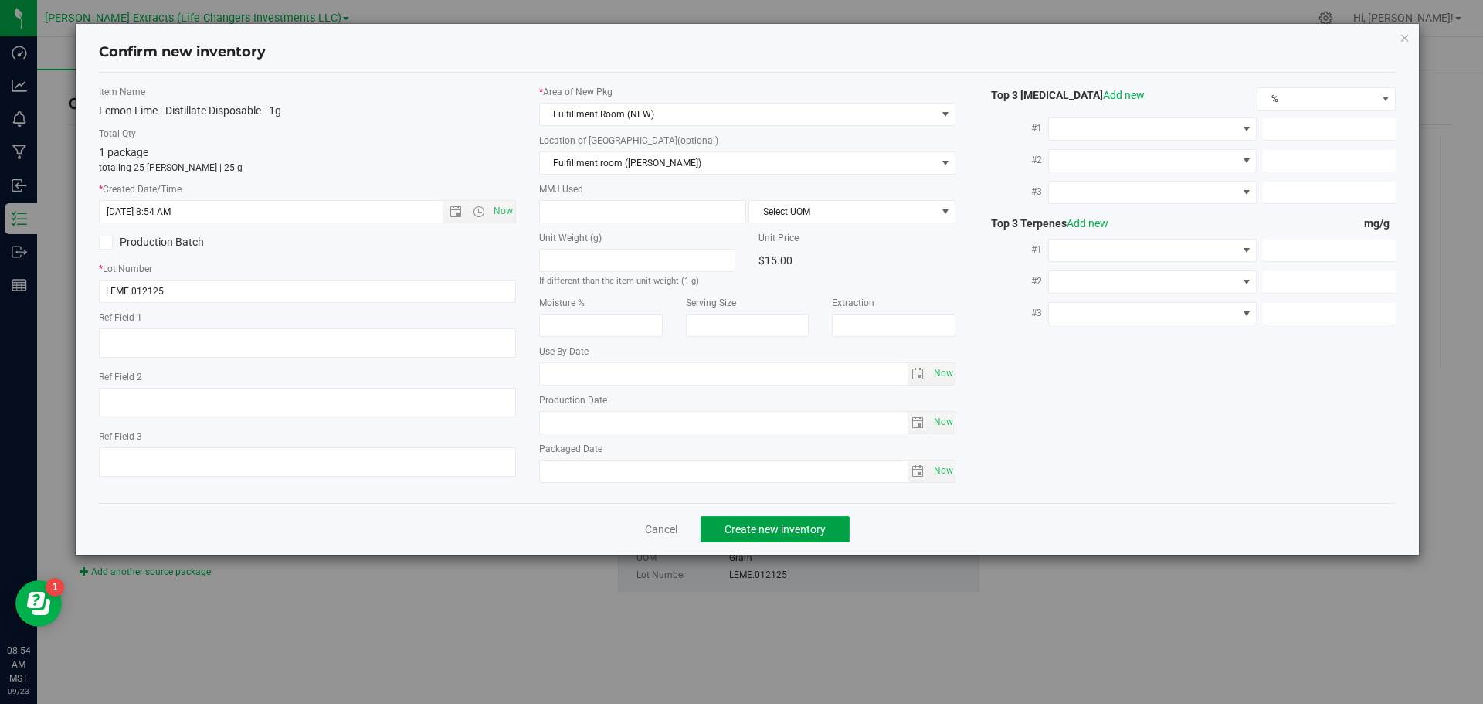
click at [777, 532] on span "Create new inventory" at bounding box center [775, 529] width 101 height 12
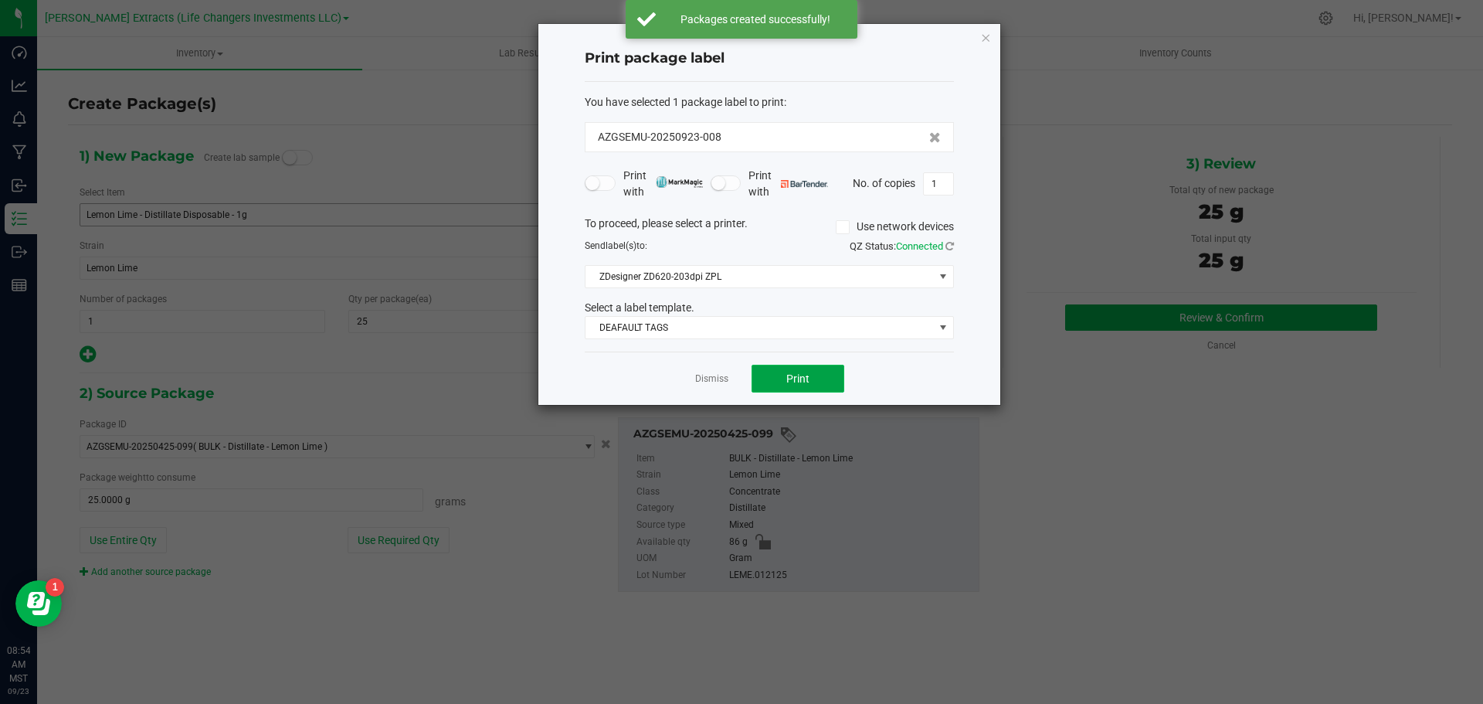
click at [804, 381] on span "Print" at bounding box center [797, 378] width 23 height 12
click at [988, 40] on icon "button" at bounding box center [985, 37] width 11 height 19
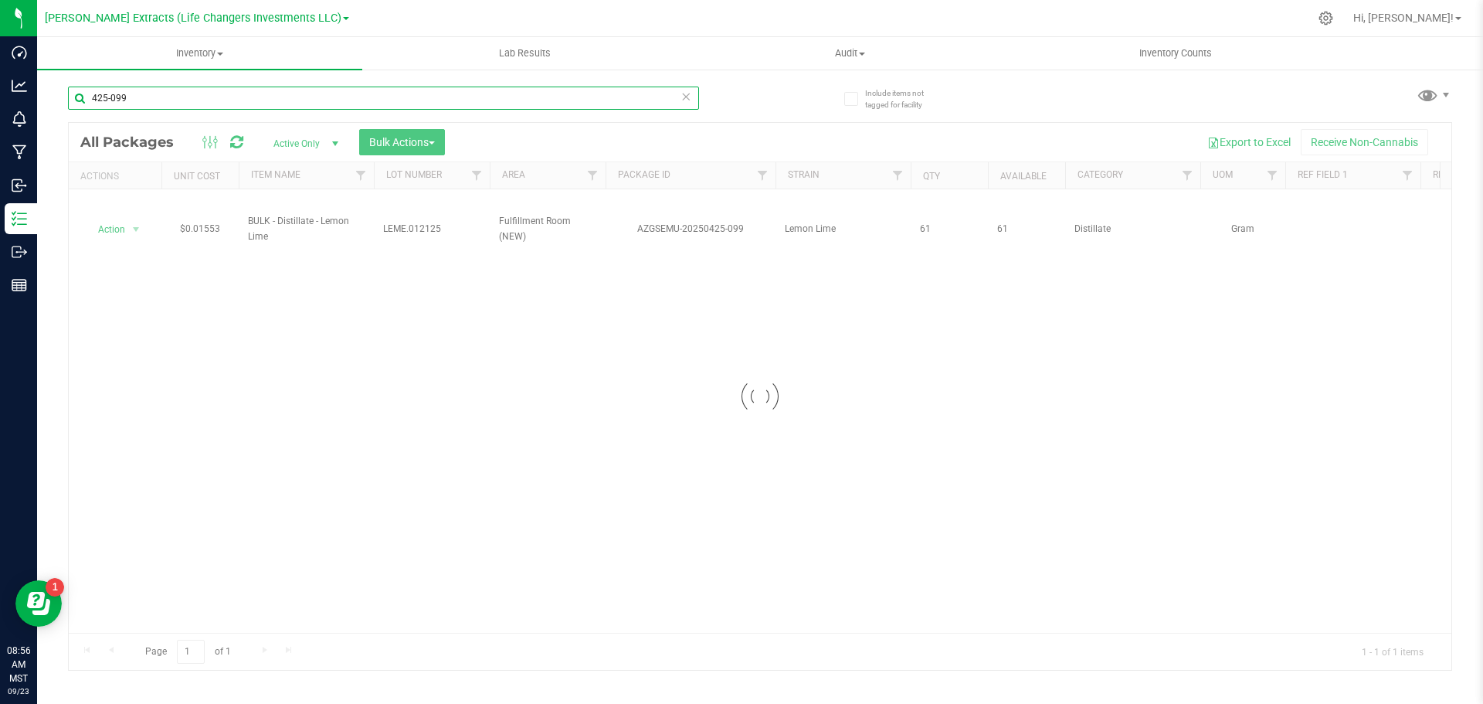
drag, startPoint x: 135, startPoint y: 97, endPoint x: 85, endPoint y: 50, distance: 68.9
click at [85, 87] on input "425-099" at bounding box center [383, 98] width 631 height 23
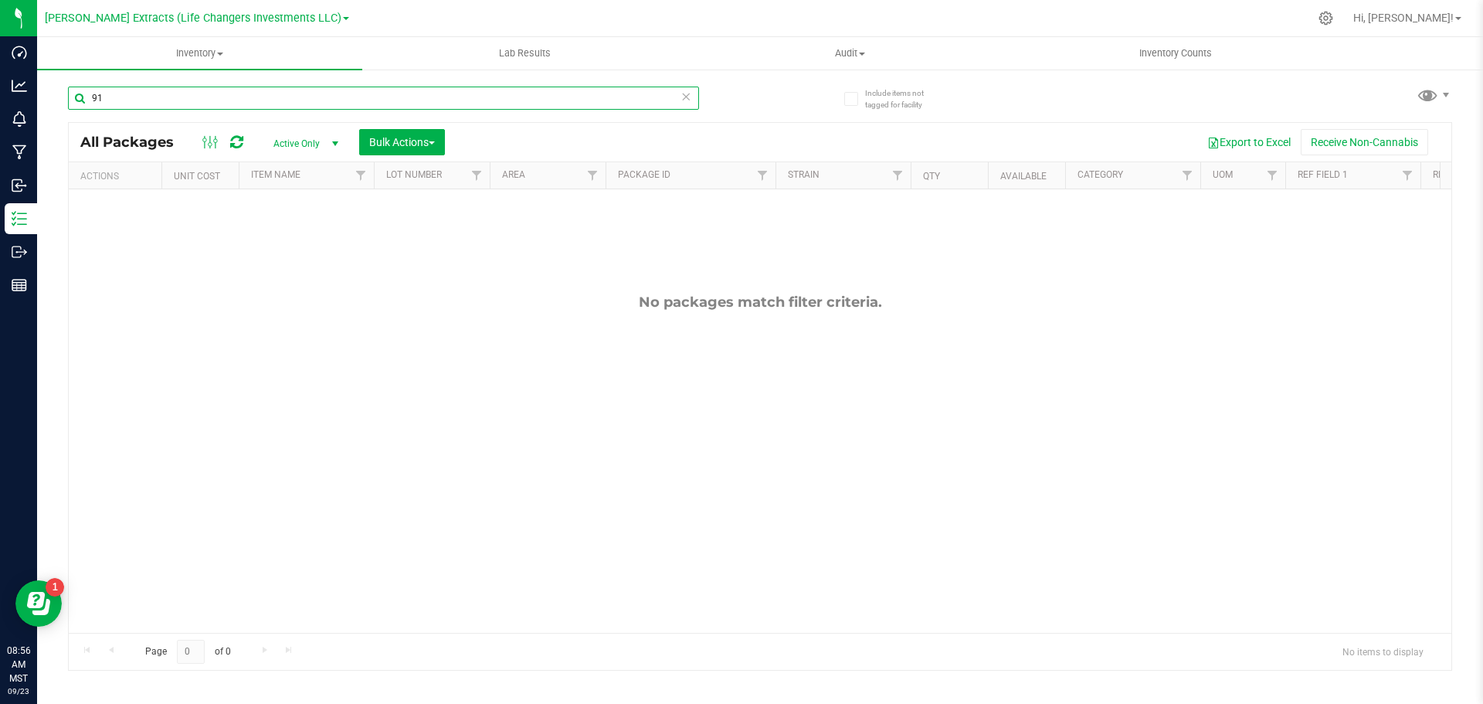
type input "9"
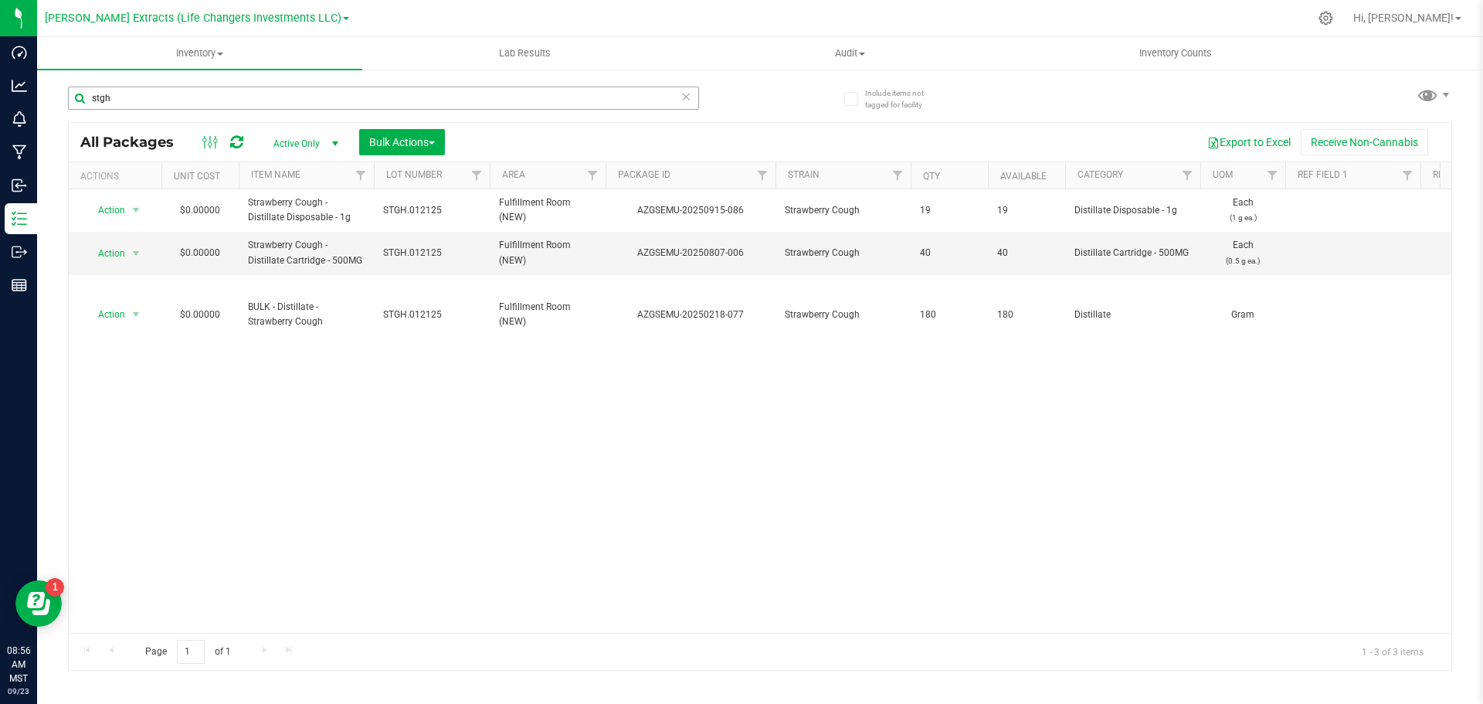
drag, startPoint x: 144, startPoint y: 83, endPoint x: 94, endPoint y: 95, distance: 50.8
click at [94, 95] on div "stgh" at bounding box center [414, 97] width 692 height 49
drag, startPoint x: 110, startPoint y: 94, endPoint x: 75, endPoint y: 81, distance: 37.2
click at [70, 91] on input "stgh" at bounding box center [383, 98] width 631 height 23
type input "9"
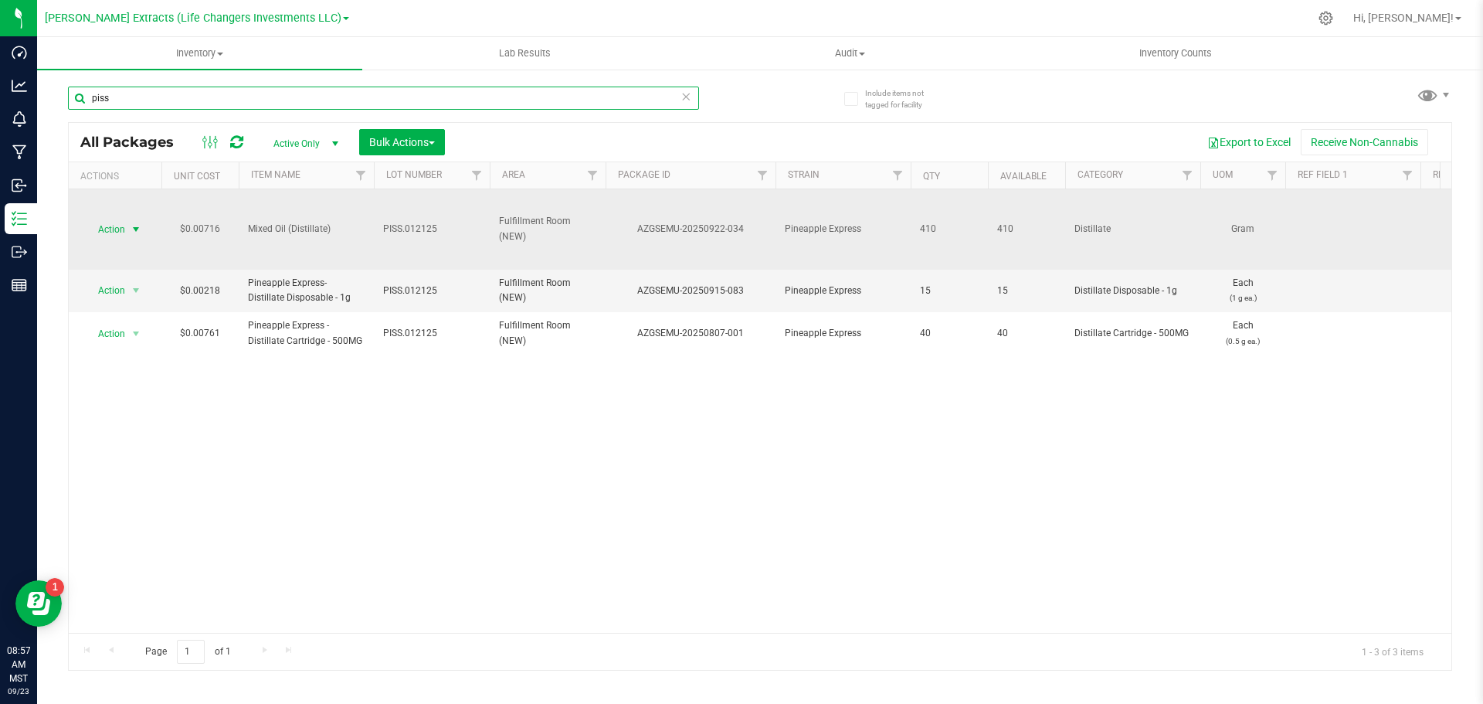
type input "piss"
click at [112, 225] on span "Action" at bounding box center [105, 230] width 42 height 22
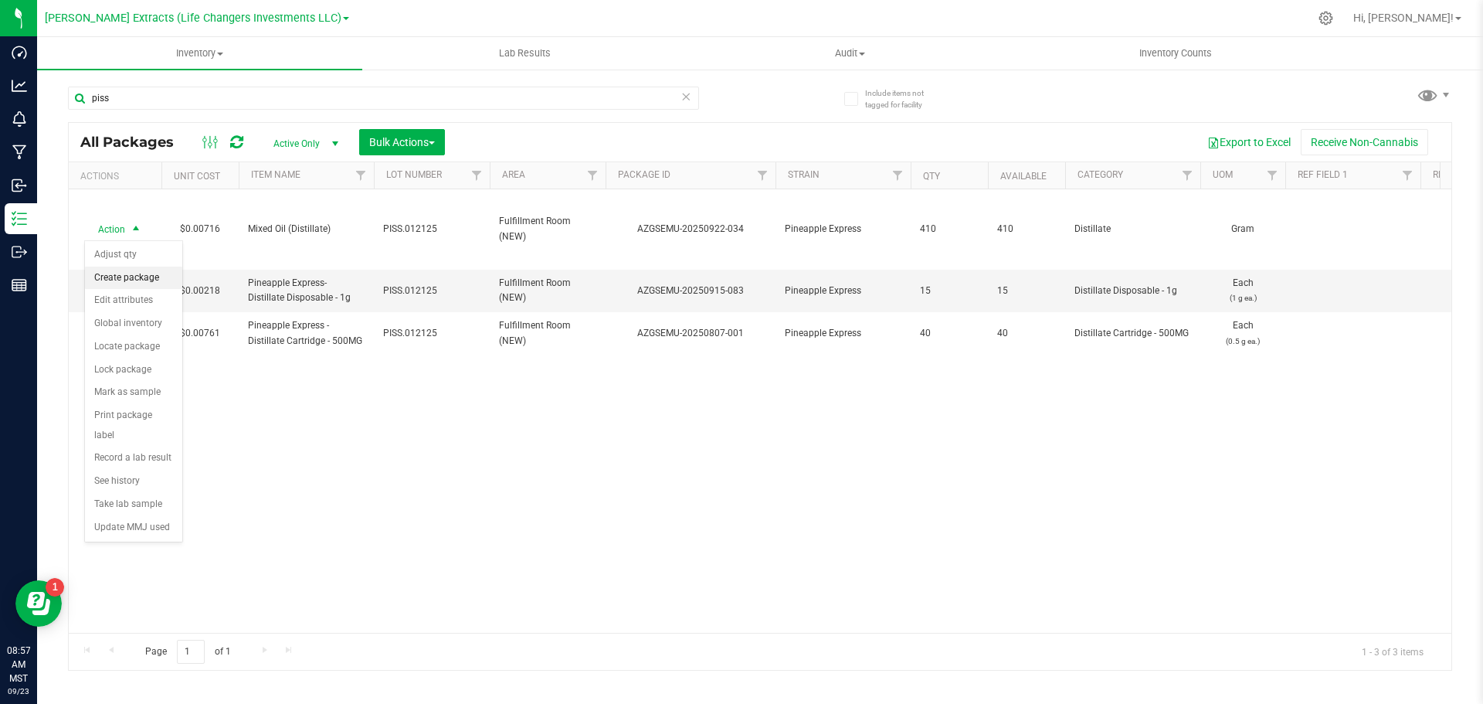
click at [131, 271] on li "Create package" at bounding box center [133, 277] width 97 height 23
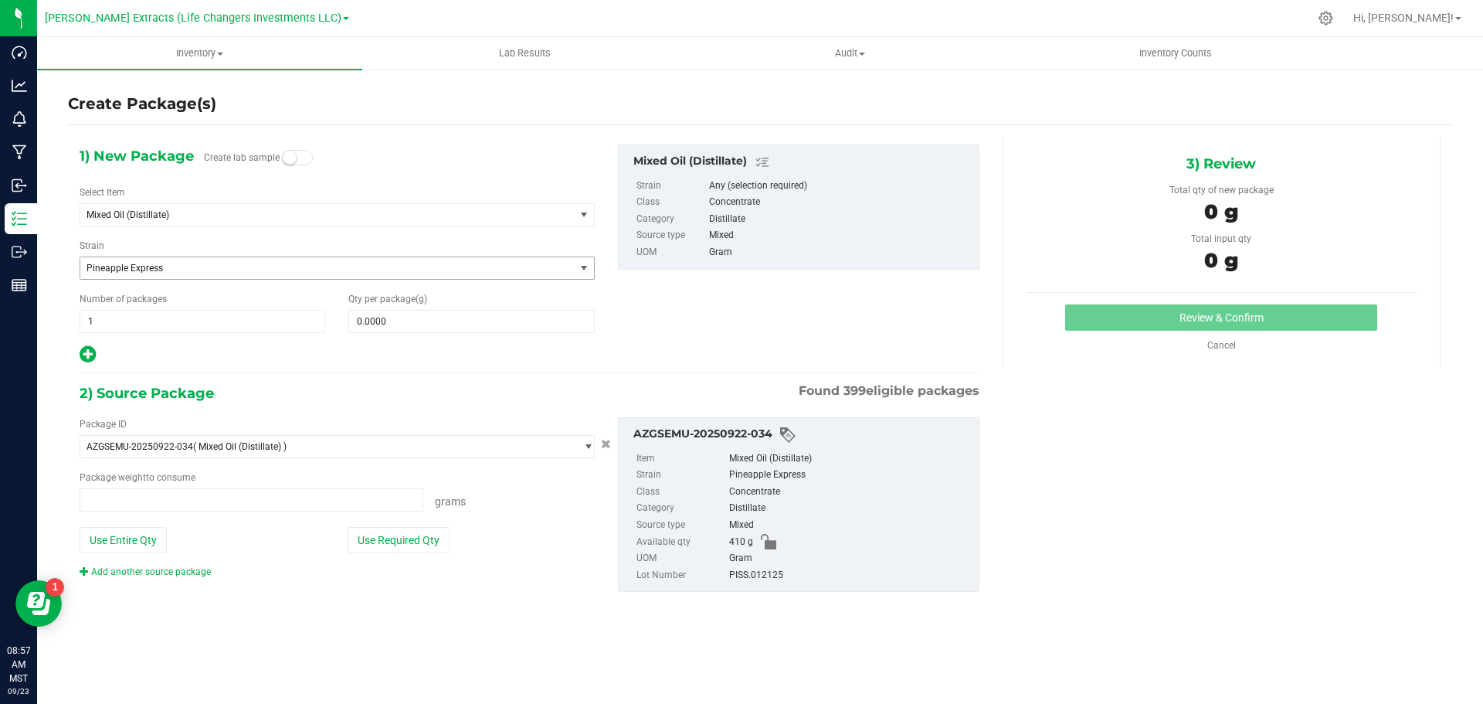
type input "0.0000 g"
click at [226, 212] on span "Mixed Oil (Distillate)" at bounding box center [318, 214] width 463 height 11
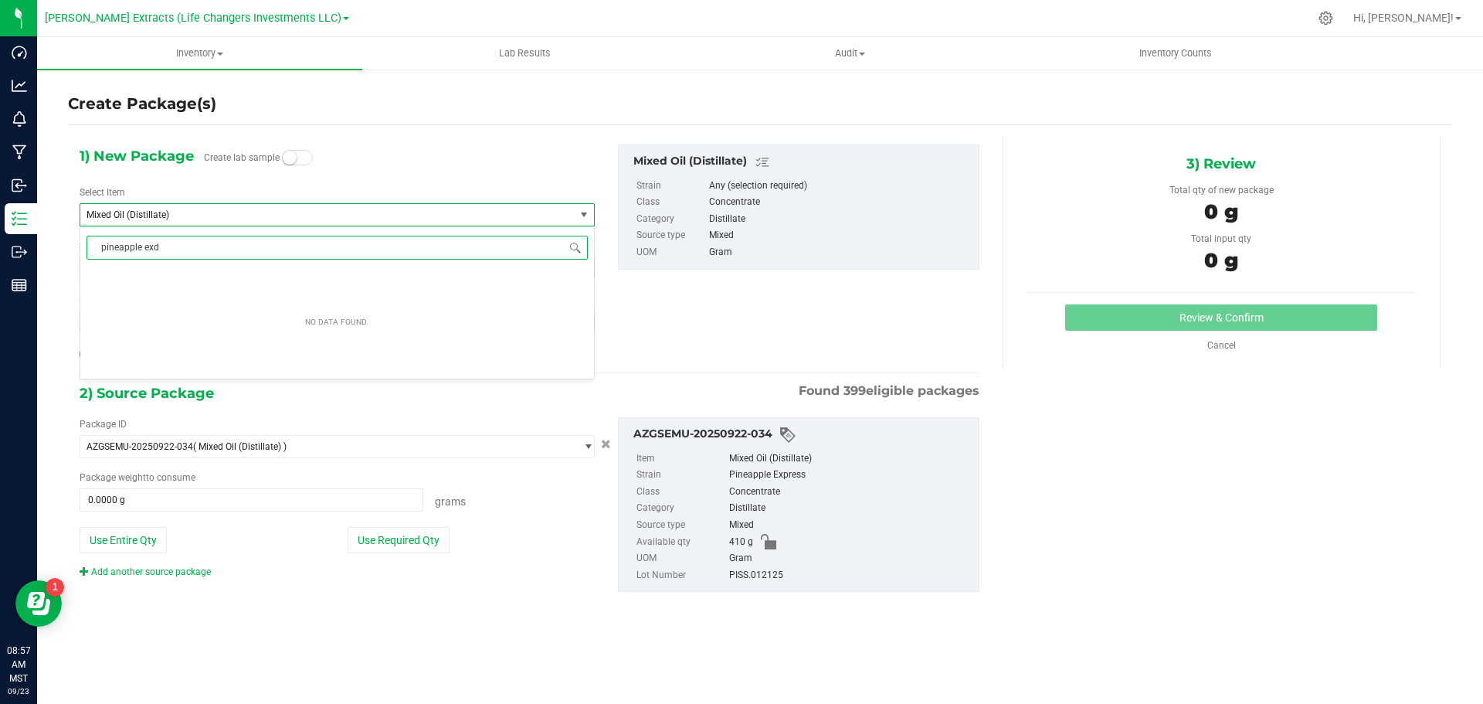
type input "pineapple ex"
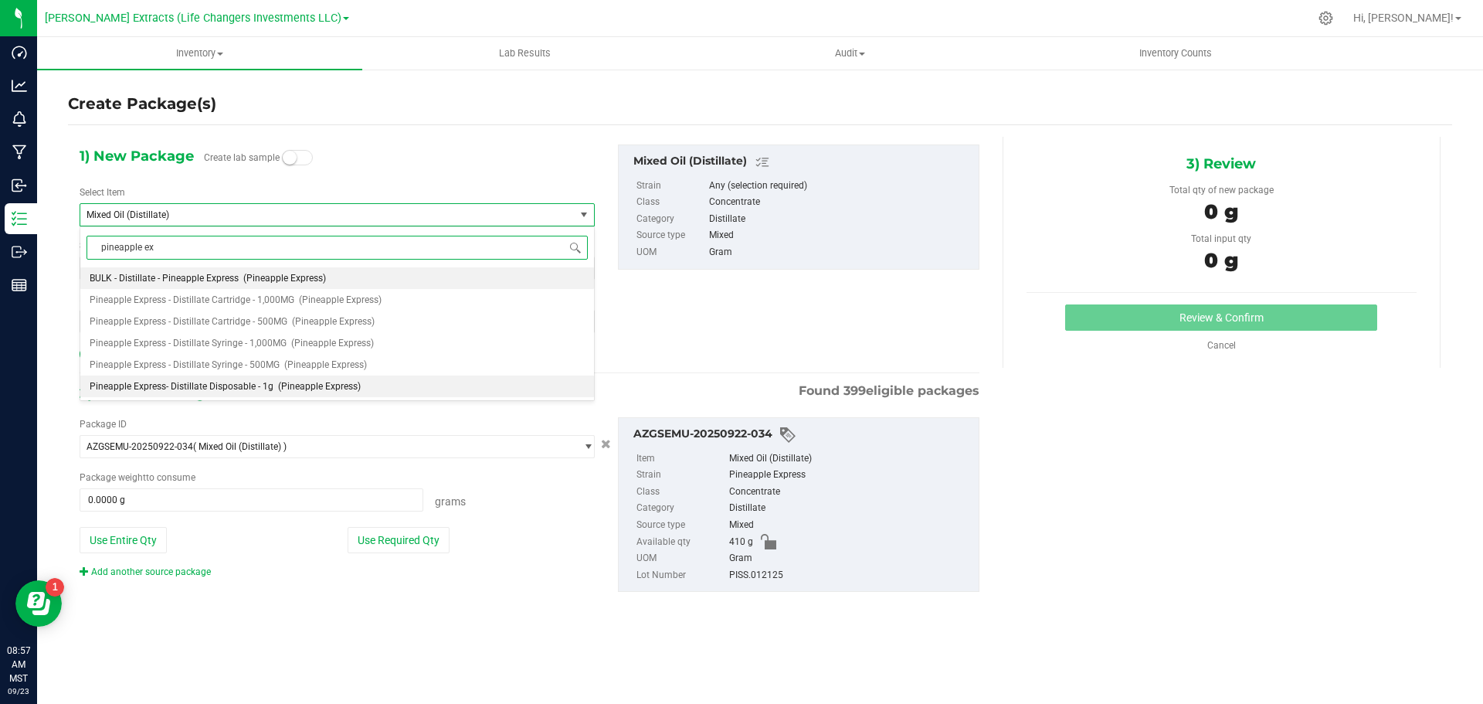
click at [216, 389] on span "Pineapple Express- Distillate Disposable - 1g" at bounding box center [182, 386] width 184 height 11
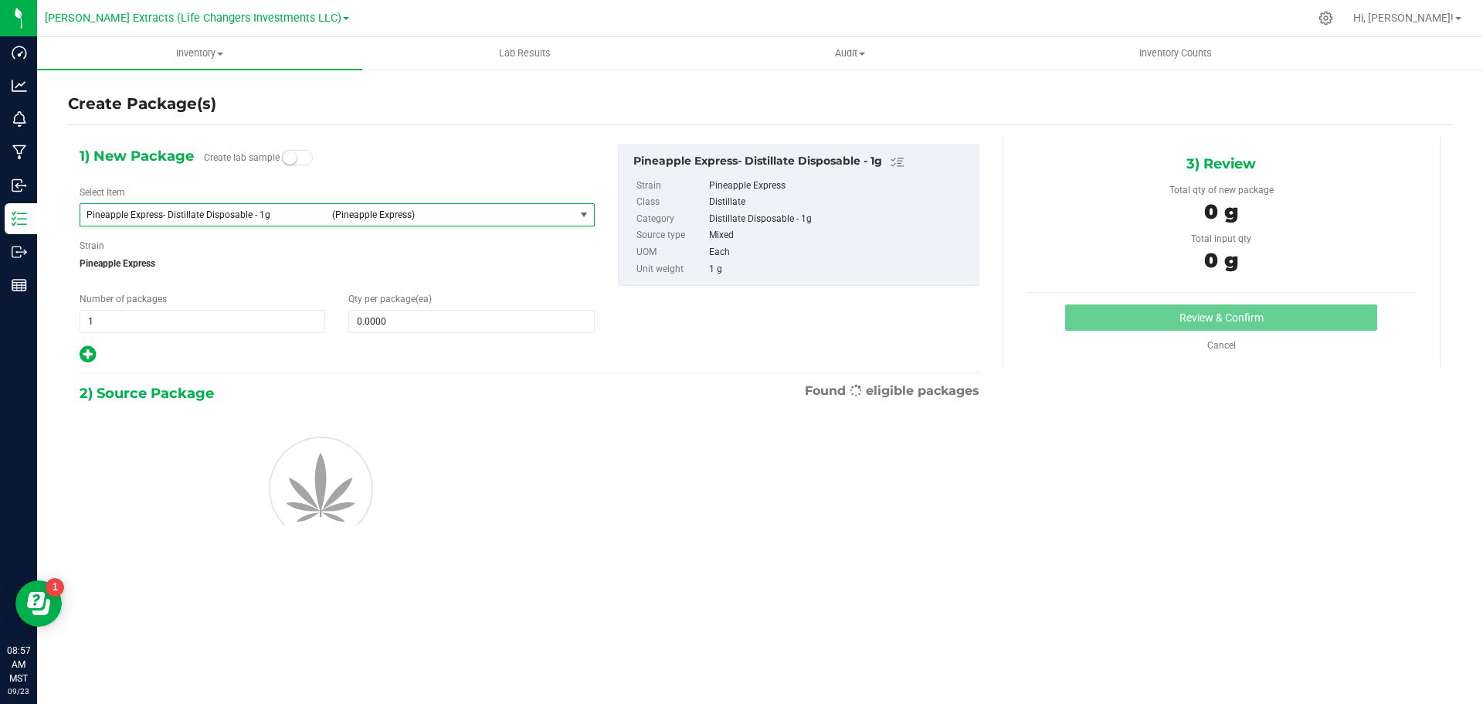
type input "0"
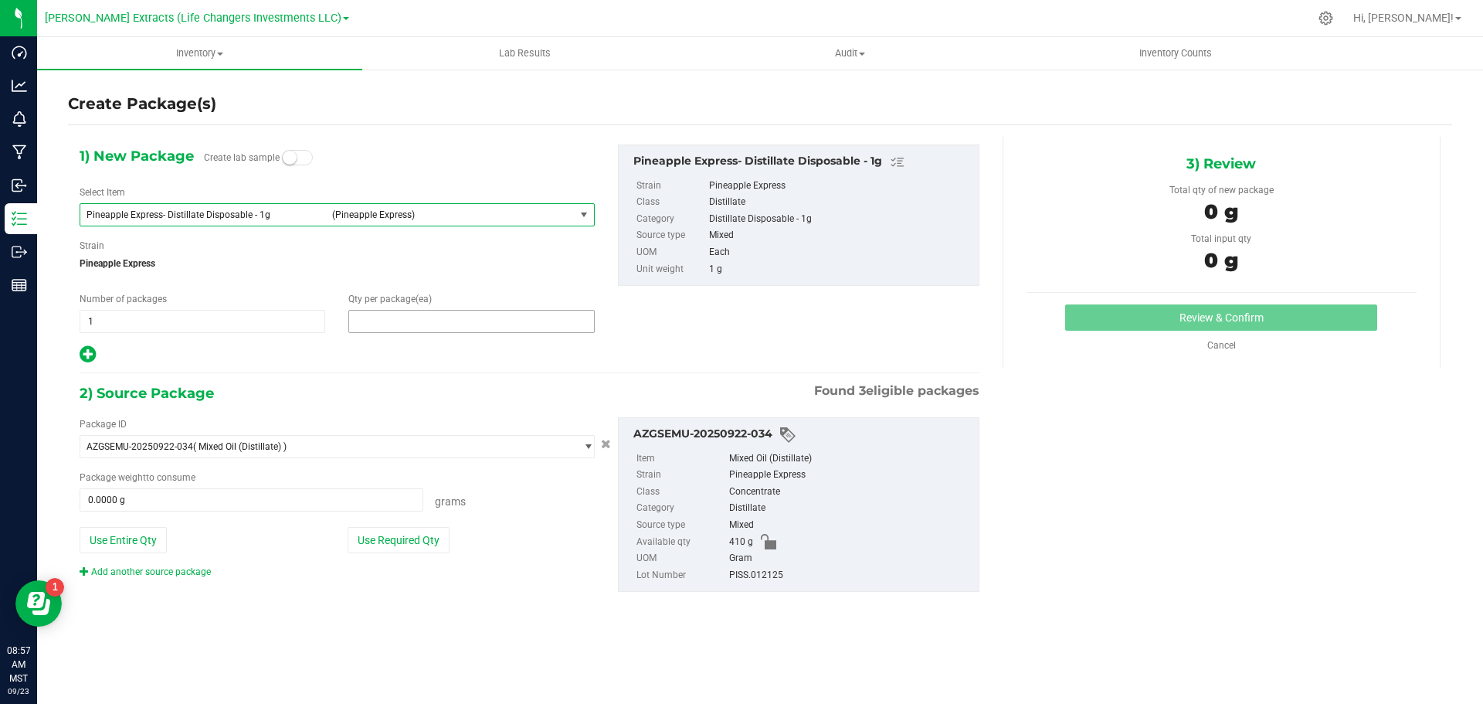
click at [460, 327] on span at bounding box center [471, 321] width 246 height 23
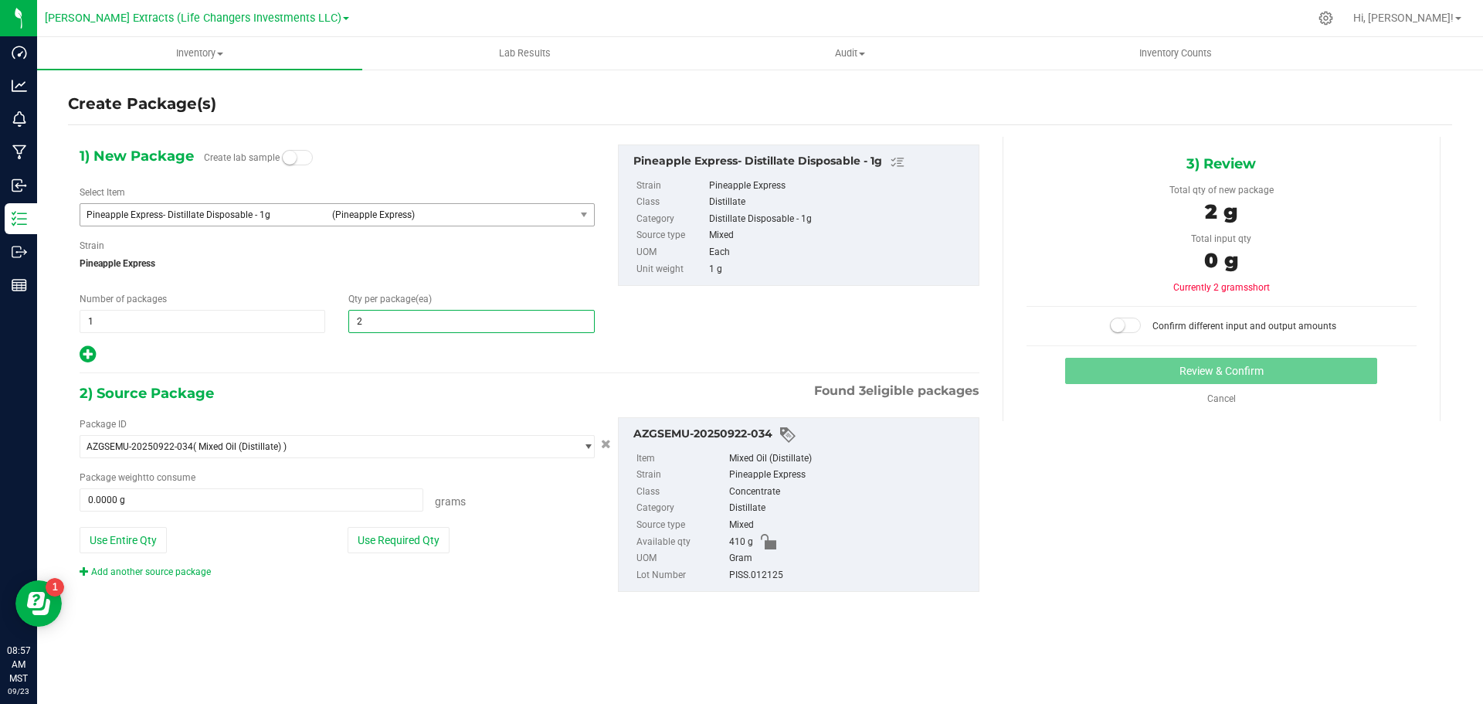
type input "25"
click at [402, 555] on div "Package ID AZGSEMU-20250922-034 ( Mixed Oil (Distillate) ) AZGSEMU-20250807-001…" at bounding box center [337, 497] width 538 height 161
click at [400, 541] on button "Use Required Qty" at bounding box center [399, 540] width 102 height 26
type input "25.0000 g"
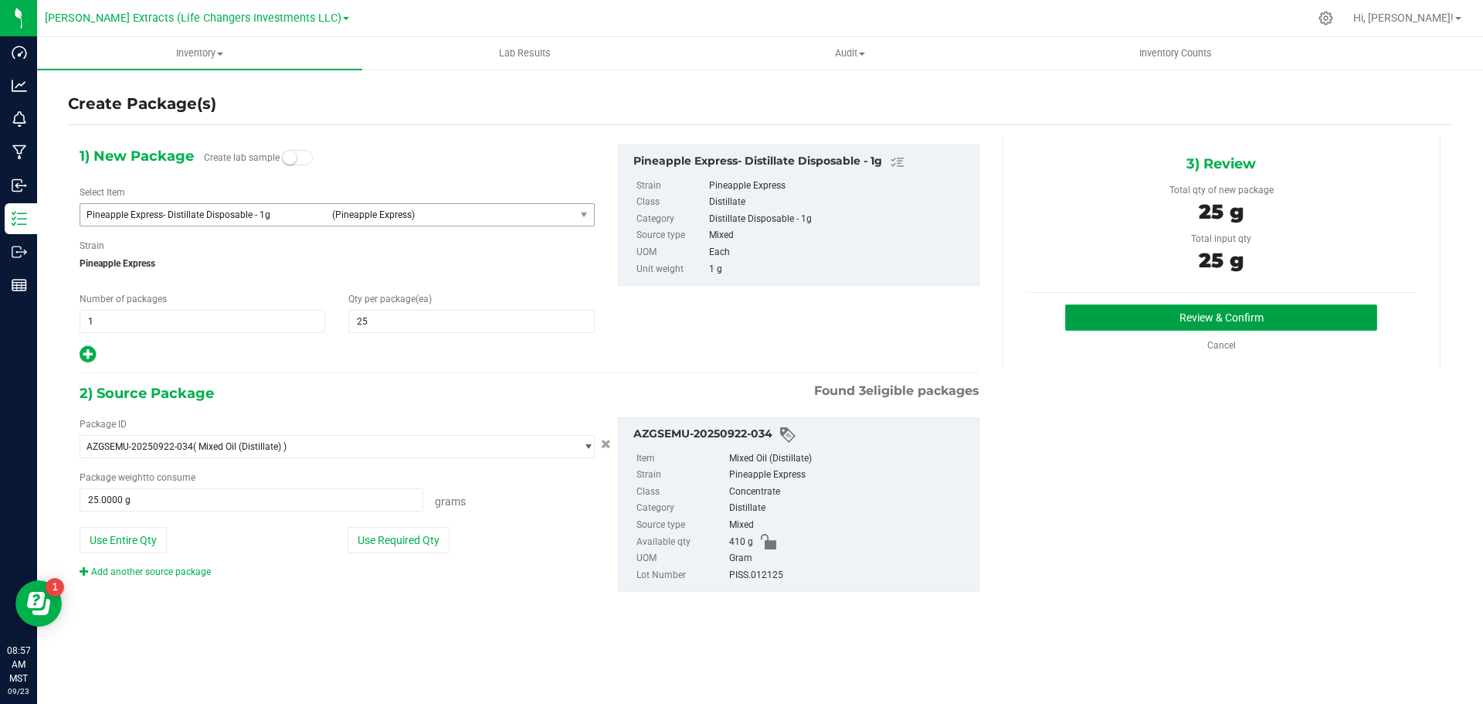
click at [1188, 307] on button "Review & Confirm" at bounding box center [1221, 317] width 312 height 26
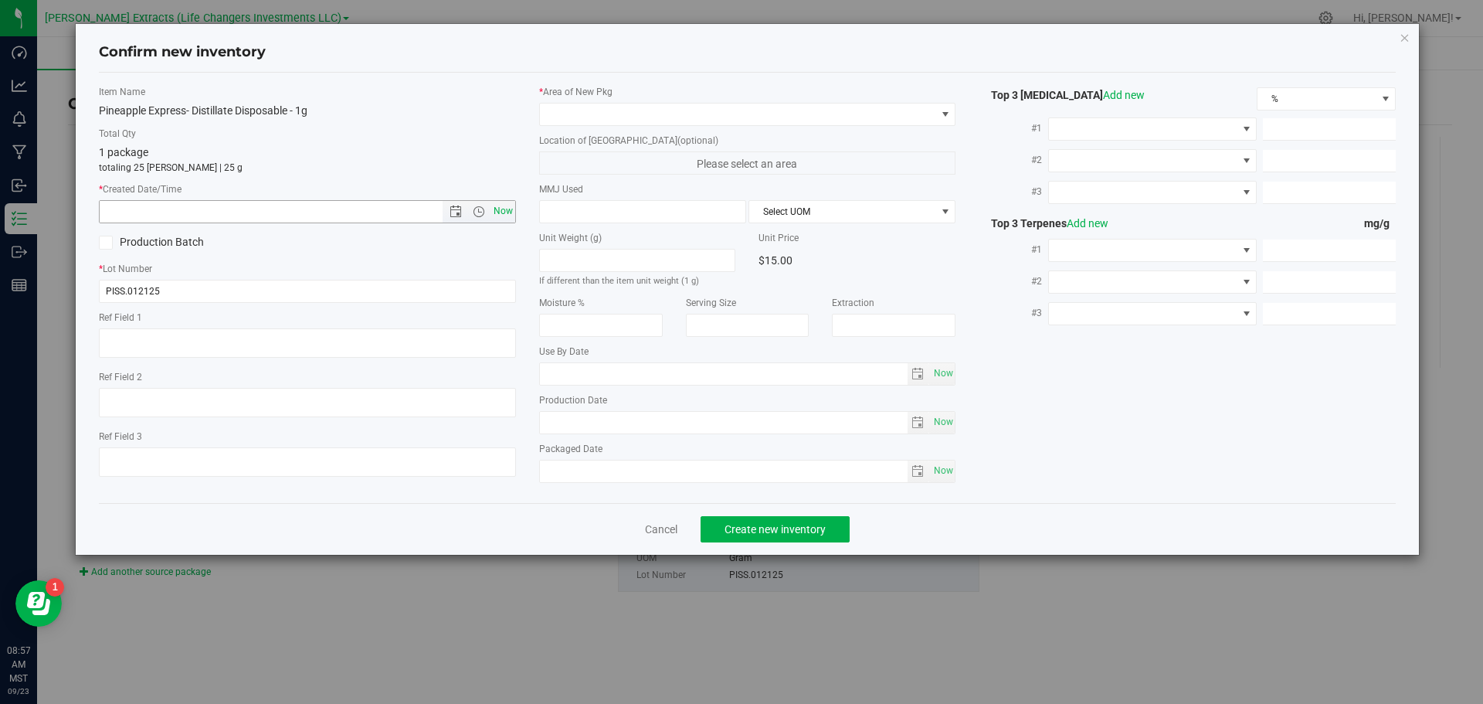
click at [501, 209] on span "Now" at bounding box center [503, 211] width 26 height 22
type input "[DATE] 8:57 AM"
click at [573, 112] on span at bounding box center [738, 115] width 396 height 22
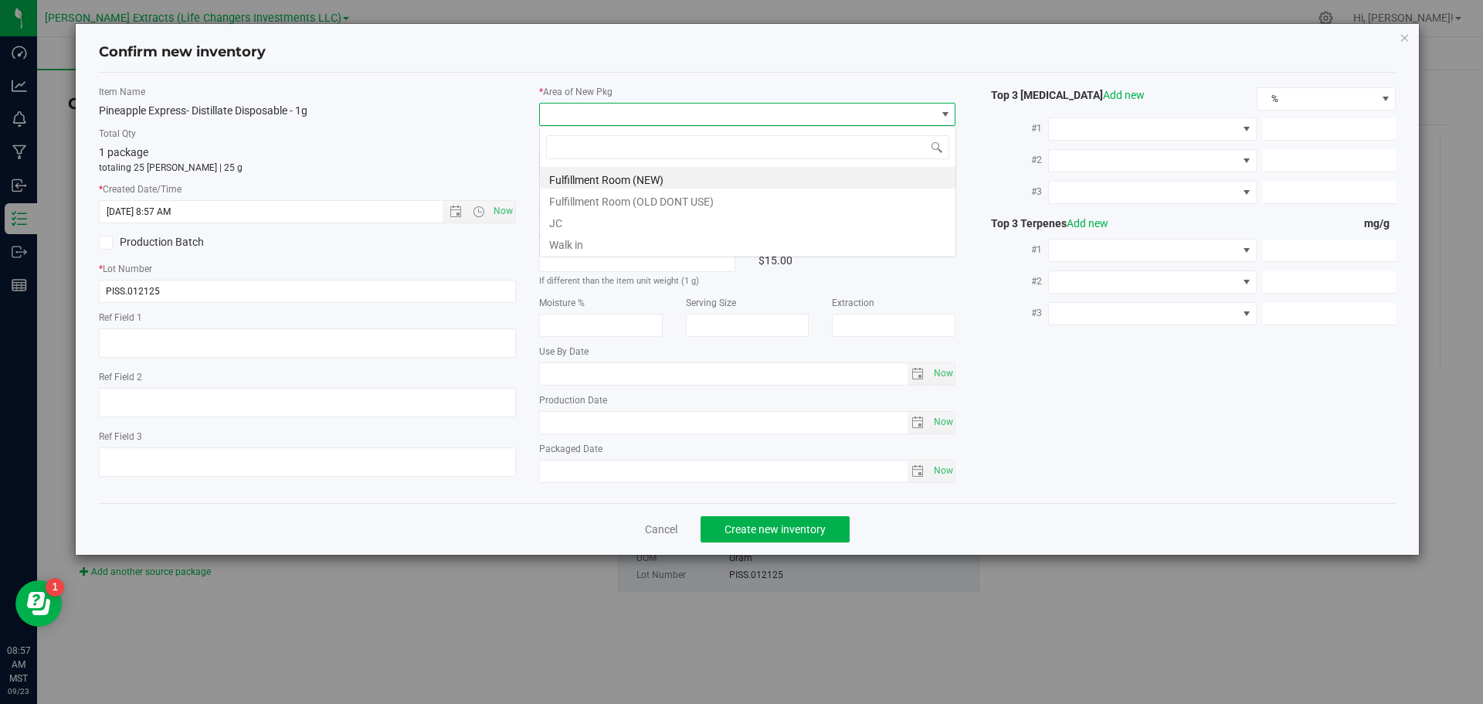
scroll to position [23, 417]
click at [582, 180] on li "Fulfillment Room (NEW)" at bounding box center [748, 178] width 416 height 22
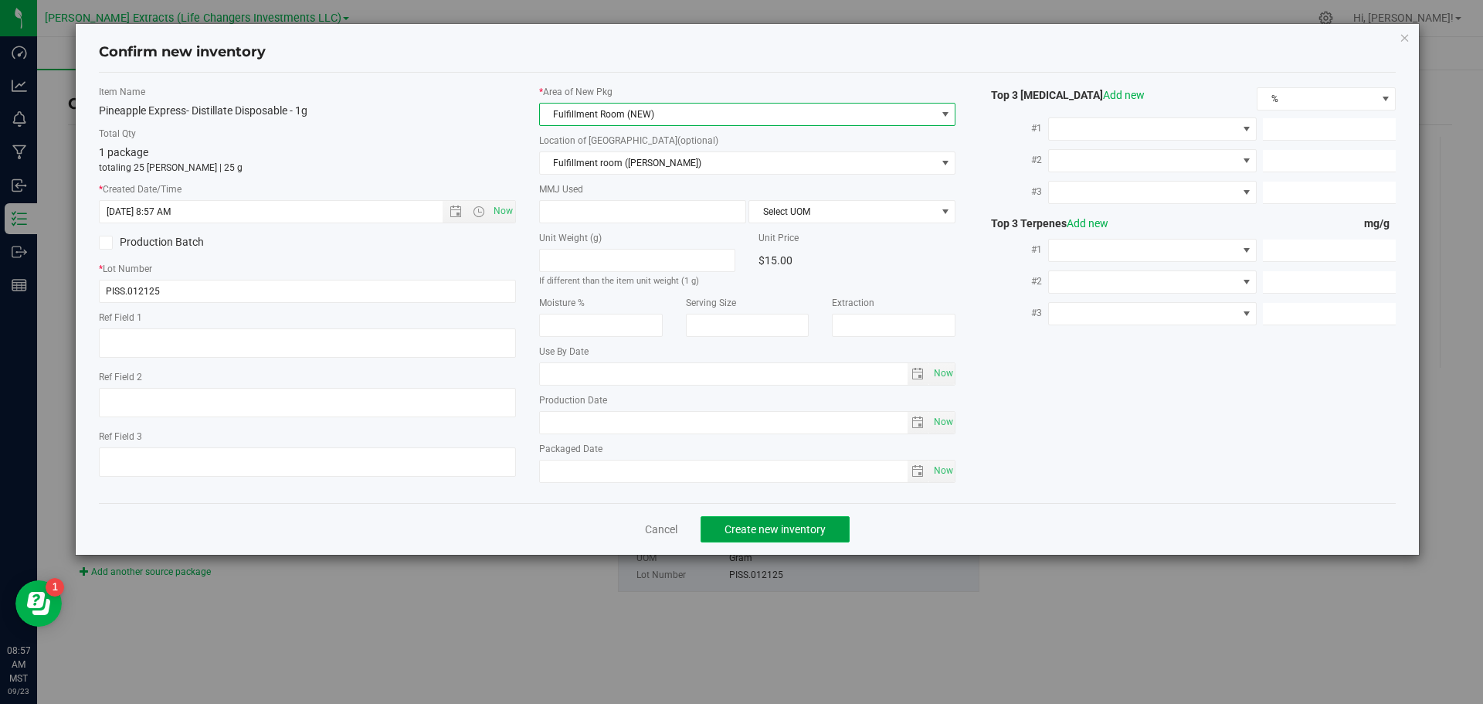
click at [801, 523] on span "Create new inventory" at bounding box center [775, 529] width 101 height 12
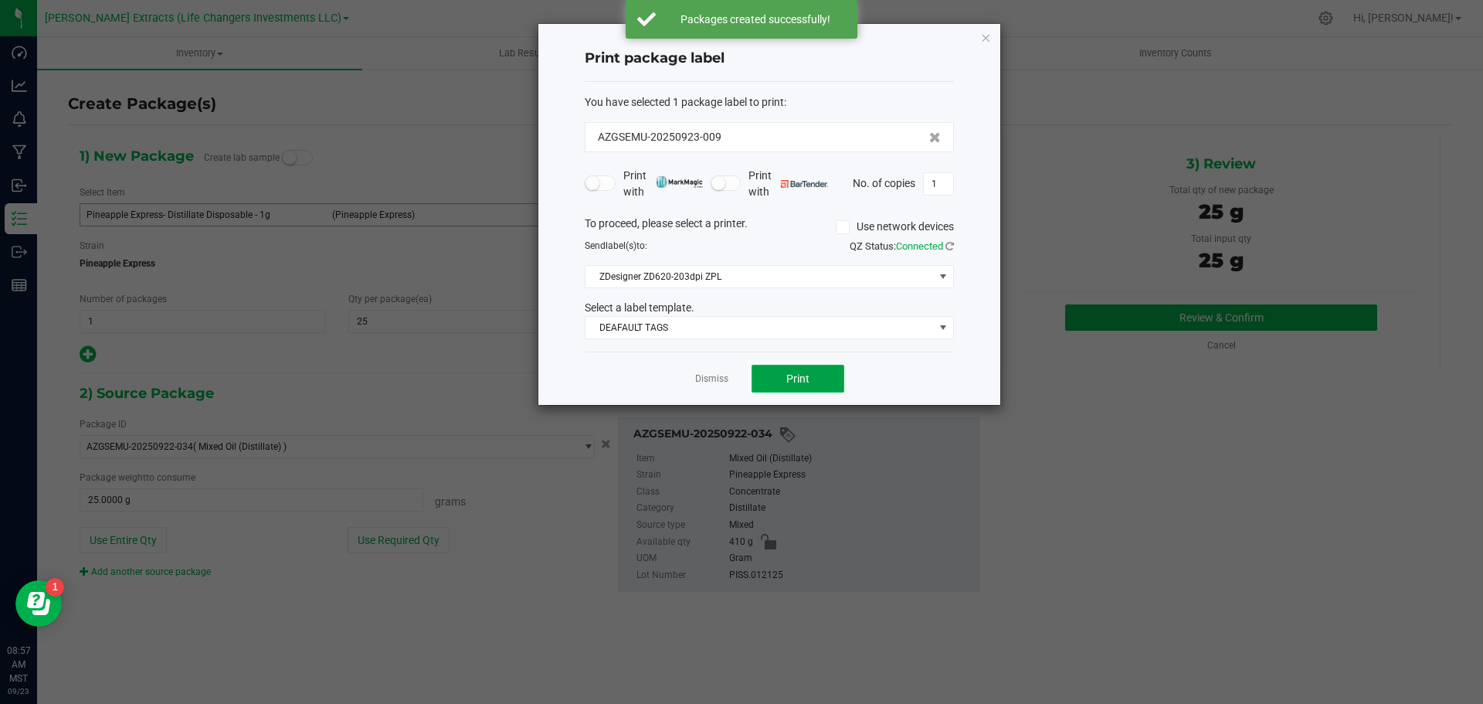
click at [788, 378] on span "Print" at bounding box center [797, 378] width 23 height 12
click at [983, 34] on icon "button" at bounding box center [985, 37] width 11 height 19
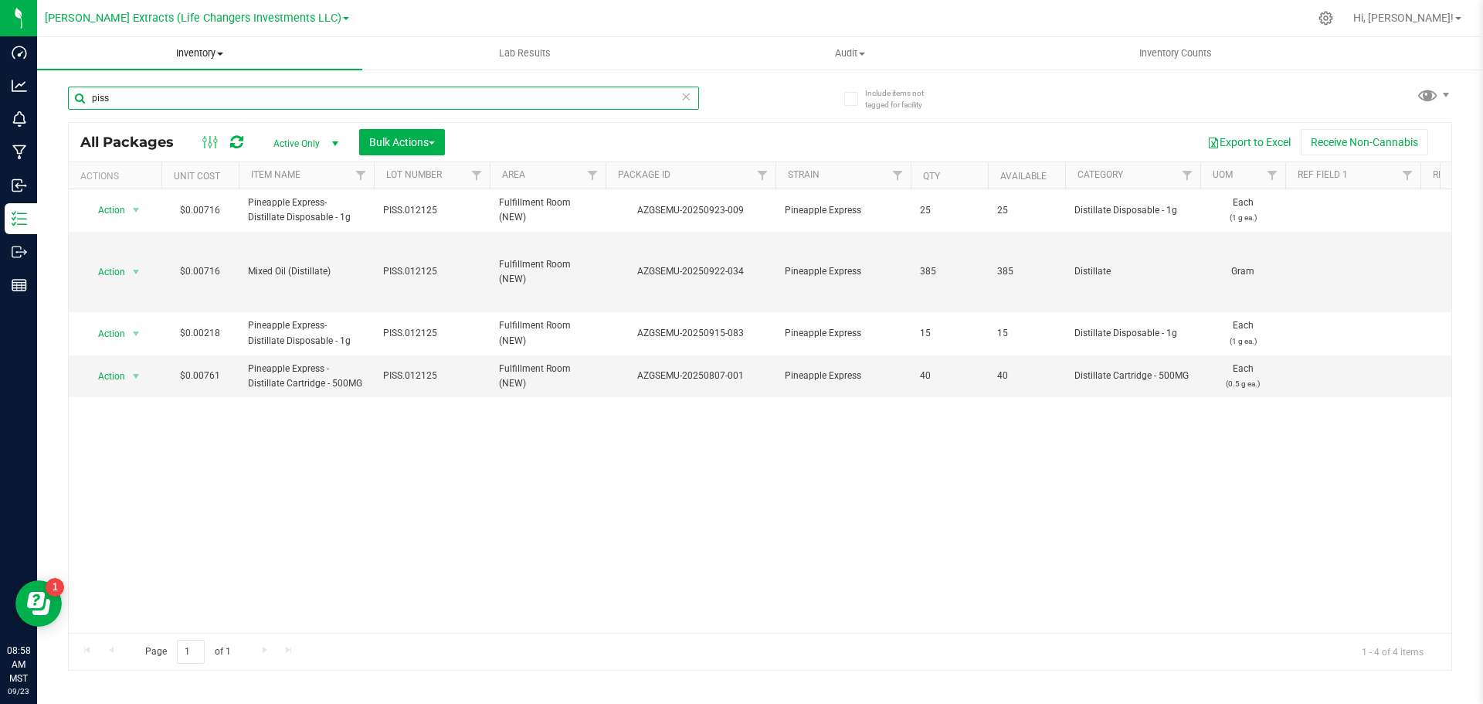
drag, startPoint x: 113, startPoint y: 96, endPoint x: 82, endPoint y: 65, distance: 43.7
click at [70, 97] on input "piss" at bounding box center [383, 98] width 631 height 23
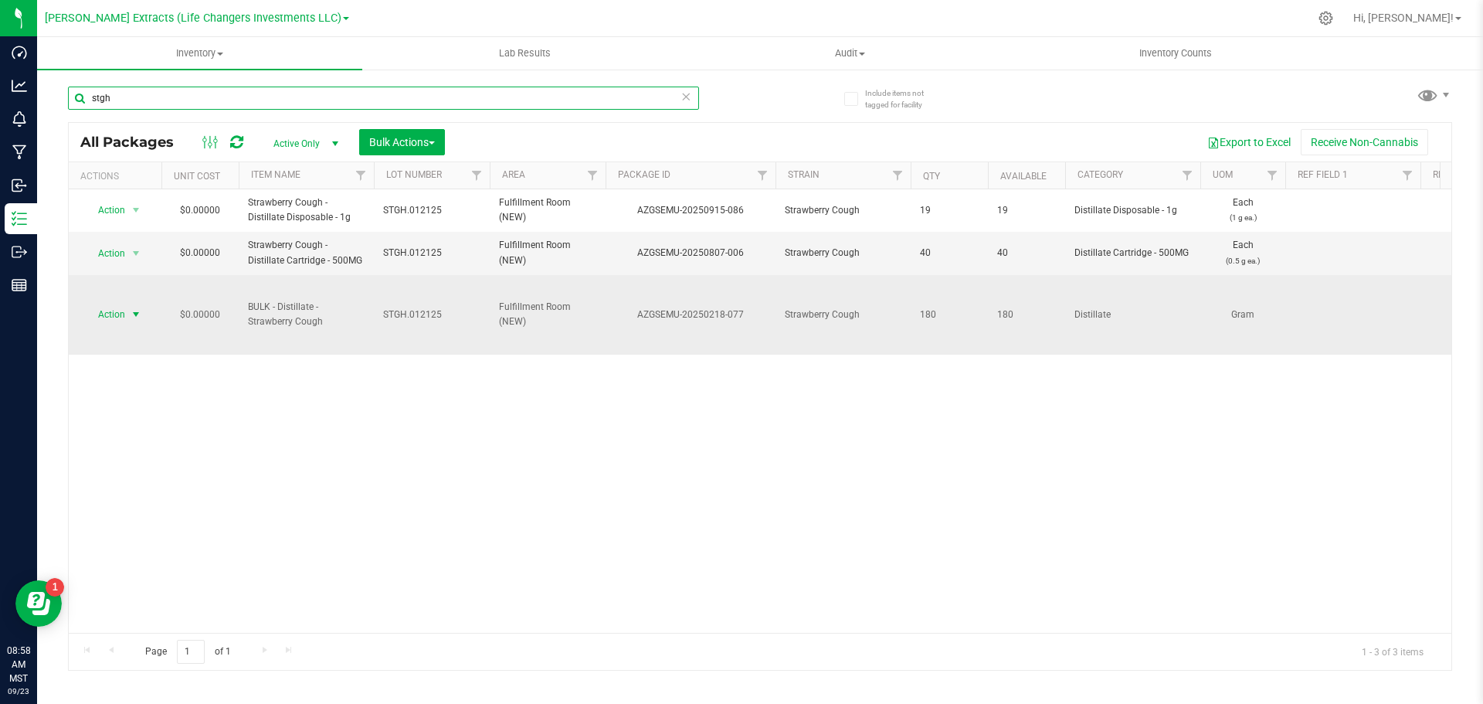
type input "stgh"
click at [117, 310] on span "Action" at bounding box center [105, 315] width 42 height 22
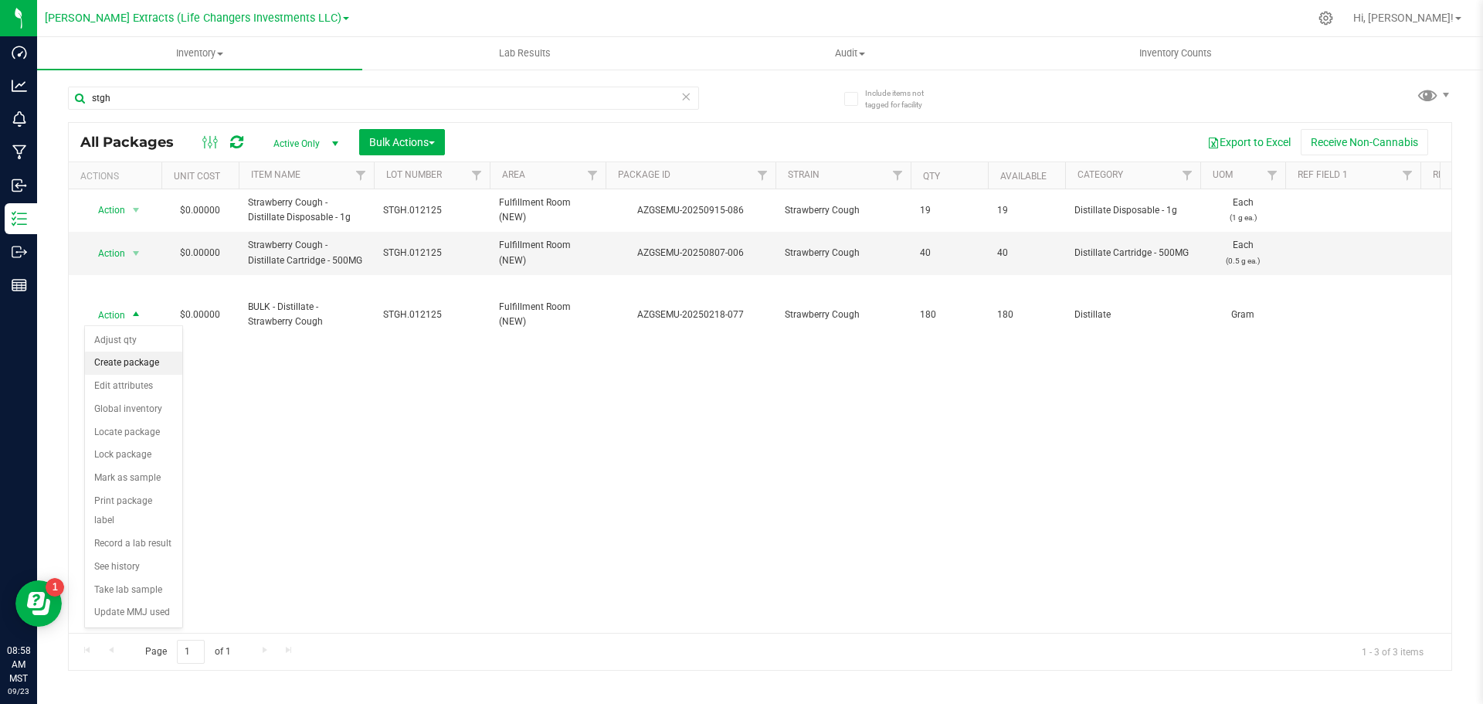
click at [134, 358] on li "Create package" at bounding box center [133, 362] width 97 height 23
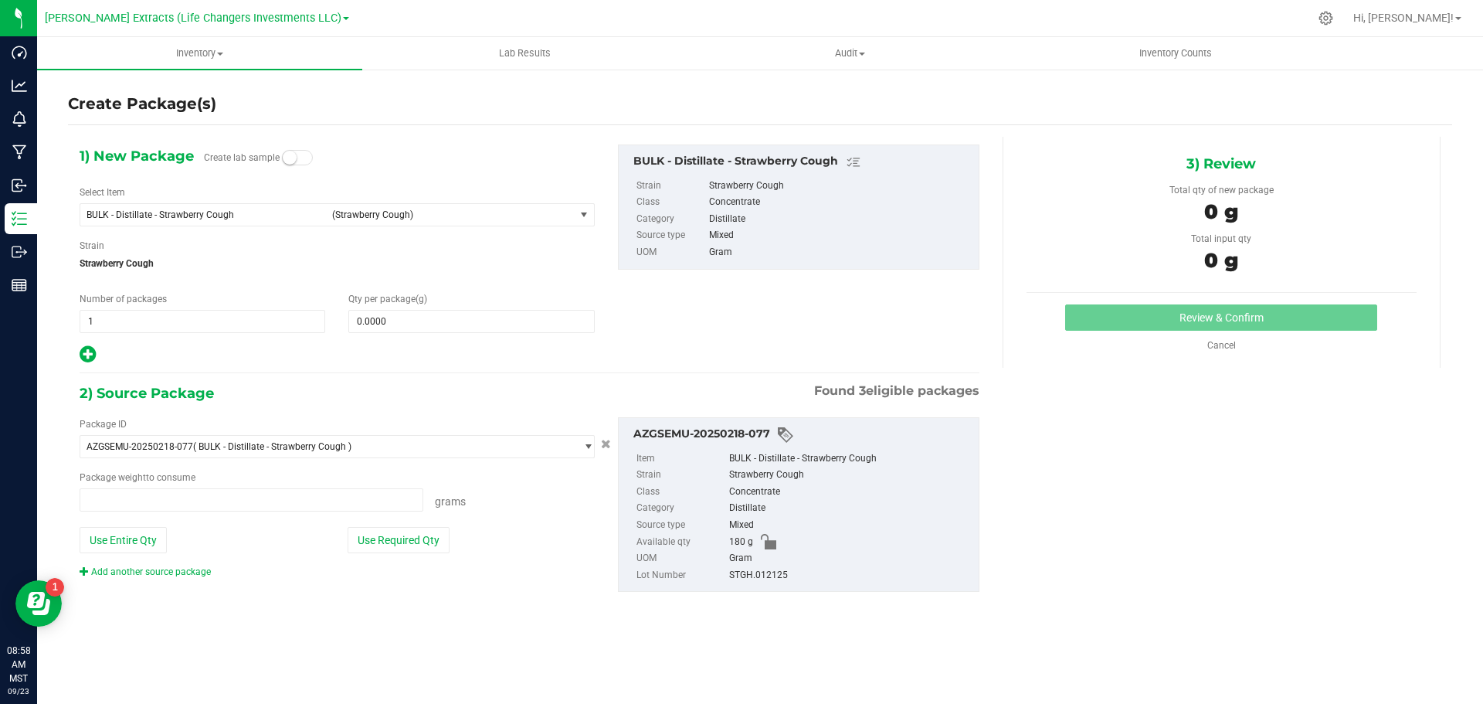
type input "0.0000 g"
click at [201, 214] on span "BULK - Distillate - Strawberry Cough" at bounding box center [205, 214] width 236 height 11
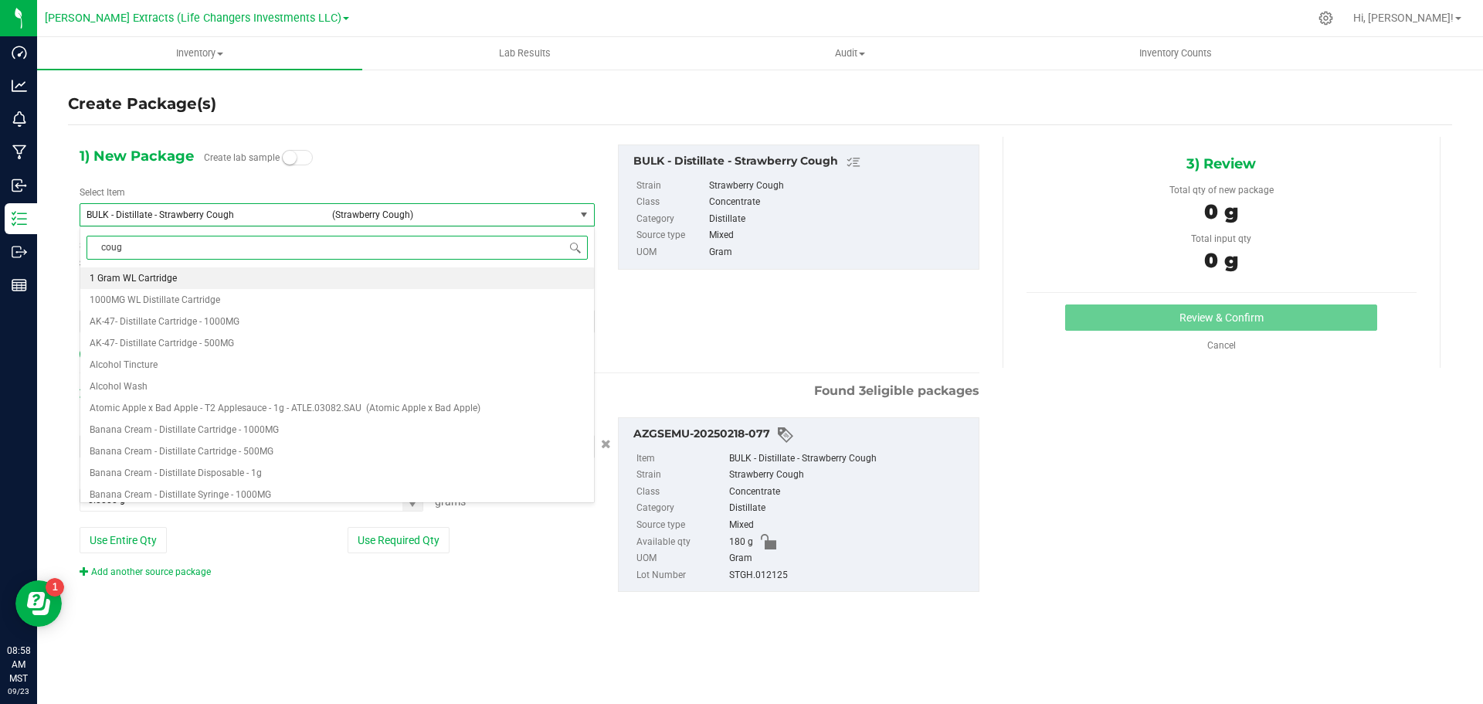
type input "cough"
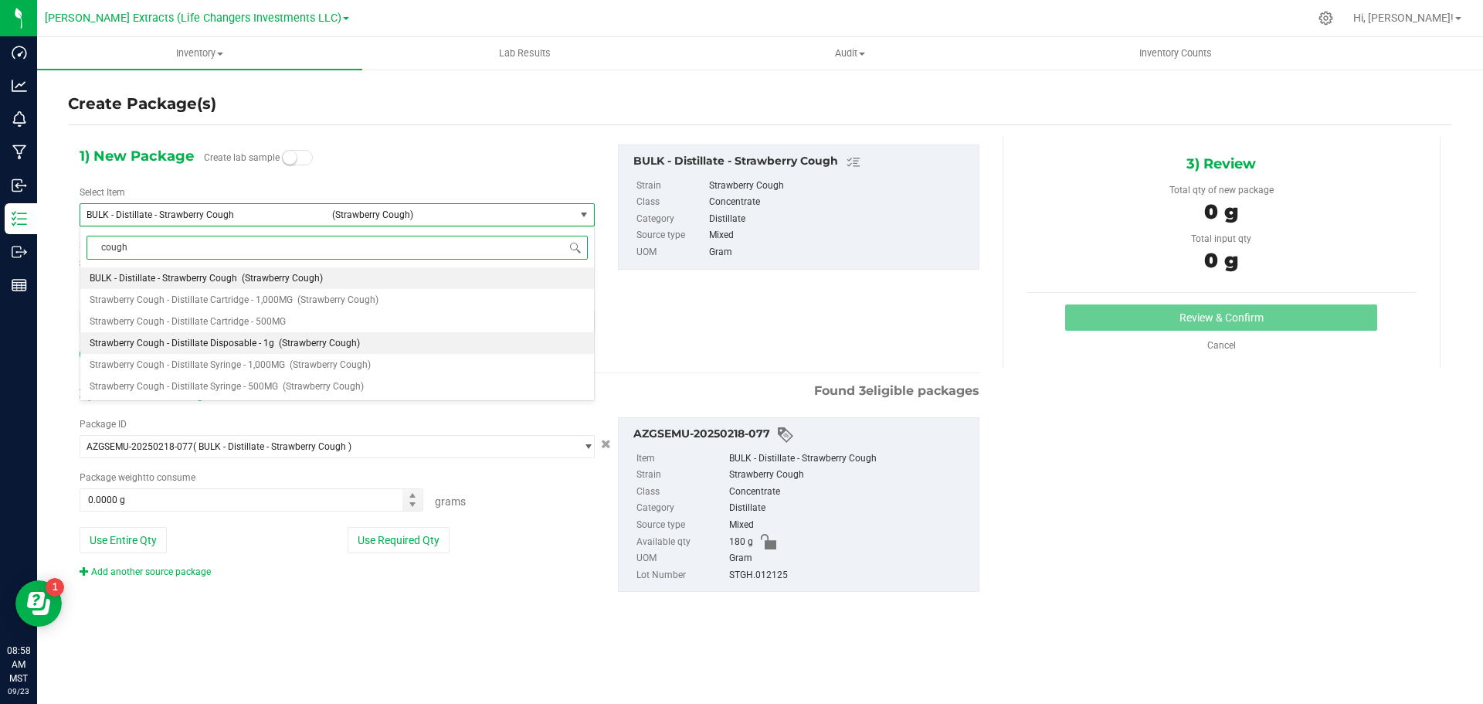
click at [205, 344] on span "Strawberry Cough - Distillate Disposable - 1g" at bounding box center [182, 343] width 185 height 11
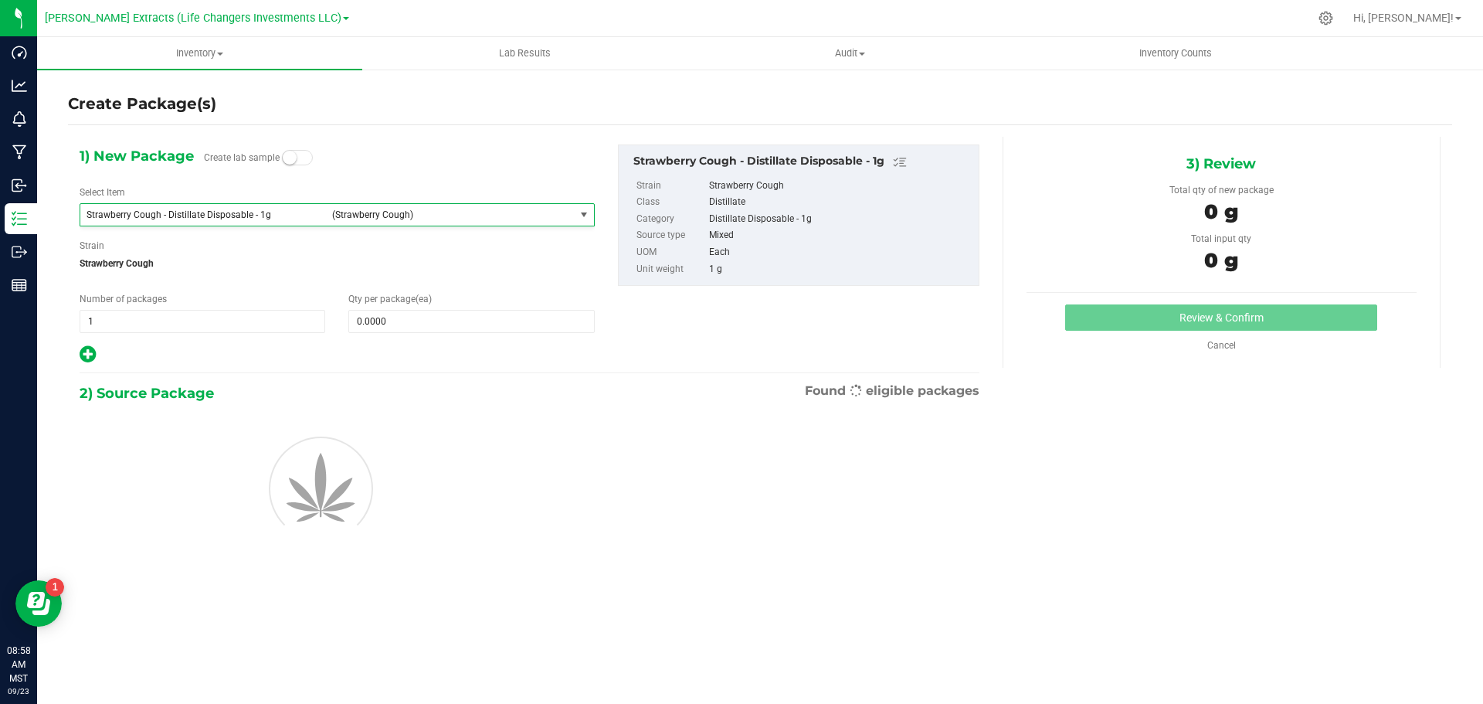
type input "0"
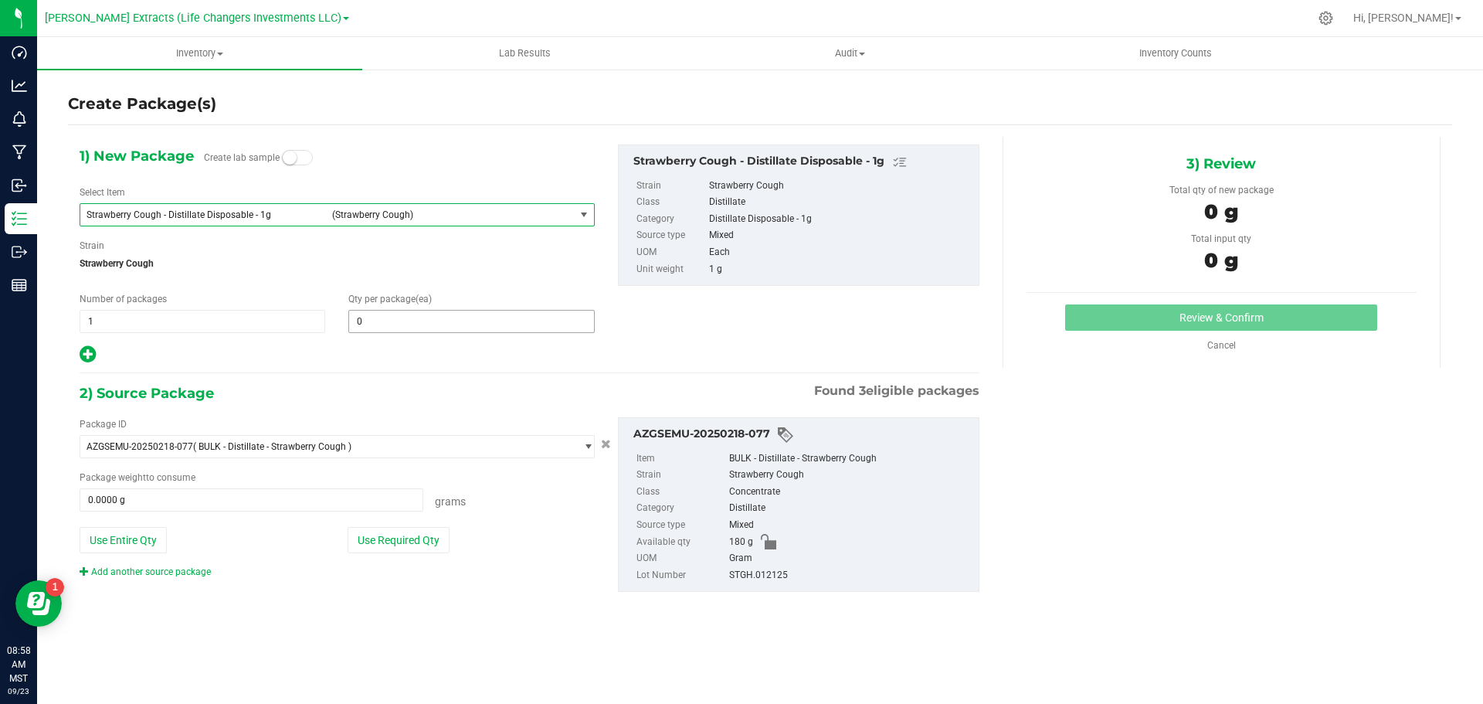
click at [544, 326] on span "0 0" at bounding box center [471, 321] width 246 height 23
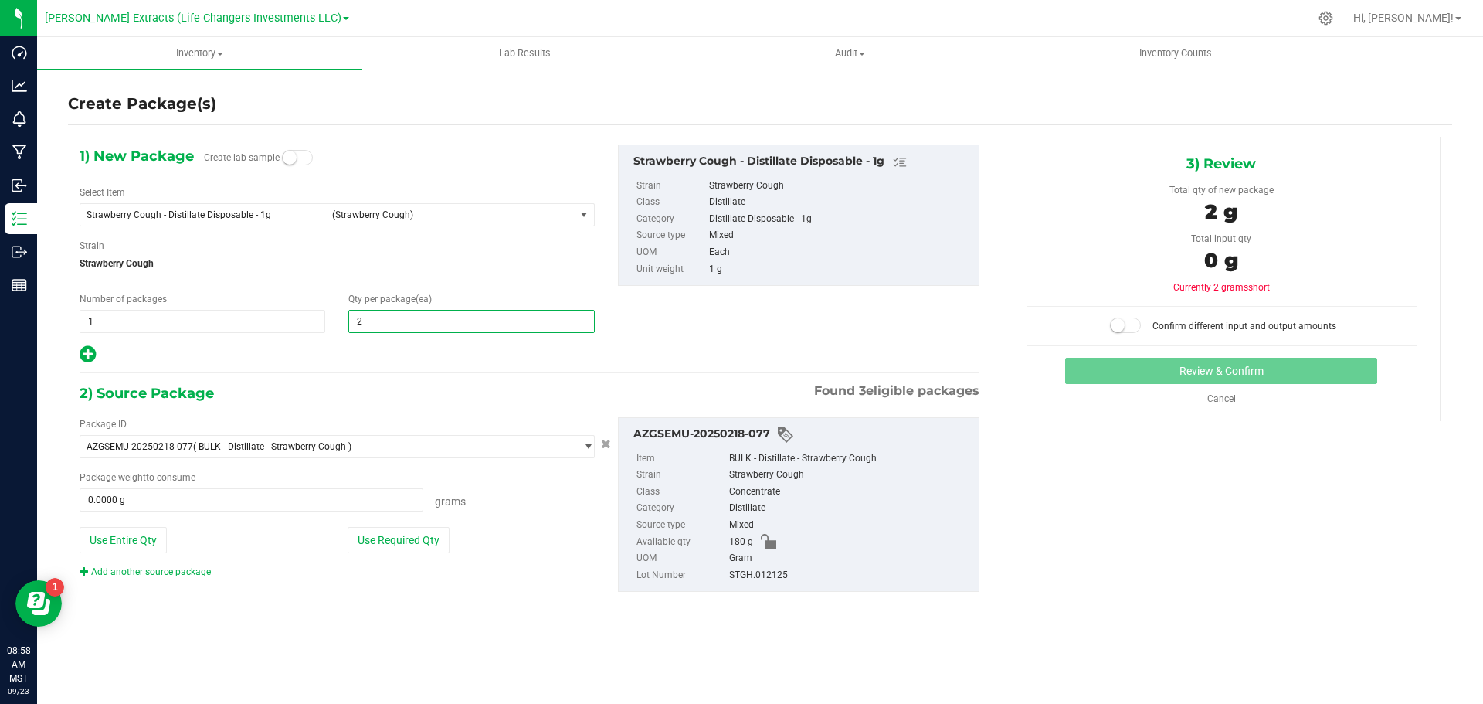
type input "25"
click at [400, 539] on button "Use Required Qty" at bounding box center [399, 540] width 102 height 26
type input "25.0000 g"
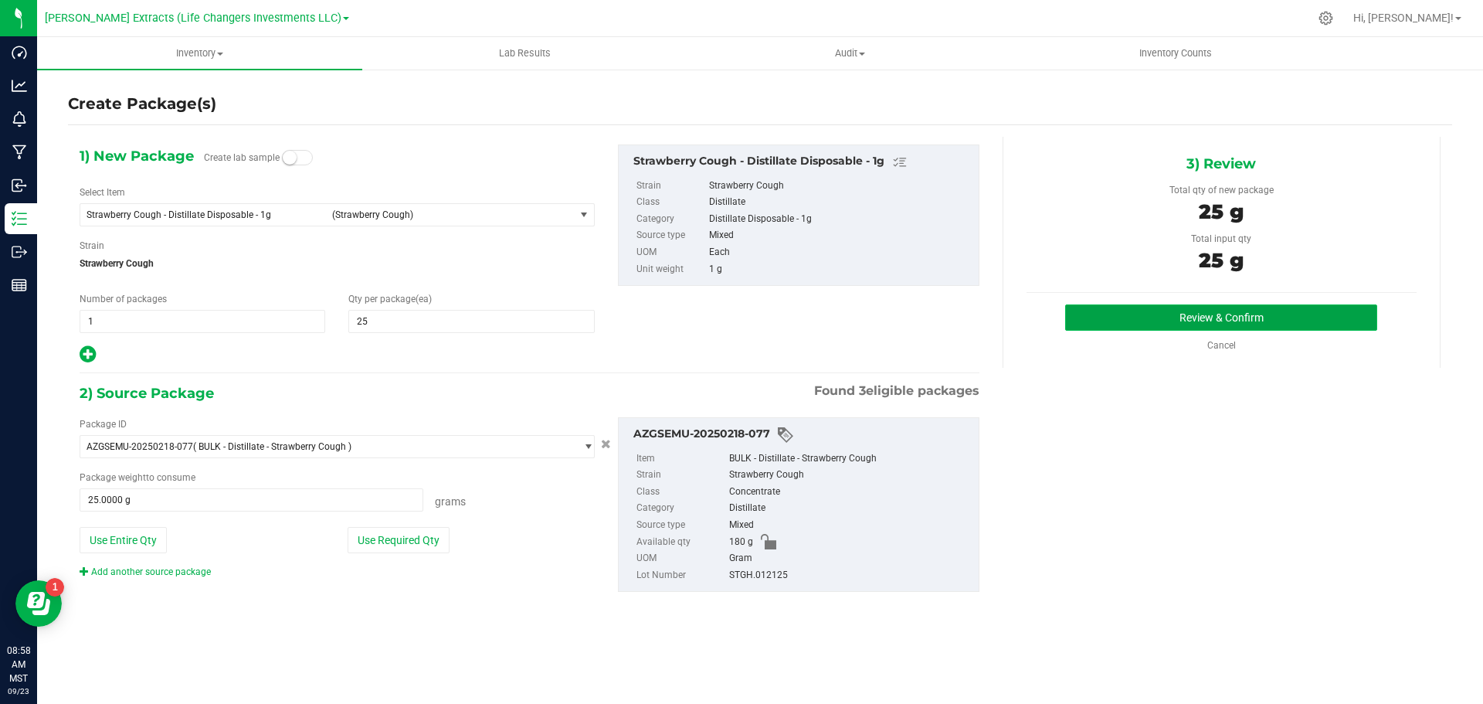
click at [1168, 322] on button "Review & Confirm" at bounding box center [1221, 317] width 312 height 26
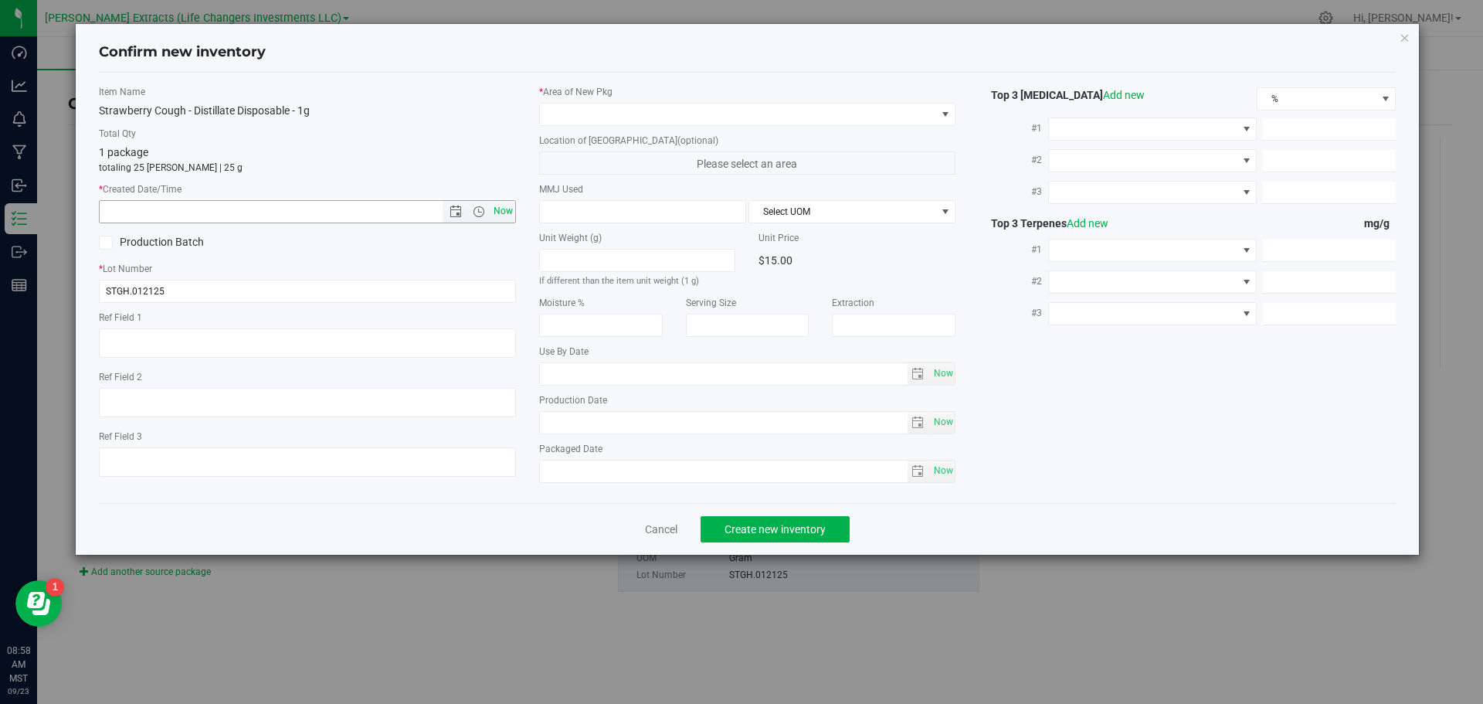
click at [501, 210] on span "Now" at bounding box center [503, 211] width 26 height 22
type input "[DATE] 8:58 AM"
click at [568, 112] on span at bounding box center [738, 115] width 396 height 22
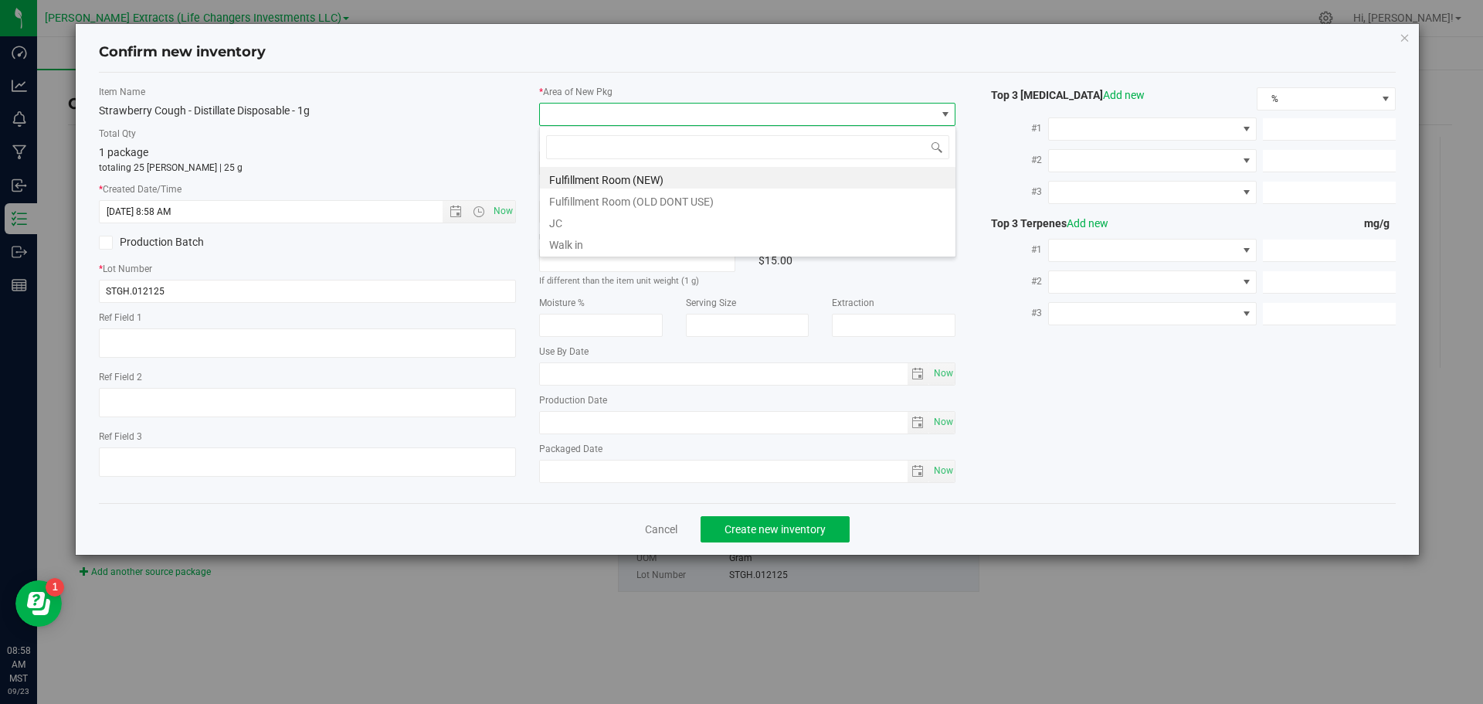
scroll to position [23, 417]
click at [609, 178] on li "Fulfillment Room (NEW)" at bounding box center [748, 178] width 416 height 22
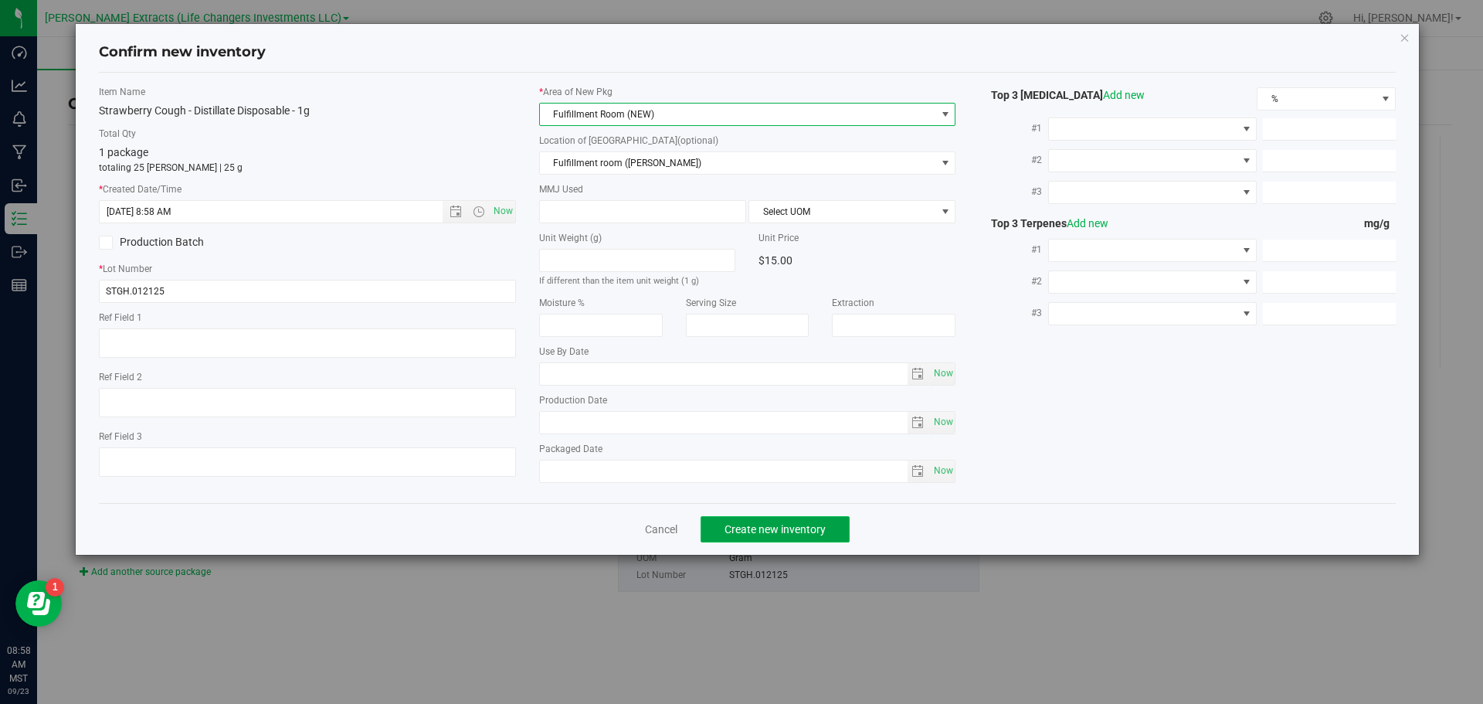
click at [778, 530] on span "Create new inventory" at bounding box center [775, 529] width 101 height 12
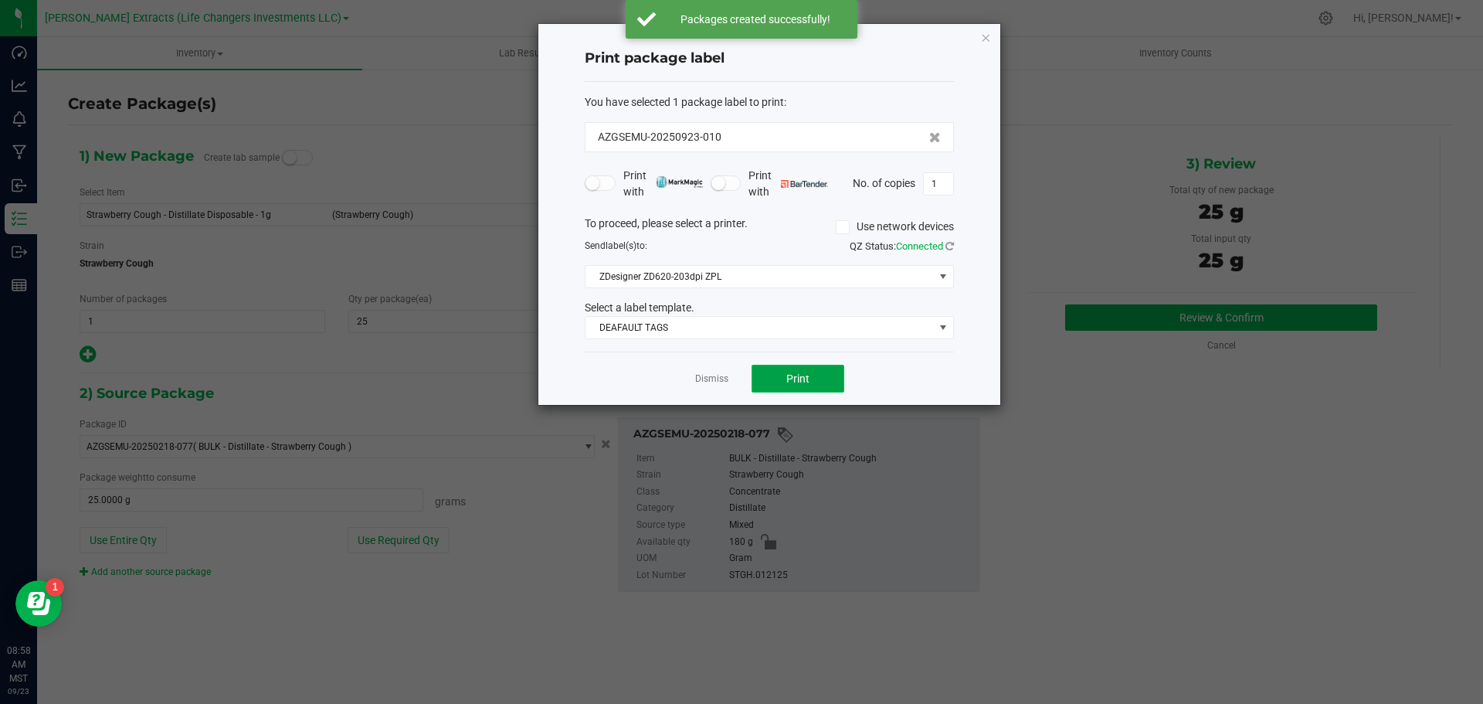
click at [811, 378] on button "Print" at bounding box center [798, 379] width 93 height 28
click at [986, 36] on icon "button" at bounding box center [985, 37] width 11 height 19
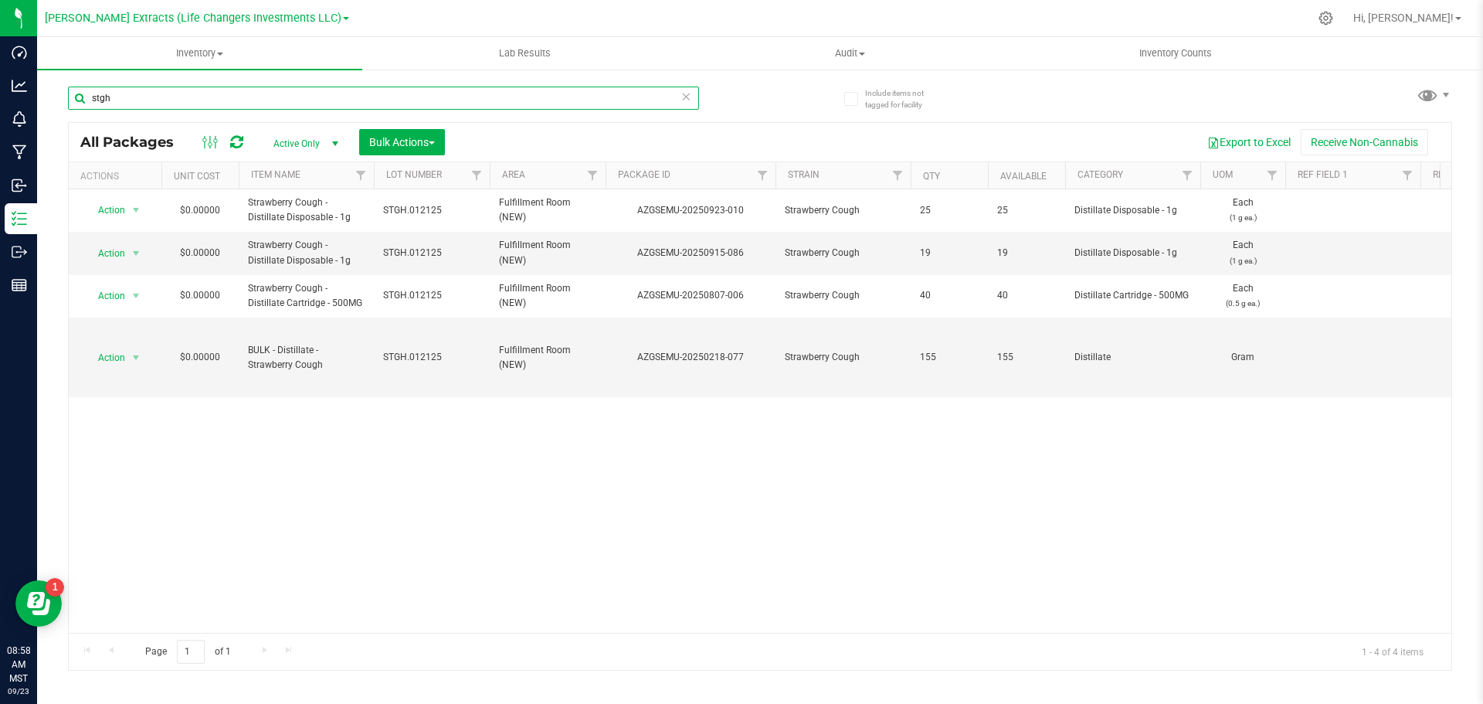
drag, startPoint x: 114, startPoint y: 97, endPoint x: 83, endPoint y: 85, distance: 34.0
click at [82, 90] on input "stgh" at bounding box center [383, 98] width 631 height 23
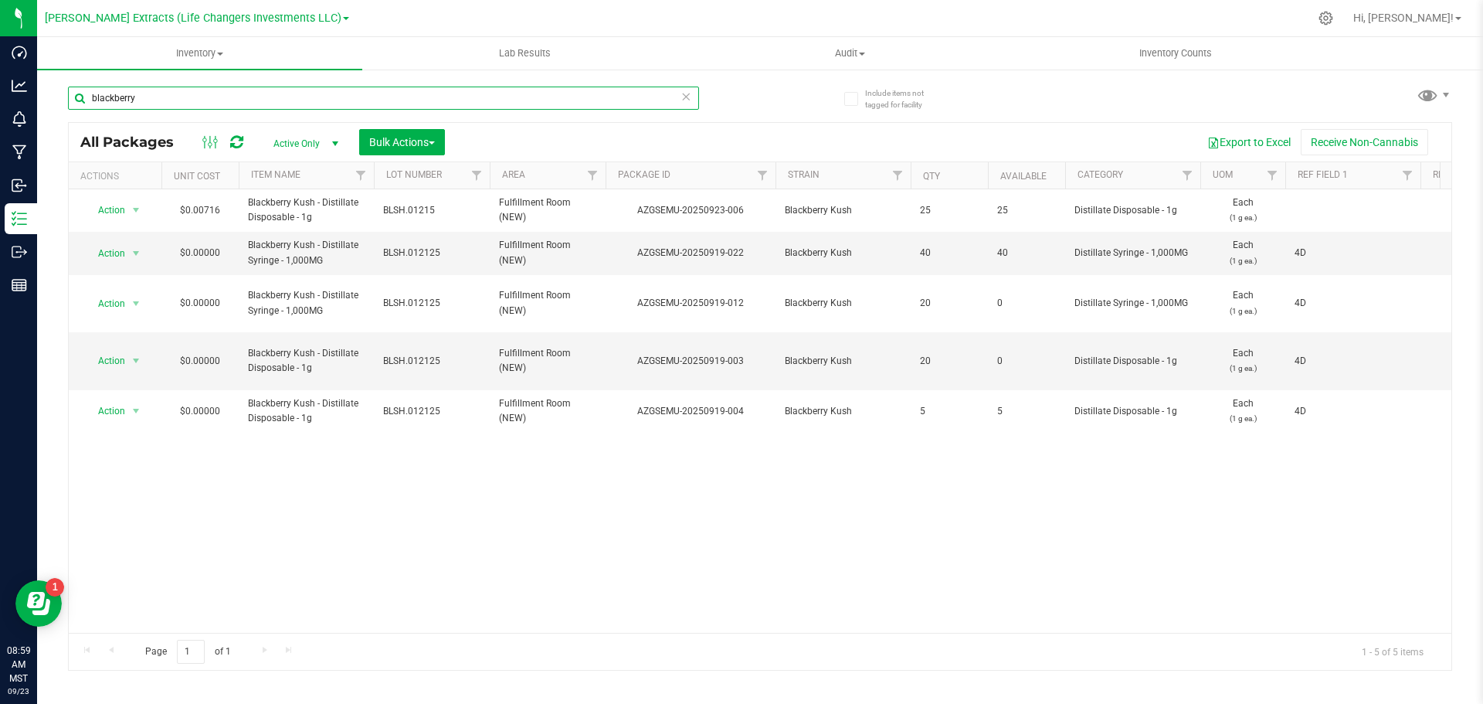
drag, startPoint x: 135, startPoint y: 97, endPoint x: 89, endPoint y: 98, distance: 46.4
click at [89, 98] on input "blackberry" at bounding box center [383, 98] width 631 height 23
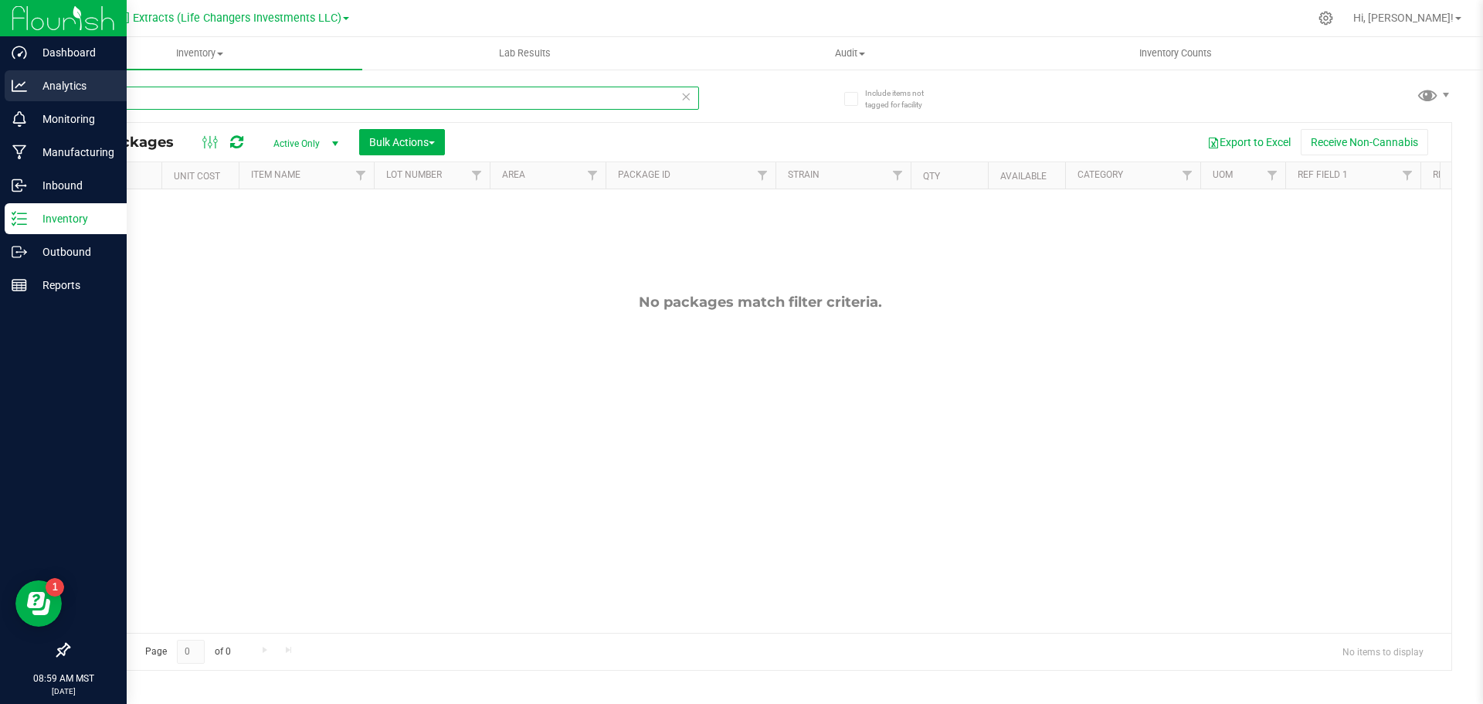
drag, startPoint x: 146, startPoint y: 101, endPoint x: 29, endPoint y: 74, distance: 120.5
click at [29, 74] on div "Dashboard Analytics Monitoring Manufacturing Inbound Inventory Outbound Reports…" at bounding box center [741, 352] width 1483 height 704
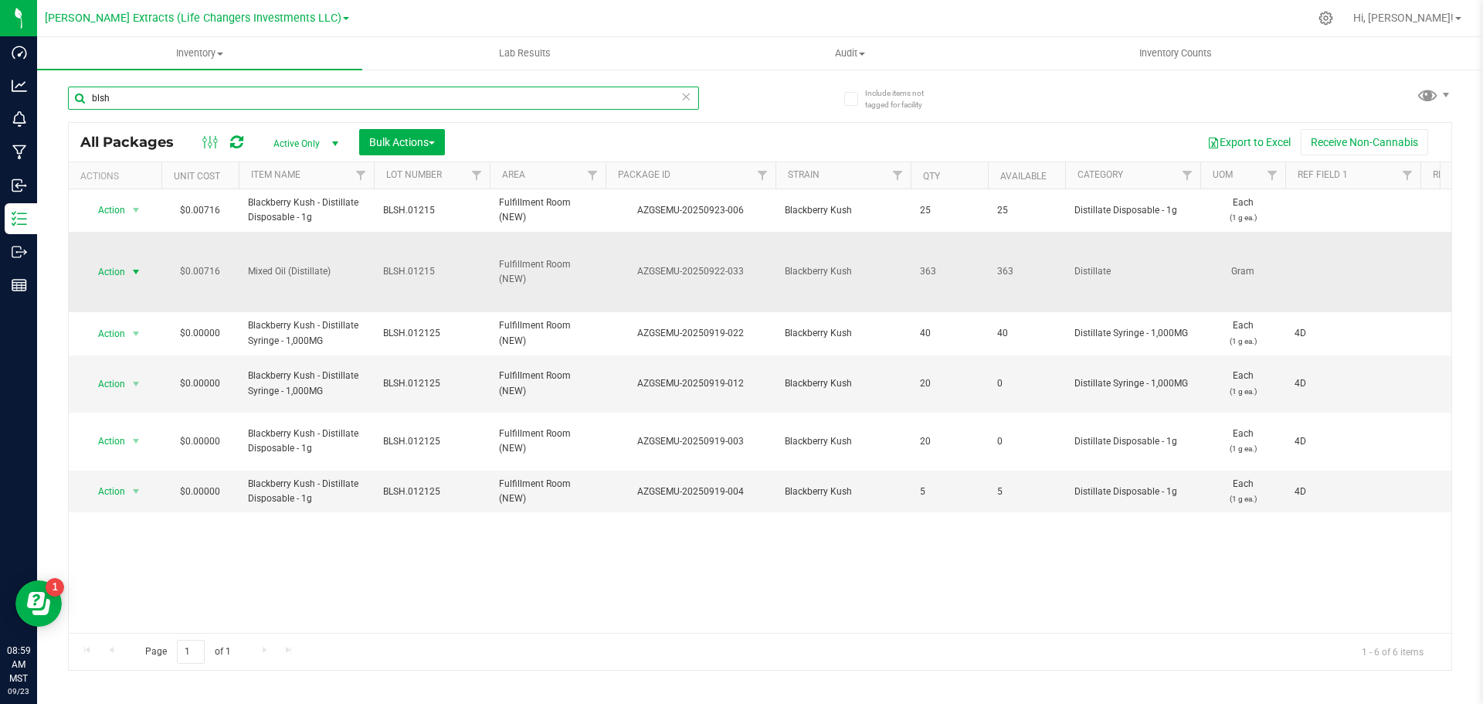
type input "blsh"
click at [113, 266] on span "Action" at bounding box center [105, 272] width 42 height 22
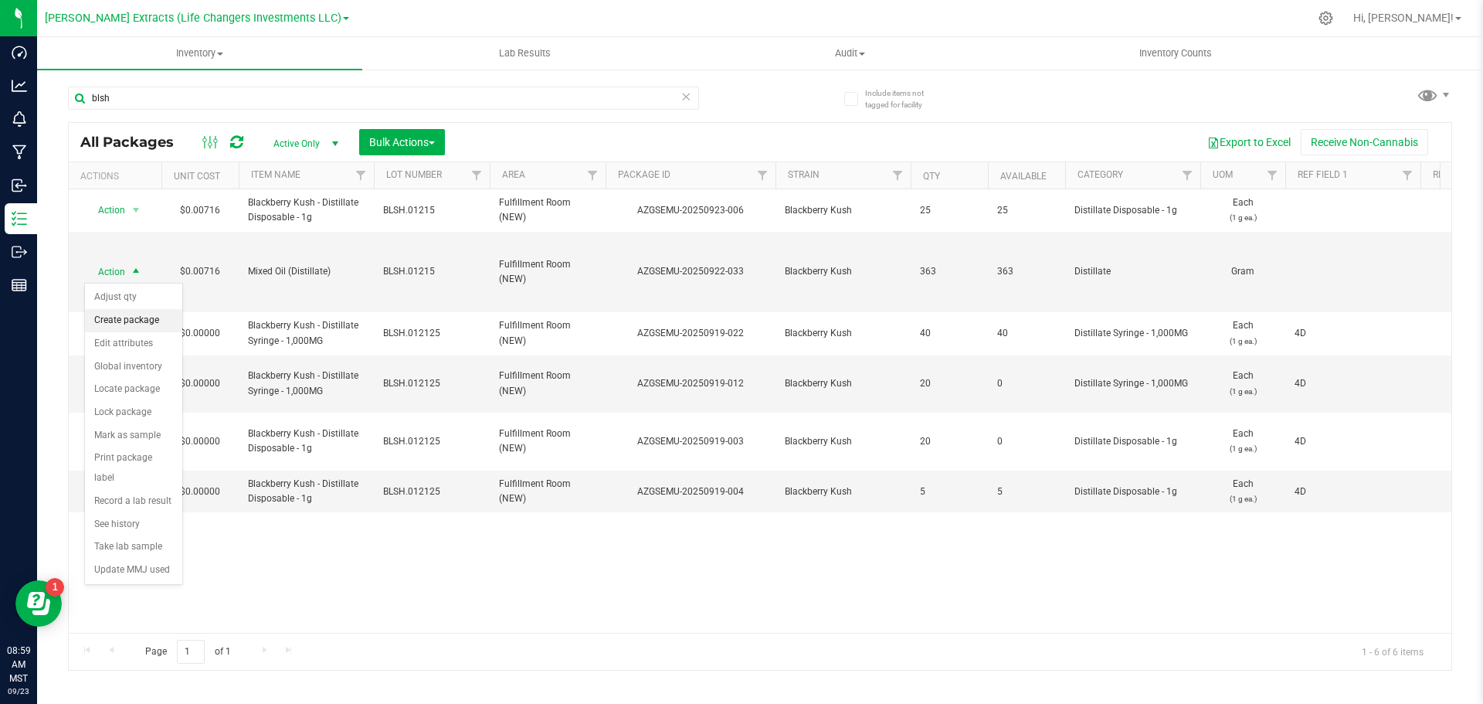
drag, startPoint x: 113, startPoint y: 317, endPoint x: 107, endPoint y: 327, distance: 12.5
click at [107, 327] on li "Create package" at bounding box center [133, 320] width 97 height 23
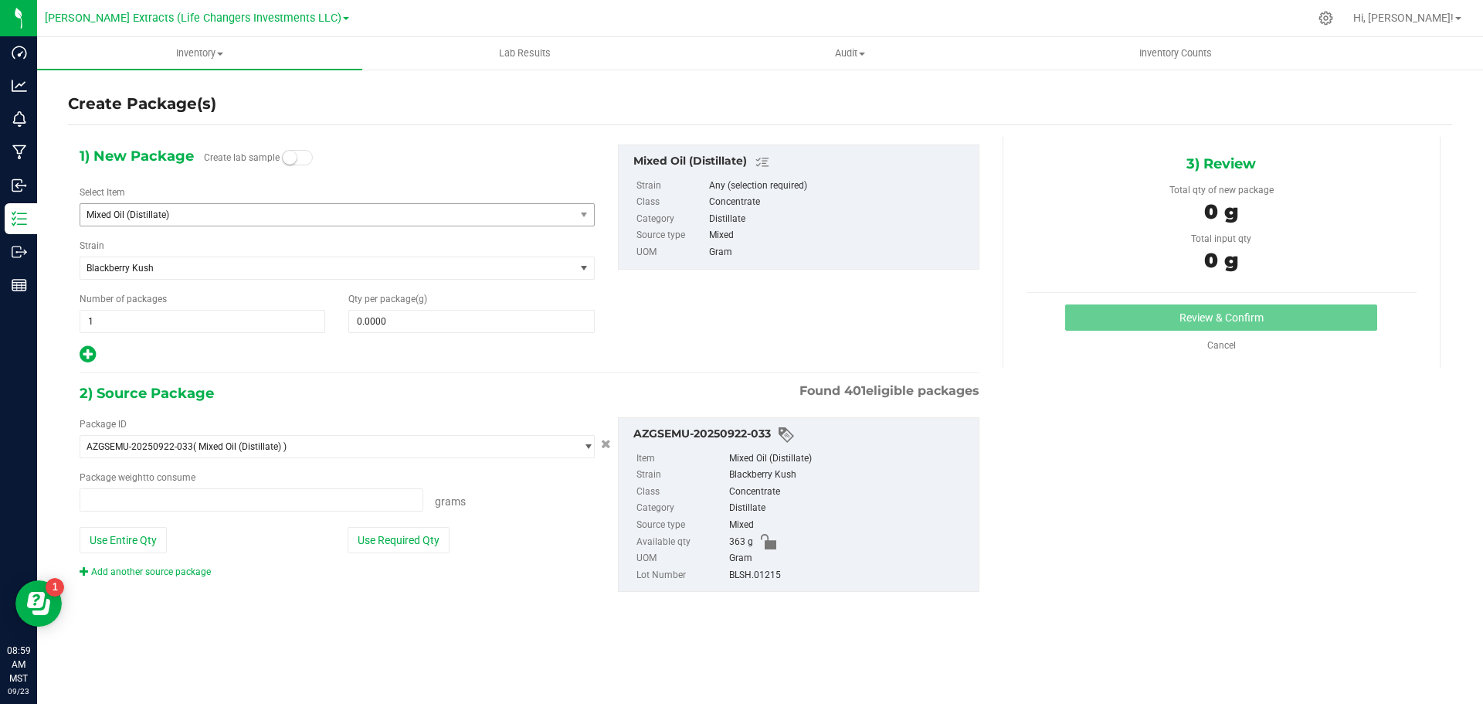
type input "0.0000 g"
click at [209, 207] on span "Mixed Oil (Distillate)" at bounding box center [327, 215] width 494 height 22
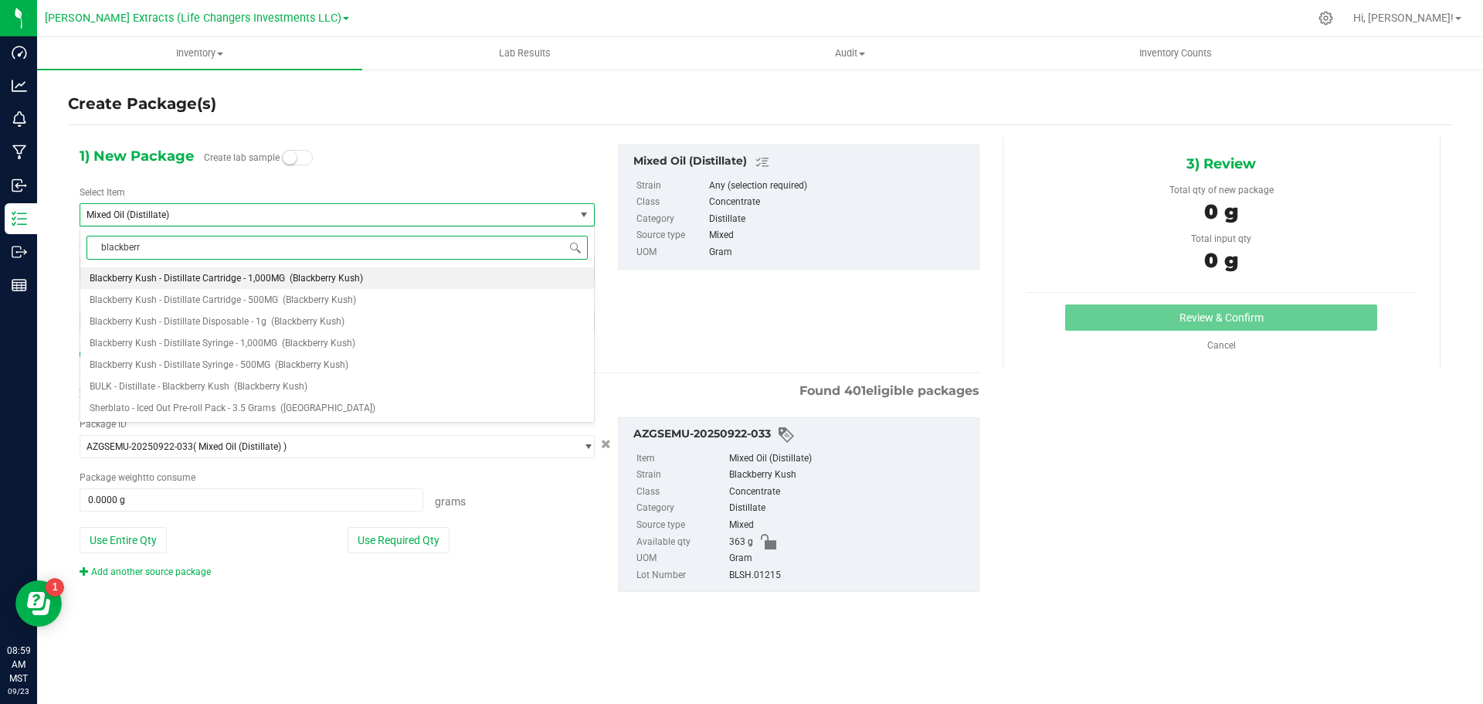
type input "blackberry"
click at [212, 361] on span "Blackberry Kush - Distillate Syringe - 500MG" at bounding box center [180, 364] width 181 height 11
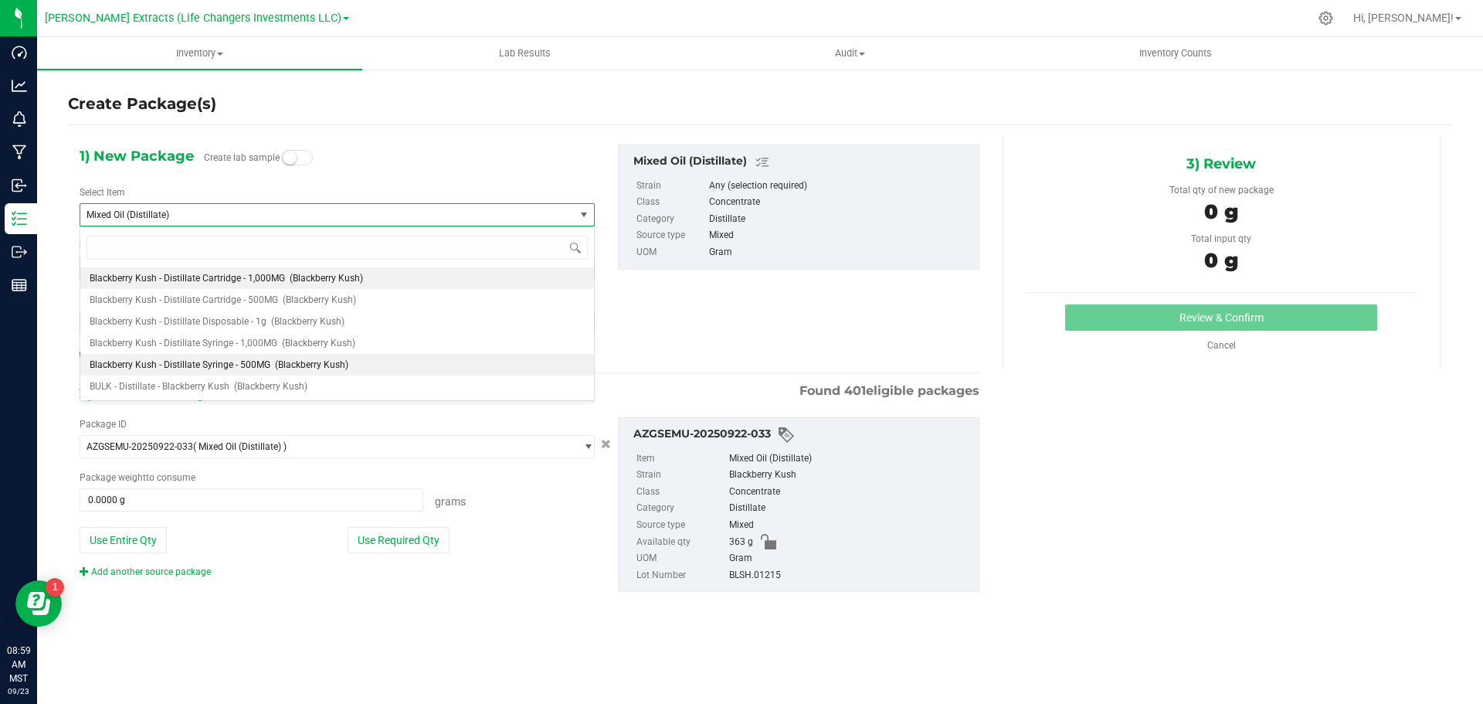
type input "0"
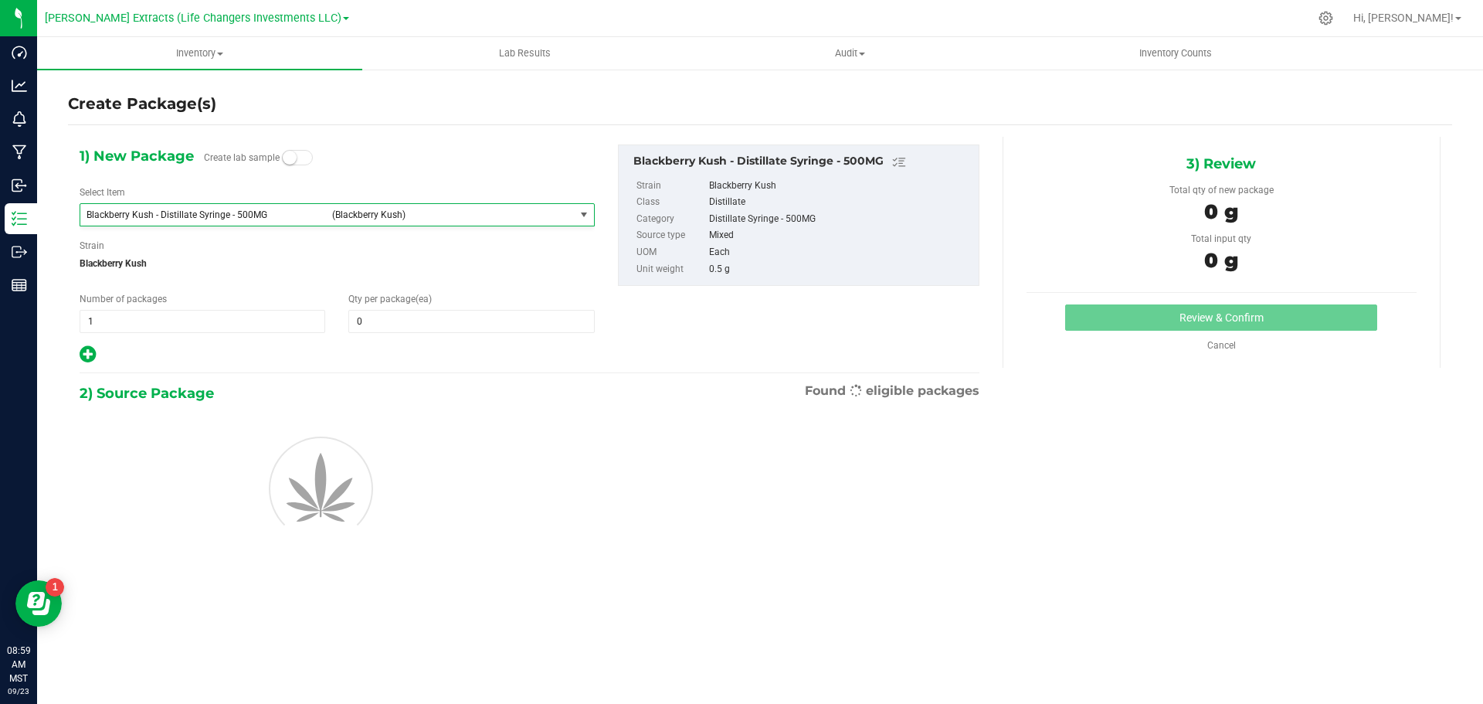
scroll to position [562, 0]
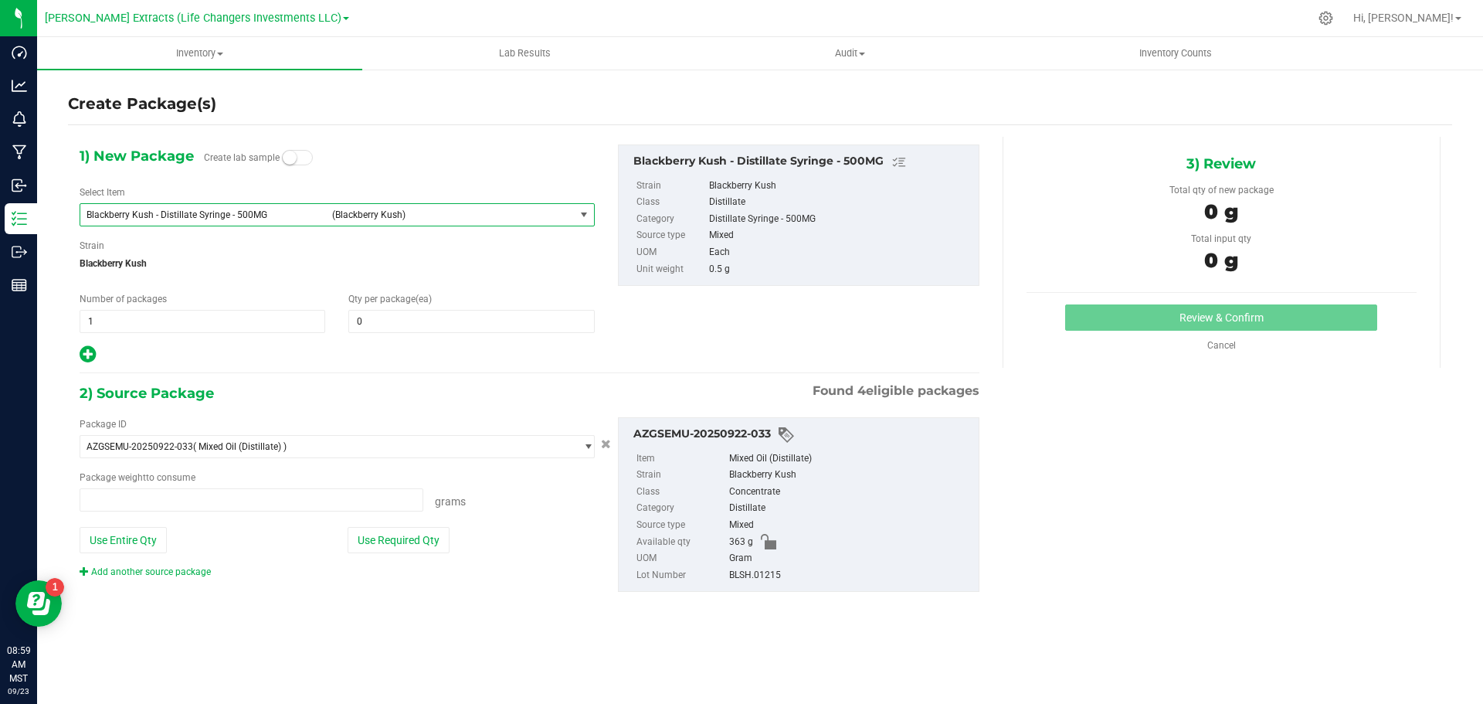
type input "0.0000 g"
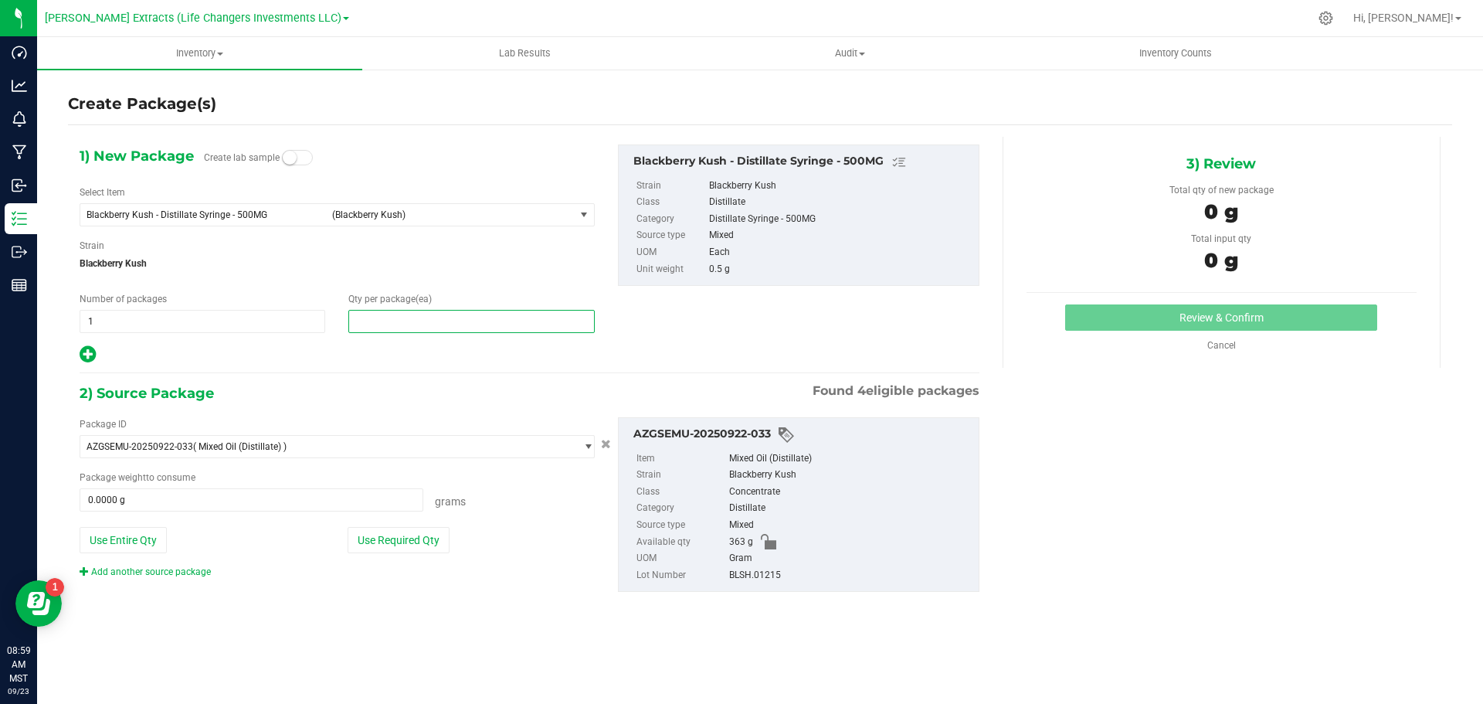
click at [407, 326] on span at bounding box center [471, 321] width 246 height 23
type input "25"
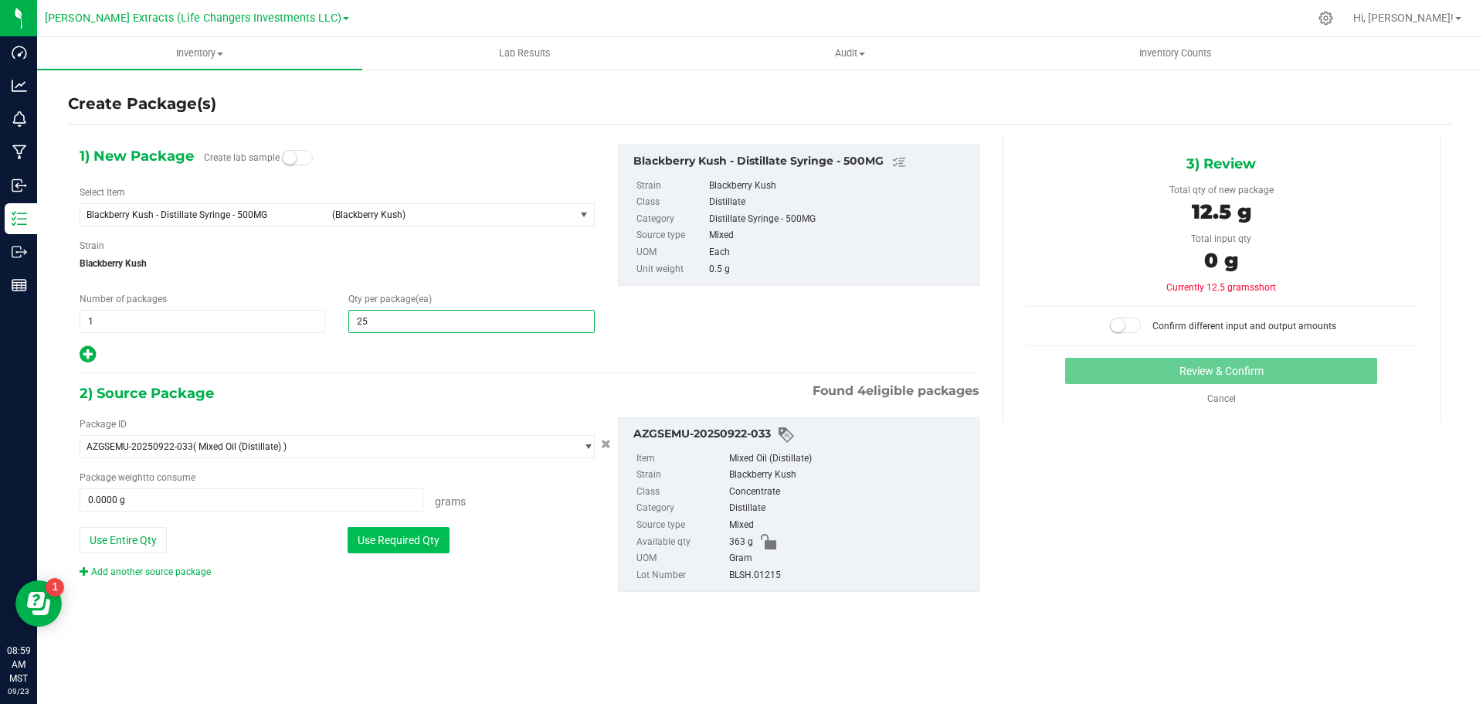
type input "25"
click at [401, 534] on button "Use Required Qty" at bounding box center [399, 540] width 102 height 26
type input "12.5000 g"
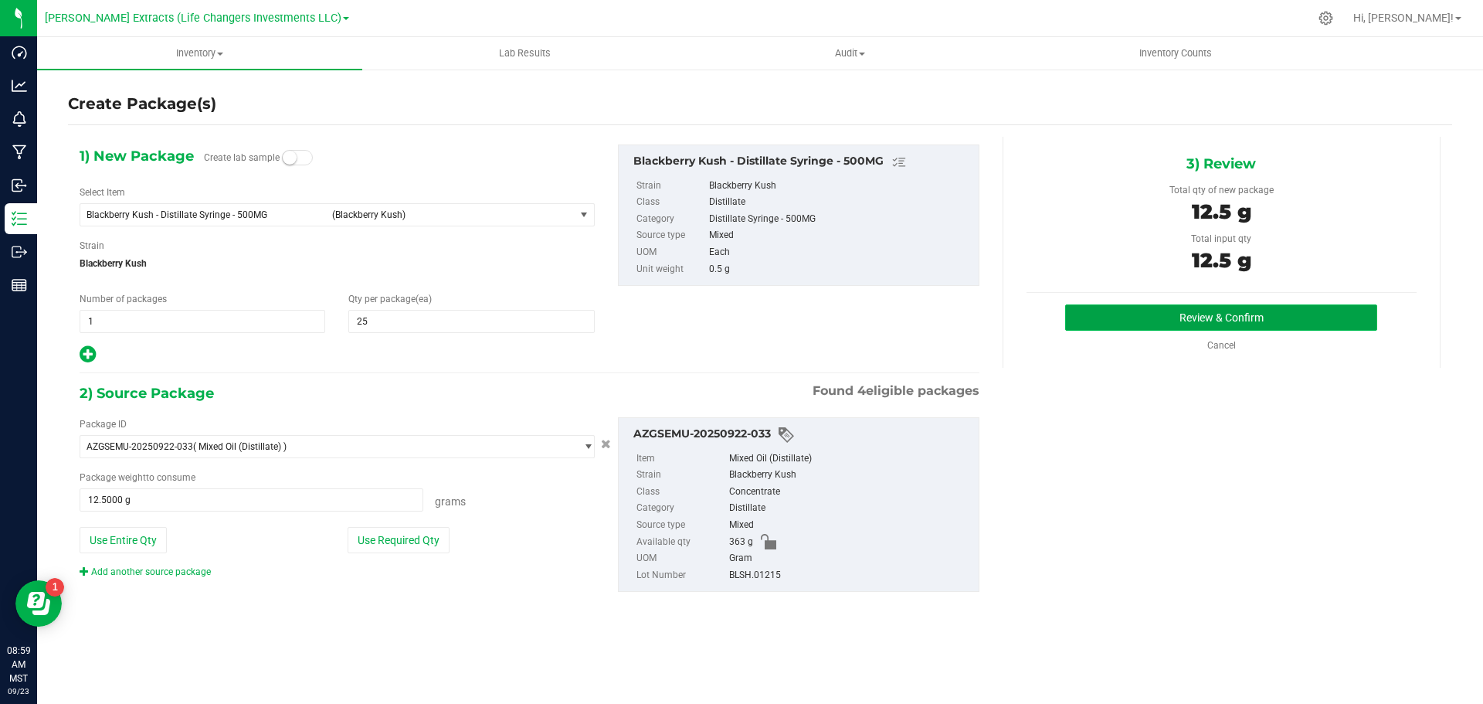
click at [1166, 319] on button "Review & Confirm" at bounding box center [1221, 317] width 312 height 26
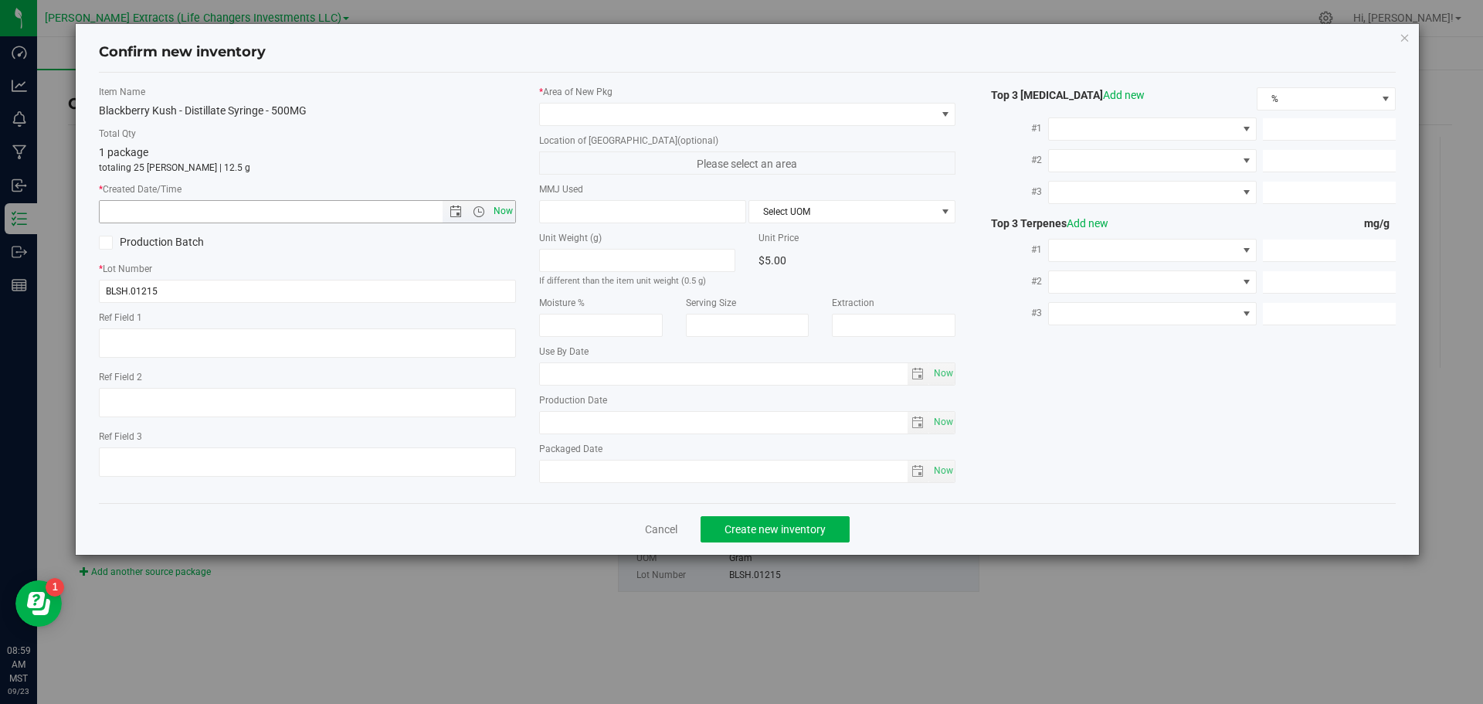
click at [497, 210] on span "Now" at bounding box center [503, 211] width 26 height 22
type input "[DATE] 8:59 AM"
click at [582, 110] on span at bounding box center [738, 115] width 396 height 22
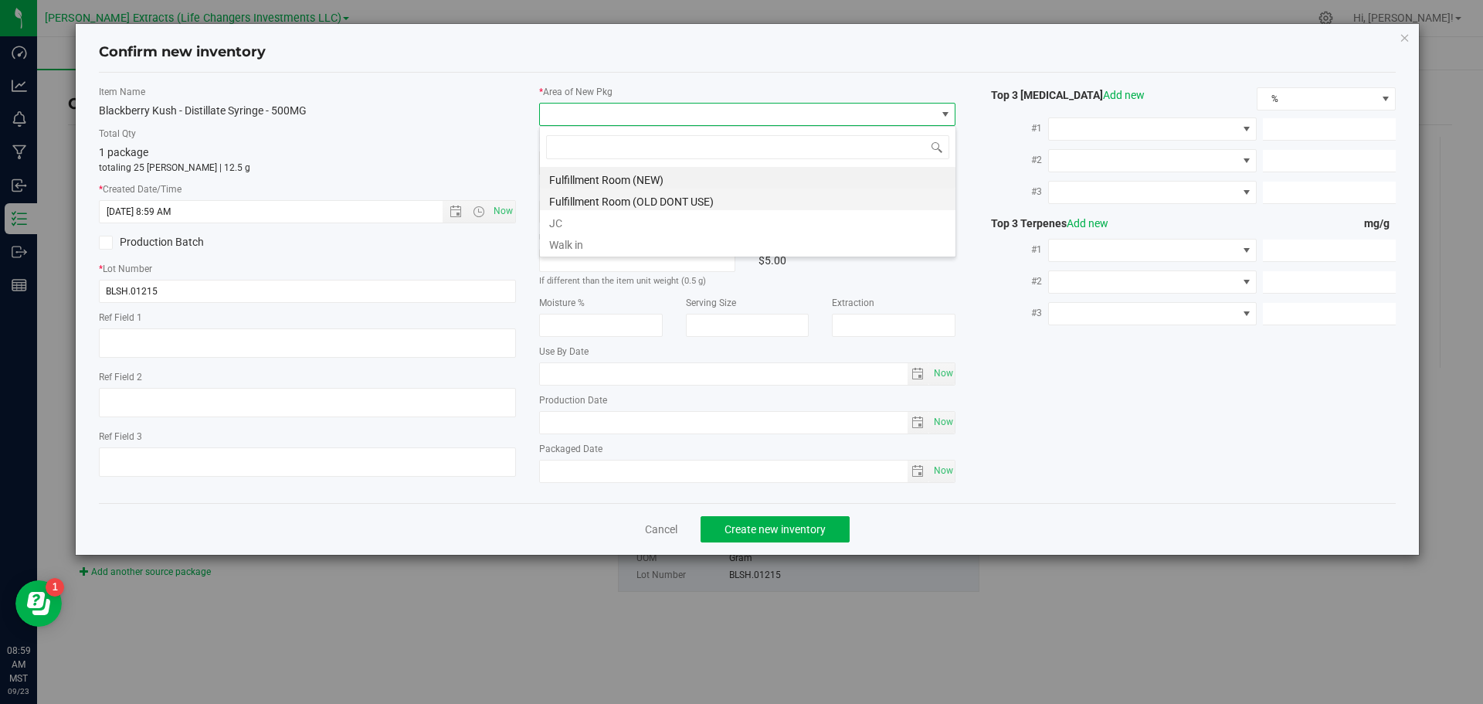
scroll to position [23, 417]
click at [582, 181] on li "Fulfillment Room (NEW)" at bounding box center [748, 178] width 416 height 22
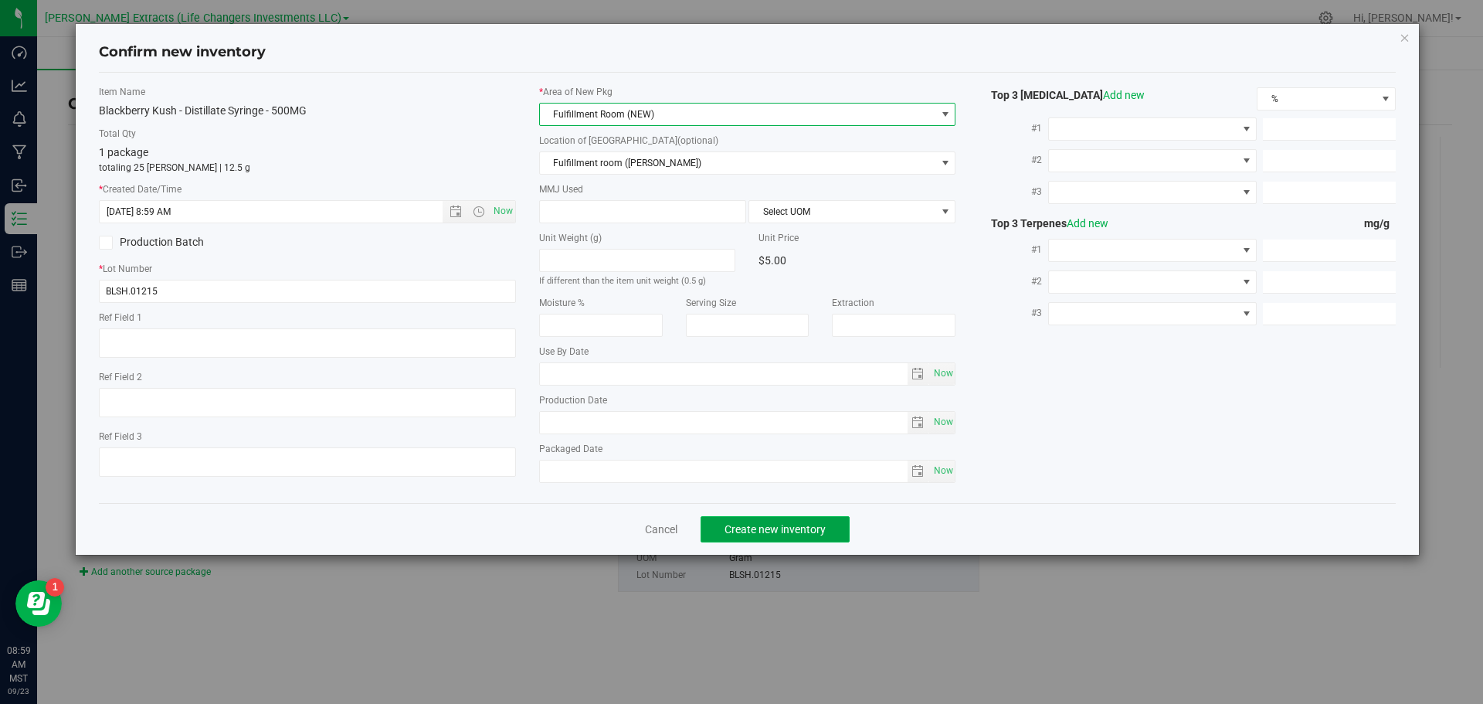
click at [751, 524] on span "Create new inventory" at bounding box center [775, 529] width 101 height 12
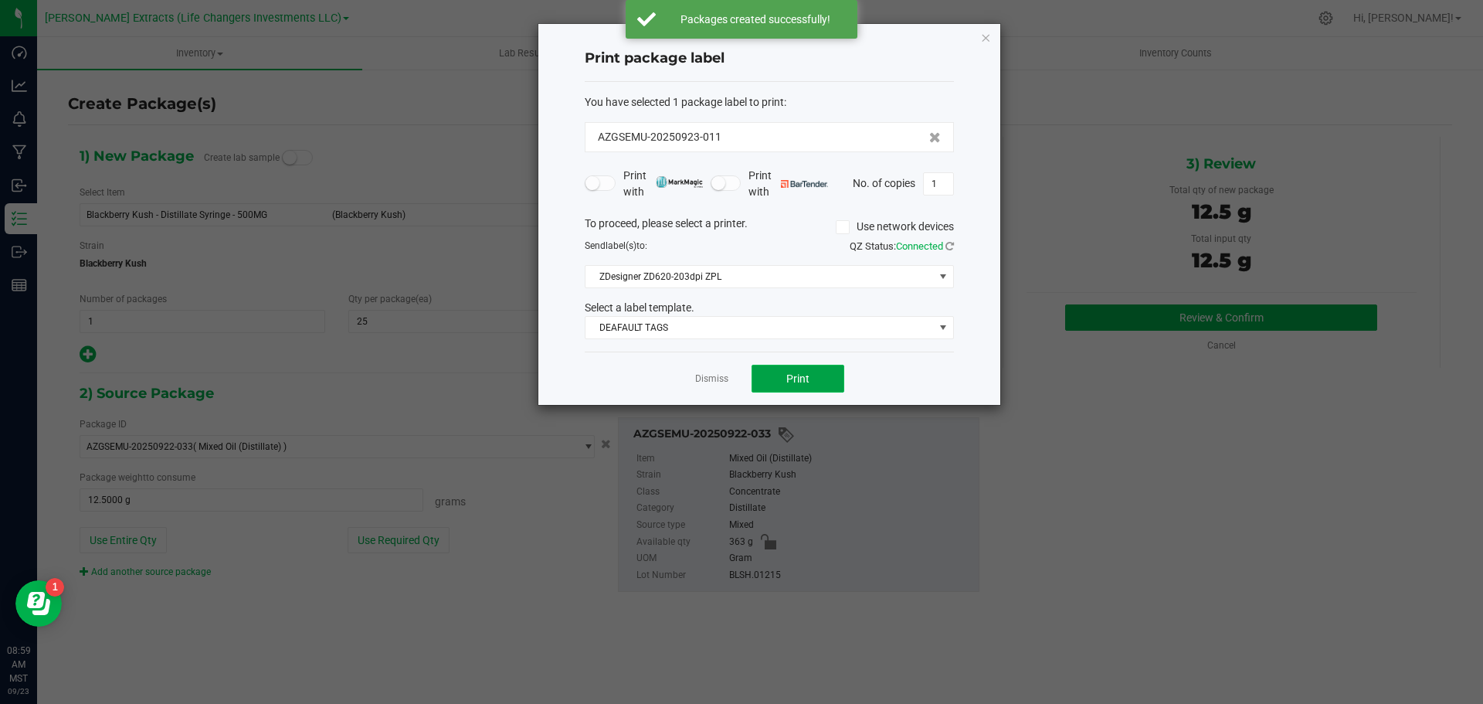
click at [789, 380] on span "Print" at bounding box center [797, 378] width 23 height 12
click at [989, 36] on icon "button" at bounding box center [985, 37] width 11 height 19
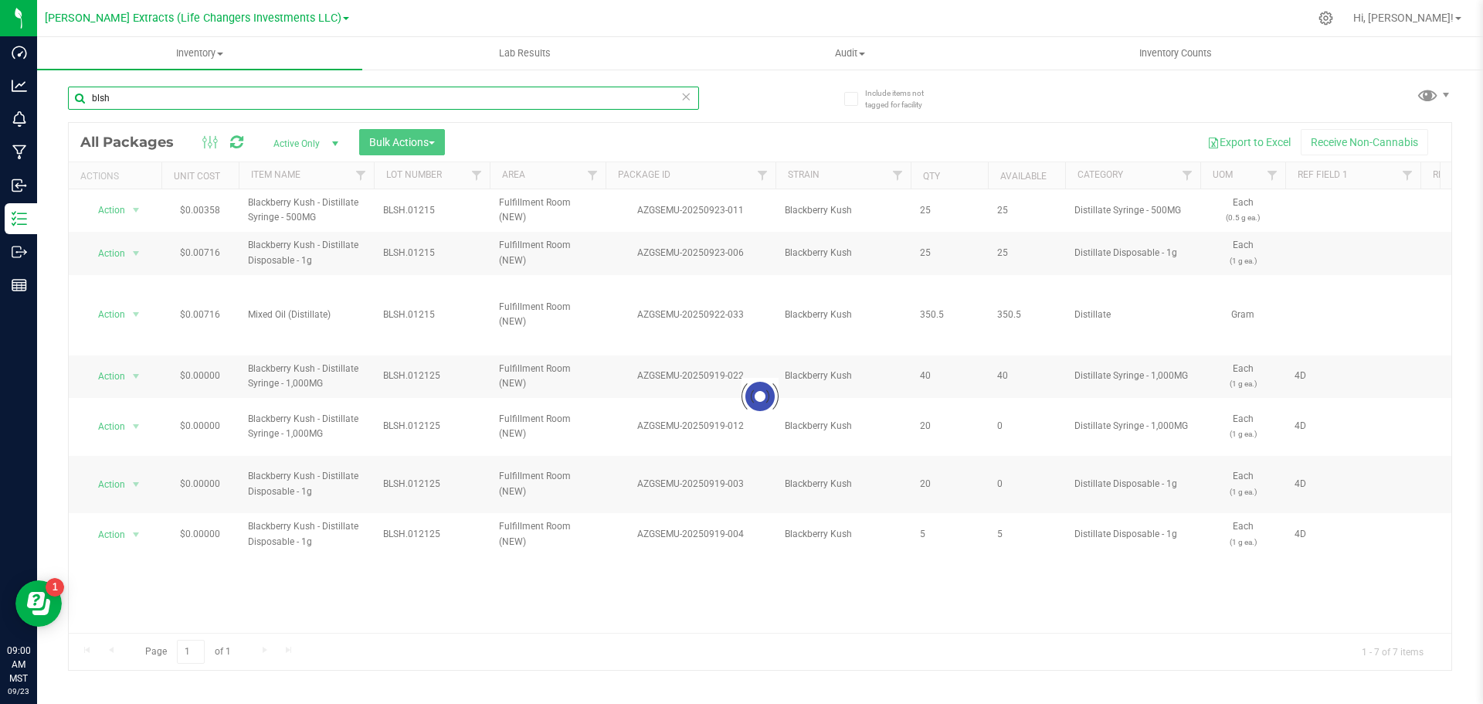
drag, startPoint x: 107, startPoint y: 96, endPoint x: 87, endPoint y: 73, distance: 31.2
click at [89, 94] on input "blsh" at bounding box center [383, 98] width 631 height 23
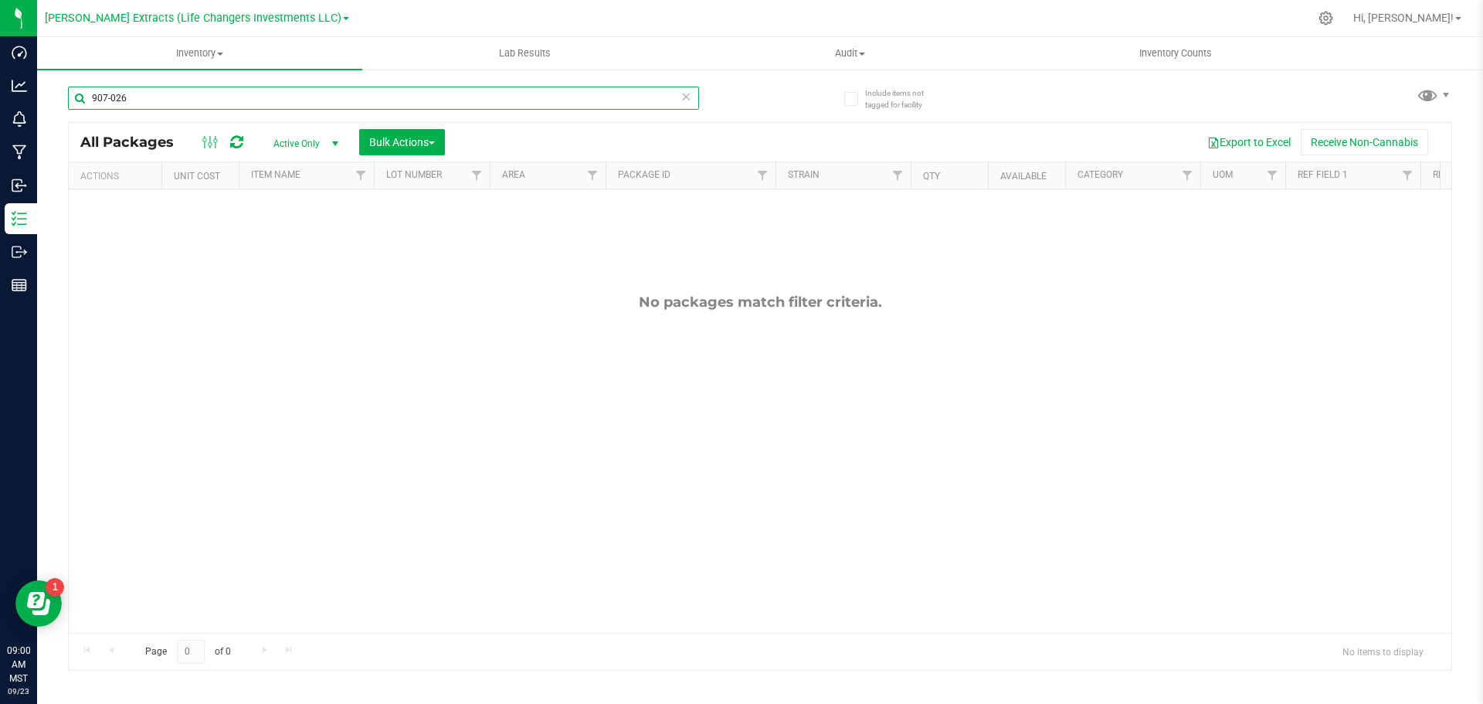
drag, startPoint x: 156, startPoint y: 103, endPoint x: 77, endPoint y: 96, distance: 79.1
click at [77, 96] on input "907-026" at bounding box center [383, 98] width 631 height 23
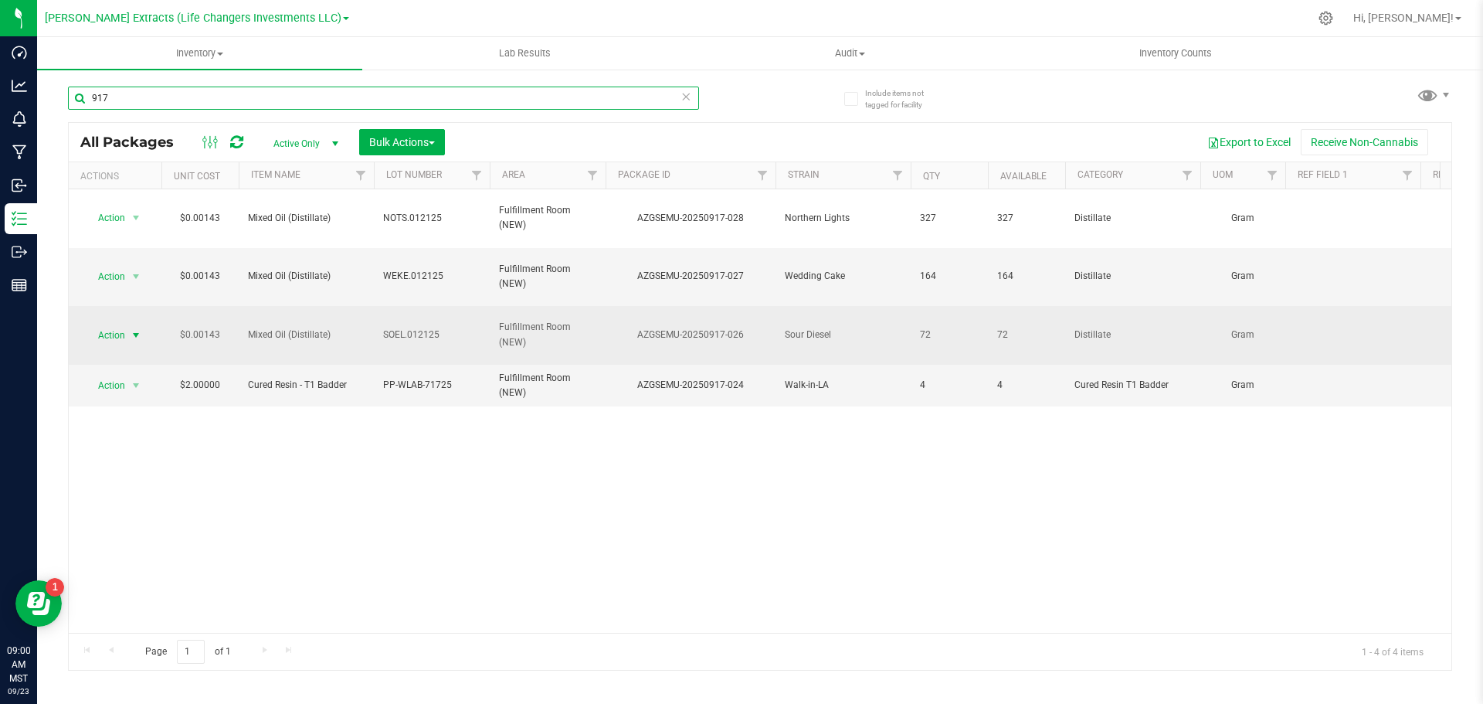
type input "917"
click at [97, 334] on span "Action" at bounding box center [105, 335] width 42 height 22
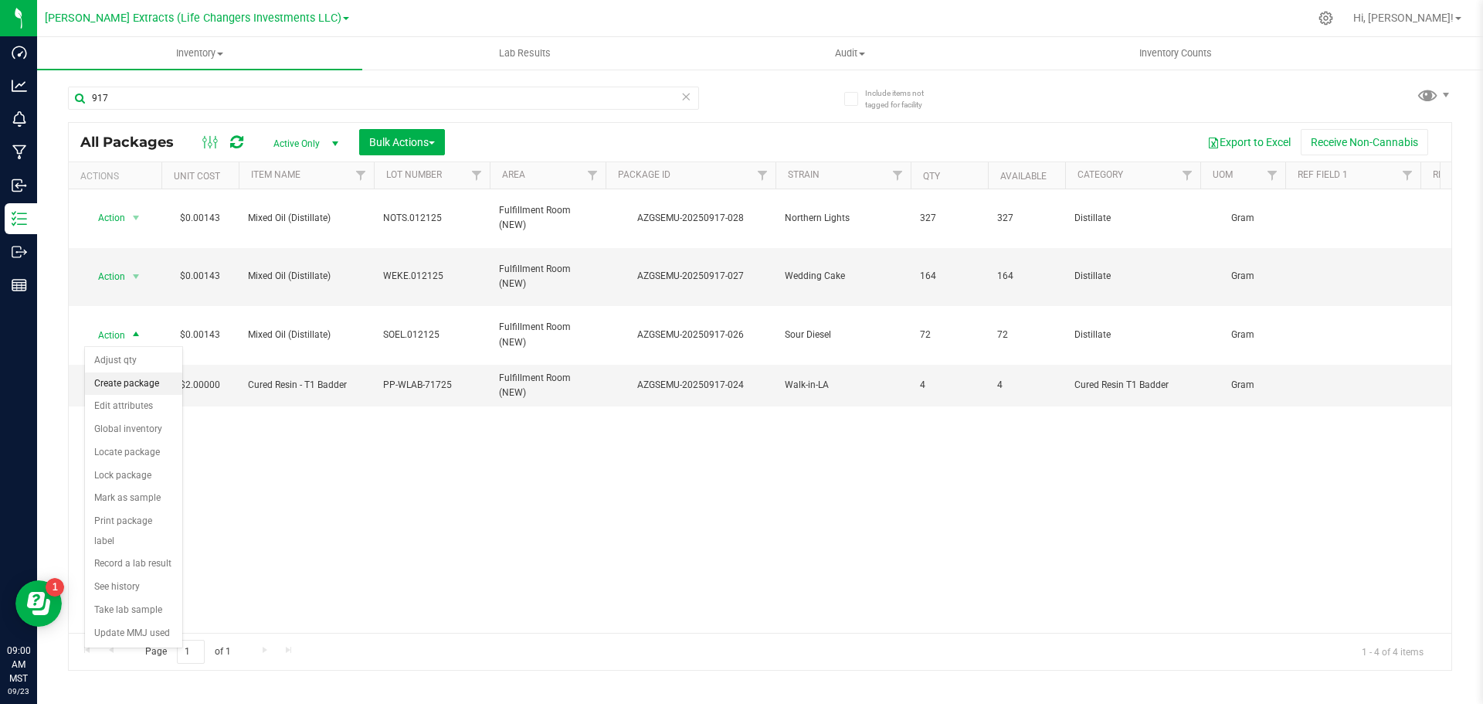
click at [112, 383] on li "Create package" at bounding box center [133, 383] width 97 height 23
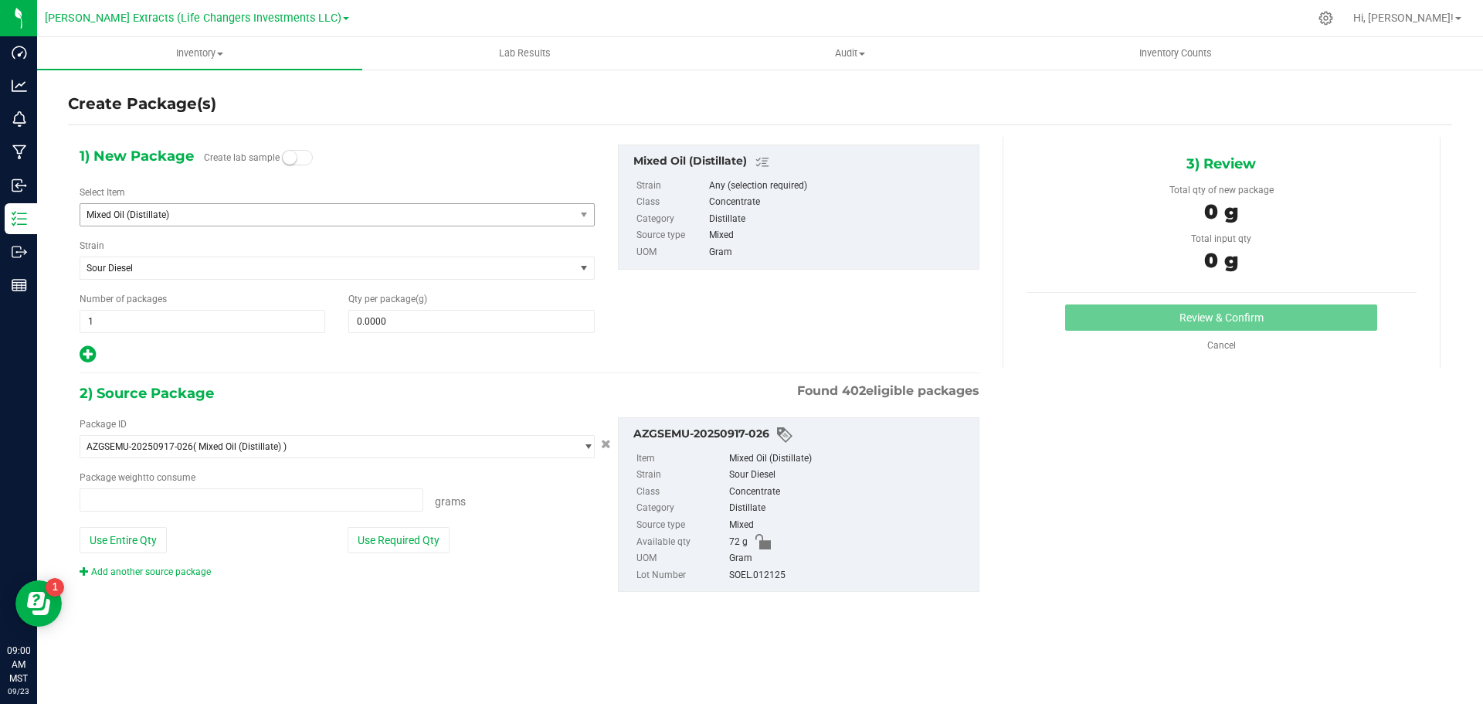
type input "0.0000 g"
click at [221, 215] on span "Mixed Oil (Distillate)" at bounding box center [318, 214] width 463 height 11
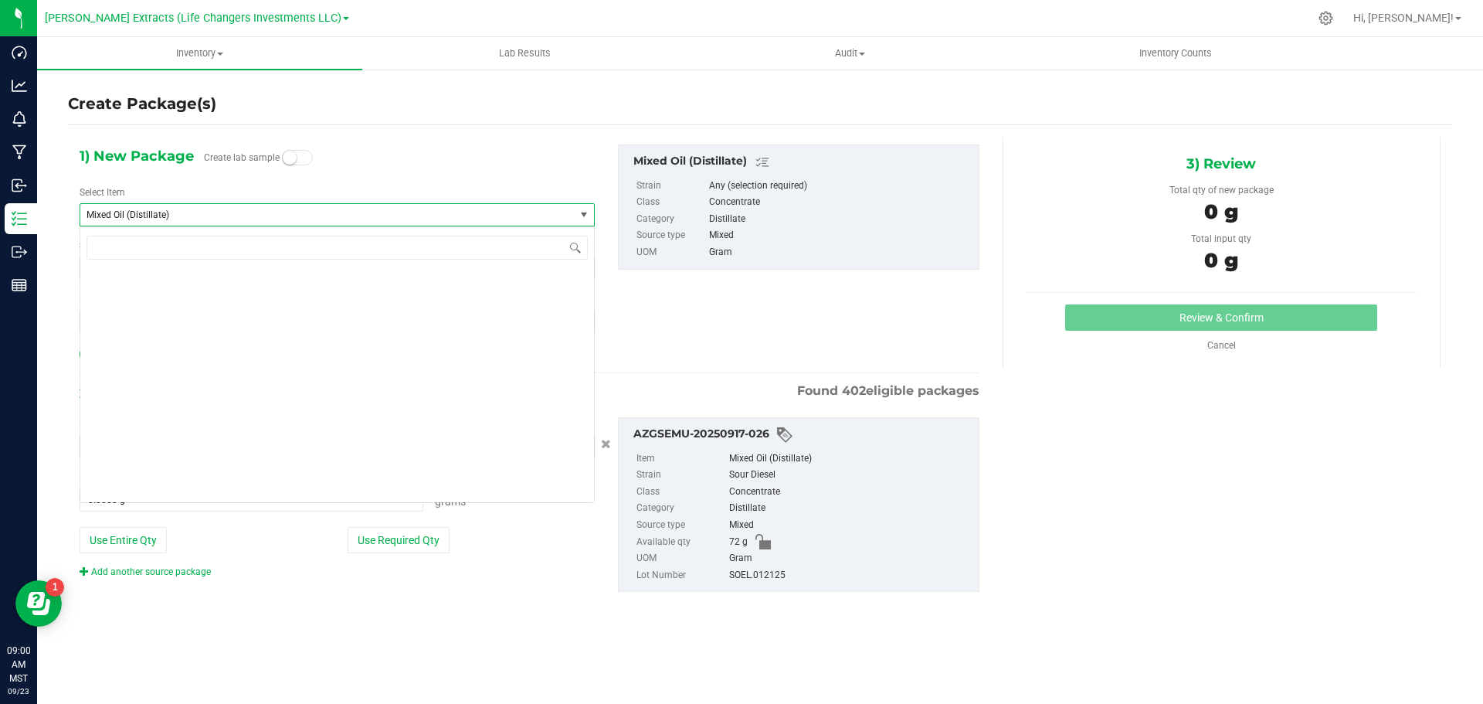
scroll to position [7872, 0]
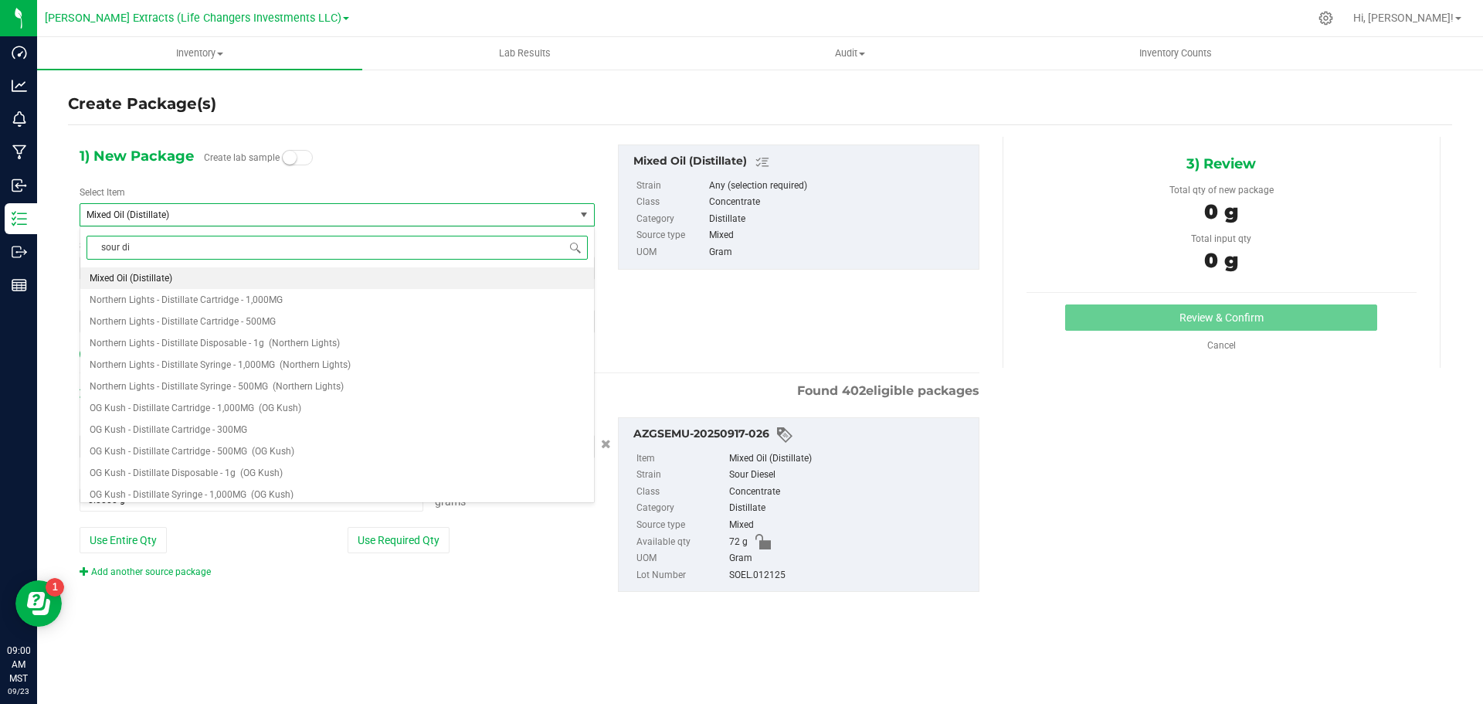
type input "sour die"
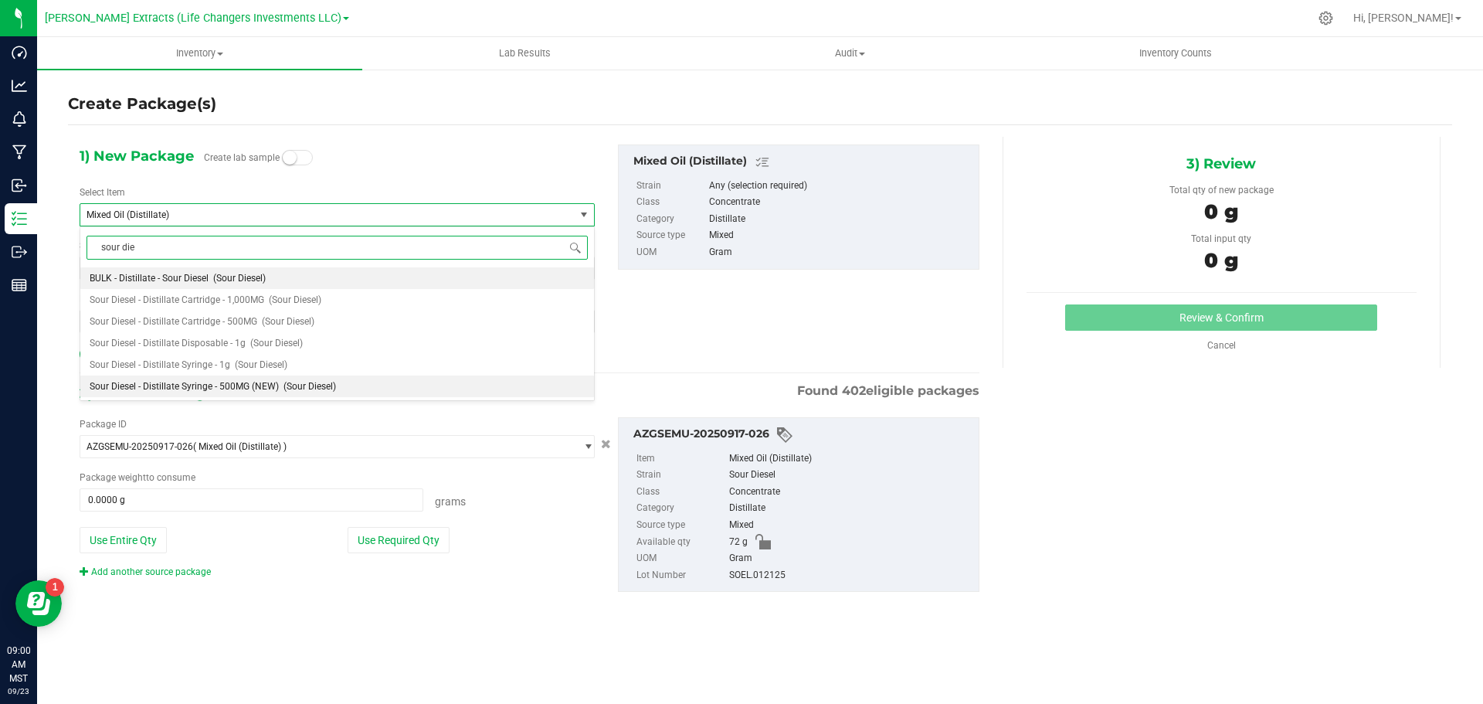
click at [239, 386] on span "Sour Diesel - Distillate Syringe - 500MG (NEW)" at bounding box center [184, 386] width 189 height 11
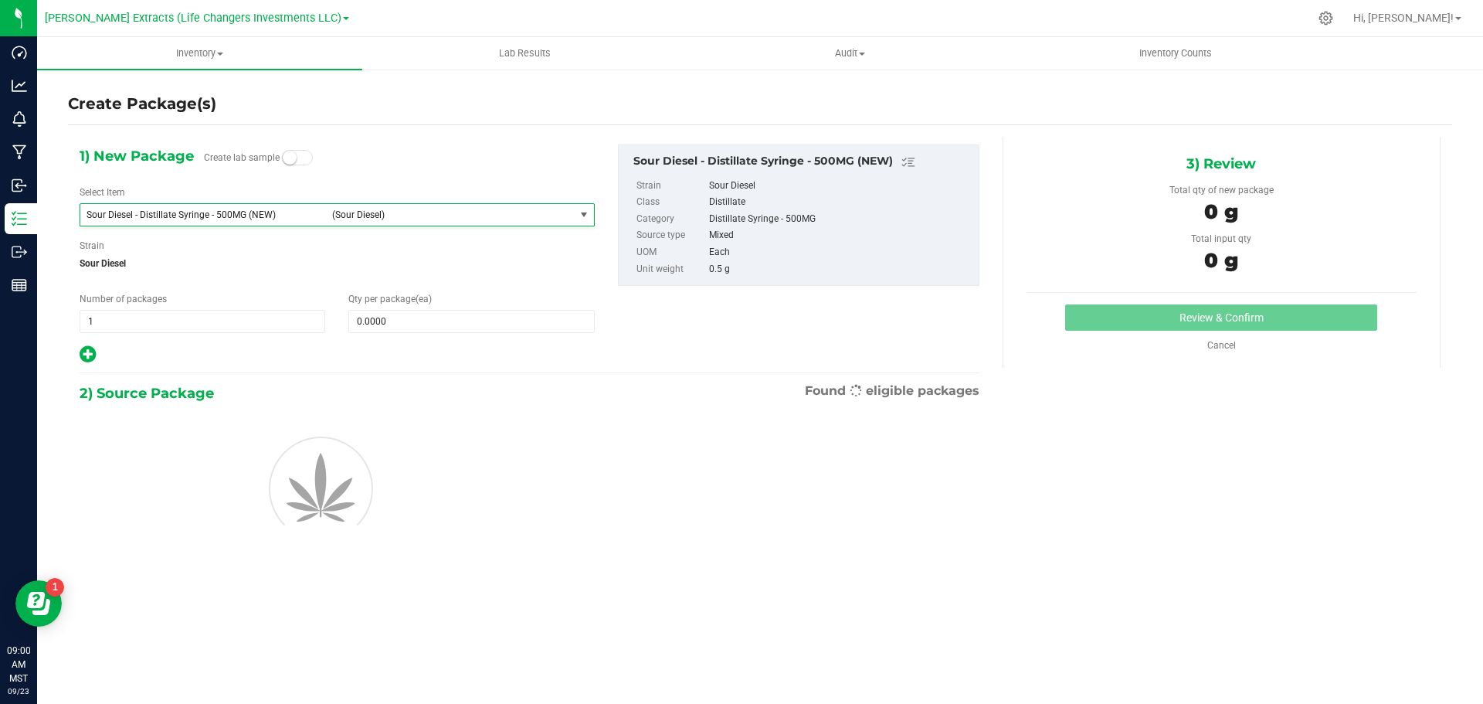
type input "0"
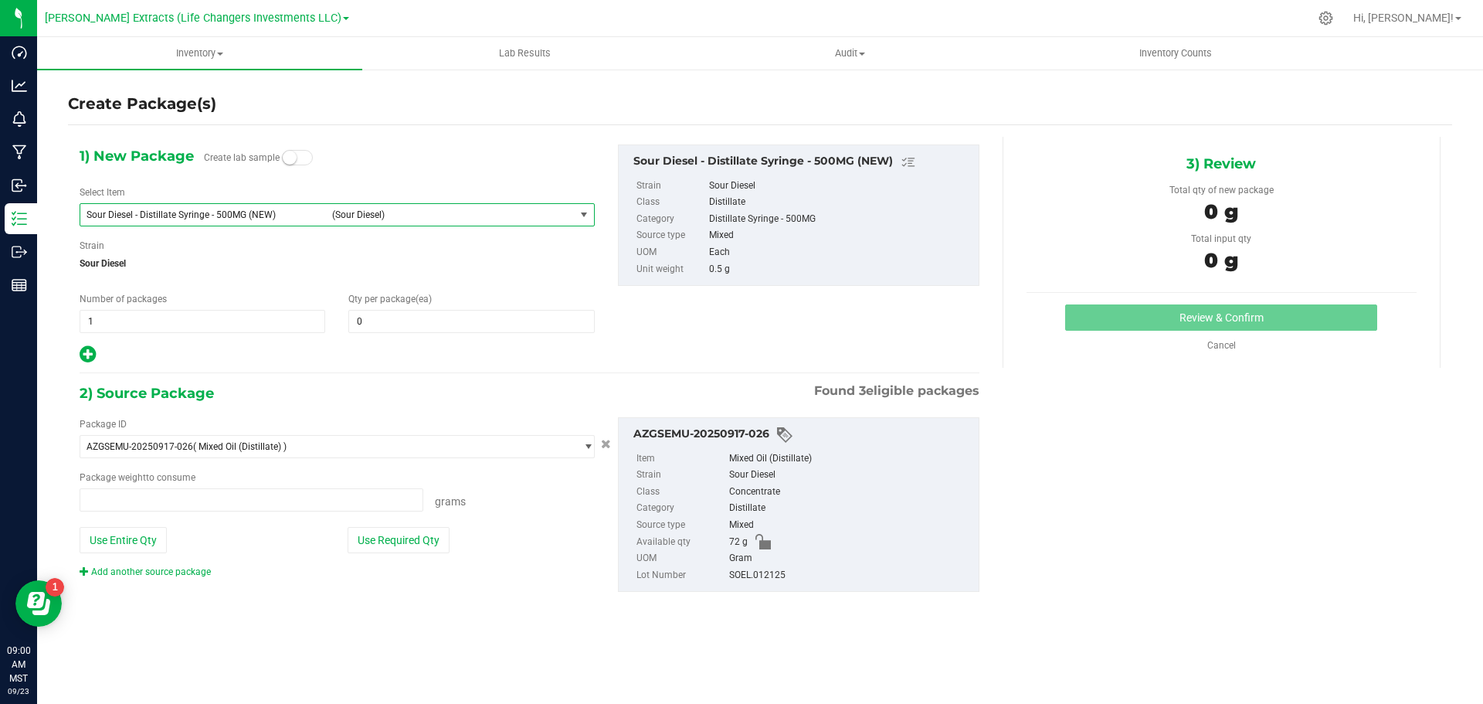
type input "0.0000 g"
click at [500, 321] on span at bounding box center [471, 321] width 246 height 23
type input "25"
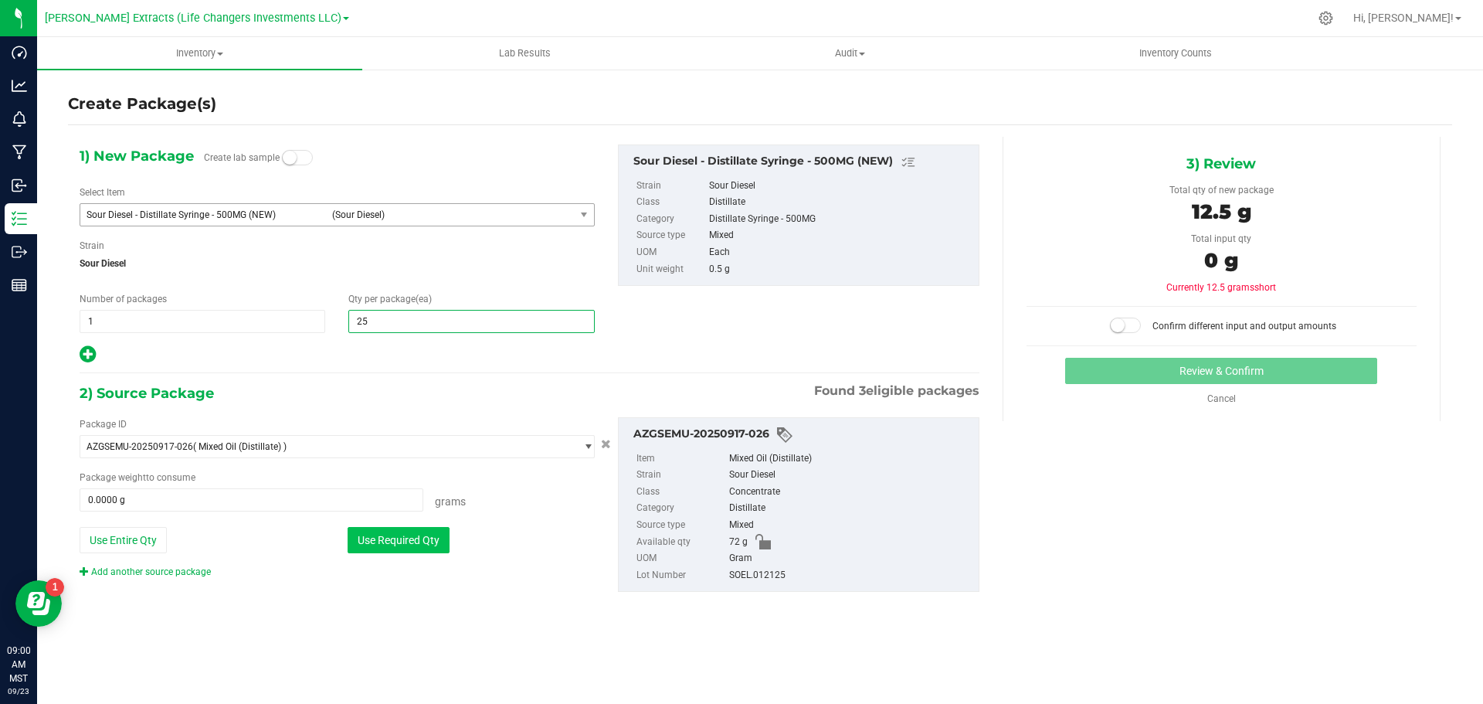
type input "25"
click at [425, 533] on button "Use Required Qty" at bounding box center [399, 540] width 102 height 26
type input "12.5000 g"
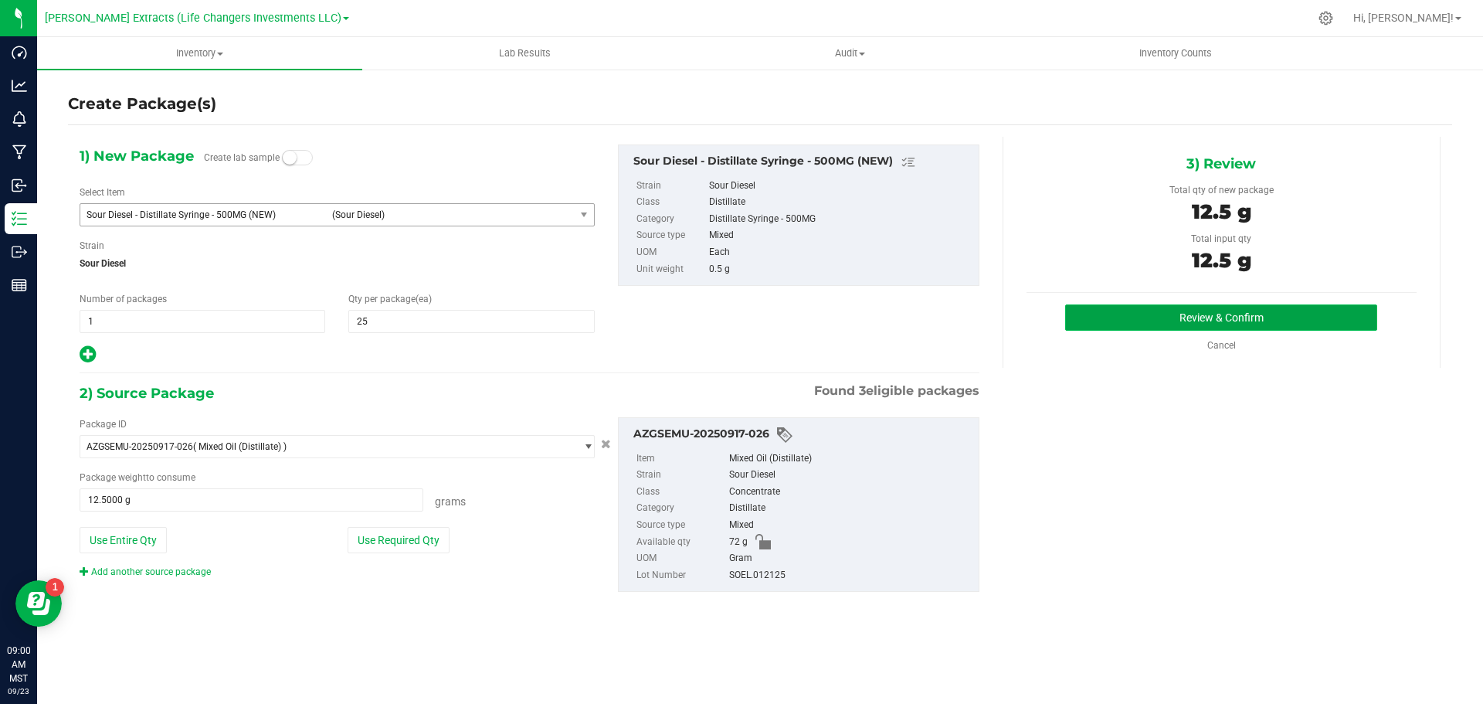
click at [1084, 312] on button "Review & Confirm" at bounding box center [1221, 317] width 312 height 26
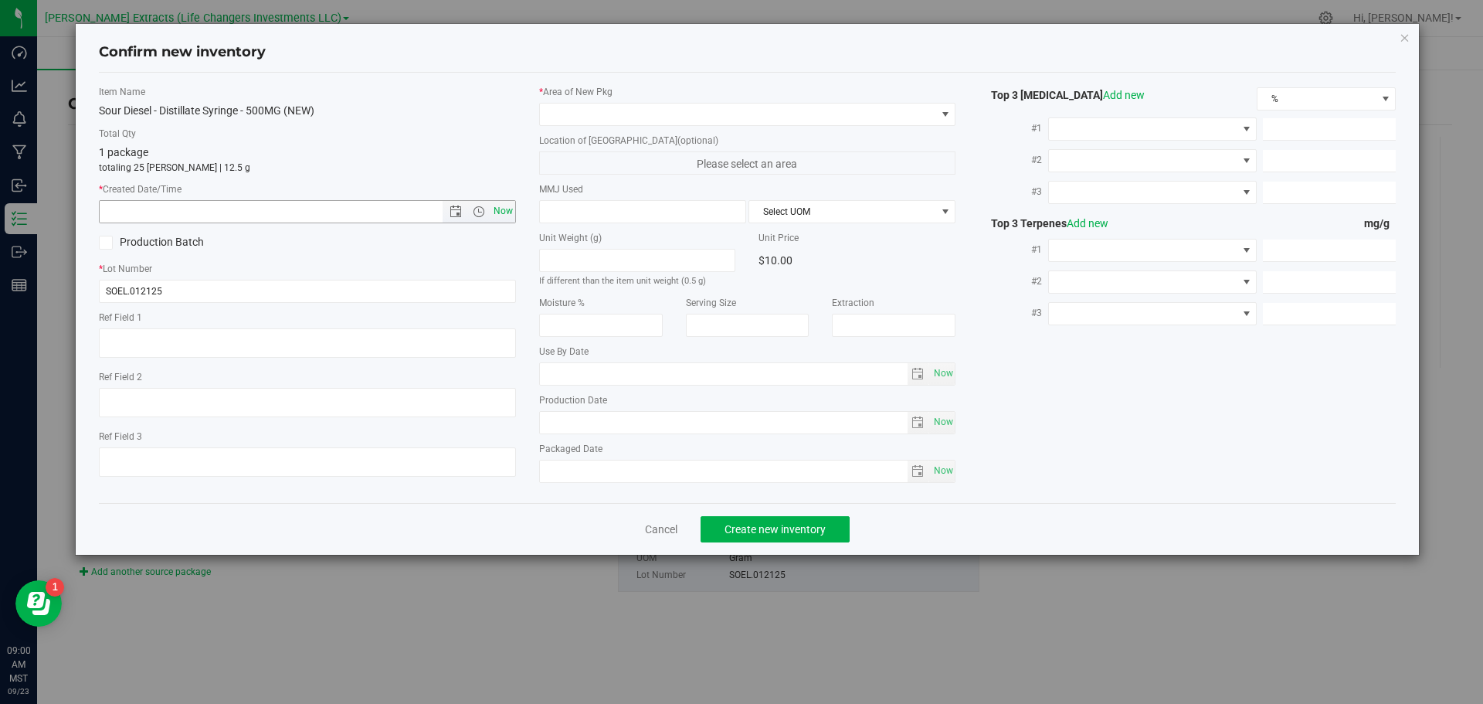
click at [505, 210] on span "Now" at bounding box center [503, 211] width 26 height 22
type input "[DATE] 9:00 AM"
click at [560, 115] on span at bounding box center [738, 115] width 396 height 22
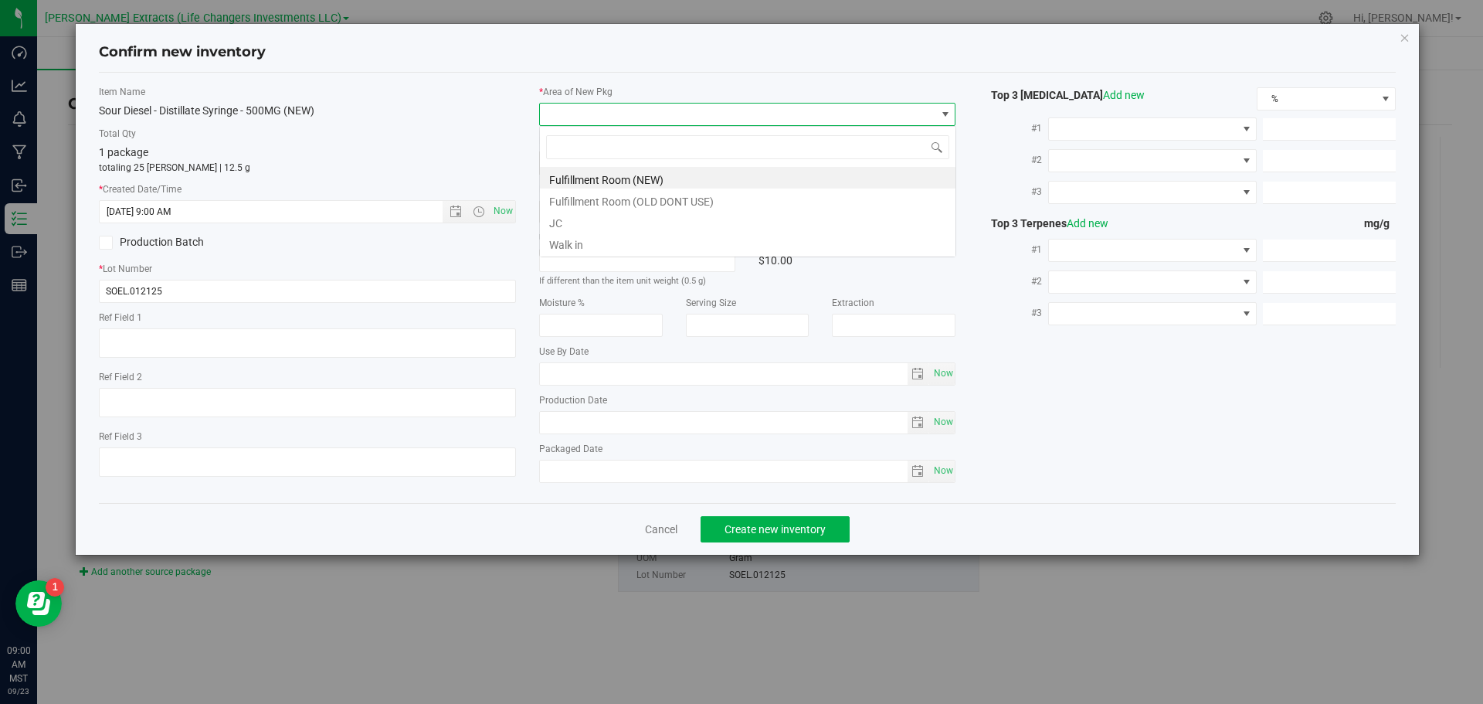
scroll to position [23, 417]
click at [589, 178] on li "Fulfillment Room (NEW)" at bounding box center [748, 178] width 416 height 22
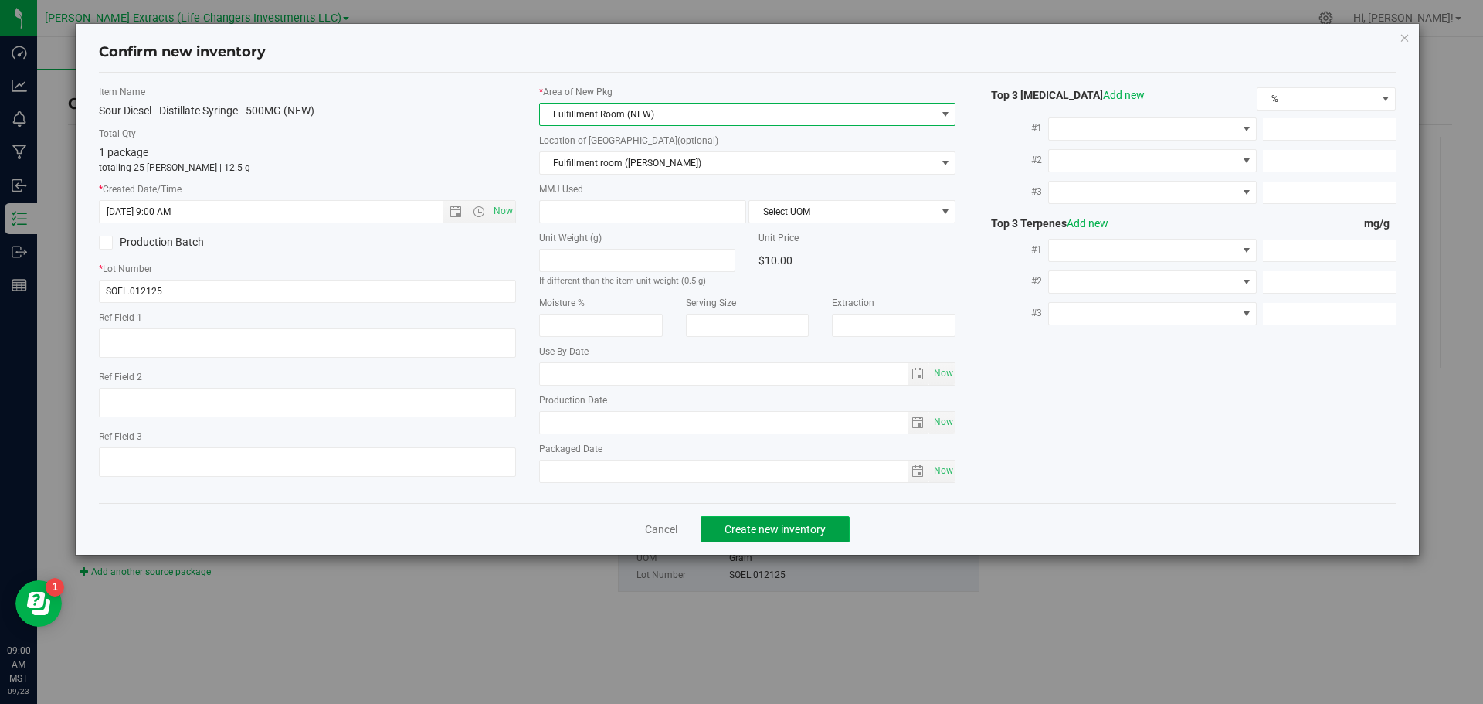
click at [802, 532] on span "Create new inventory" at bounding box center [775, 529] width 101 height 12
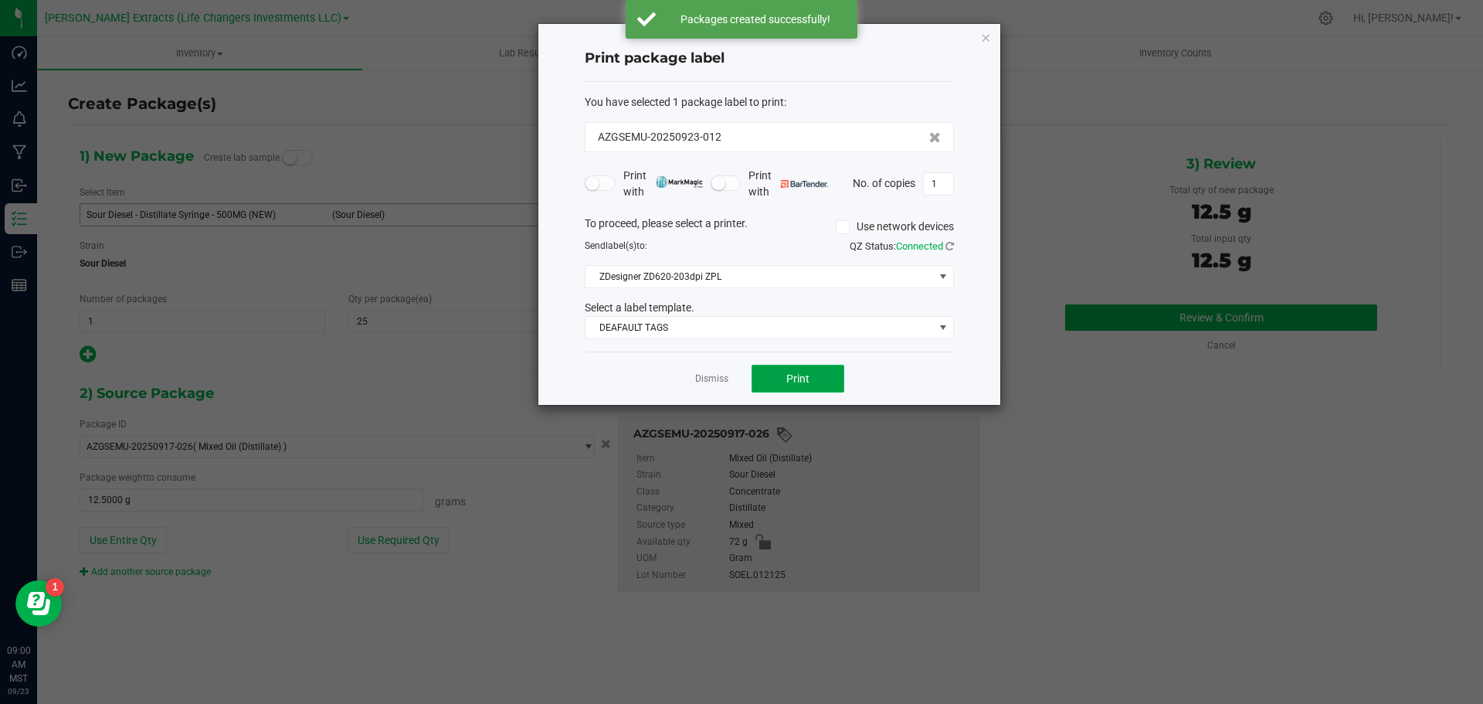
click at [798, 371] on button "Print" at bounding box center [798, 379] width 93 height 28
click at [986, 39] on icon "button" at bounding box center [985, 37] width 11 height 19
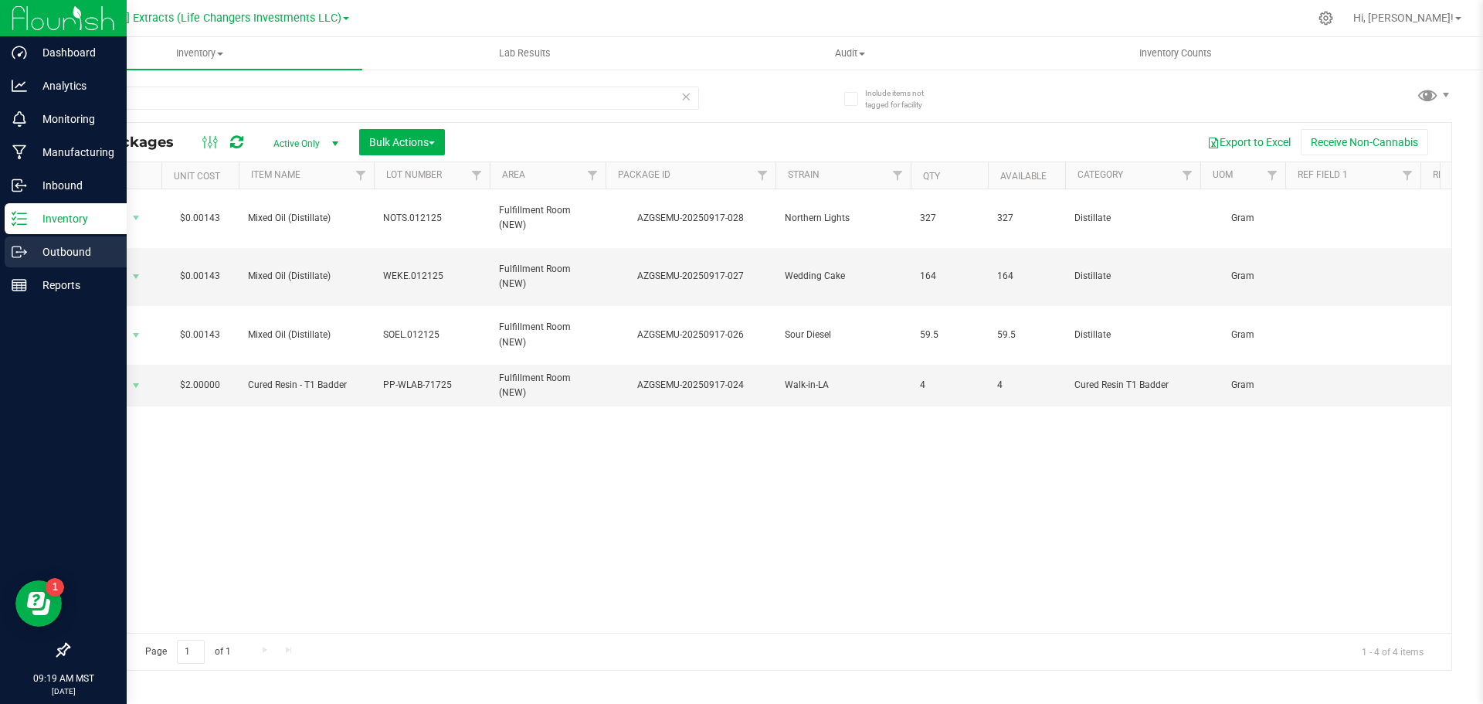
click at [73, 249] on p "Outbound" at bounding box center [73, 252] width 93 height 19
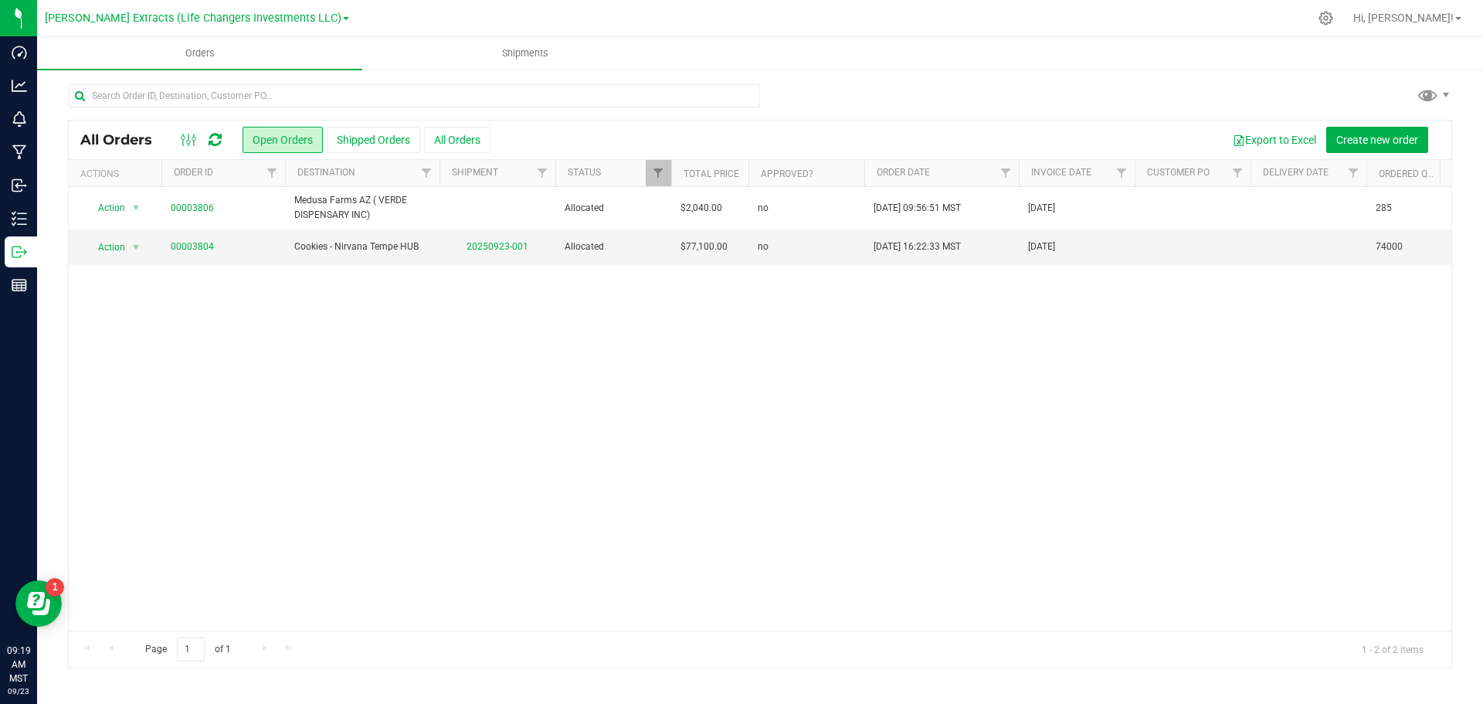
click at [1380, 123] on div "All Orders Open Orders Shipped Orders All Orders Export to Excel Create new ord…" at bounding box center [760, 139] width 1383 height 39
click at [1383, 137] on span "Create new order" at bounding box center [1377, 140] width 82 height 12
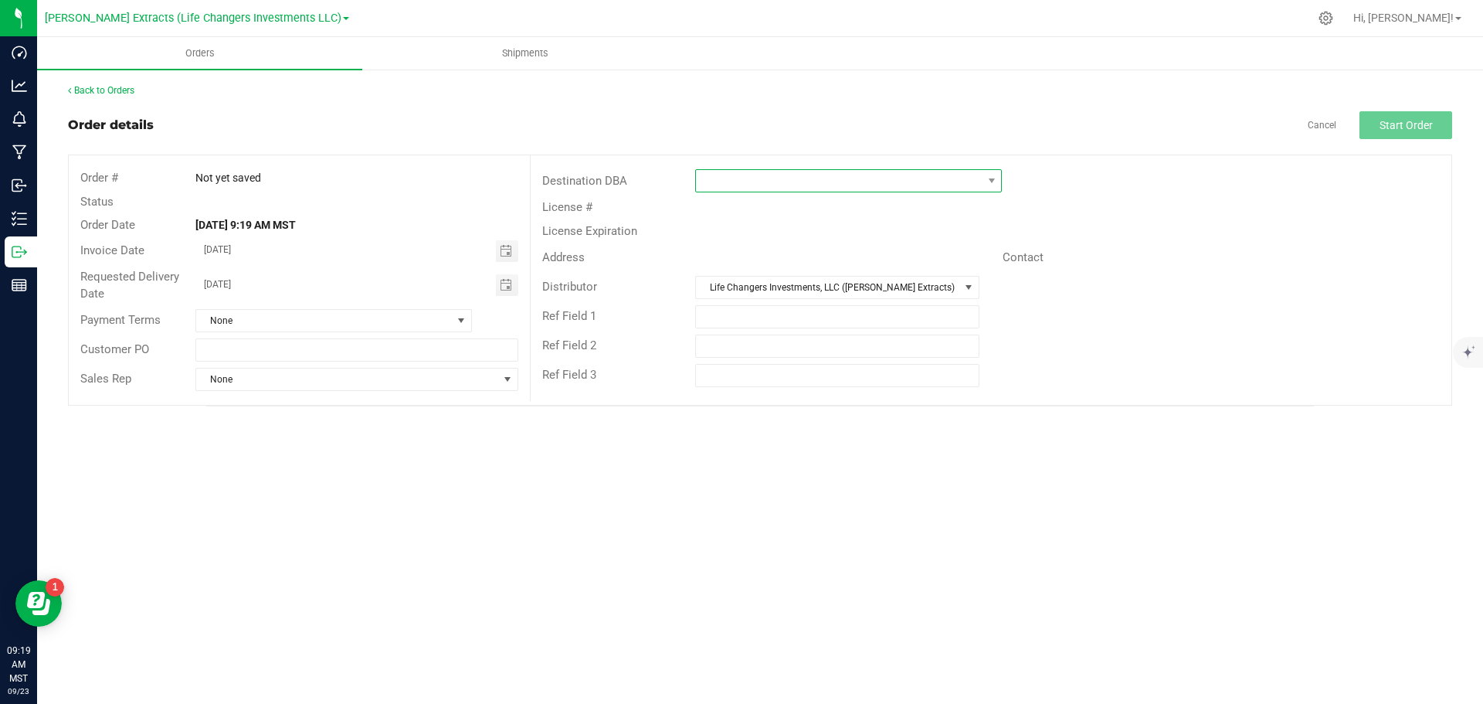
click at [989, 183] on span at bounding box center [992, 181] width 12 height 12
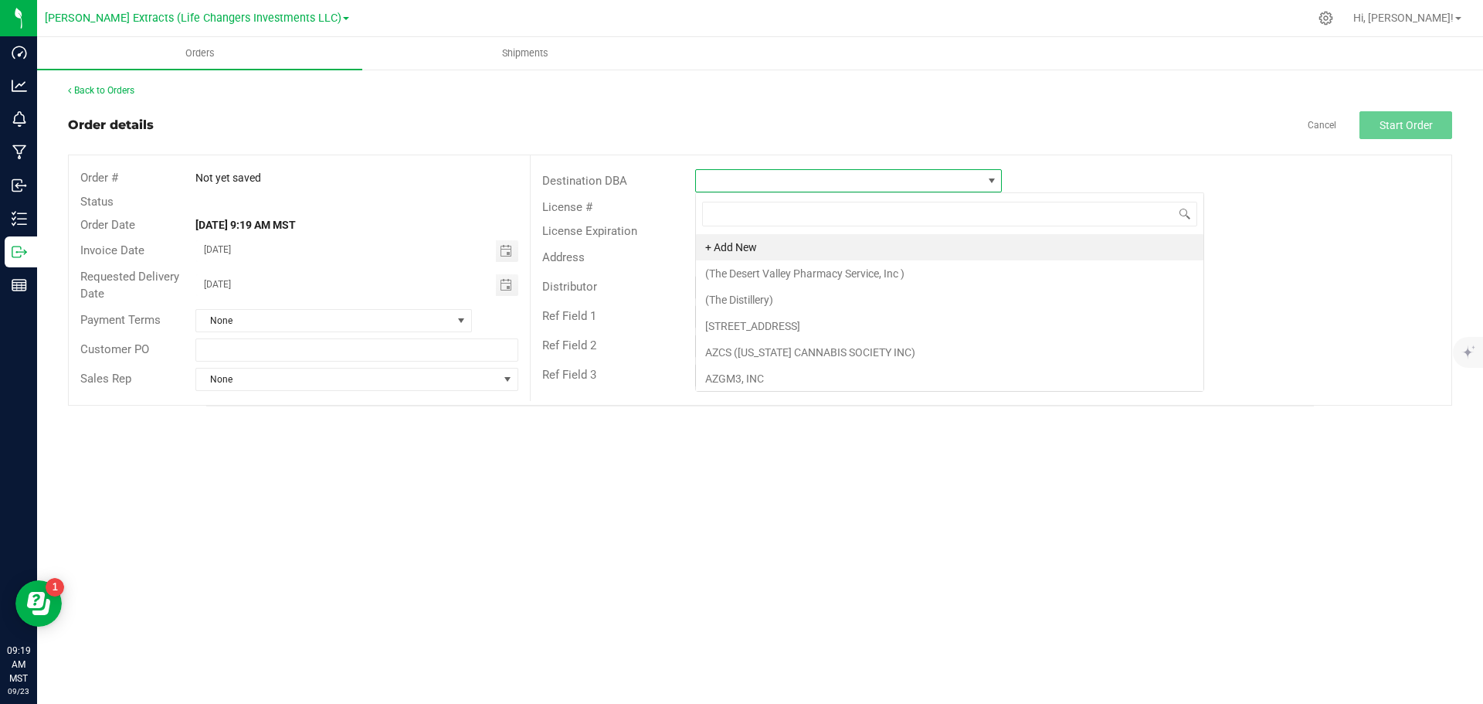
scroll to position [23, 307]
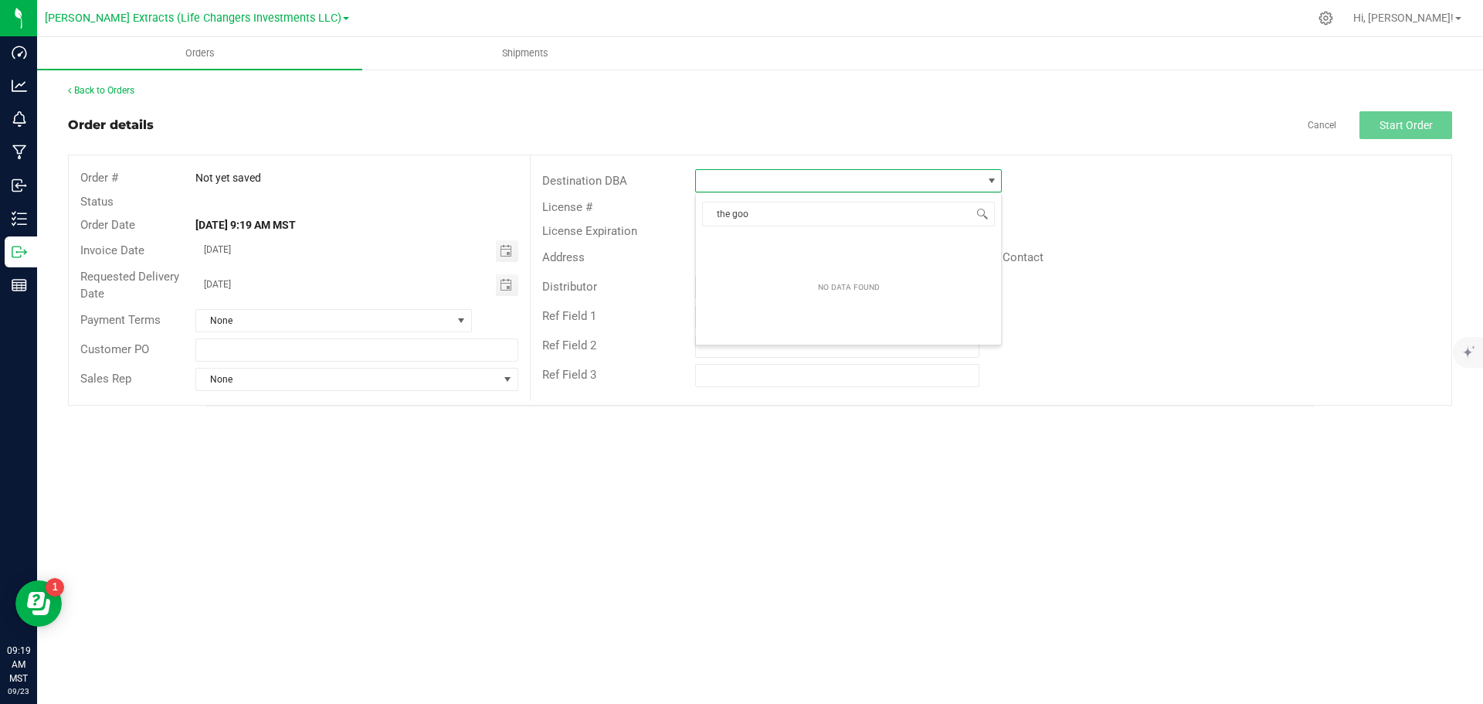
type input "the good"
click at [765, 249] on li "Valley Healing Group Inc - The Good" at bounding box center [848, 247] width 305 height 26
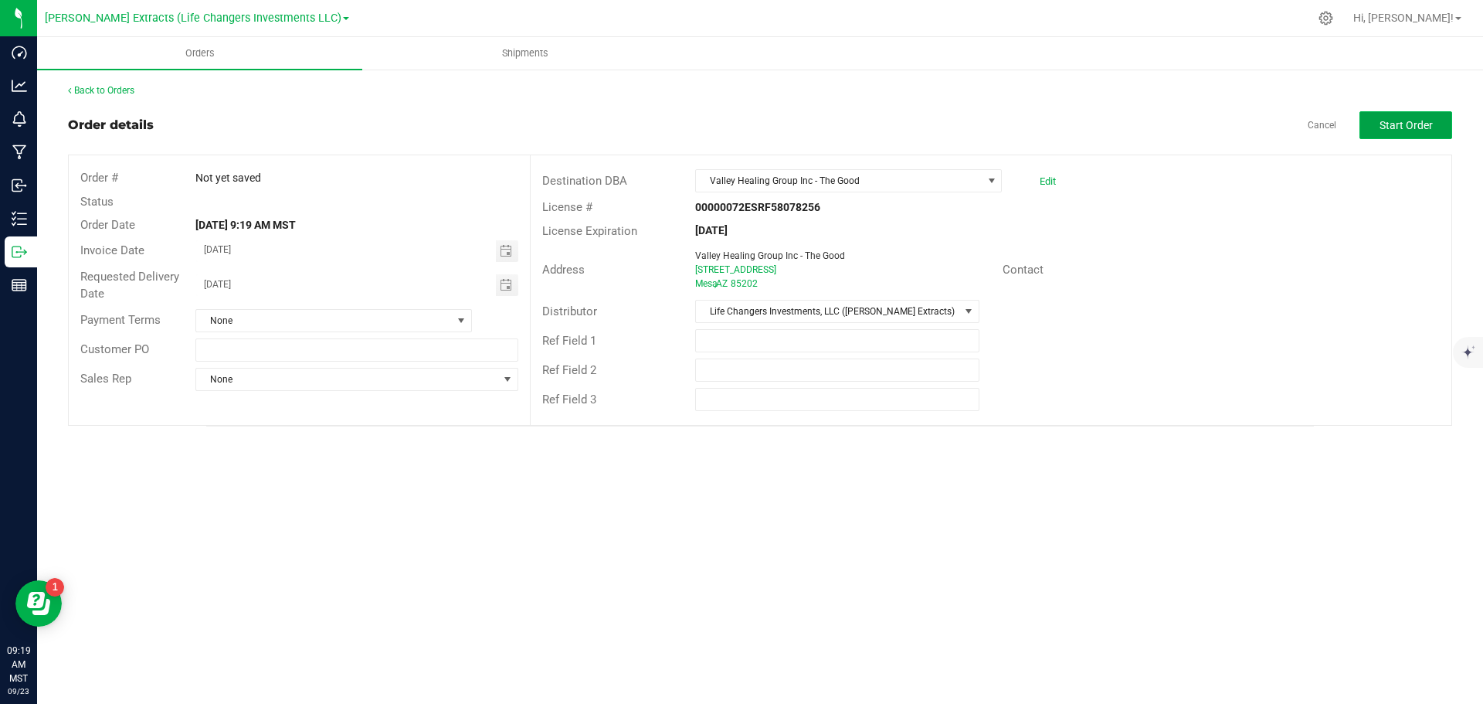
click at [1408, 126] on span "Start Order" at bounding box center [1406, 125] width 53 height 12
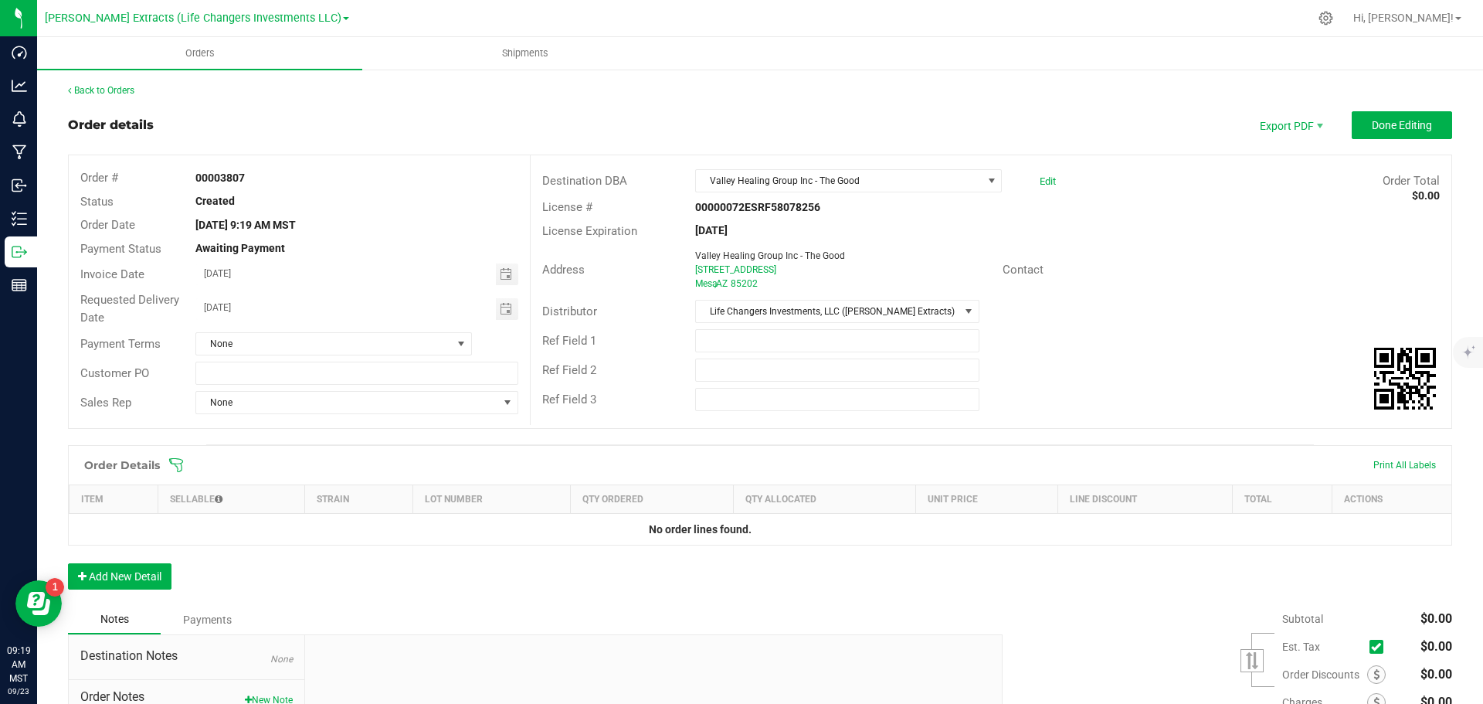
click at [177, 460] on icon at bounding box center [175, 464] width 15 height 15
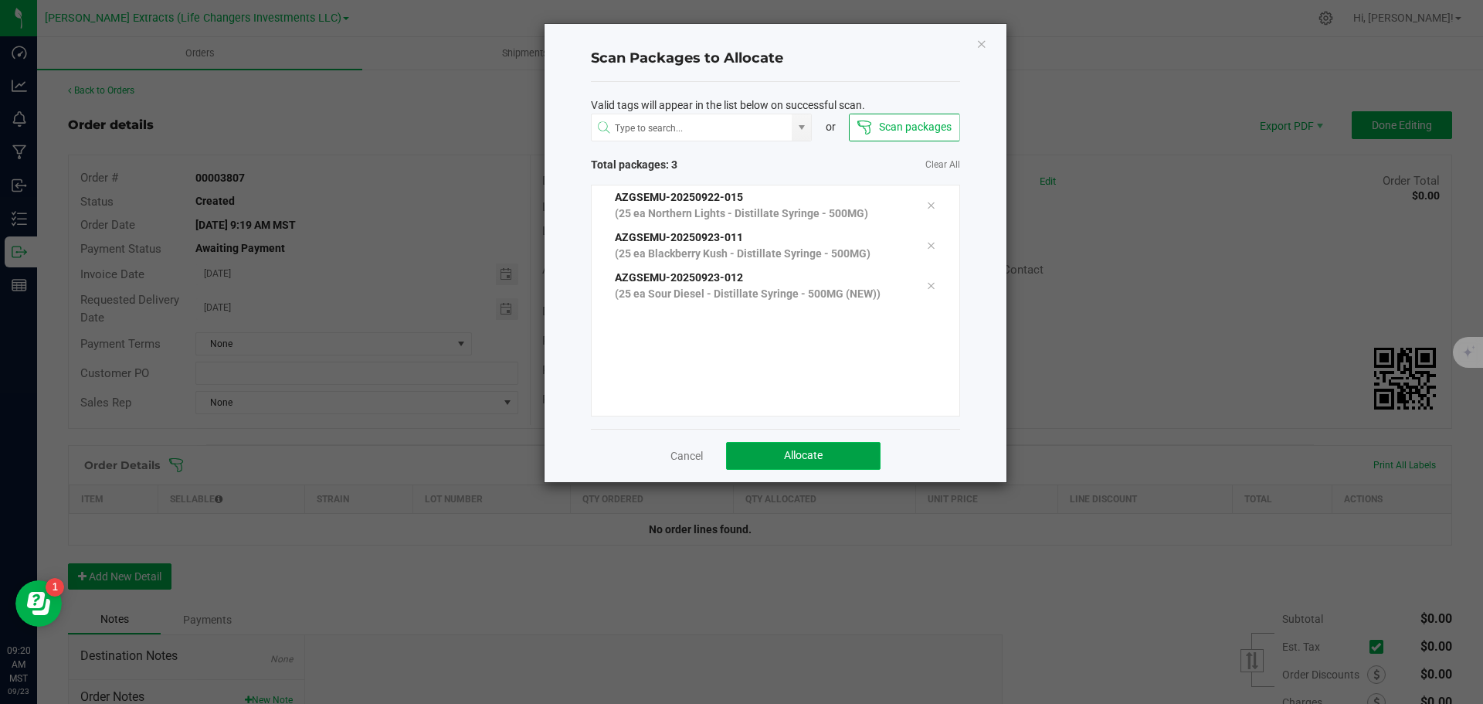
click at [832, 455] on button "Allocate" at bounding box center [803, 456] width 154 height 28
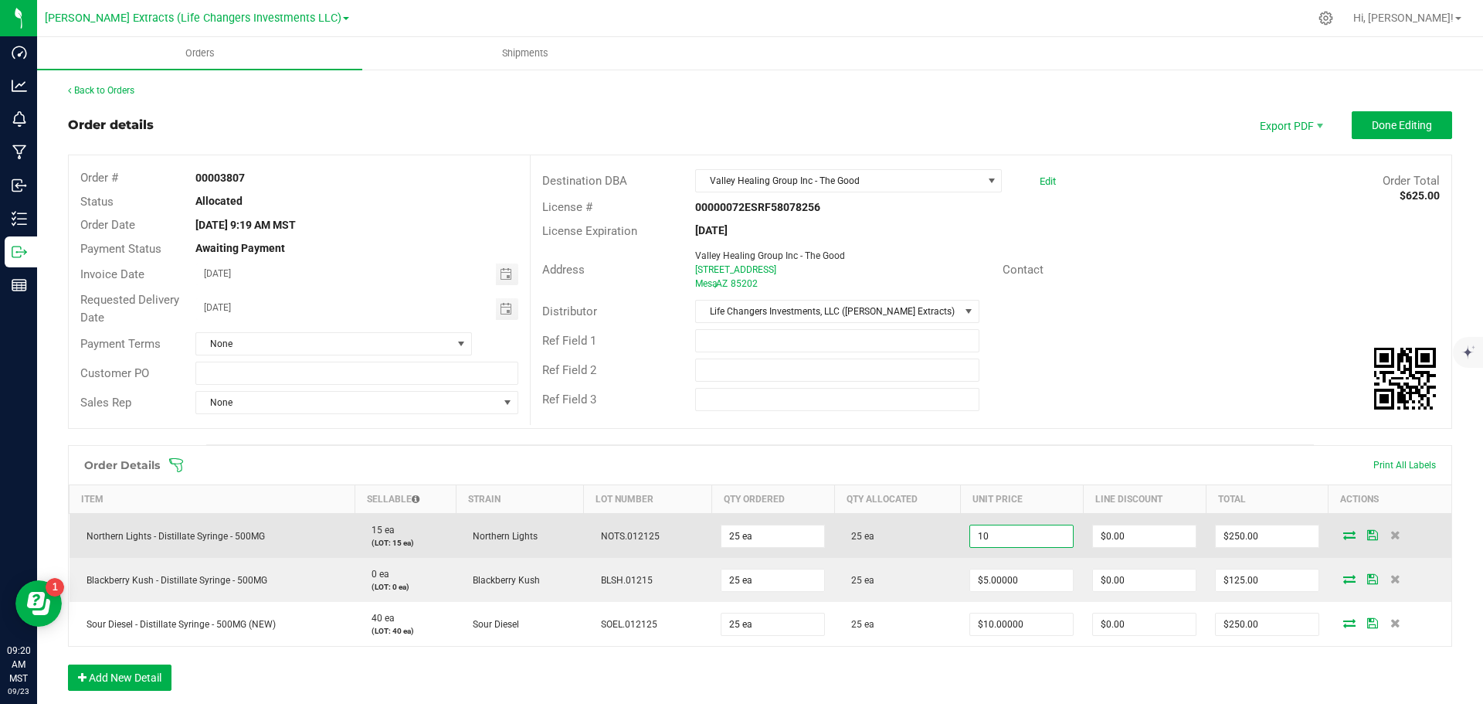
click at [1033, 530] on input "10" at bounding box center [1021, 536] width 103 height 22
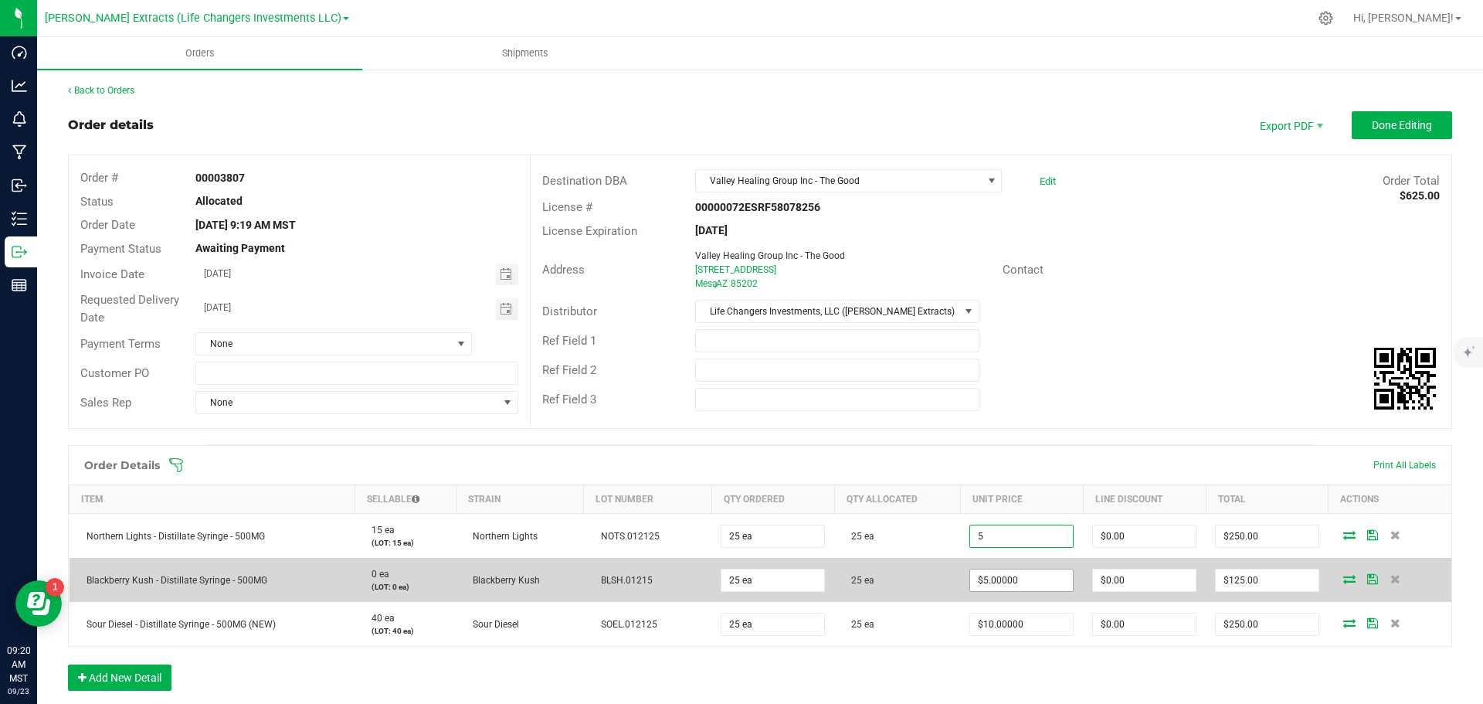
type input "$5.00000"
type input "$125.00"
click at [1045, 585] on input "5" at bounding box center [1021, 580] width 103 height 22
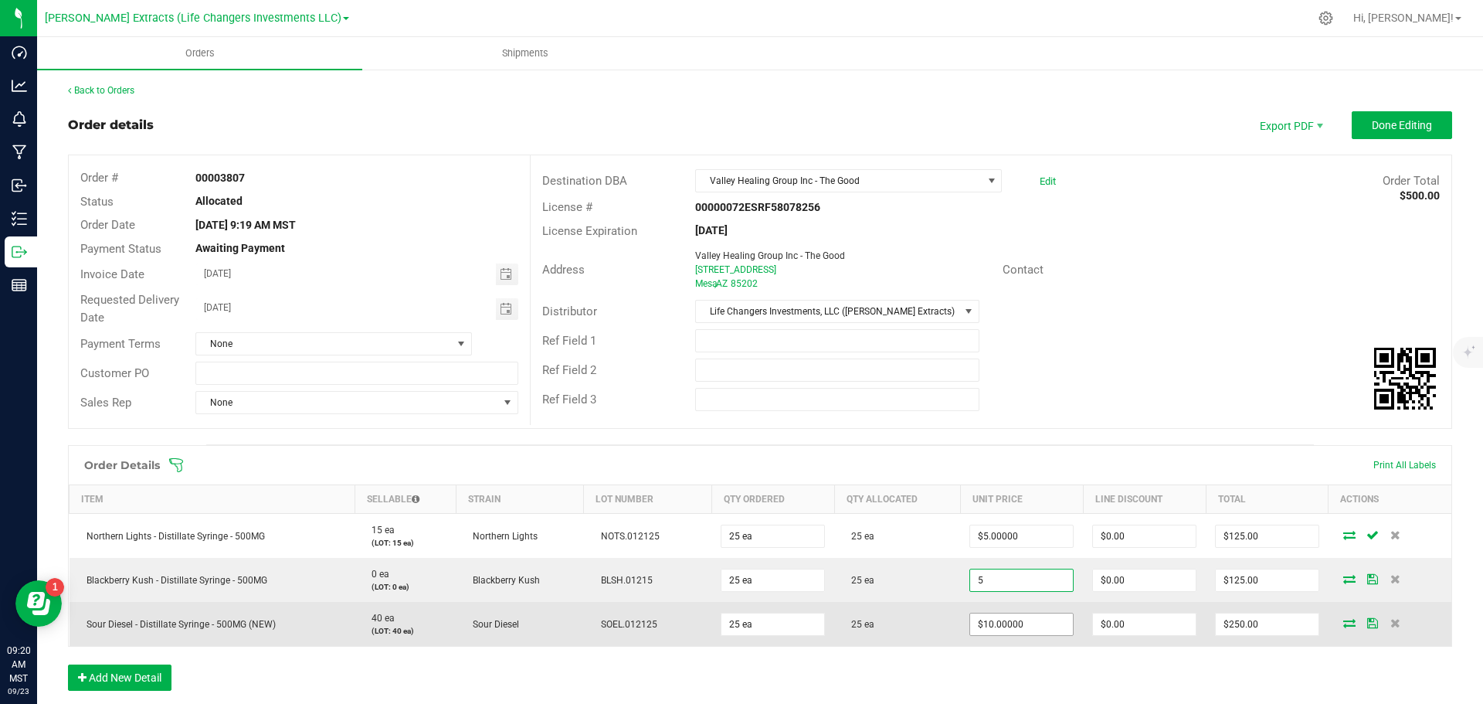
type input "$5.00000"
click at [1037, 629] on input "10" at bounding box center [1021, 624] width 103 height 22
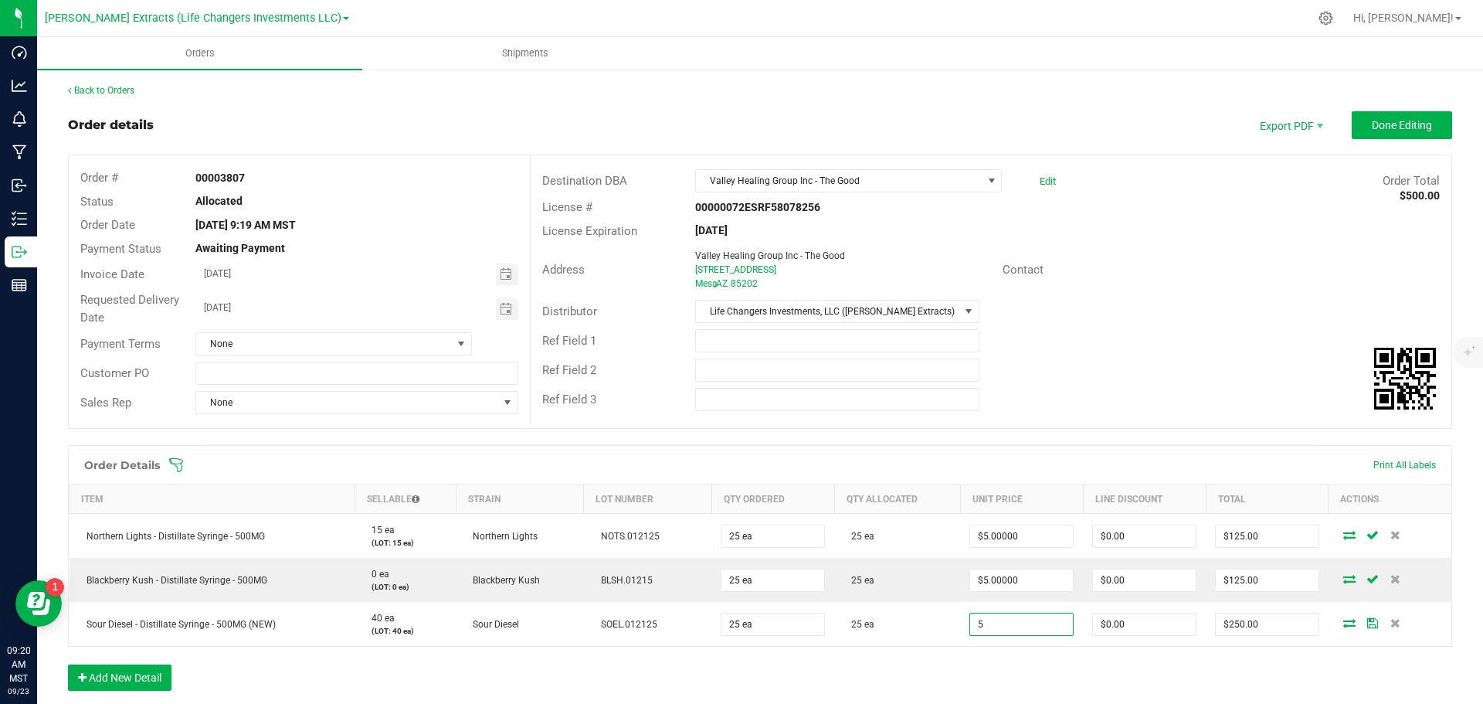
type input "$5.00000"
type input "$125.00"
click at [1047, 677] on div "Order Details Print All Labels Item Sellable Strain Lot Number Qty Ordered Qty …" at bounding box center [760, 575] width 1384 height 261
click at [1381, 133] on button "Done Editing" at bounding box center [1402, 125] width 100 height 28
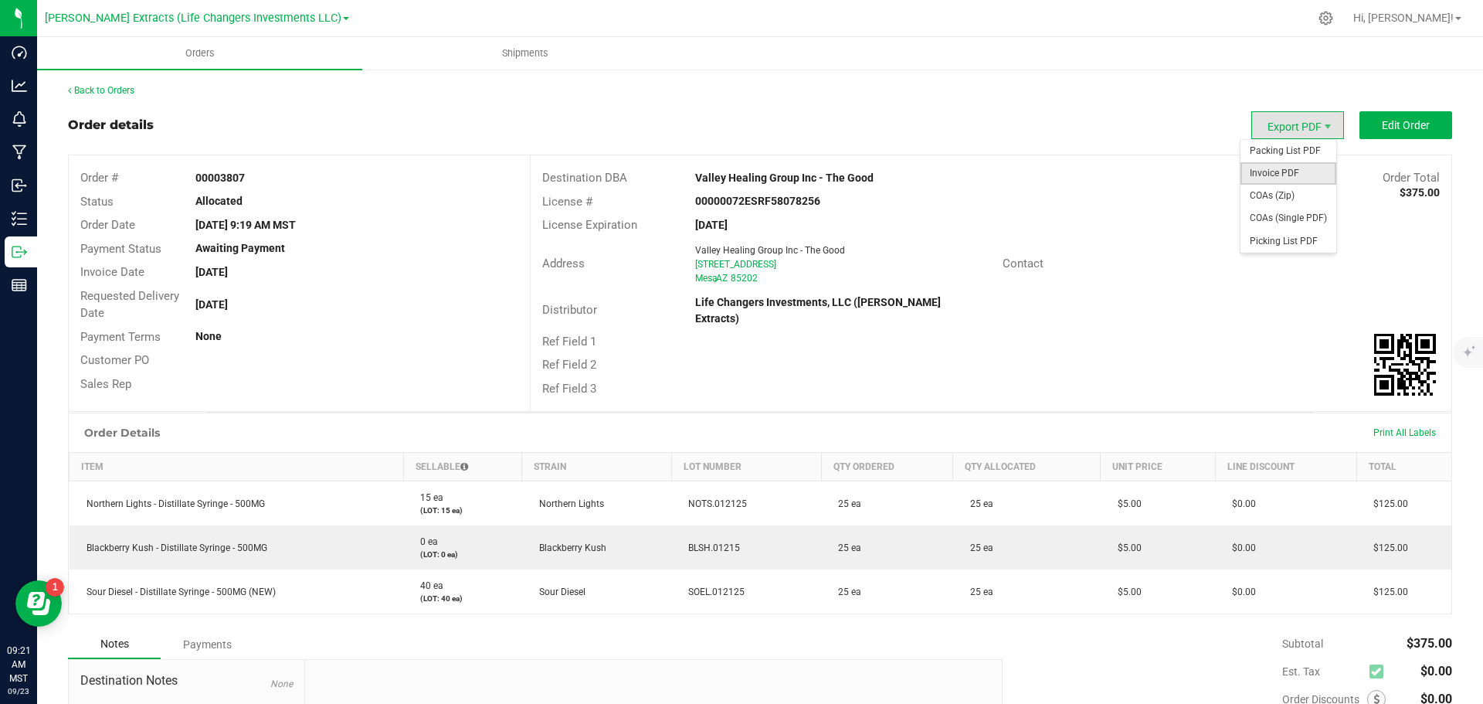
click at [1268, 169] on span "Invoice PDF" at bounding box center [1288, 173] width 96 height 22
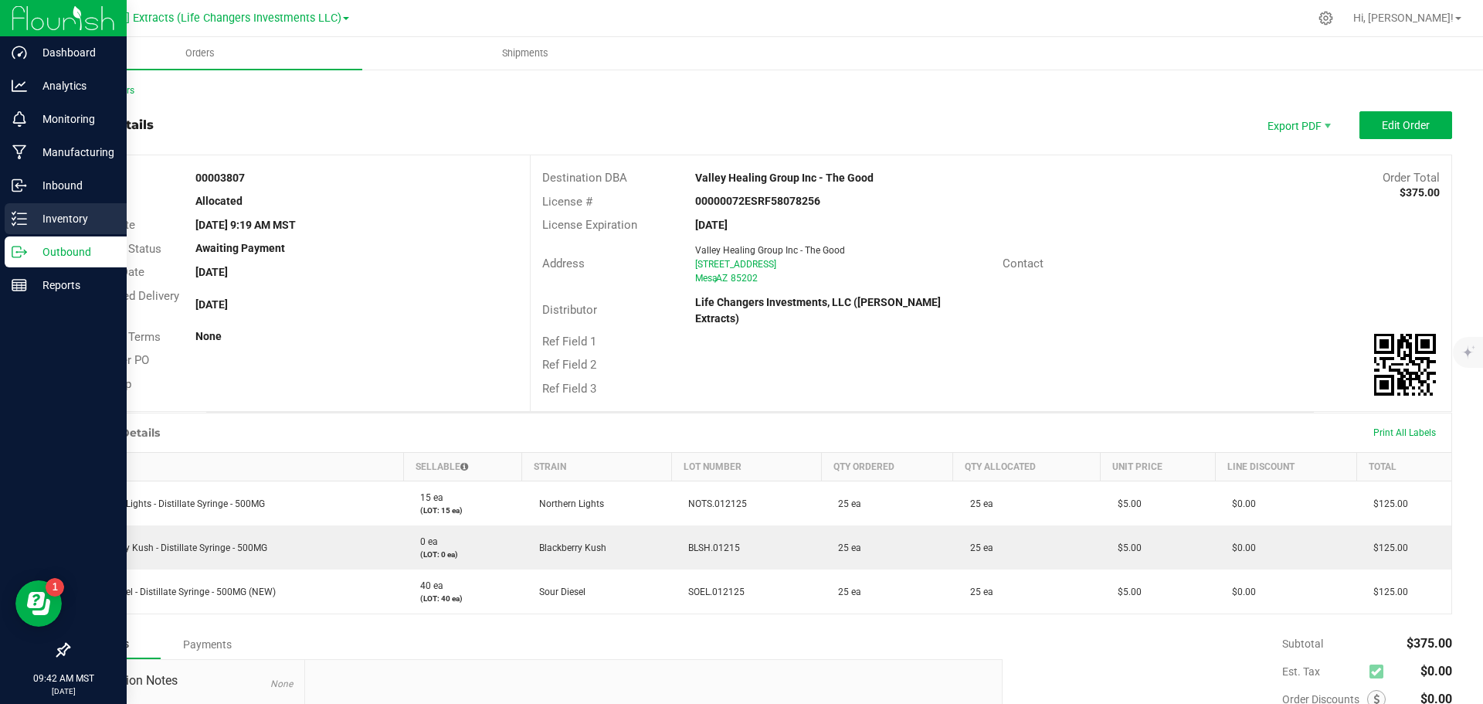
click at [27, 210] on p "Inventory" at bounding box center [73, 218] width 93 height 19
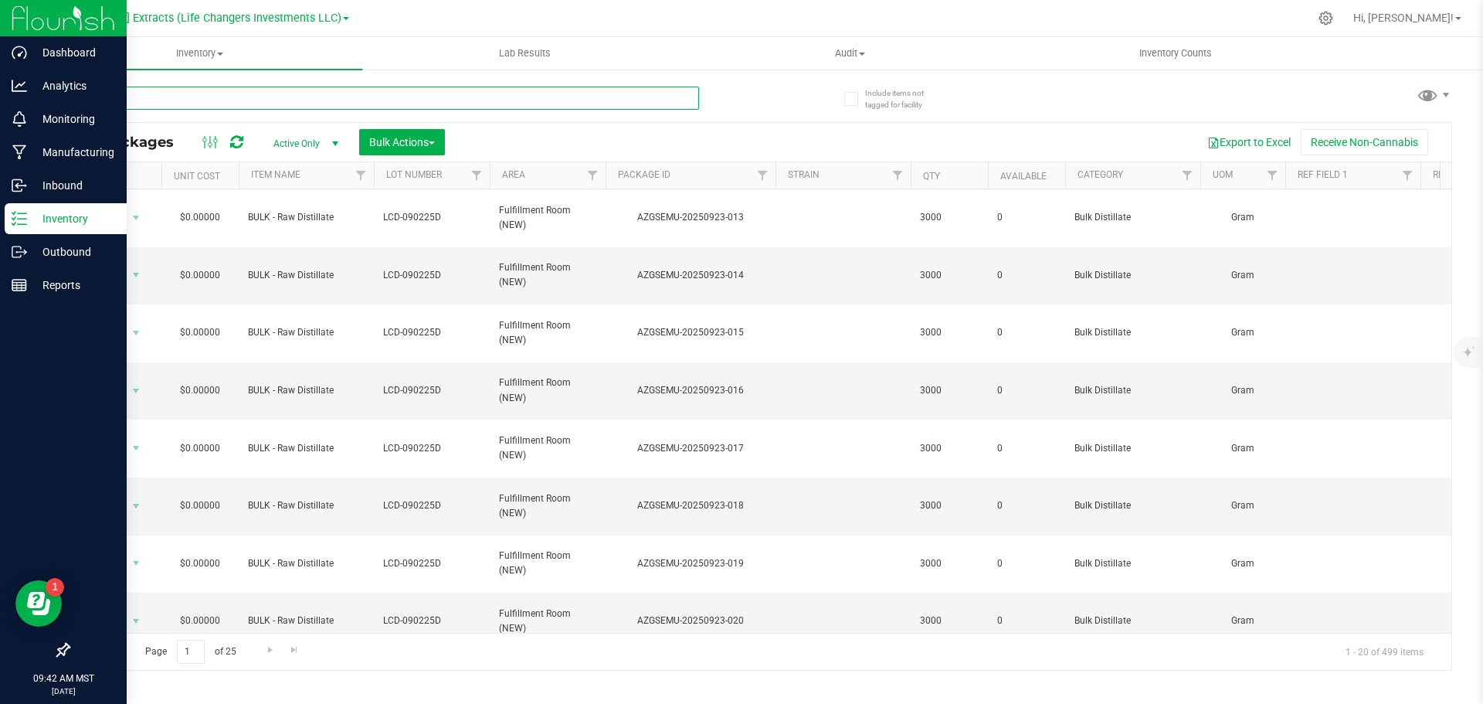
click at [225, 99] on input "text" at bounding box center [383, 98] width 631 height 23
